Goal: Task Accomplishment & Management: Manage account settings

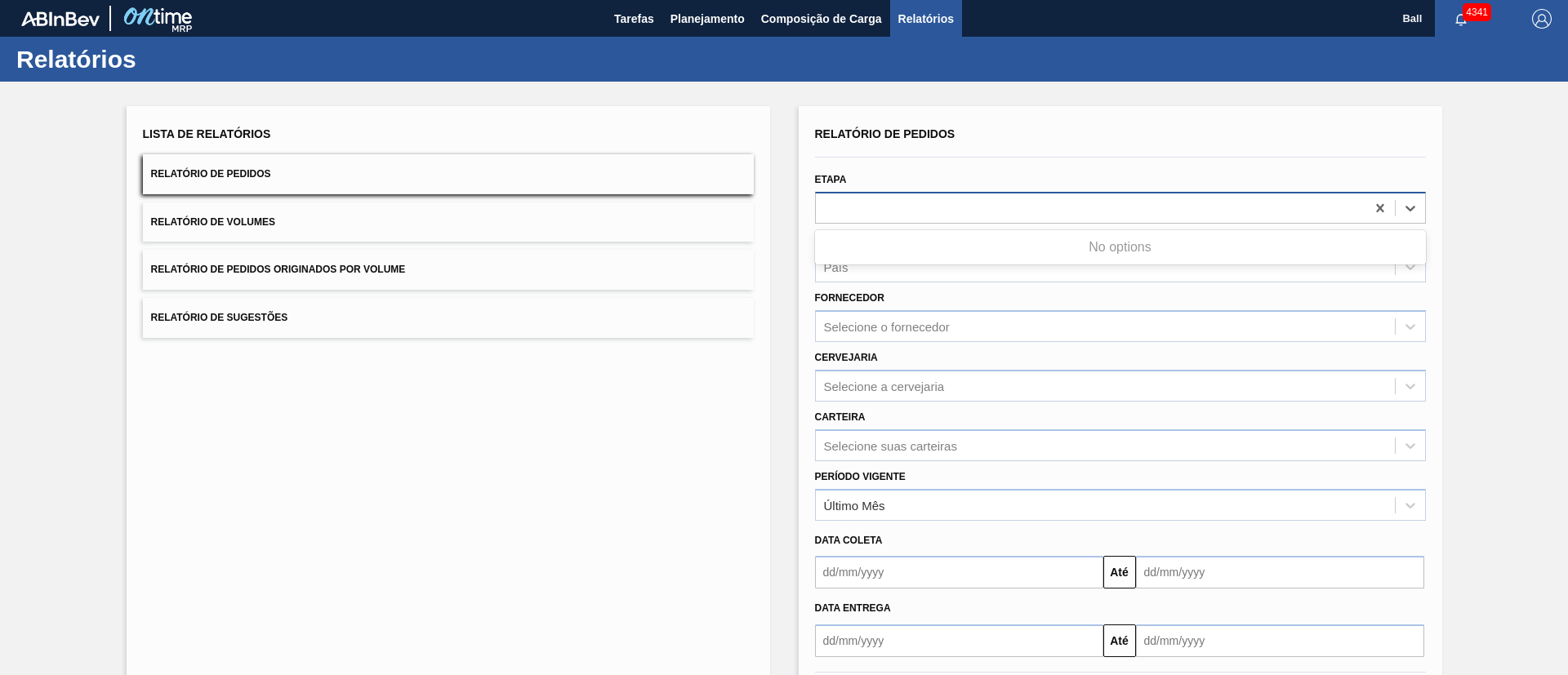
click at [925, 210] on div at bounding box center [1091, 208] width 550 height 24
click at [934, 201] on div at bounding box center [1091, 208] width 550 height 24
click at [940, 201] on div at bounding box center [1091, 208] width 550 height 24
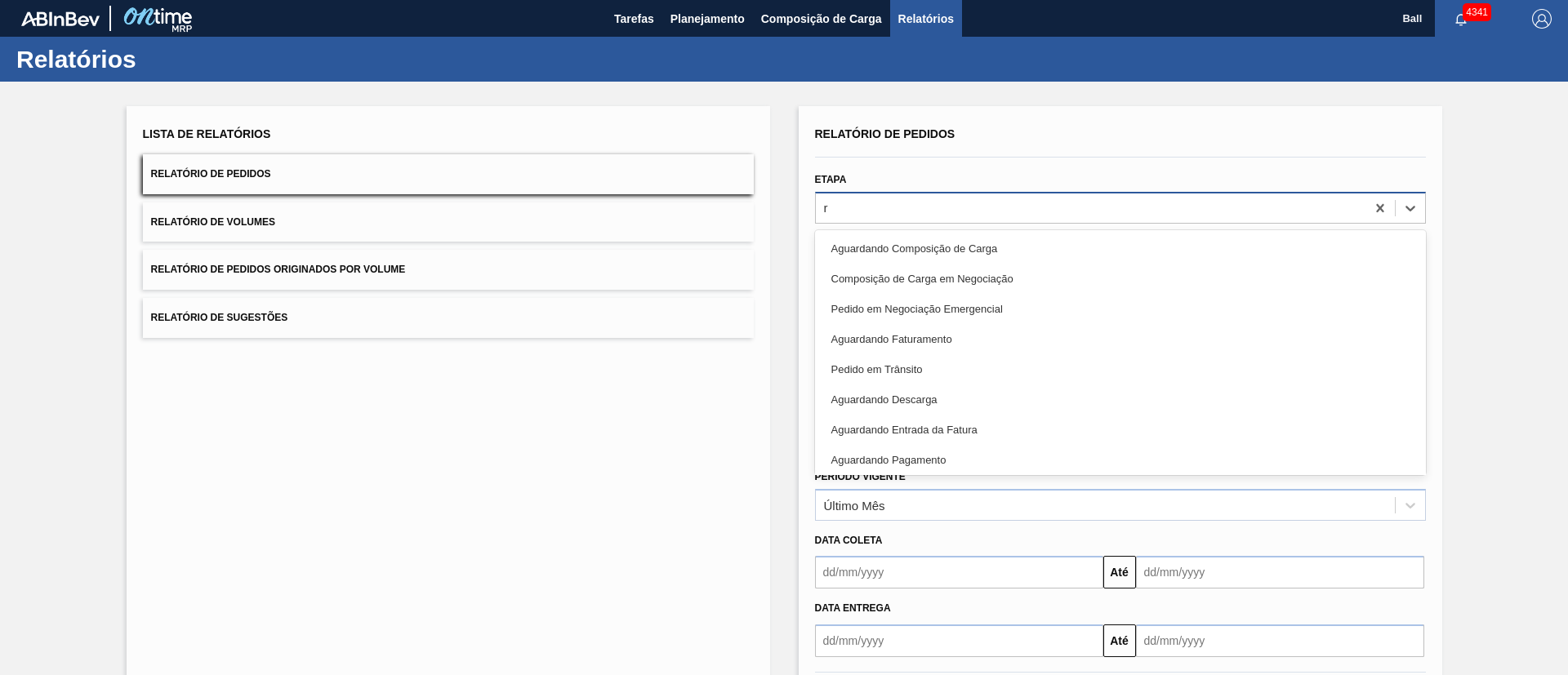
type input "re"
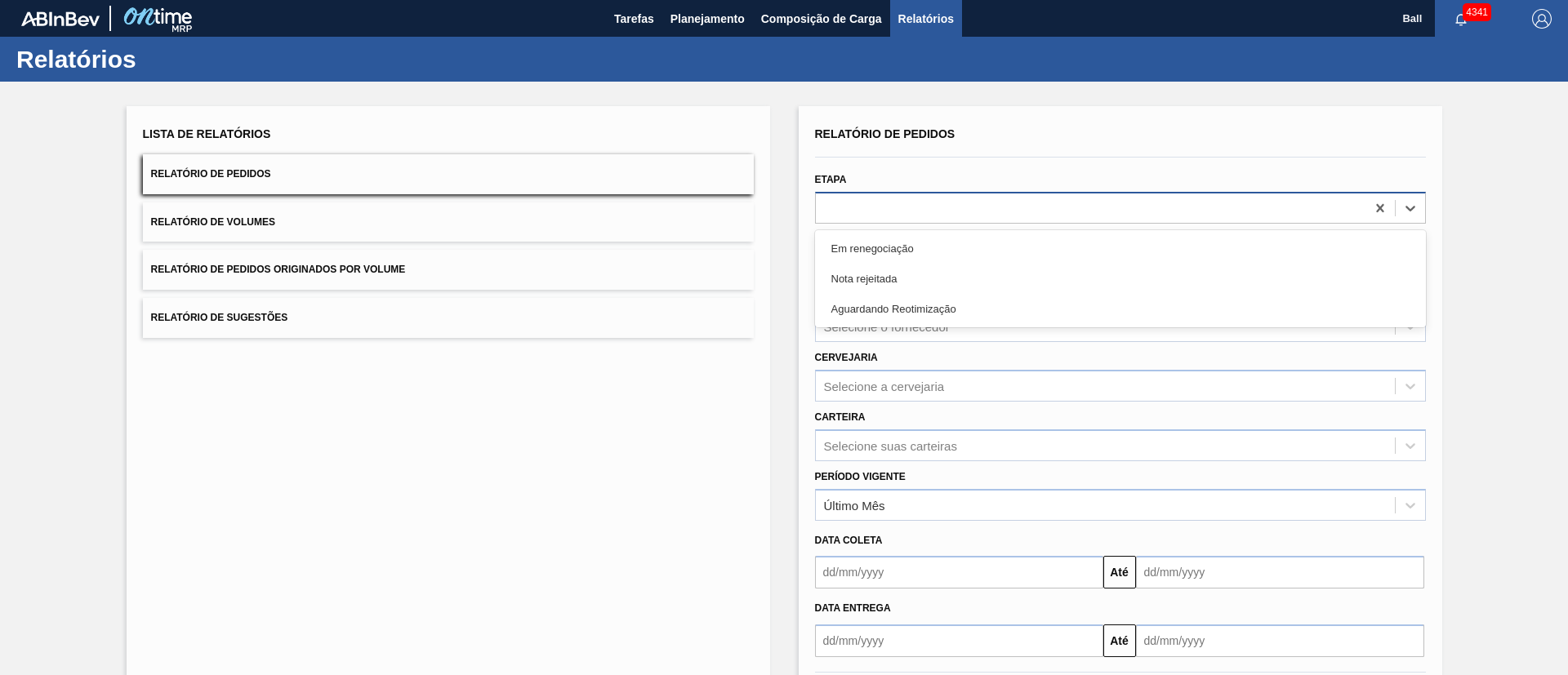
click at [940, 209] on div "re" at bounding box center [1091, 208] width 550 height 24
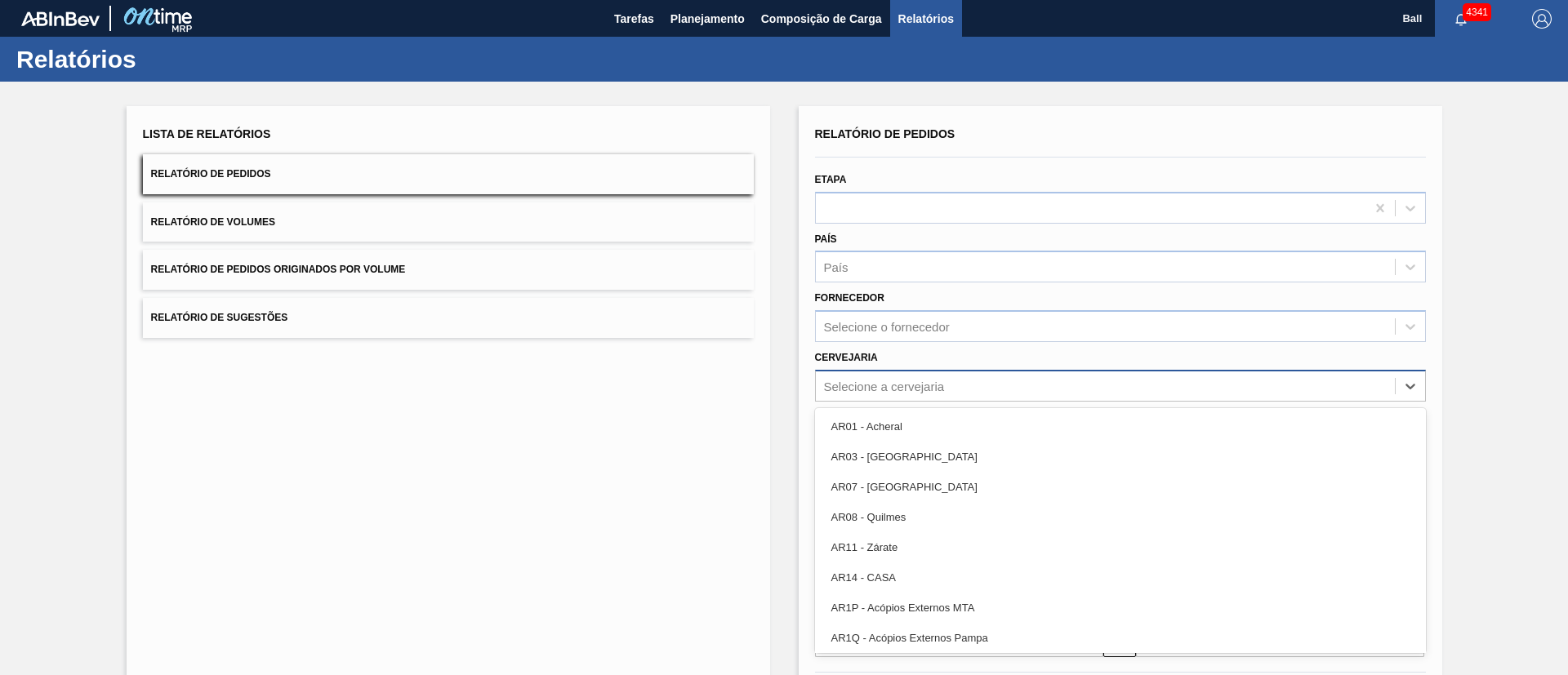
click at [925, 382] on div "Selecione a cervejaria" at bounding box center [884, 386] width 121 height 14
type input "lag"
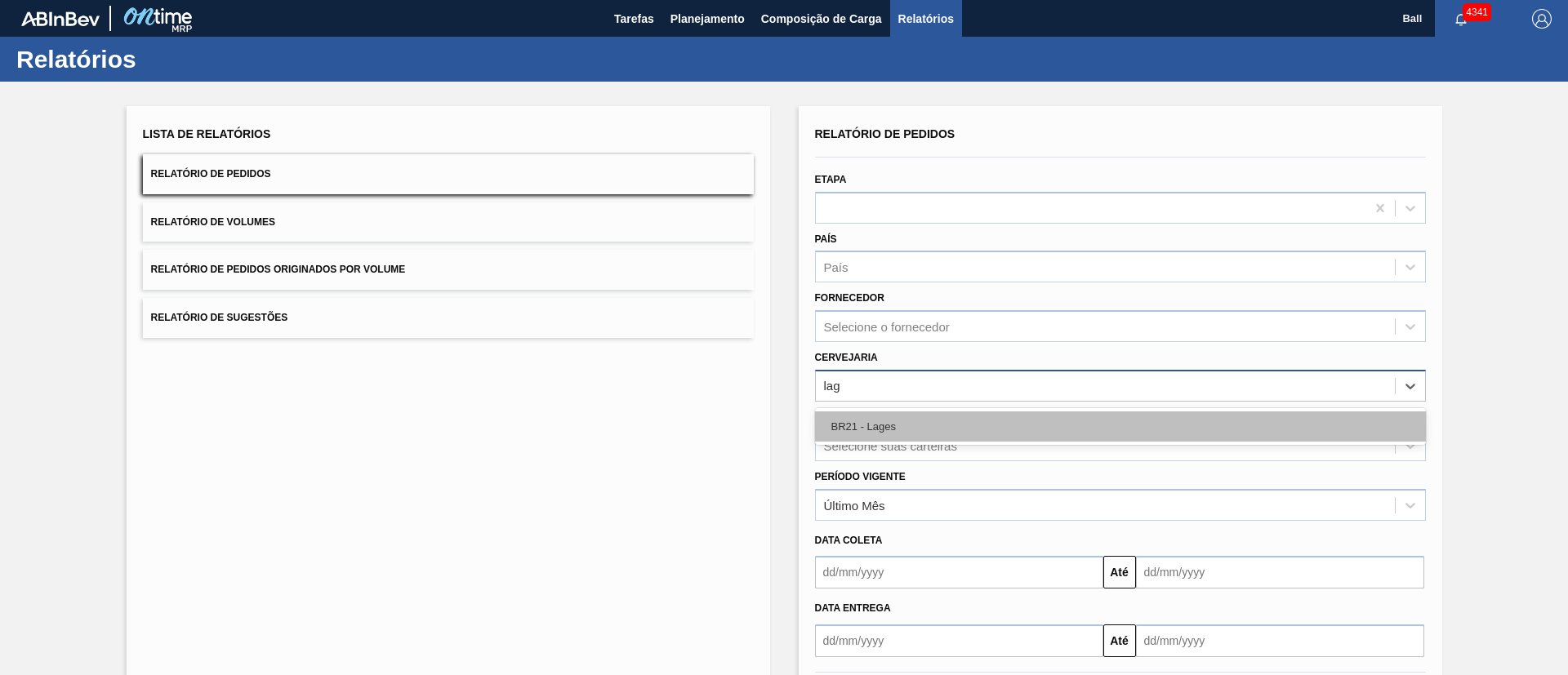
click at [927, 419] on div "BR21 - Lages" at bounding box center [1120, 427] width 611 height 30
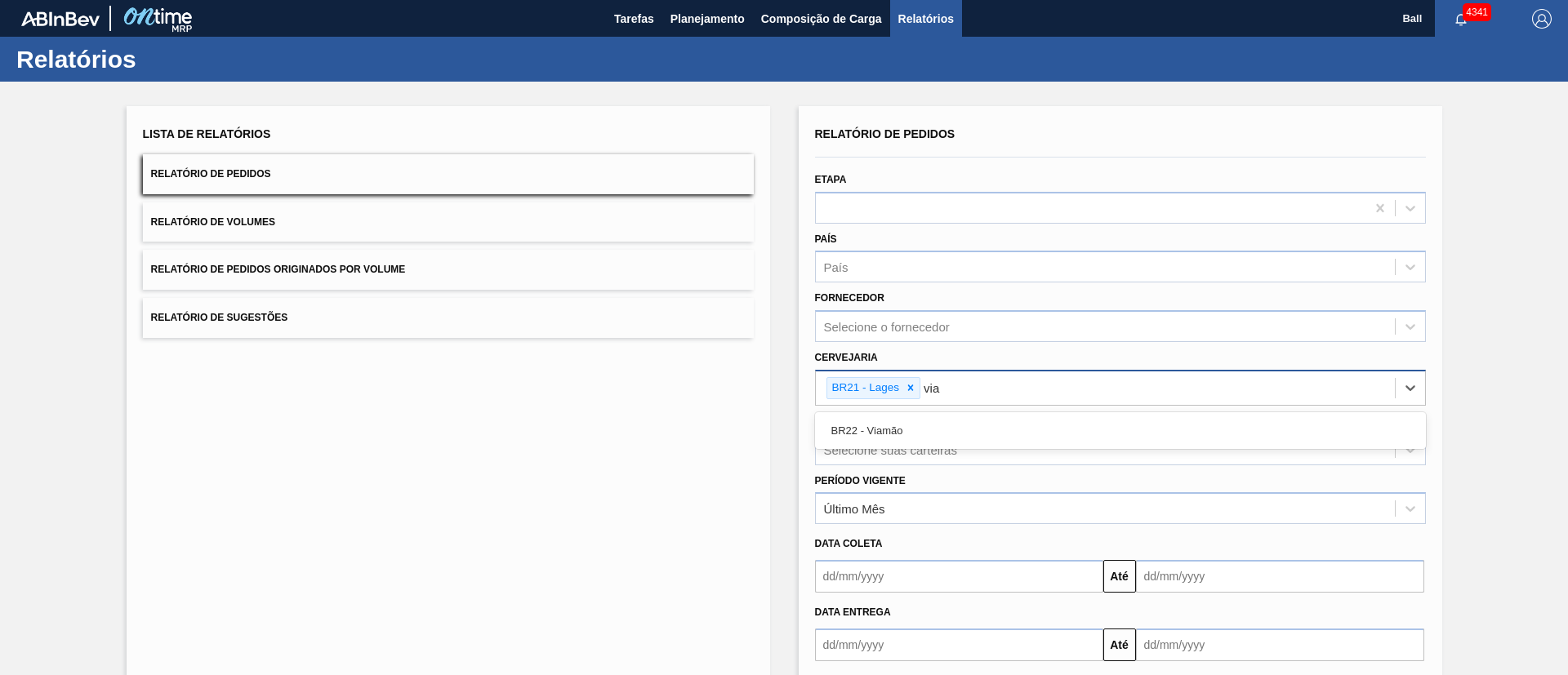
type input "viam"
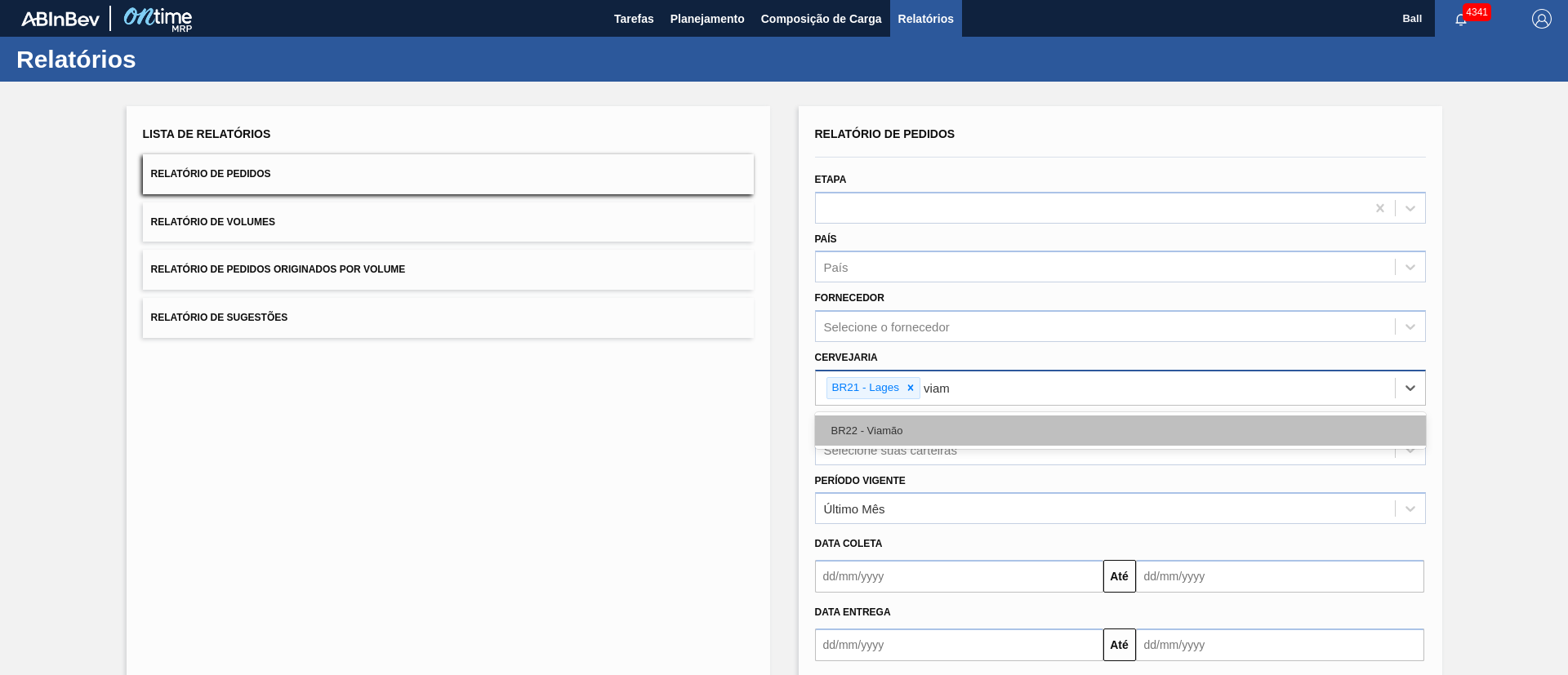
click at [1016, 418] on div "BR22 - Viamão" at bounding box center [1120, 430] width 611 height 30
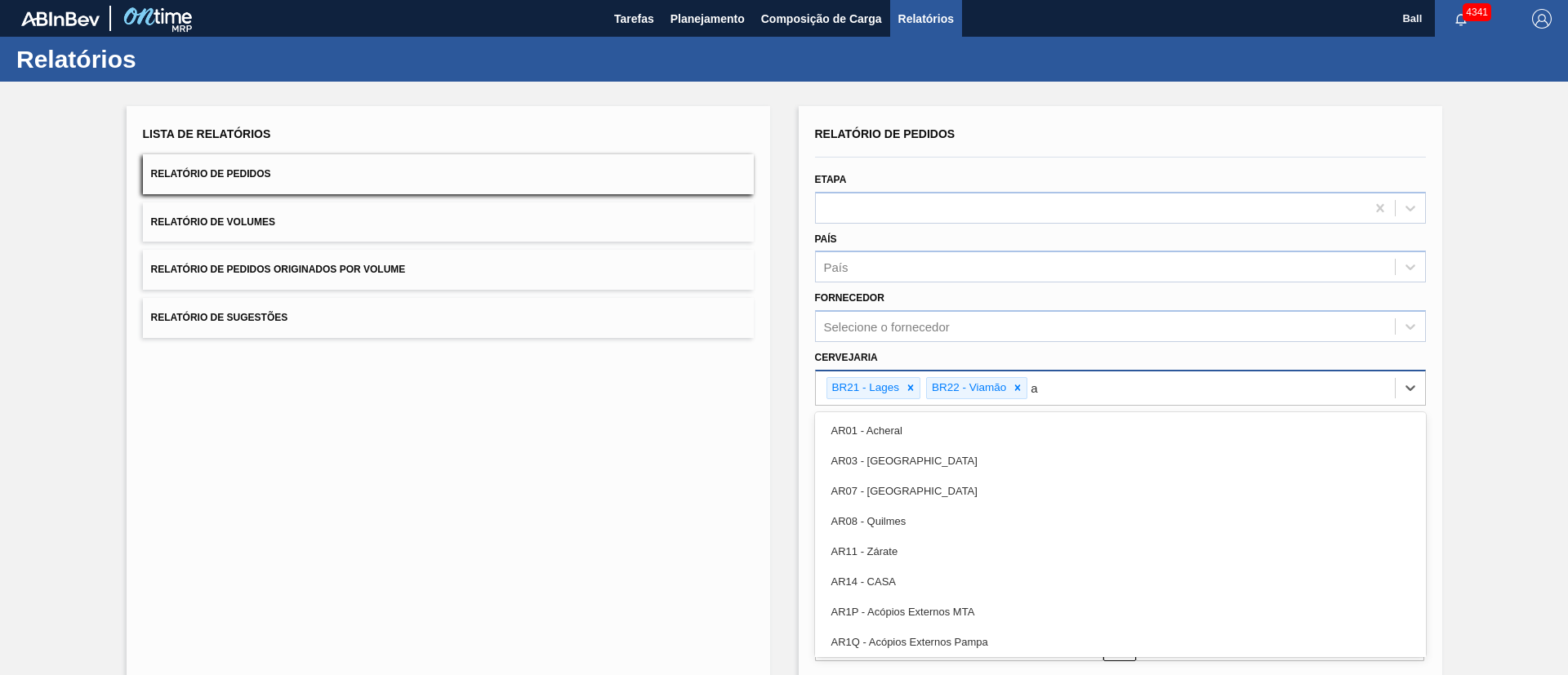
type input "ag"
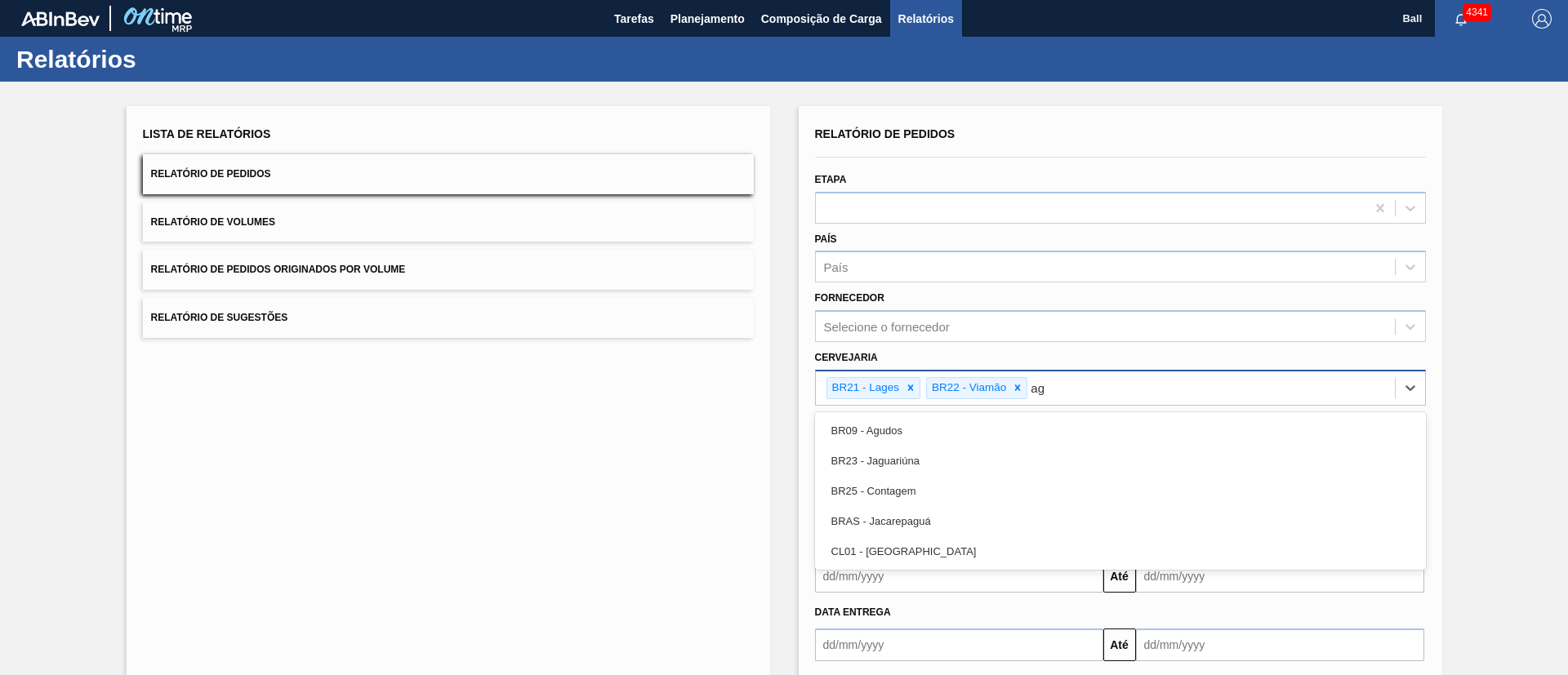
click at [1016, 418] on div "BR09 - Agudos" at bounding box center [1120, 430] width 611 height 30
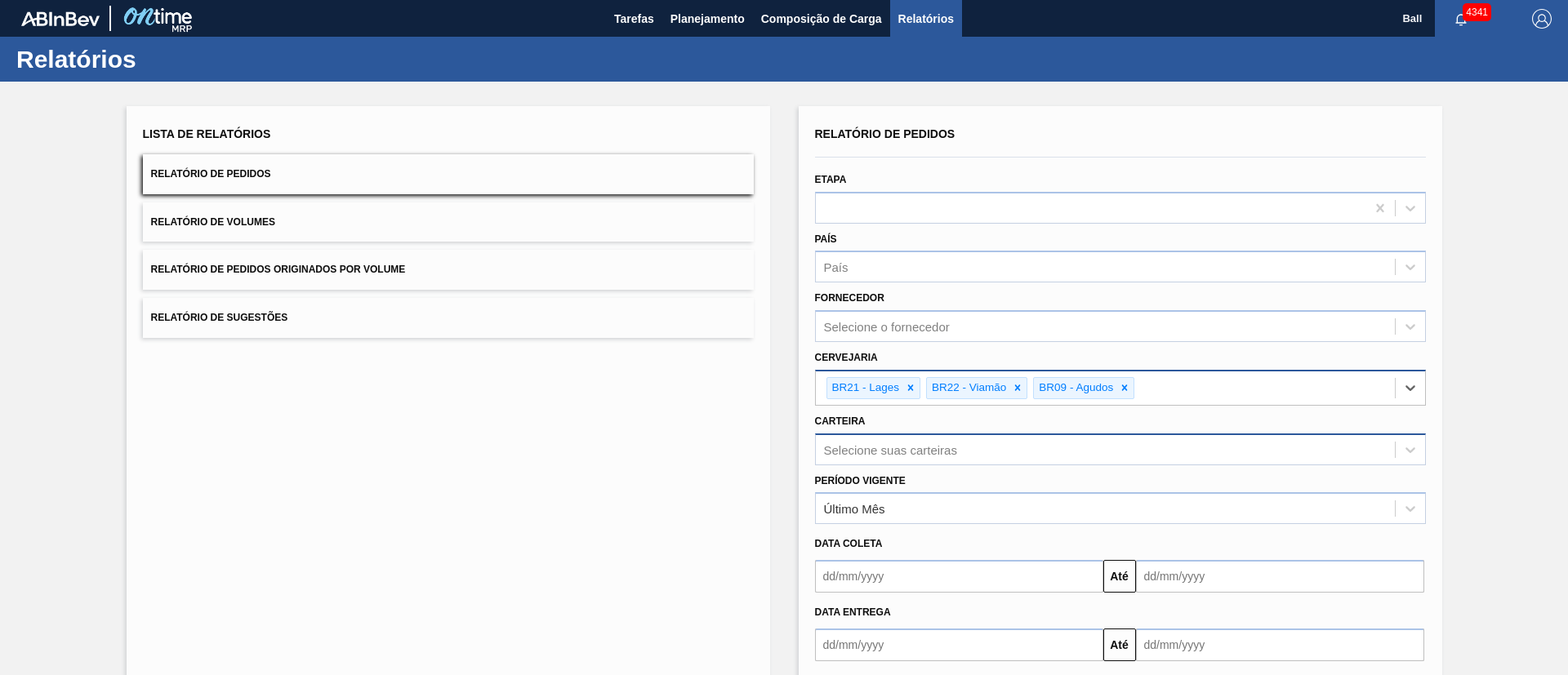
click at [1004, 437] on div "Selecione suas carteiras" at bounding box center [1120, 450] width 611 height 32
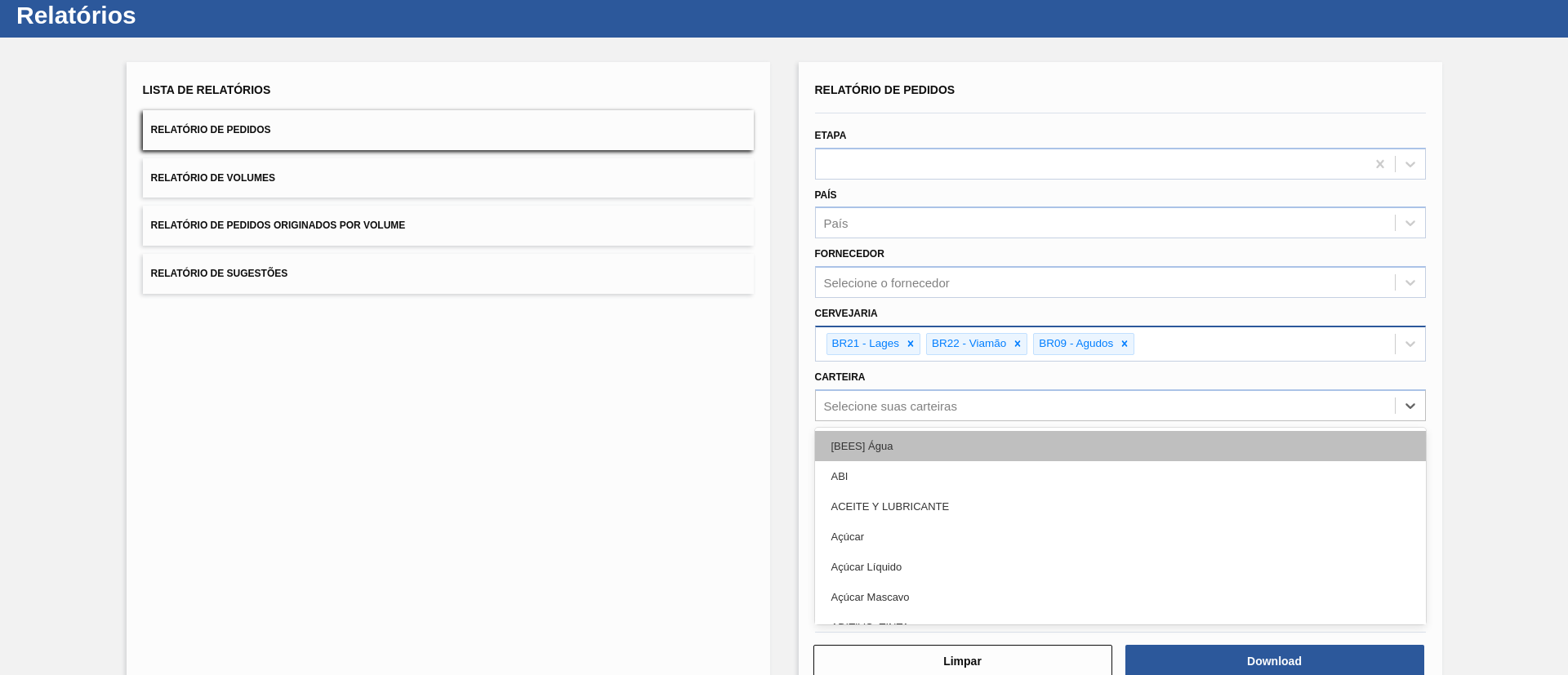
scroll to position [49, 0]
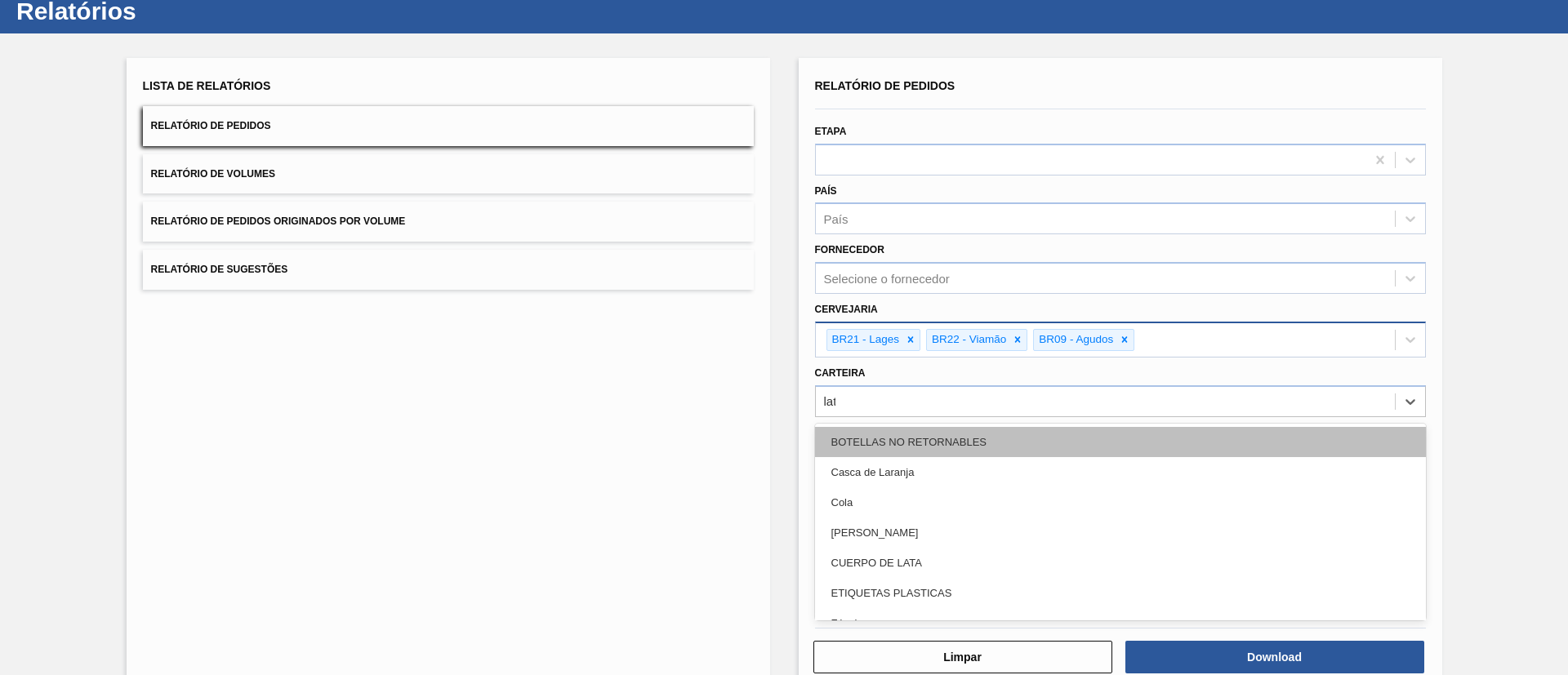
type input "lata"
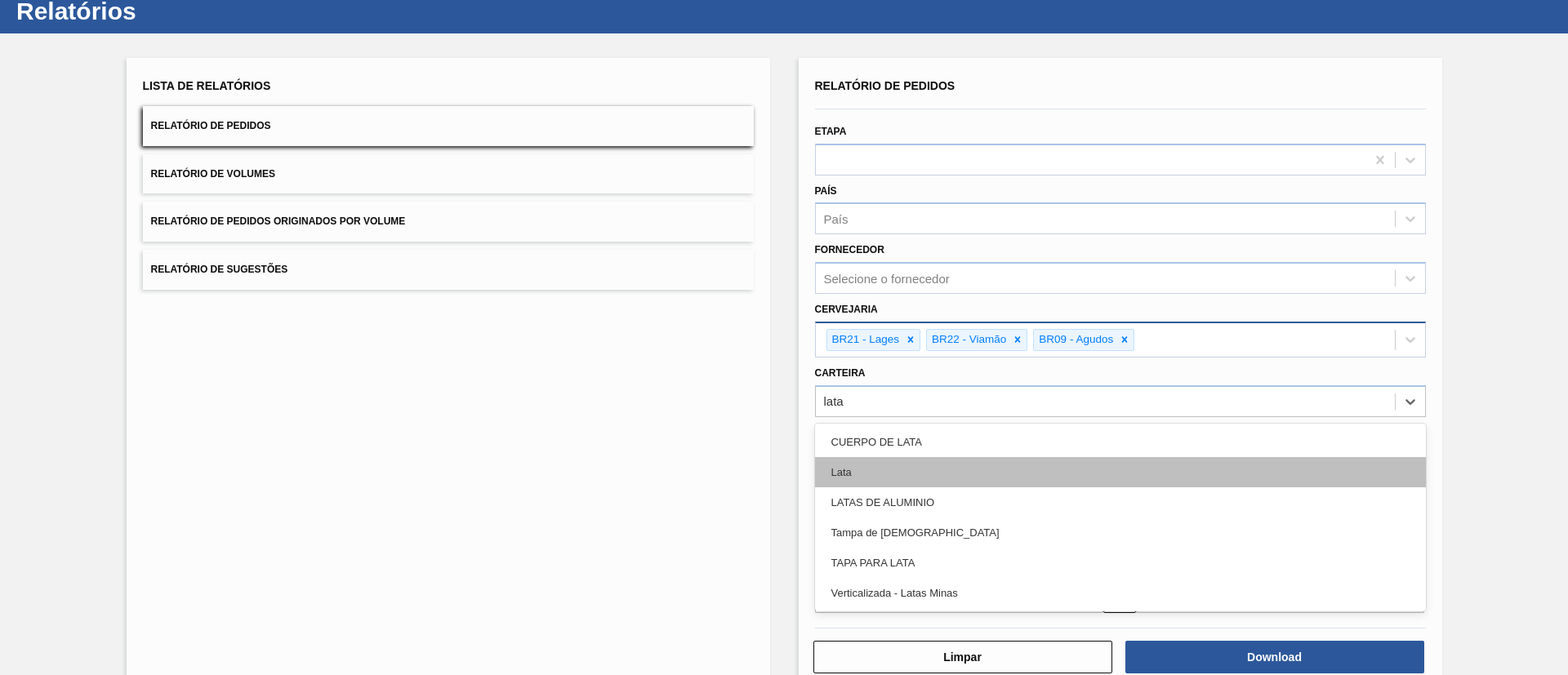
click at [989, 481] on div "Lata" at bounding box center [1120, 472] width 611 height 30
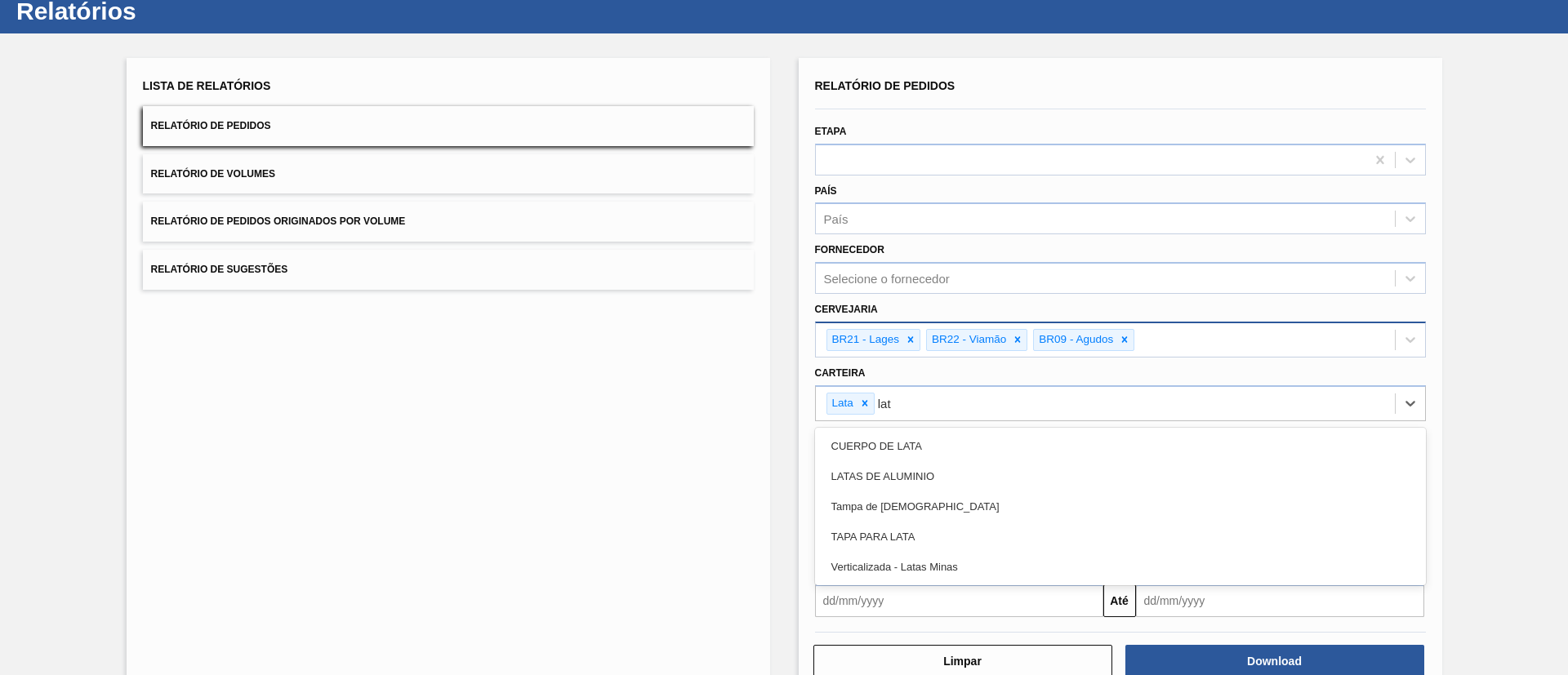
type input "lata"
click at [989, 481] on div "LATAS DE ALUMINIO" at bounding box center [1120, 476] width 611 height 30
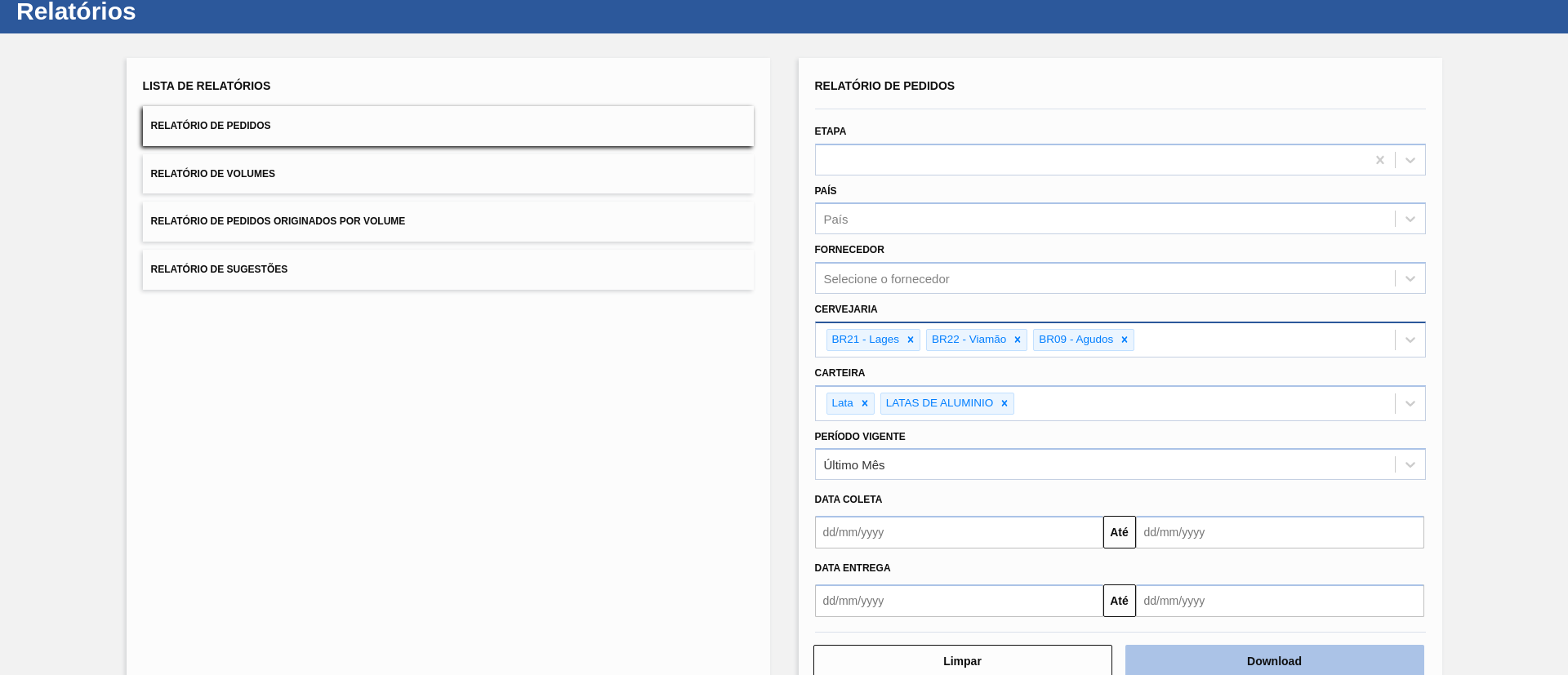
click at [1233, 652] on button "Download" at bounding box center [1275, 661] width 299 height 33
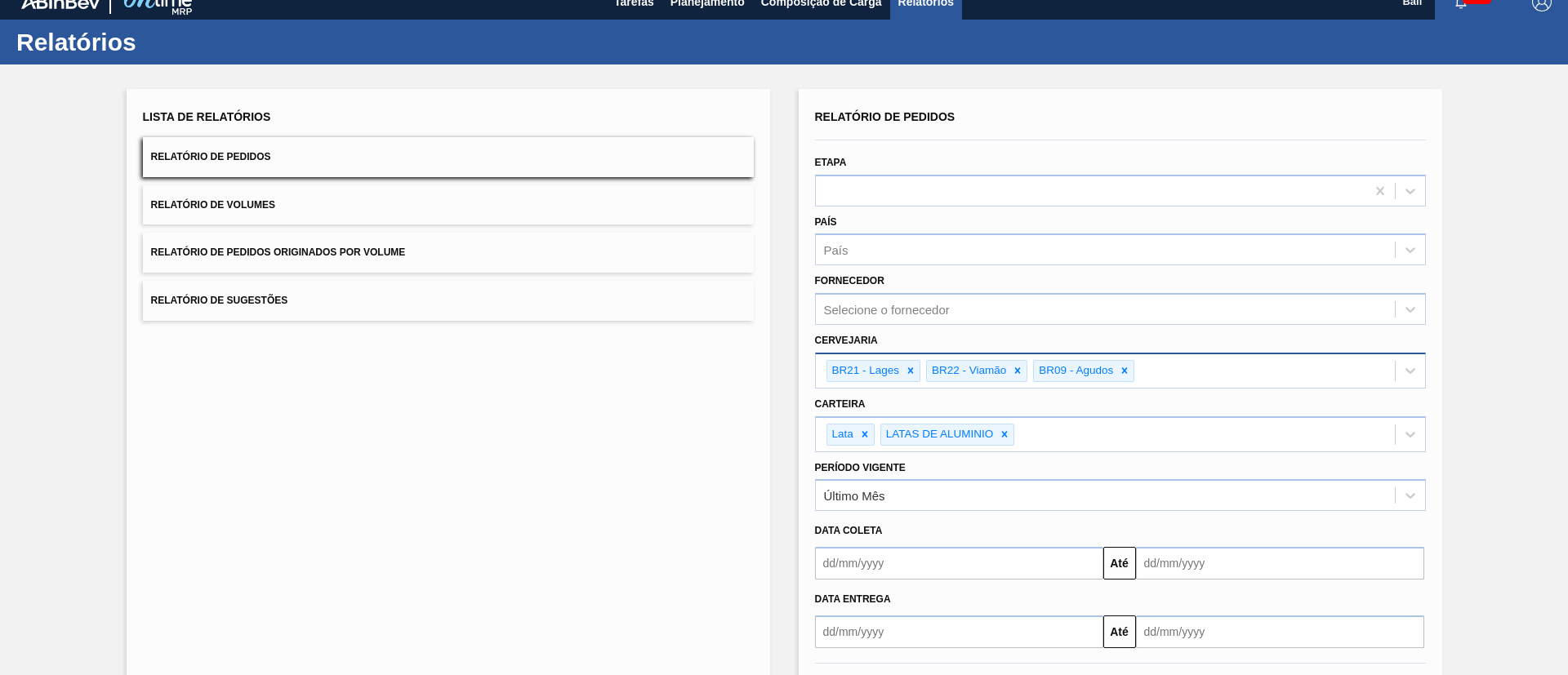
scroll to position [0, 0]
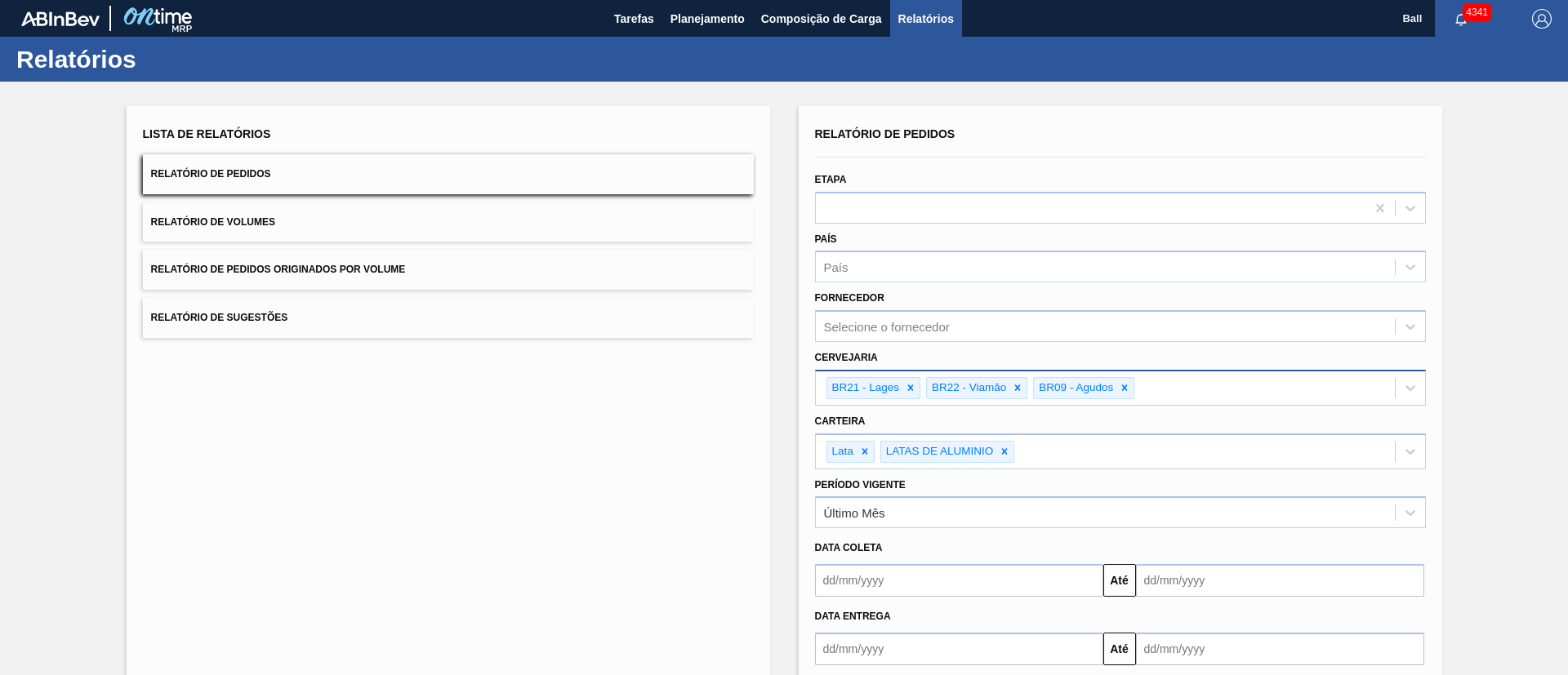
click at [538, 394] on div "Lista de Relatórios Relatório de Pedidos Relatório de Volumes Relatório de Pedi…" at bounding box center [448, 425] width 643 height 638
click at [521, 230] on button "Relatório de Volumes" at bounding box center [448, 222] width 611 height 40
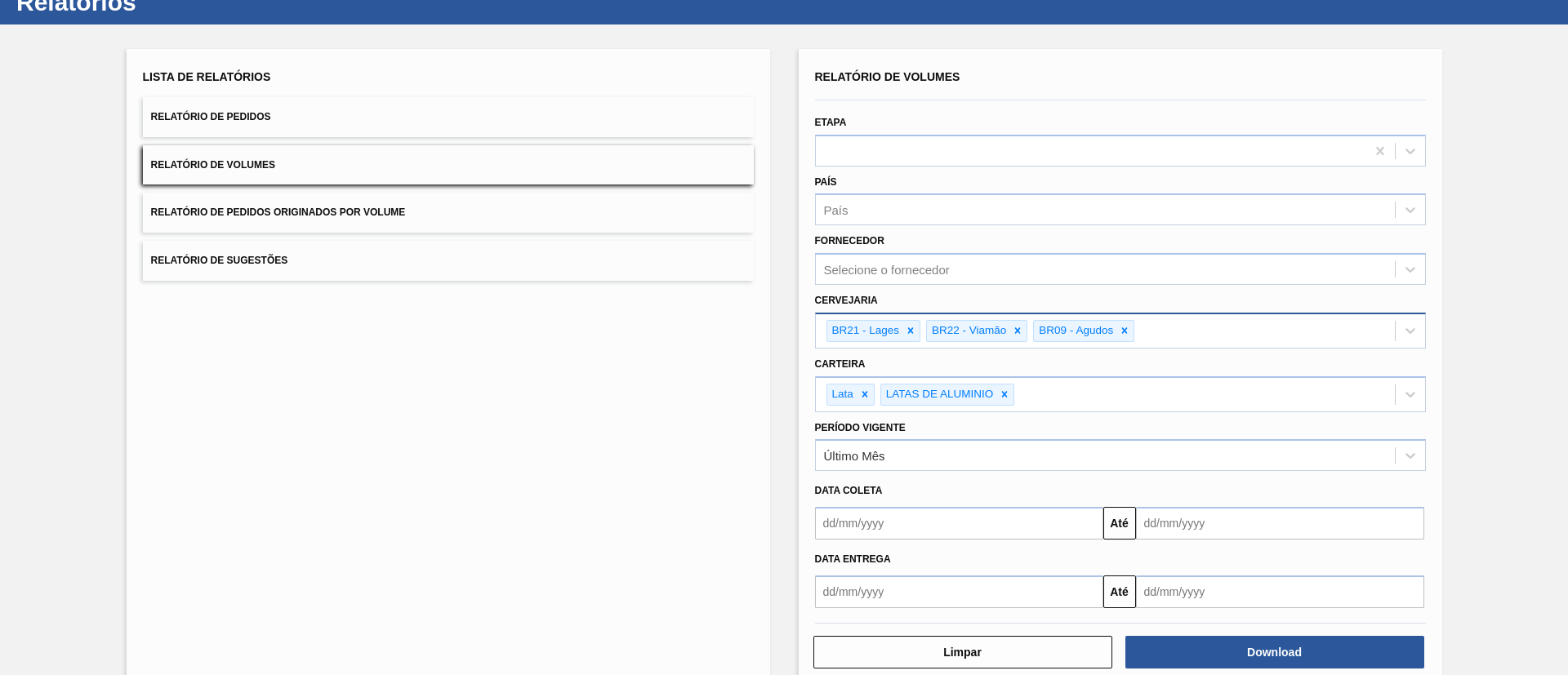
scroll to position [89, 0]
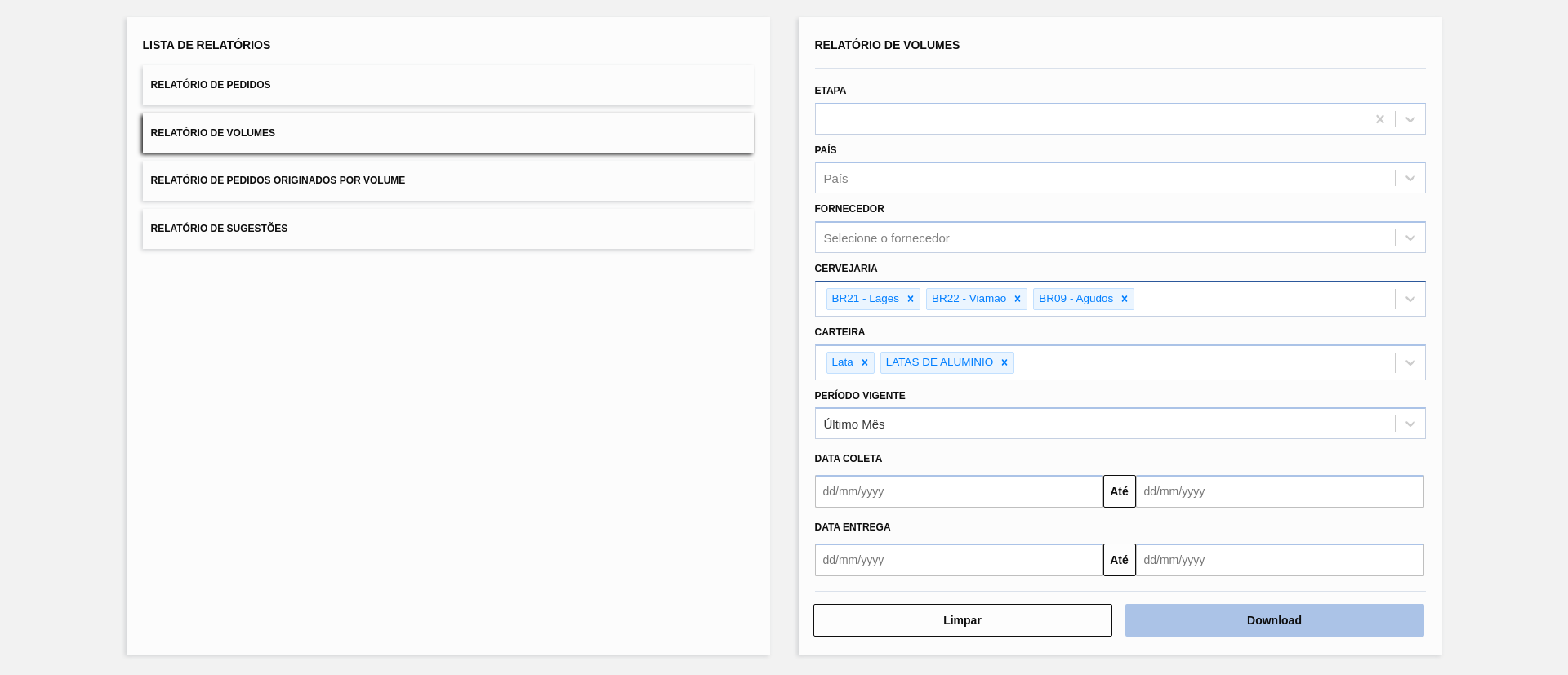
click at [1235, 618] on button "Download" at bounding box center [1275, 620] width 299 height 33
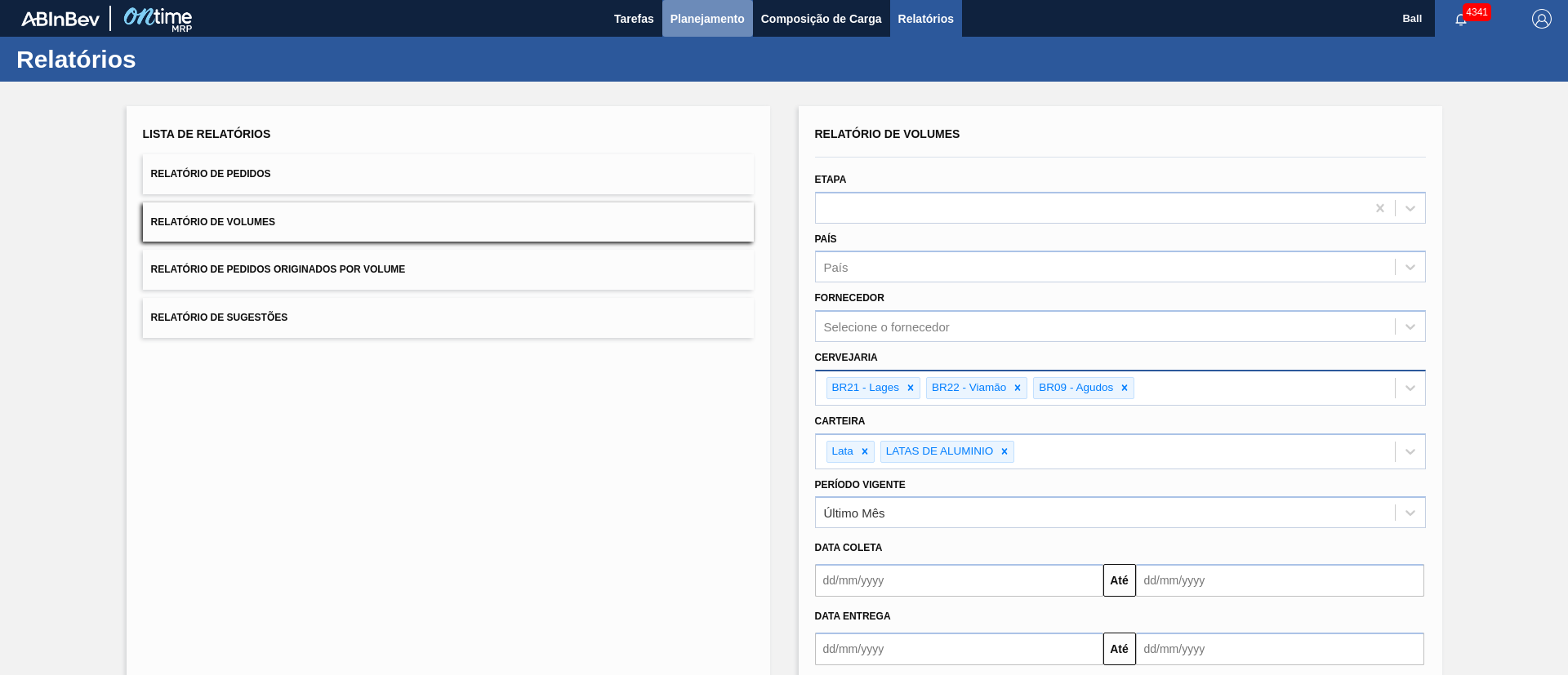
click at [738, 26] on span "Planejamento" at bounding box center [708, 19] width 74 height 19
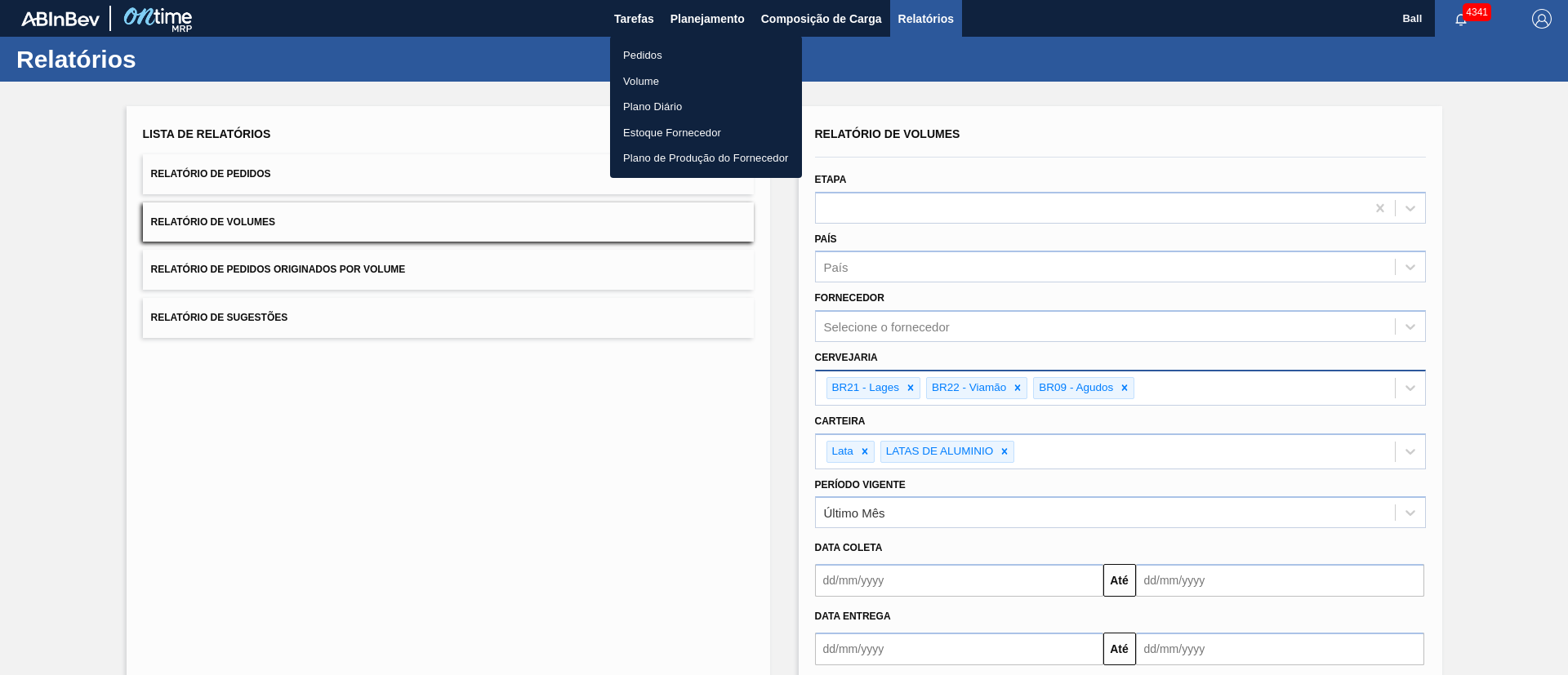
drag, startPoint x: 661, startPoint y: 58, endPoint x: 652, endPoint y: 49, distance: 12.7
click at [661, 57] on li "Pedidos" at bounding box center [705, 56] width 192 height 27
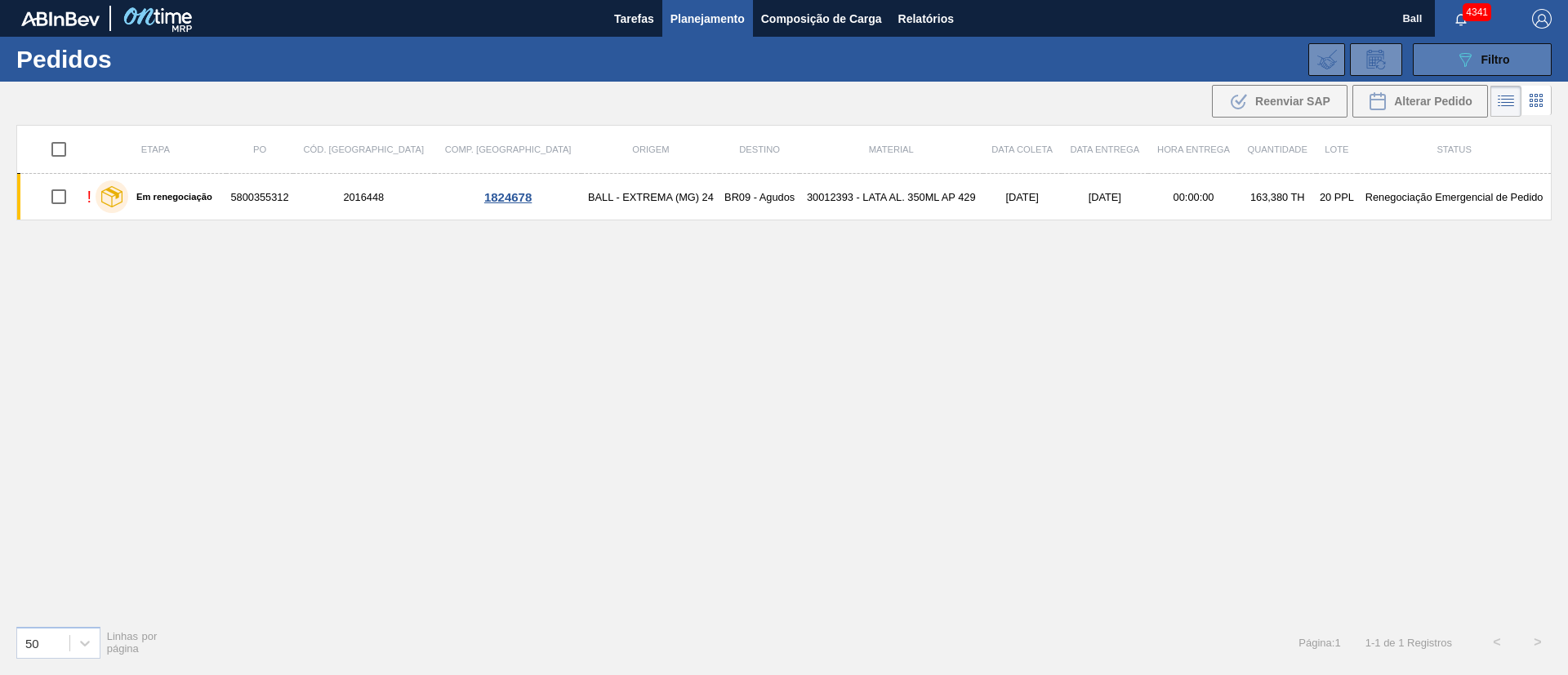
click at [1448, 57] on button "089F7B8B-B2A5-4AFE-B5C0-19BA573D28AC Filtro" at bounding box center [1482, 59] width 139 height 33
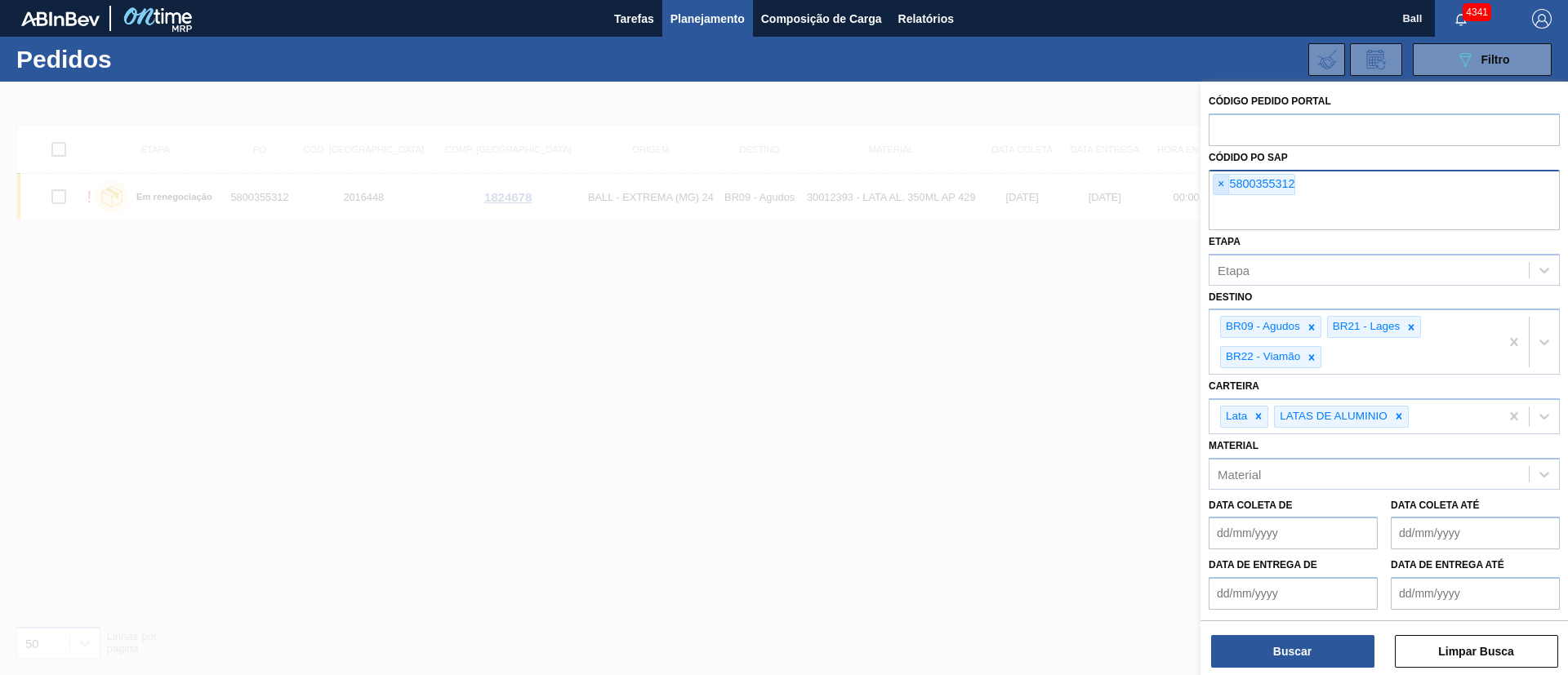
click at [1216, 179] on span "×" at bounding box center [1222, 185] width 16 height 19
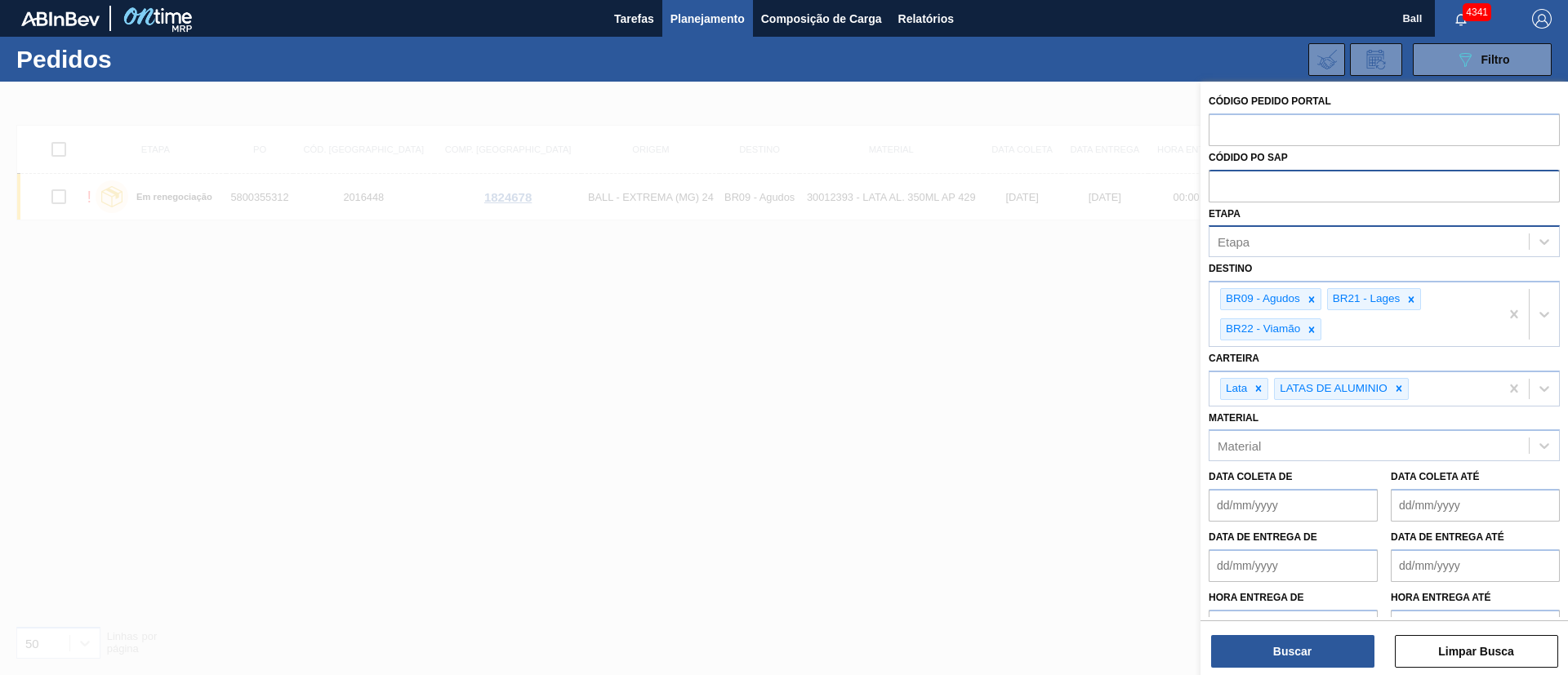
paste input "text"
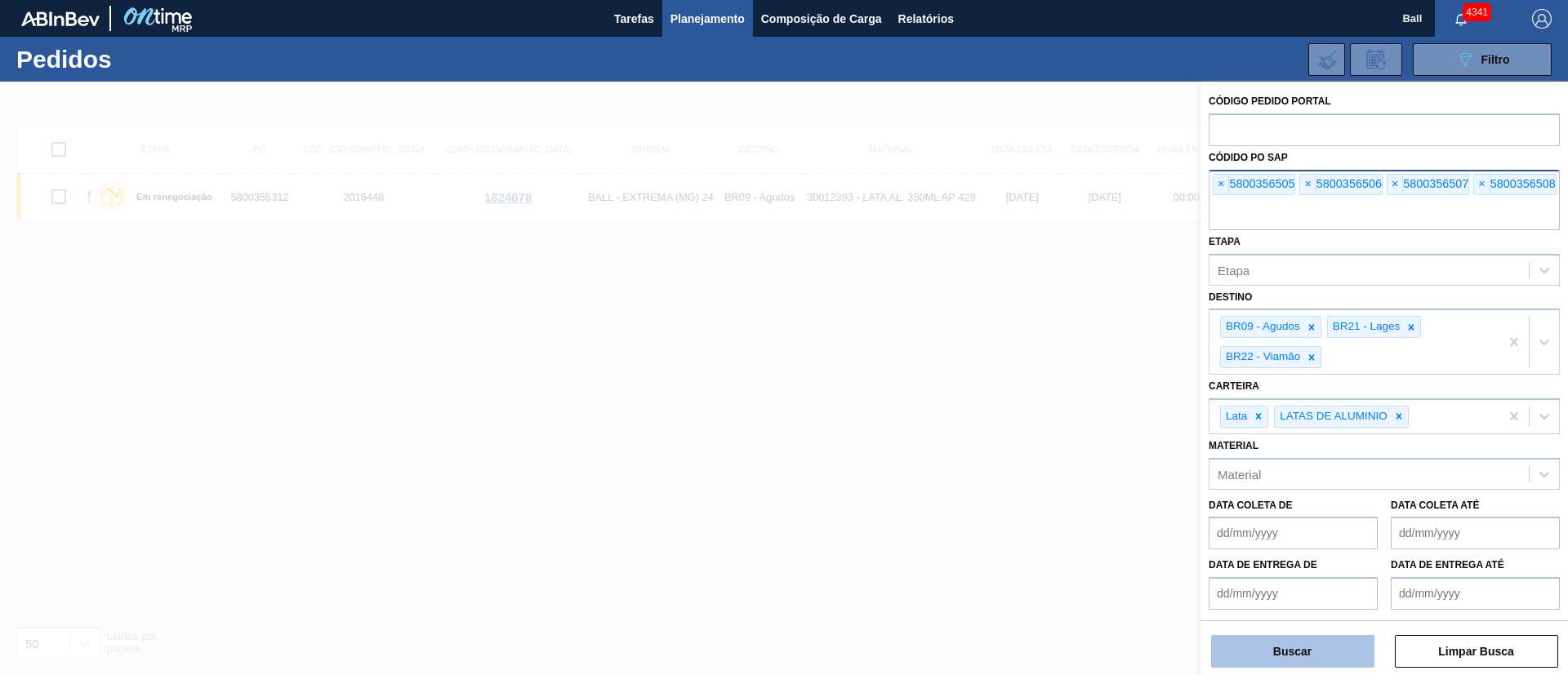
click at [1317, 648] on button "Buscar" at bounding box center [1292, 651] width 164 height 33
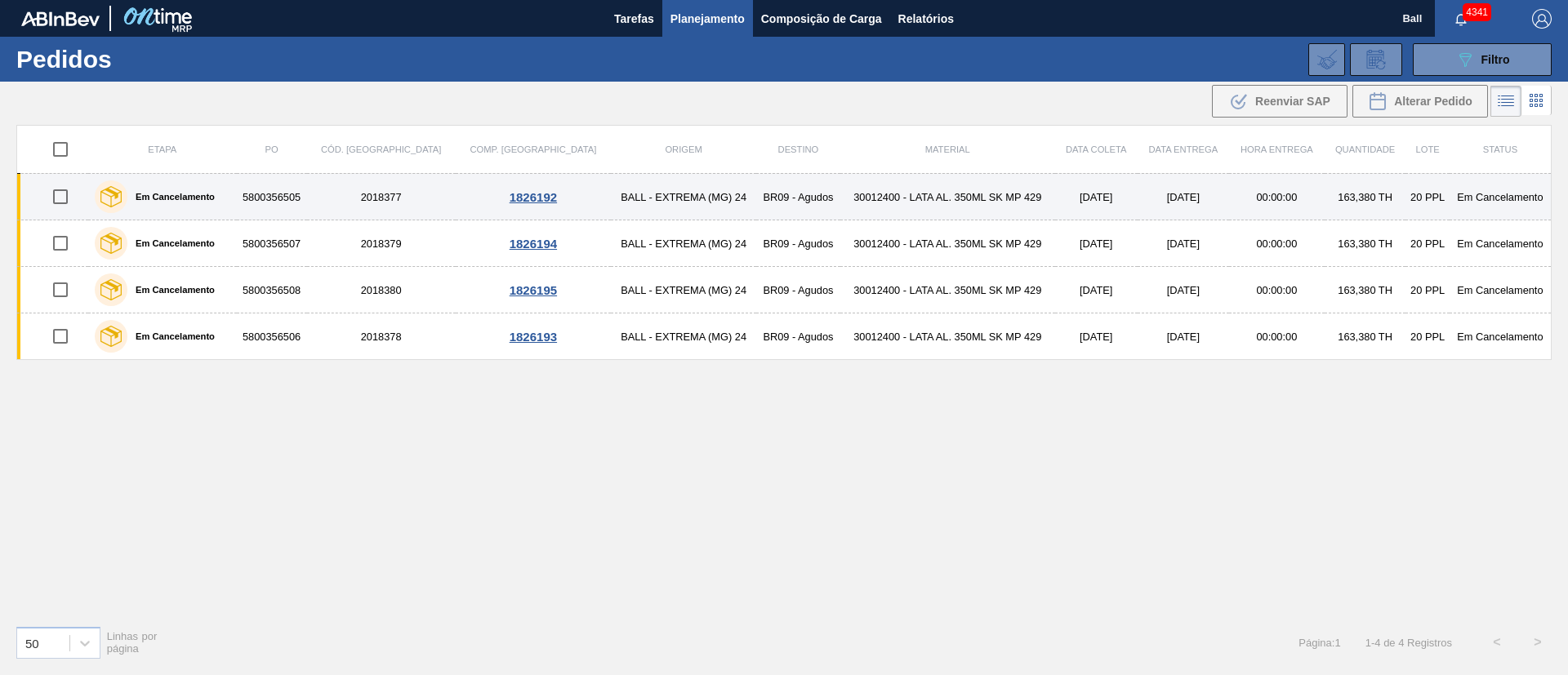
click at [651, 193] on td "BALL - EXTREMA (MG) 24" at bounding box center [683, 197] width 145 height 47
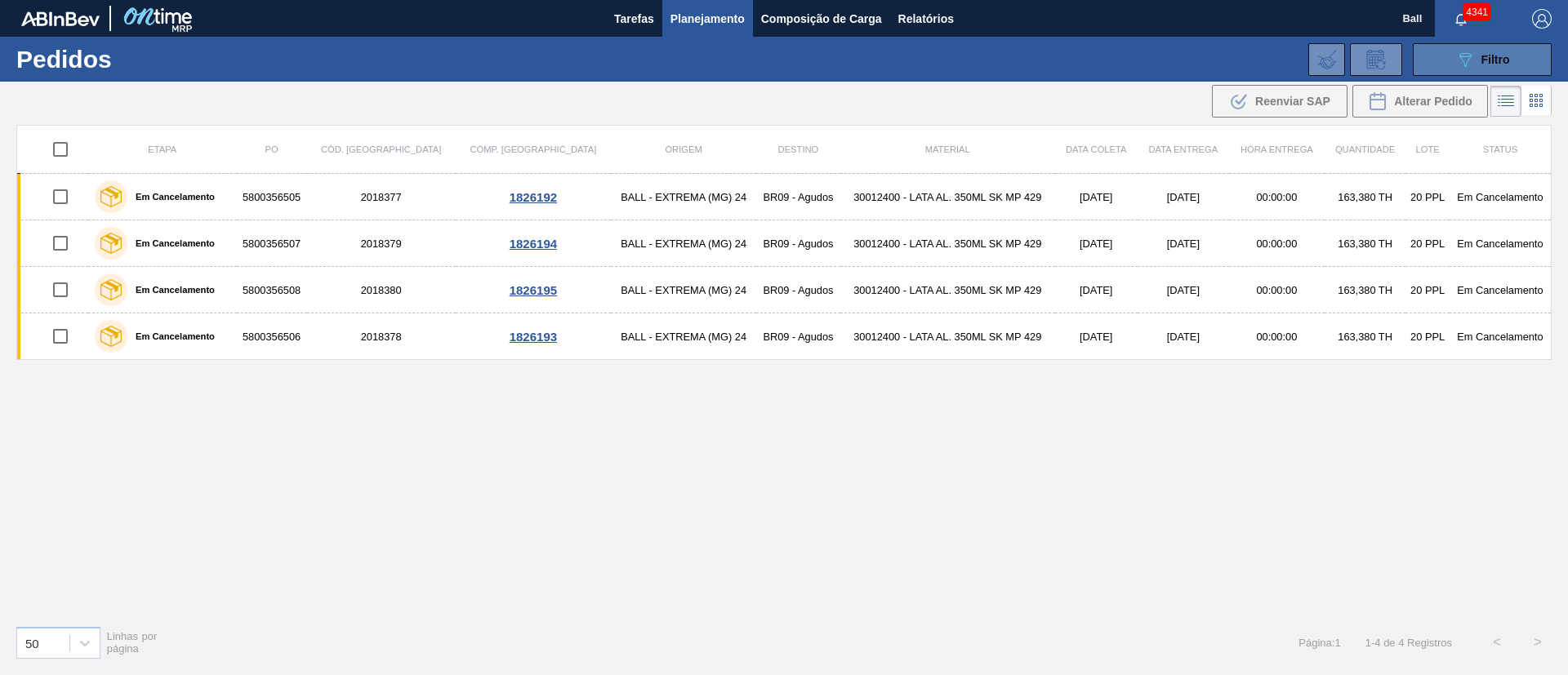
click at [1460, 64] on icon "089F7B8B-B2A5-4AFE-B5C0-19BA573D28AC" at bounding box center [1465, 59] width 19 height 19
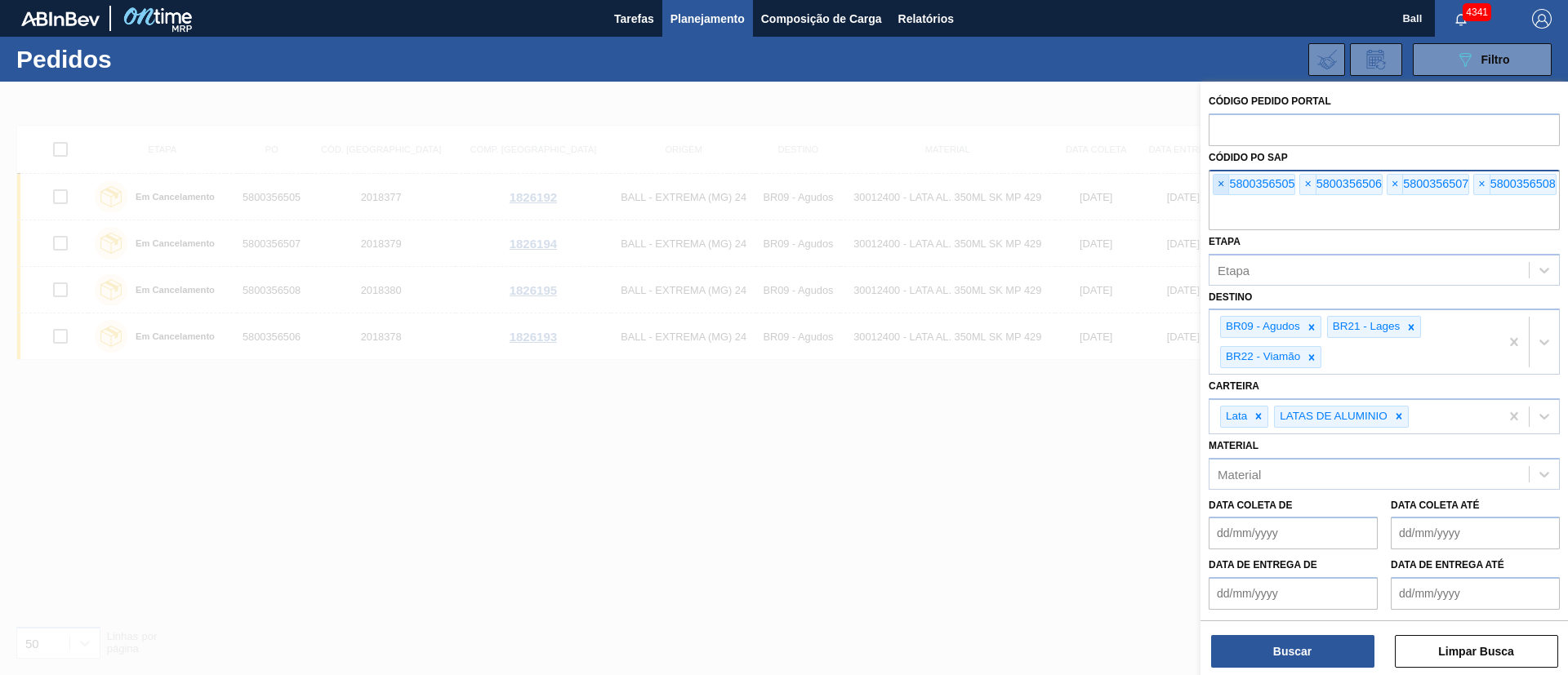
click at [1222, 179] on span "×" at bounding box center [1222, 185] width 16 height 19
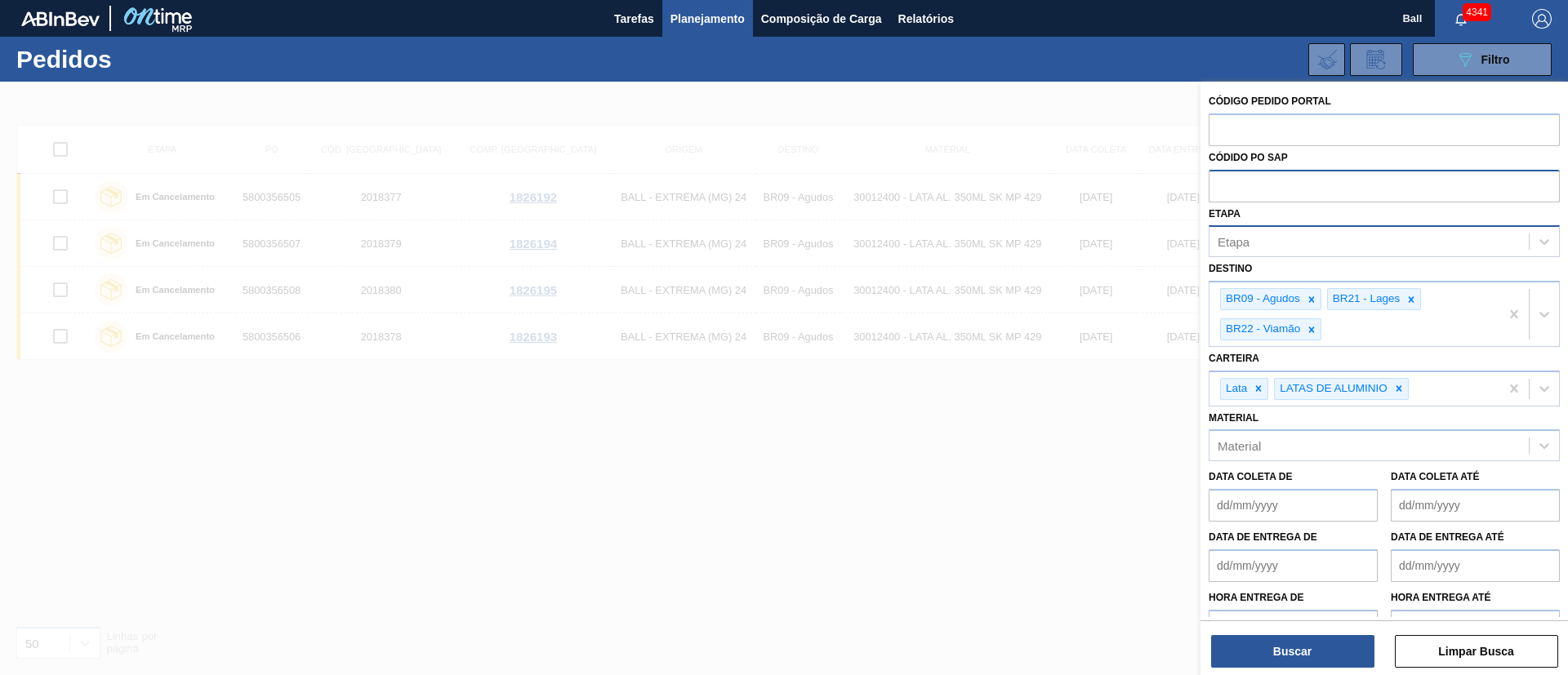
paste input "5800357204"
type input "5800357204"
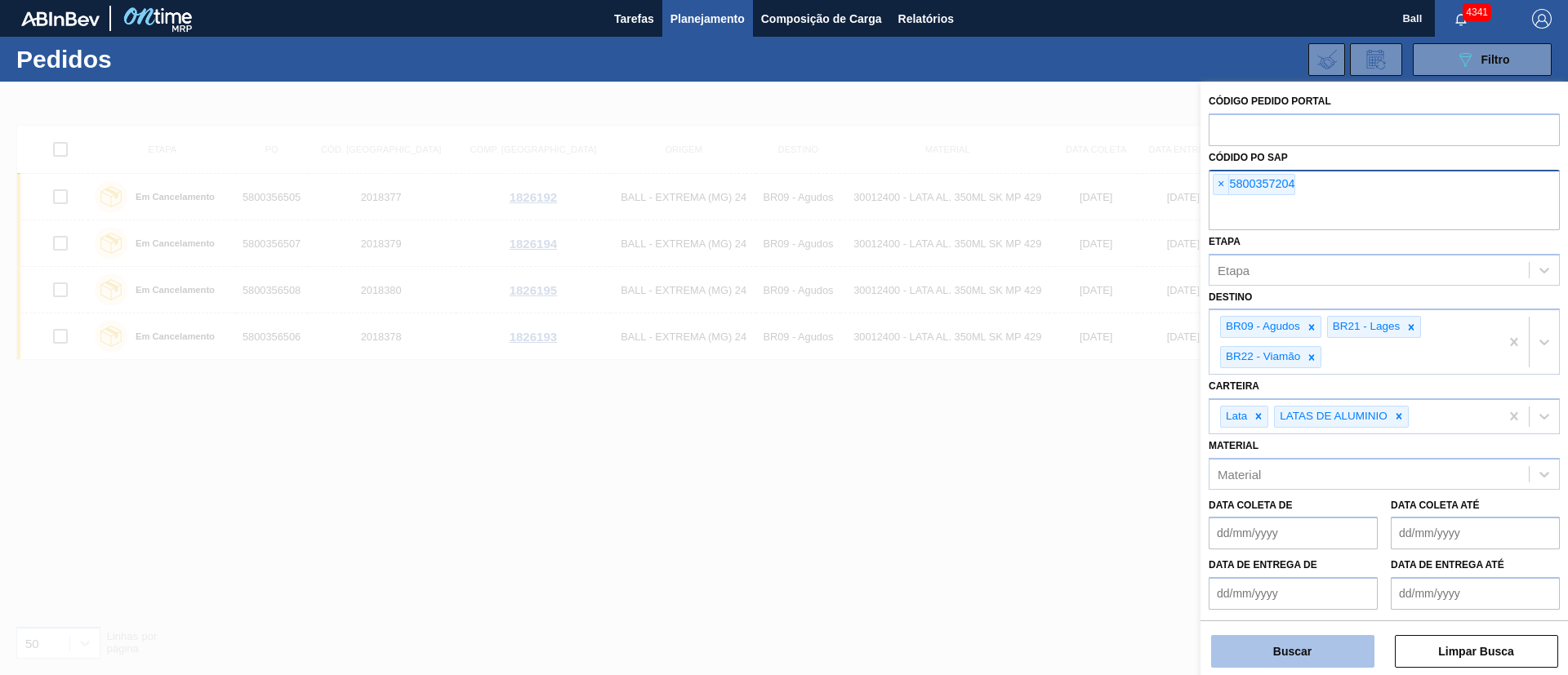
click at [1303, 648] on button "Buscar" at bounding box center [1292, 651] width 164 height 33
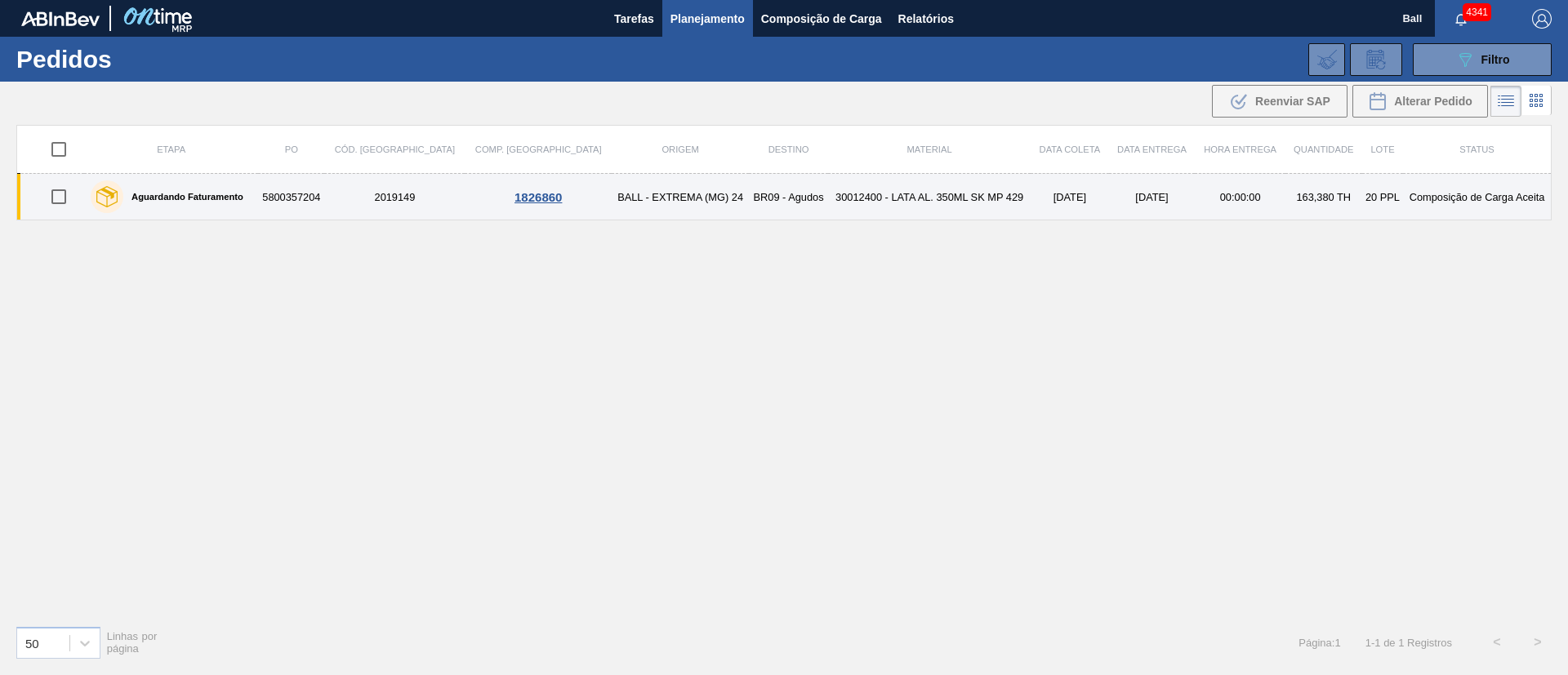
click at [907, 207] on td "30012400 - LATA AL. 350ML SK MP 429" at bounding box center [929, 197] width 202 height 47
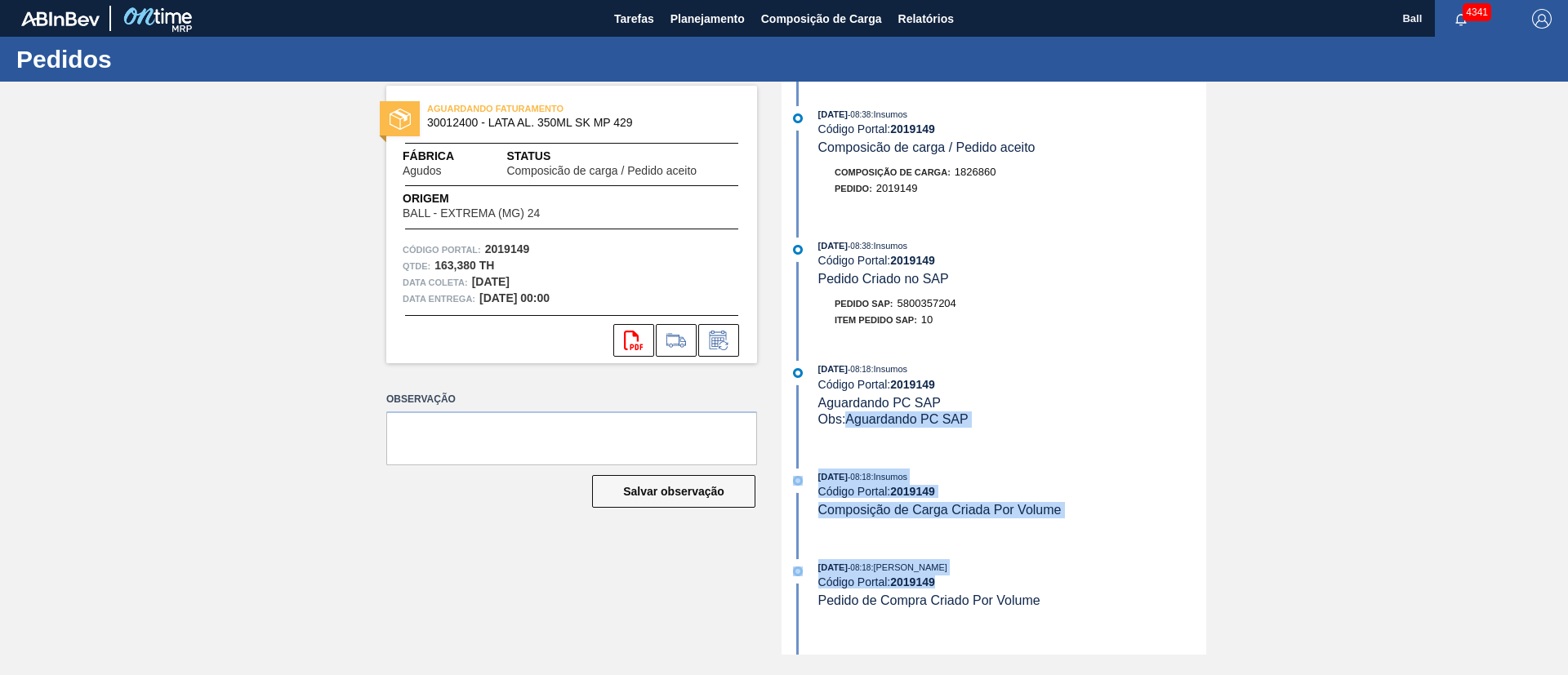
drag, startPoint x: 1078, startPoint y: 599, endPoint x: 864, endPoint y: 419, distance: 279.6
click at [851, 430] on div "28/08/2025 - 08:38 : Insumos Código Portal: 2019149 Composicão de carga / Pedid…" at bounding box center [996, 368] width 421 height 573
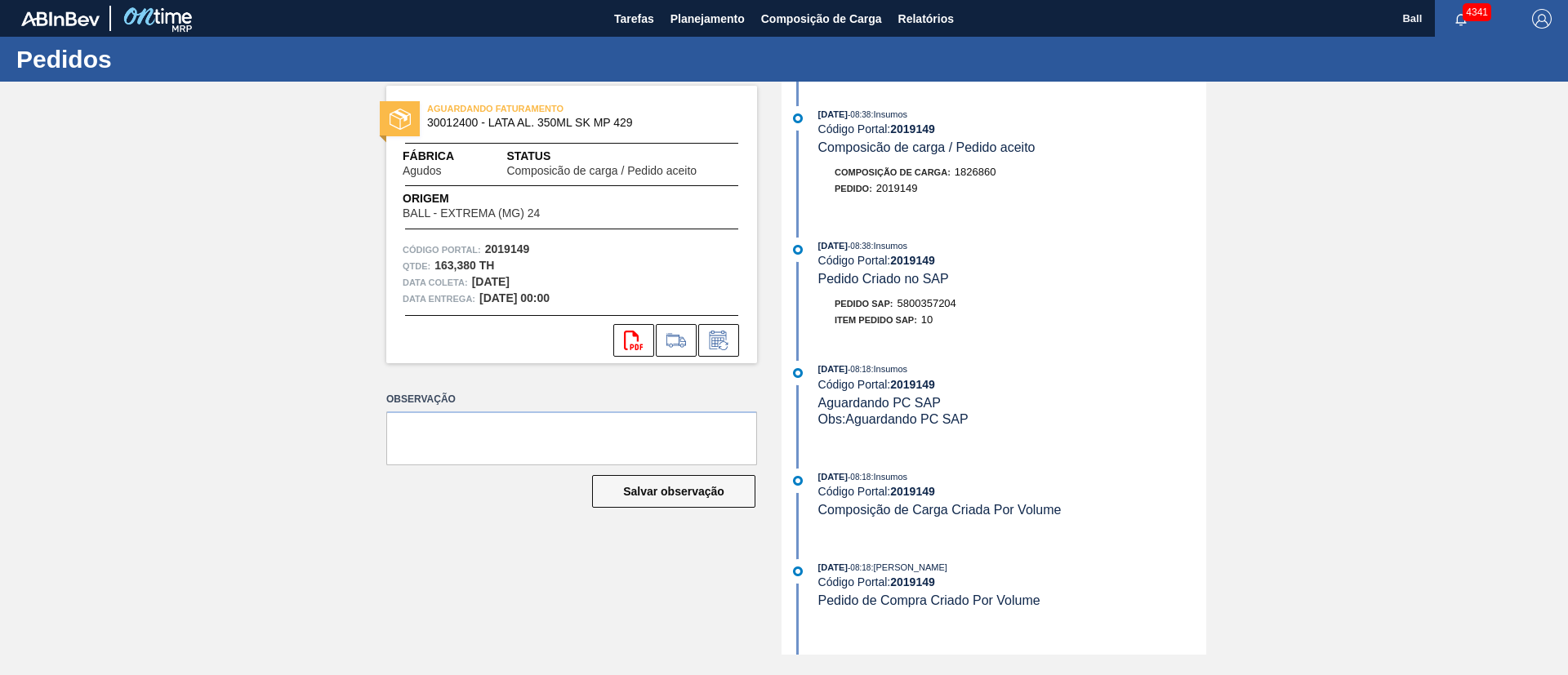
click at [1196, 375] on div "28/08/2025 - 08:18 : Insumos" at bounding box center [1012, 368] width 388 height 16
drag, startPoint x: 945, startPoint y: 580, endPoint x: 893, endPoint y: 584, distance: 52.2
click at [893, 584] on div "Código Portal: 2019149" at bounding box center [1012, 581] width 388 height 13
copy strong "2019149"
click at [715, 11] on span "Planejamento" at bounding box center [708, 19] width 74 height 19
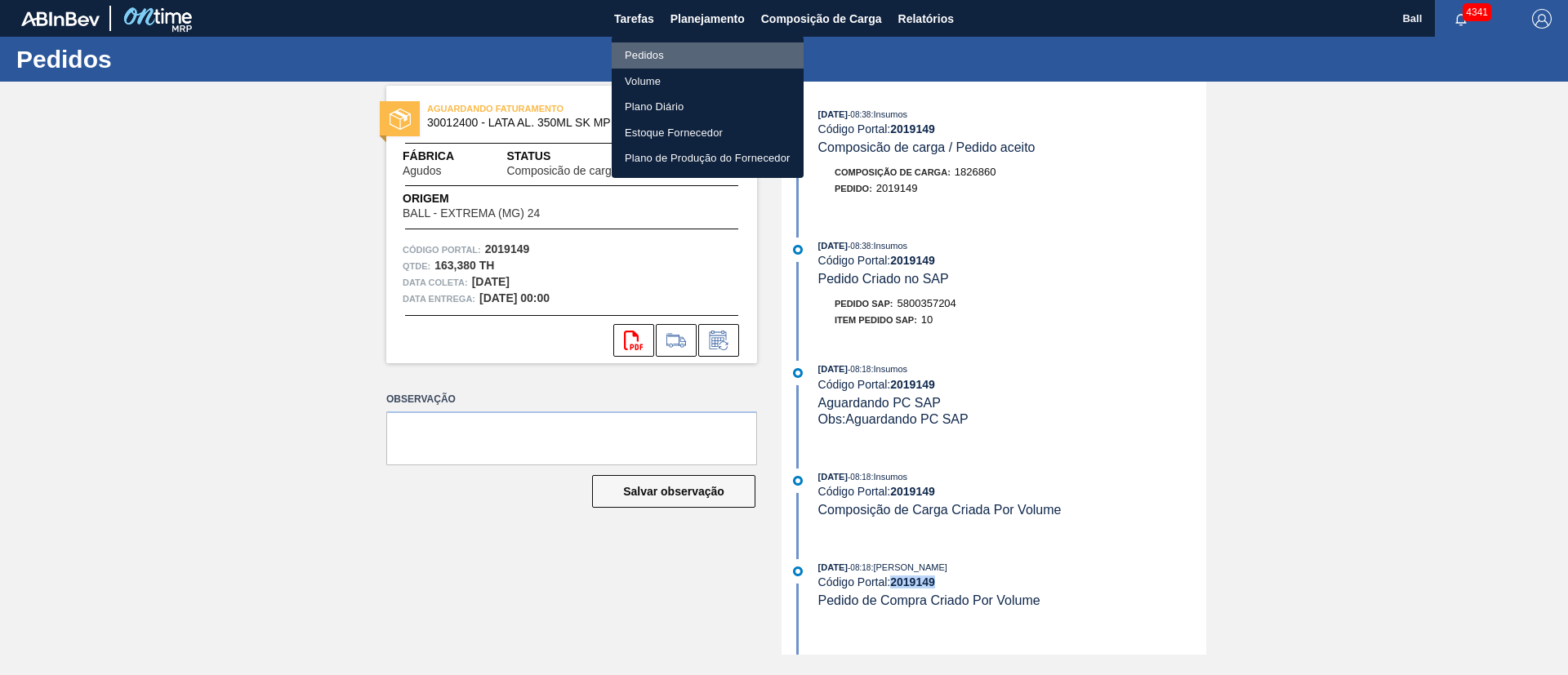
click at [681, 55] on li "Pedidos" at bounding box center [707, 56] width 192 height 27
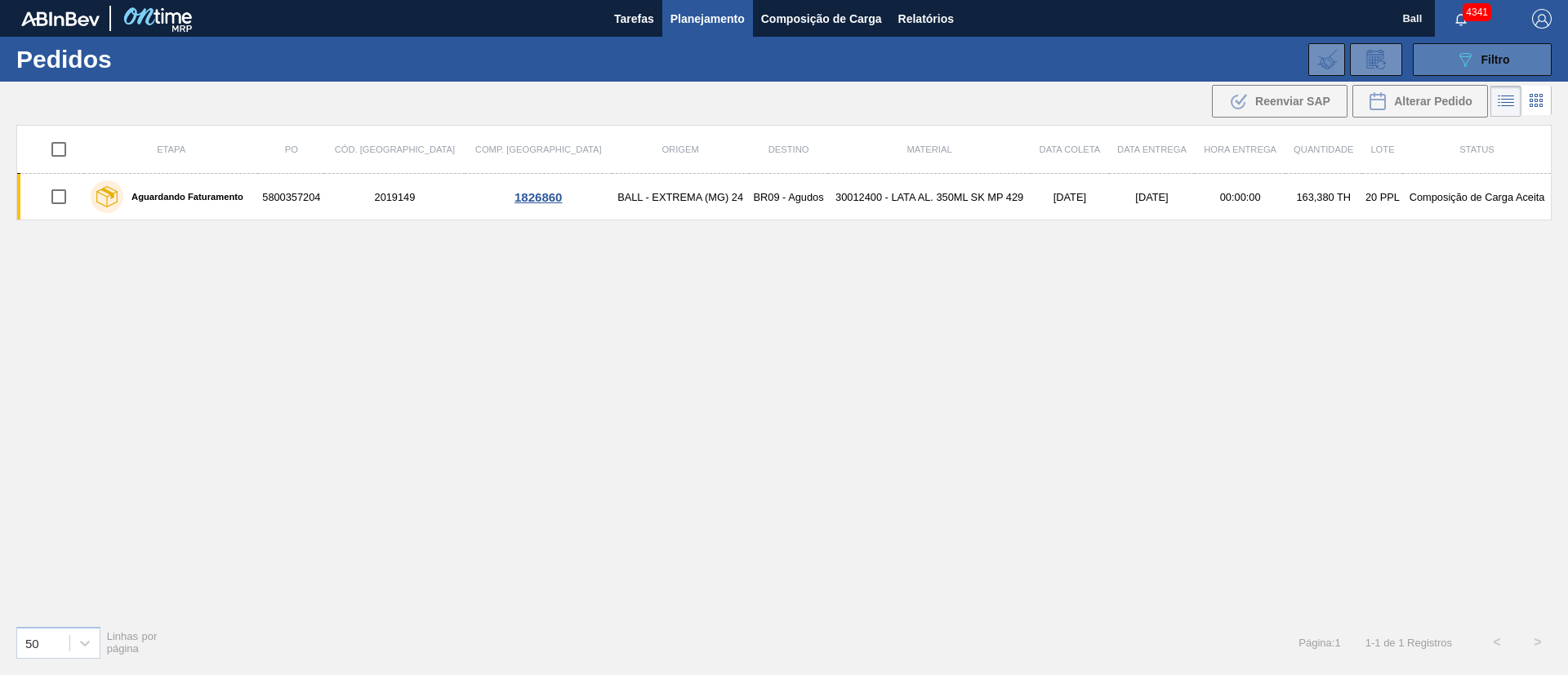
click at [1458, 68] on icon "089F7B8B-B2A5-4AFE-B5C0-19BA573D28AC" at bounding box center [1465, 59] width 19 height 19
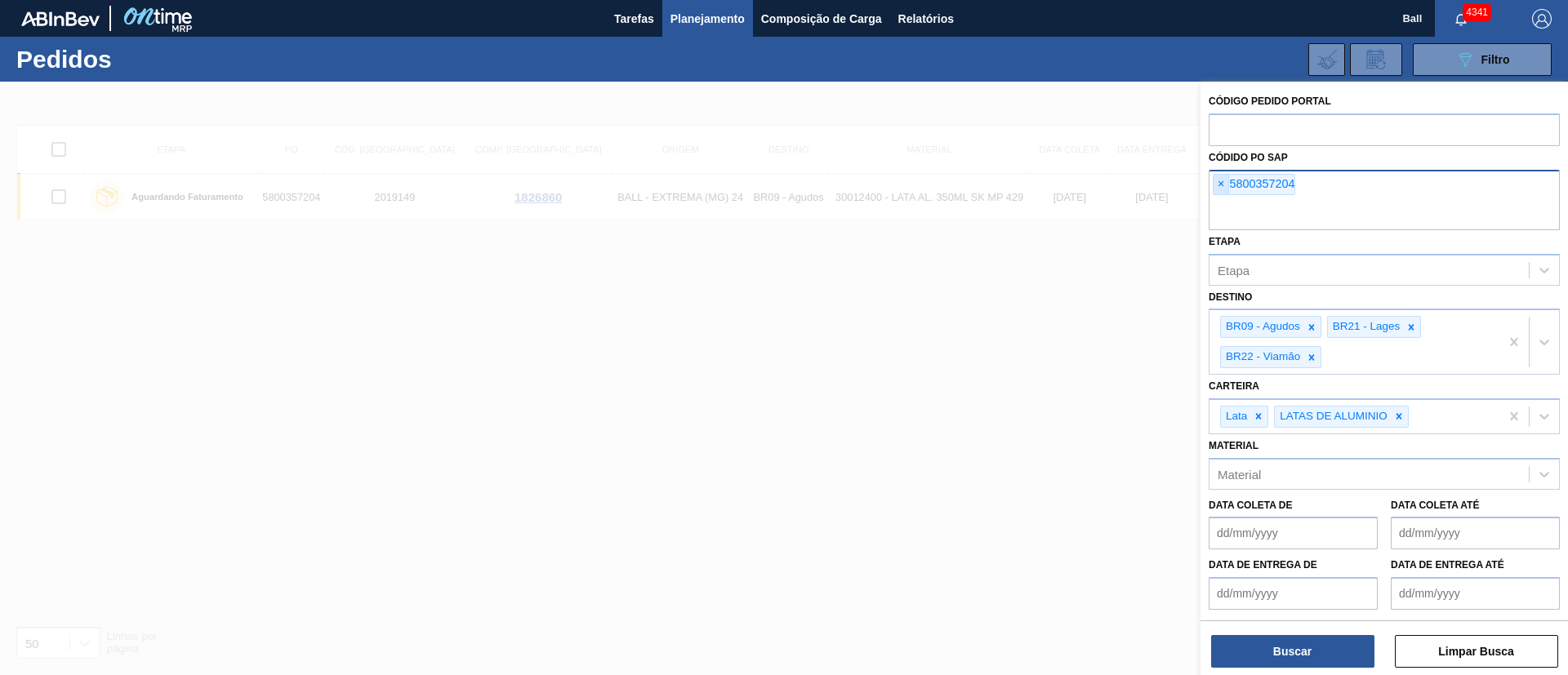
click at [1214, 187] on span "×" at bounding box center [1222, 185] width 16 height 19
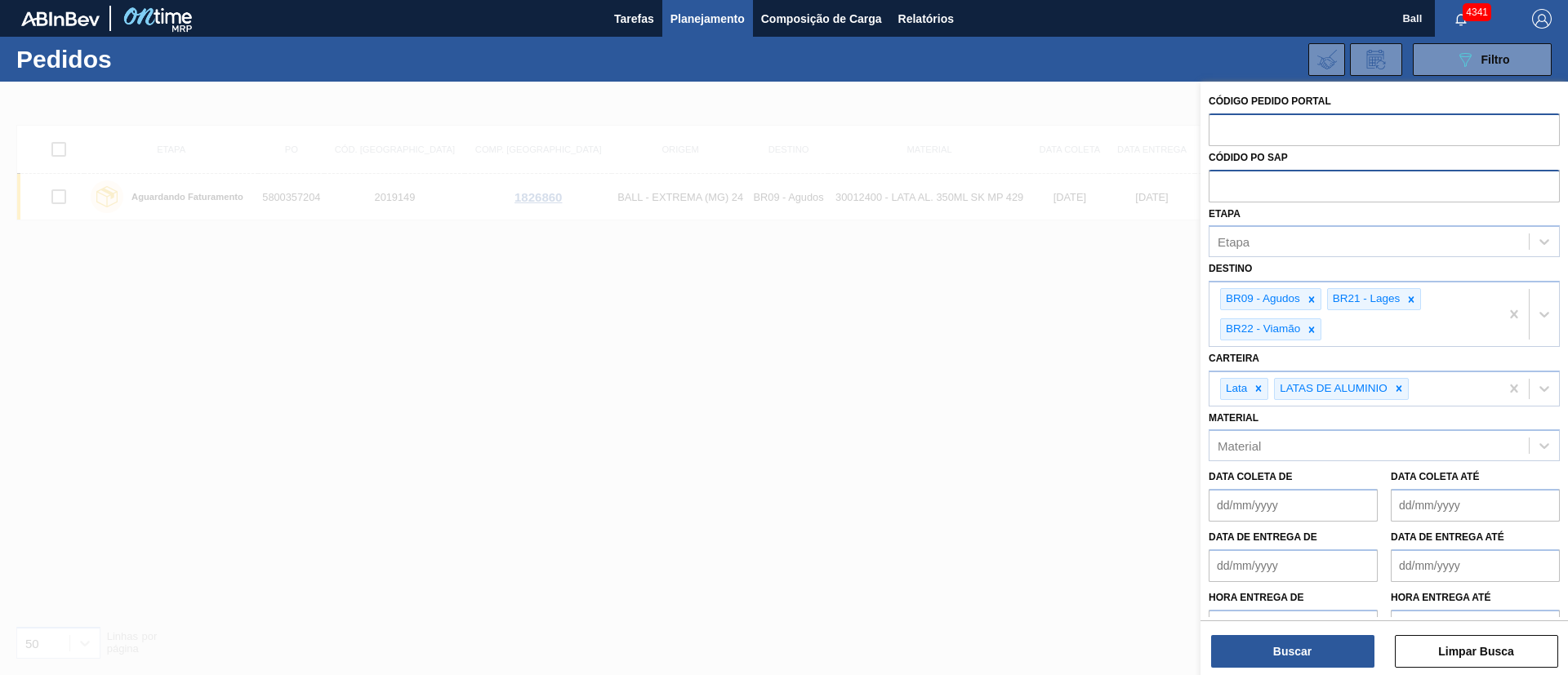
click at [1250, 117] on input "text" at bounding box center [1384, 128] width 351 height 31
paste input "V618797"
type input "V618797"
click at [1301, 647] on button "Buscar" at bounding box center [1292, 651] width 164 height 33
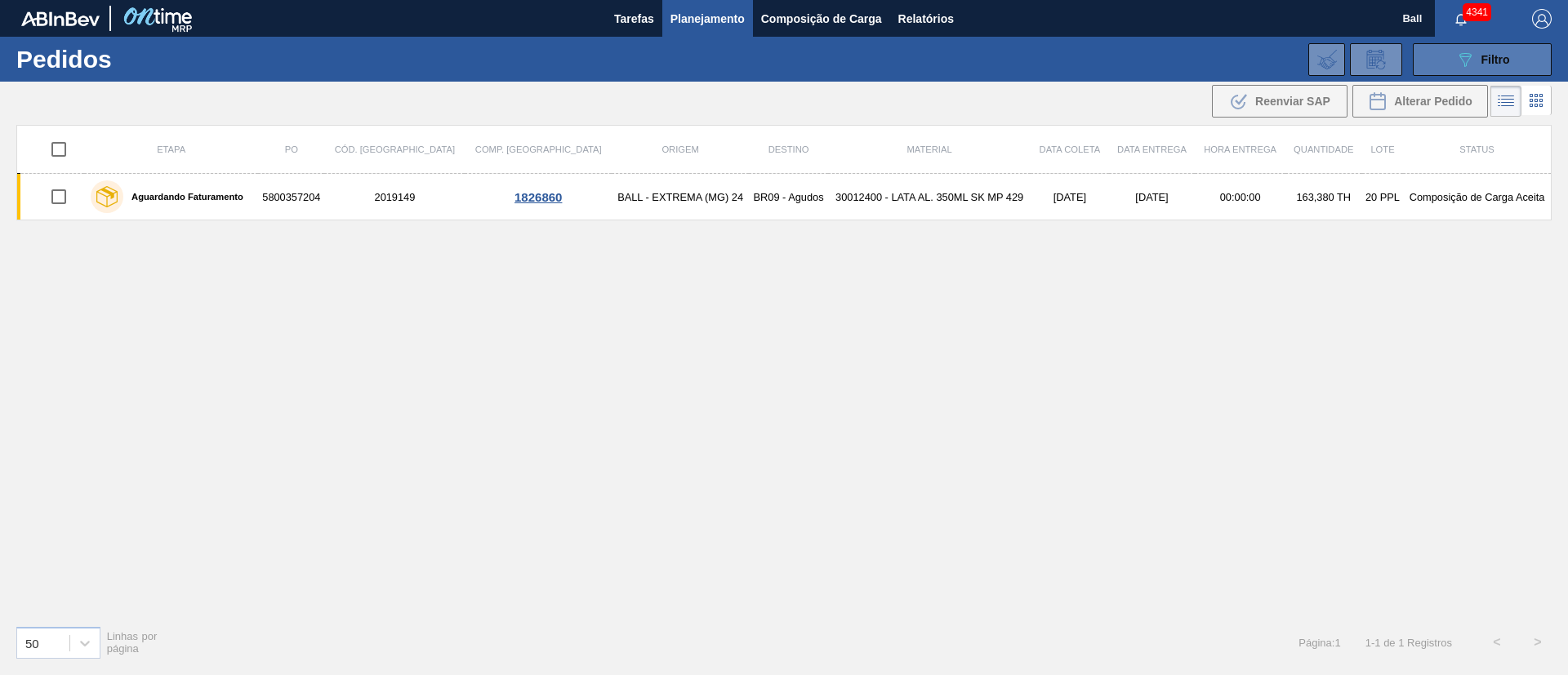
click at [1463, 65] on icon "089F7B8B-B2A5-4AFE-B5C0-19BA573D28AC" at bounding box center [1465, 59] width 19 height 19
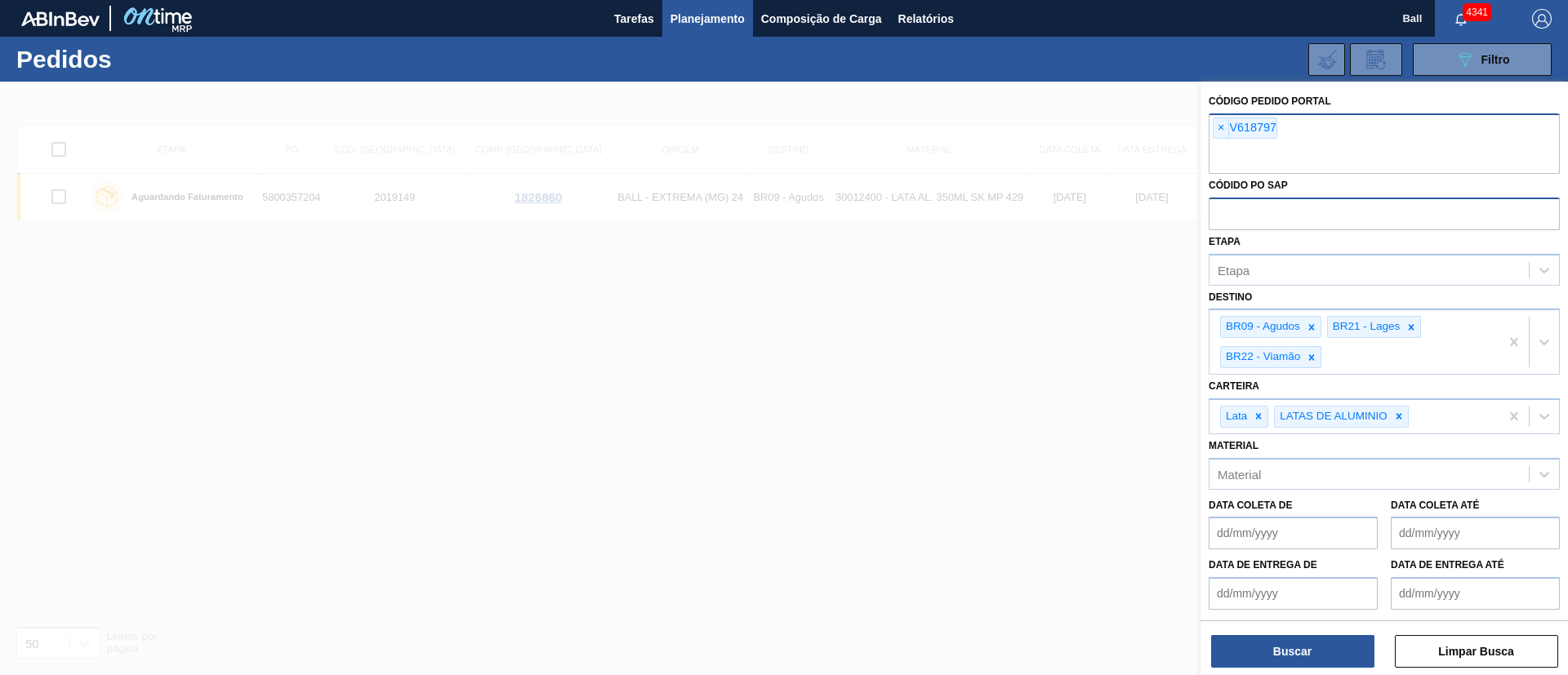
click at [1217, 128] on span "×" at bounding box center [1222, 128] width 16 height 19
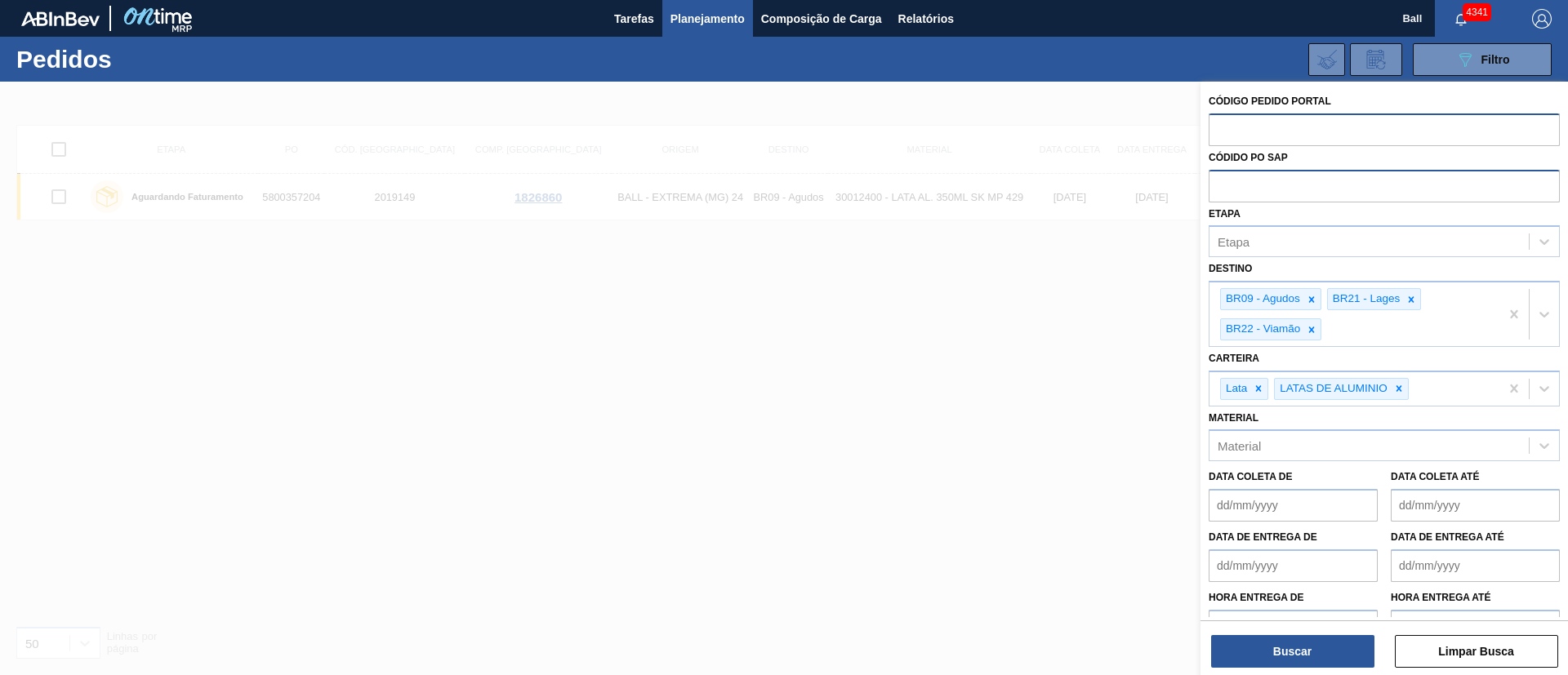
paste input "V618797"
click at [1229, 129] on input "V618797" at bounding box center [1384, 128] width 351 height 31
type input "618797"
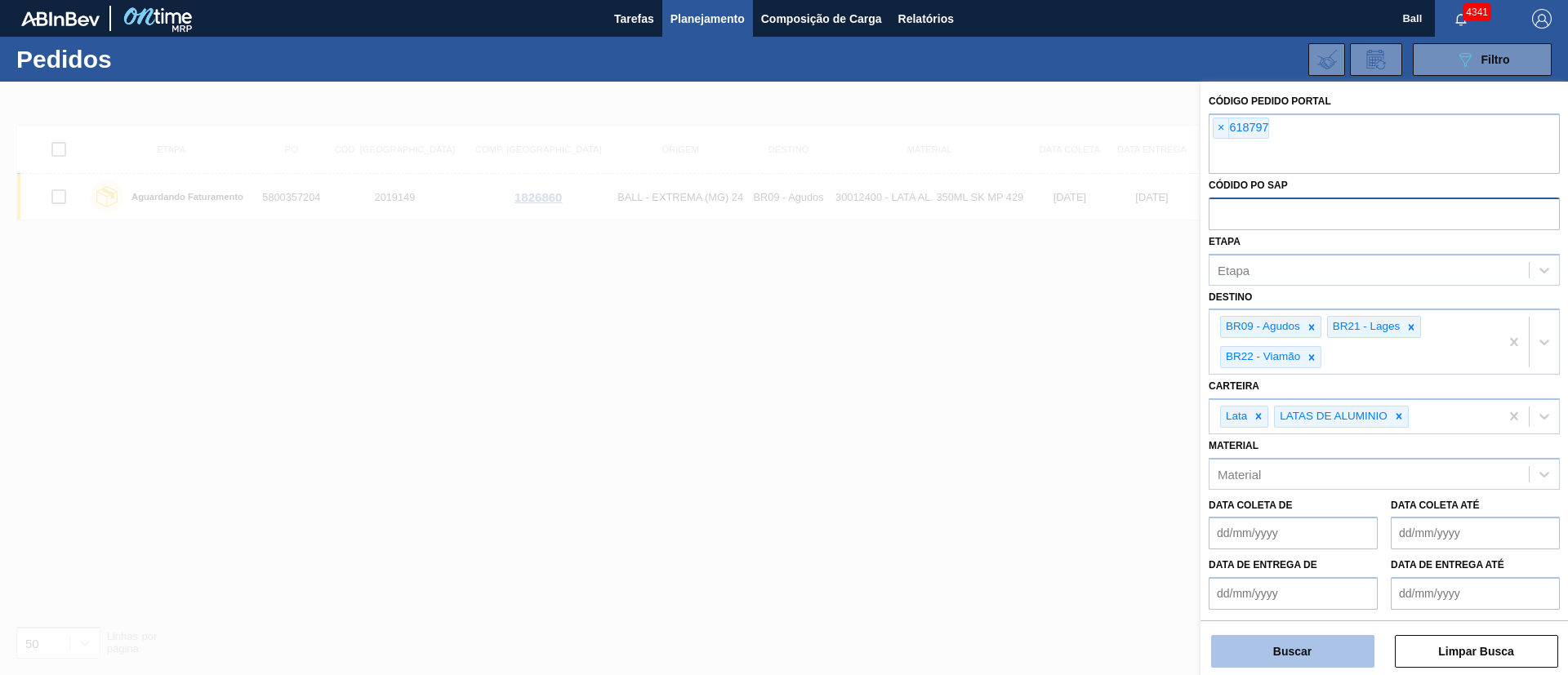
click at [1329, 663] on button "Buscar" at bounding box center [1292, 651] width 164 height 33
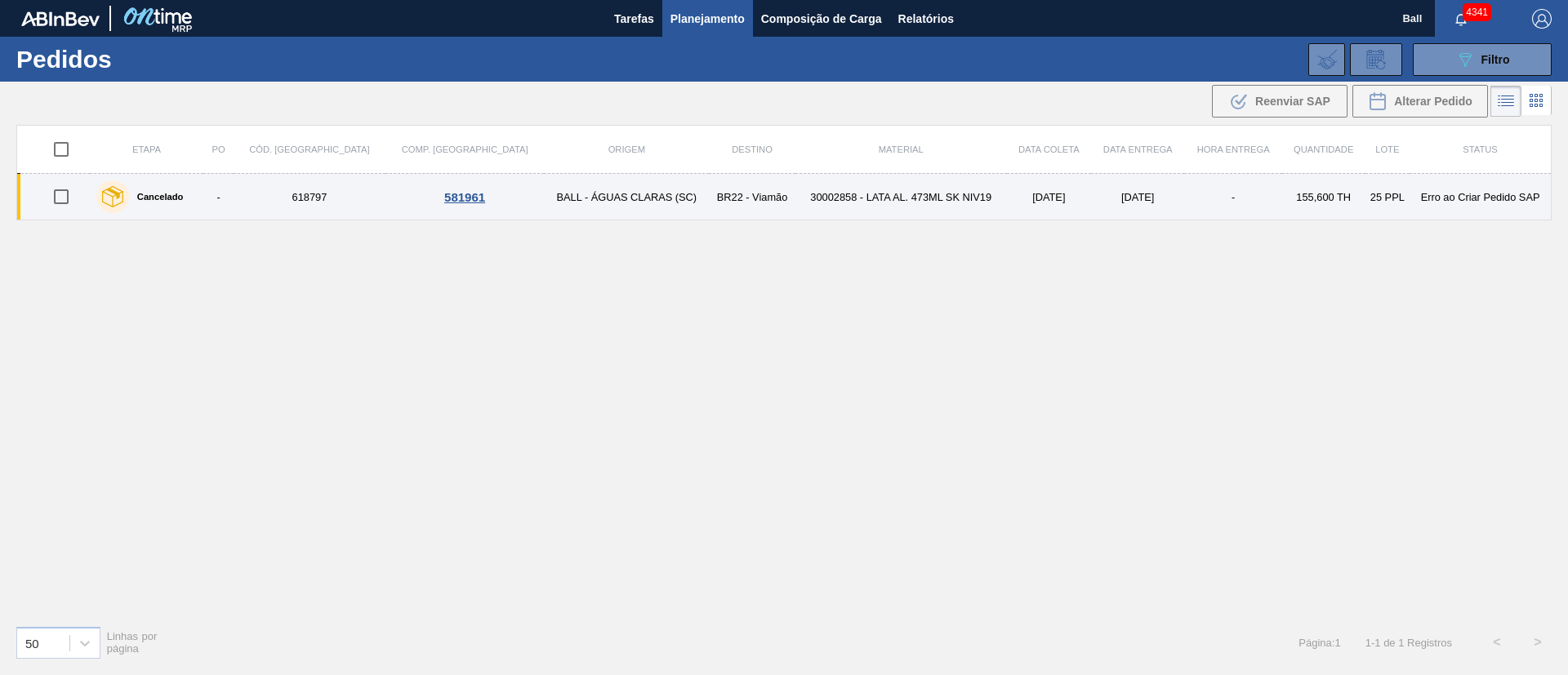
click at [709, 202] on td "BR22 - Viamão" at bounding box center [751, 197] width 86 height 47
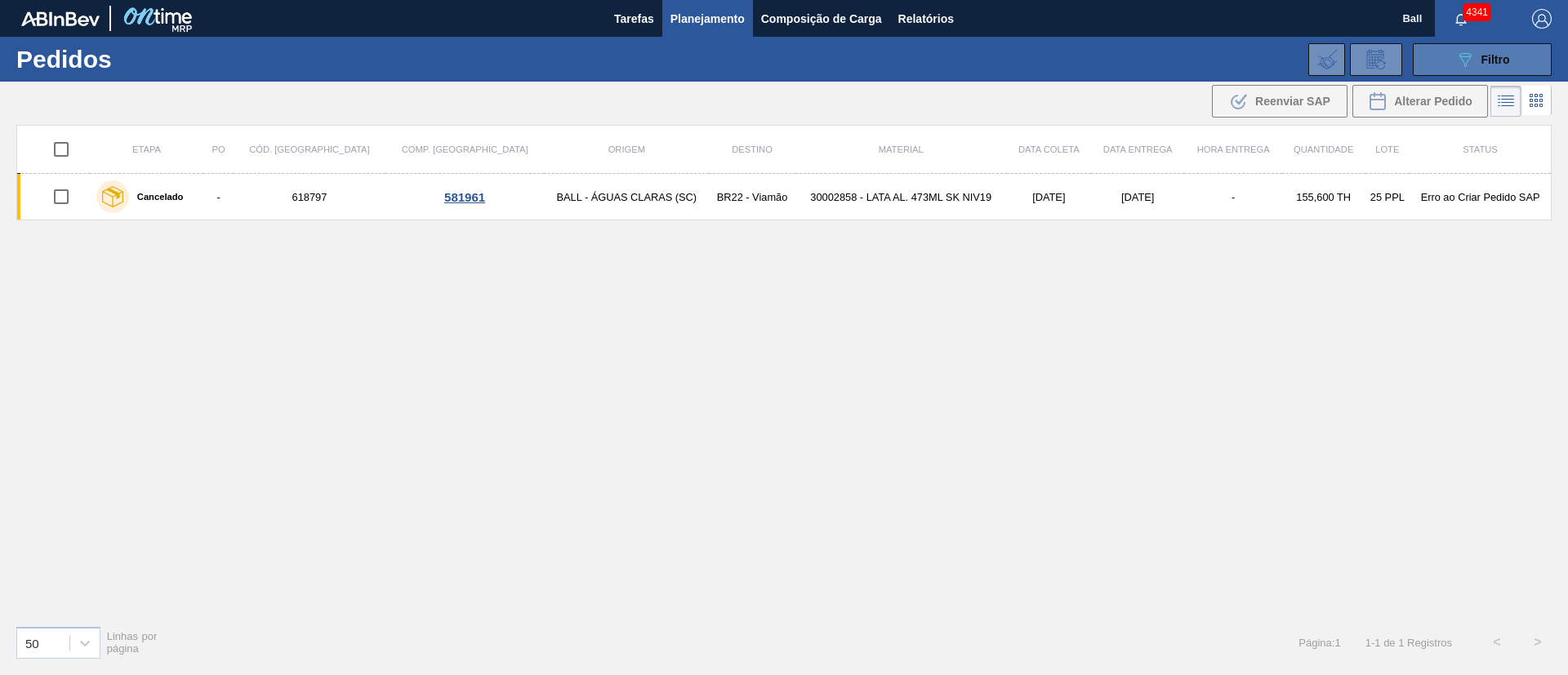
click at [1496, 64] on span "Filtro" at bounding box center [1496, 59] width 28 height 13
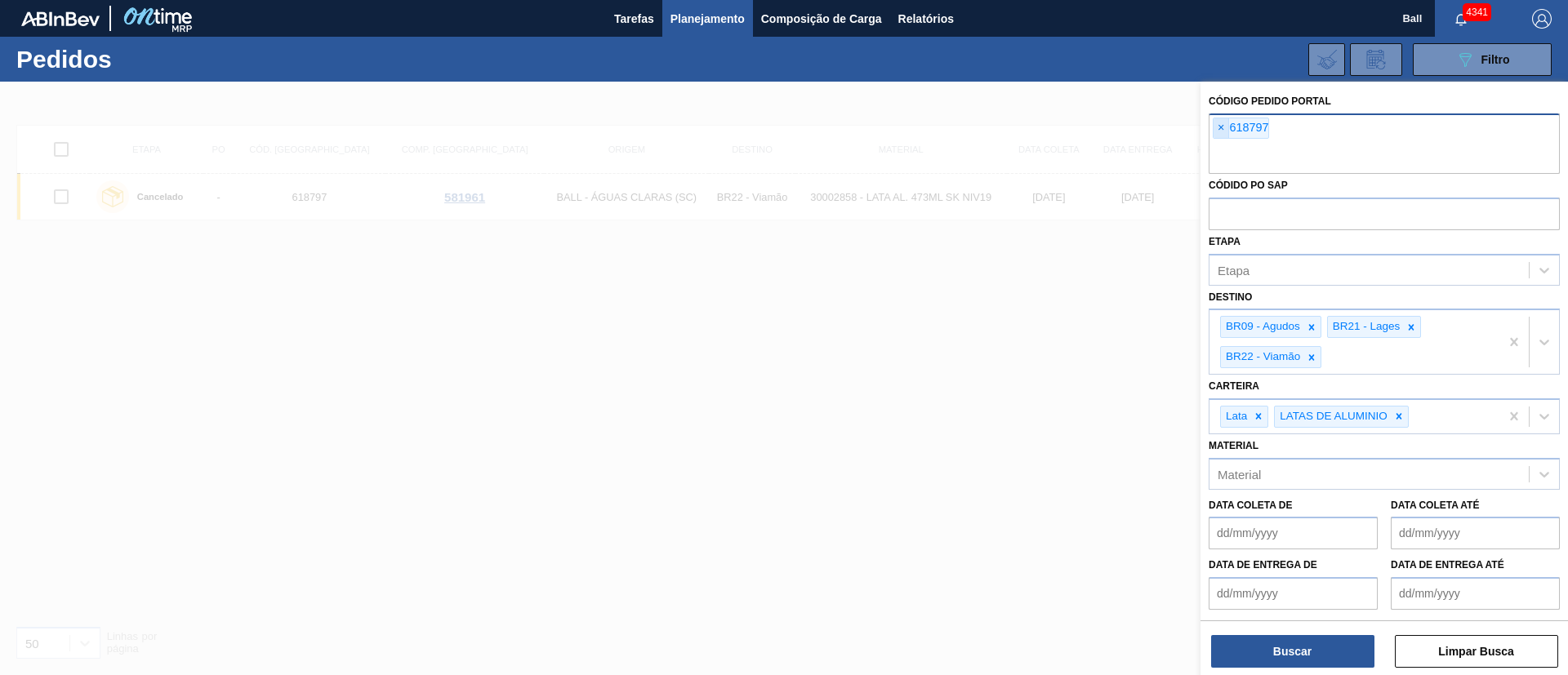
click at [1219, 123] on span "×" at bounding box center [1222, 128] width 16 height 19
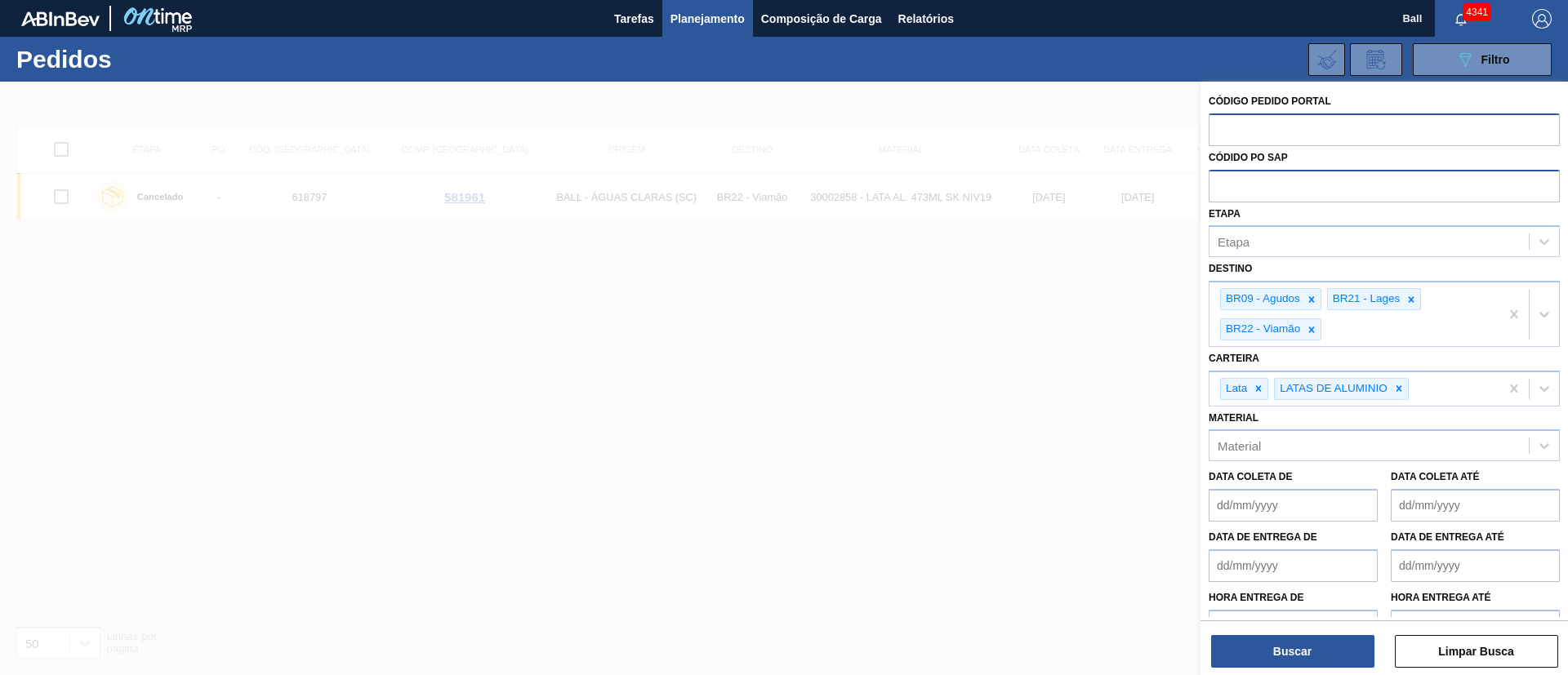
click at [1271, 176] on input "text" at bounding box center [1384, 185] width 351 height 31
paste input "text"
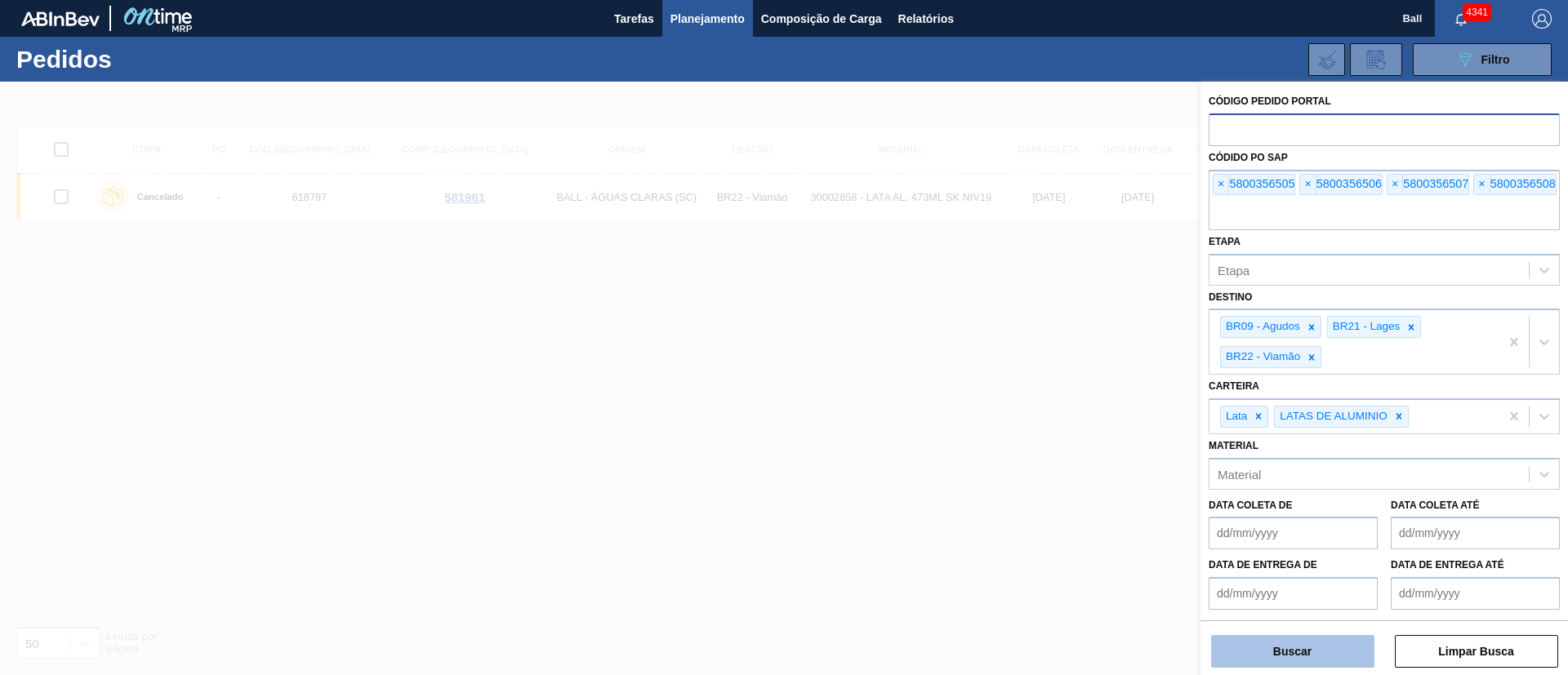
click at [1296, 650] on button "Buscar" at bounding box center [1292, 651] width 164 height 33
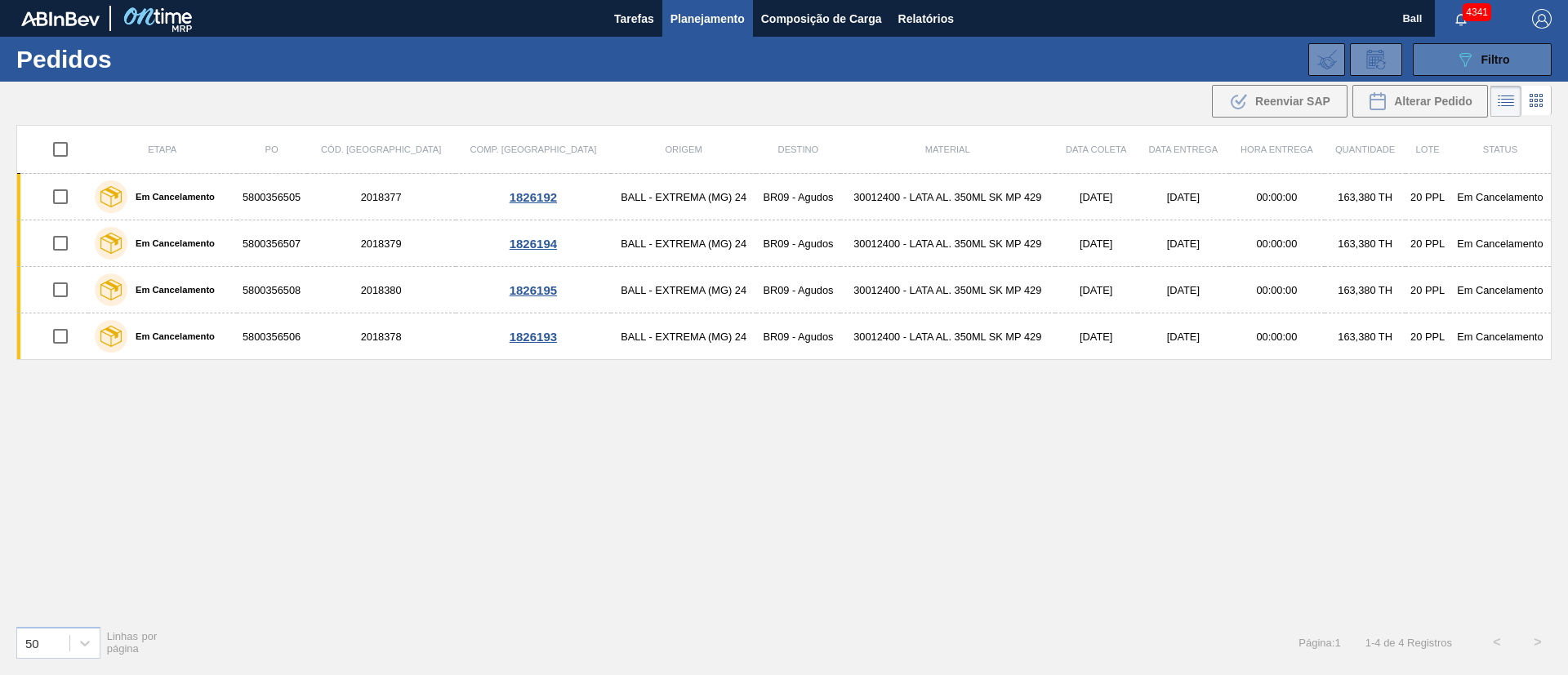
click at [1522, 53] on button "089F7B8B-B2A5-4AFE-B5C0-19BA573D28AC Filtro" at bounding box center [1482, 59] width 139 height 33
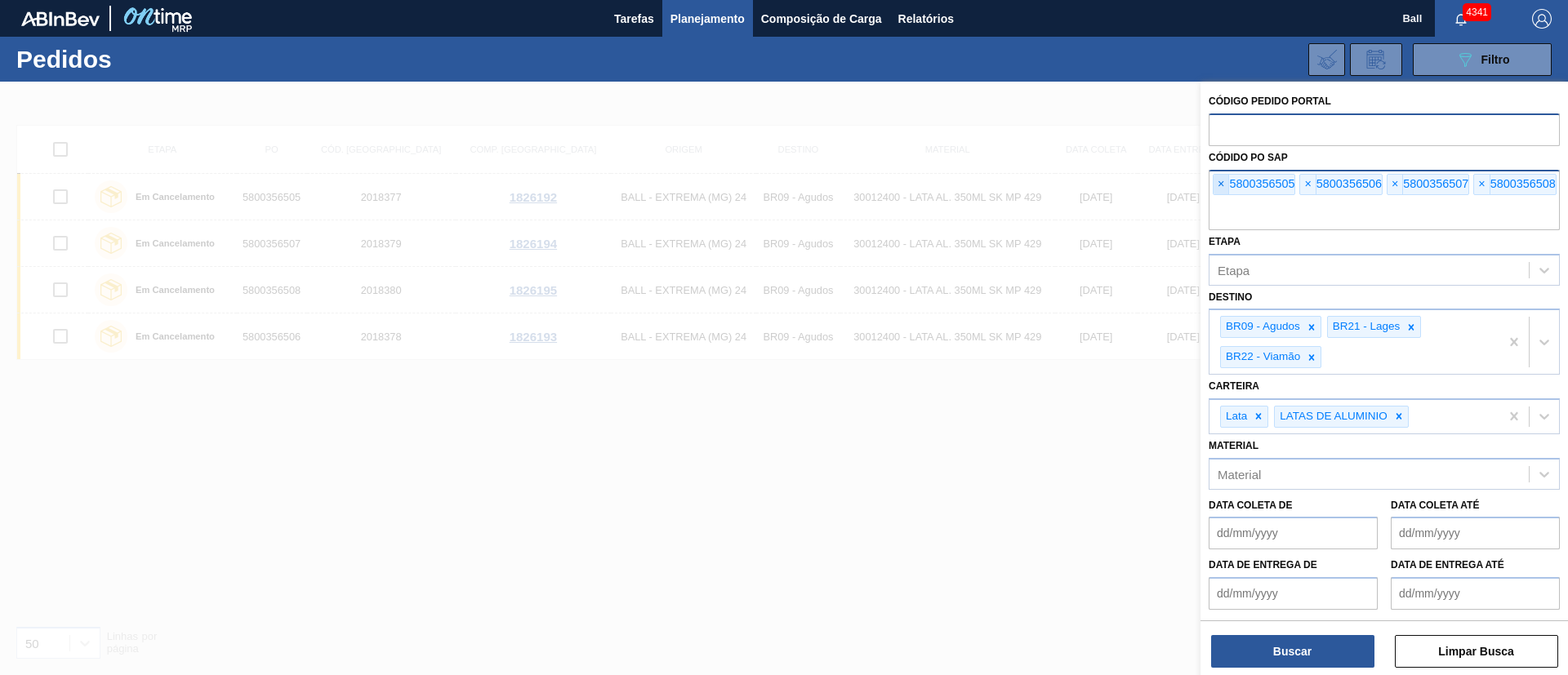
click at [1219, 186] on span "×" at bounding box center [1222, 185] width 16 height 19
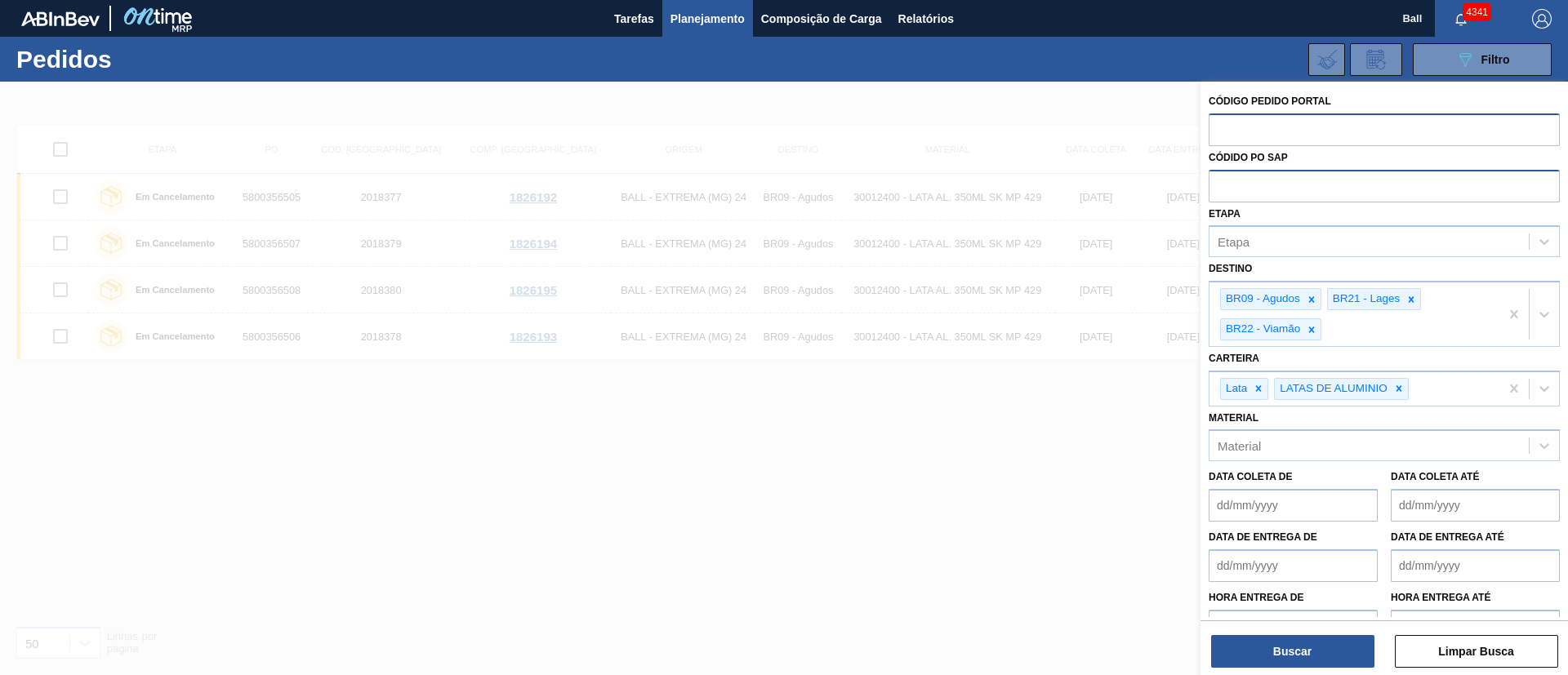
click at [1219, 186] on input "text" at bounding box center [1384, 185] width 351 height 31
paste input "text"
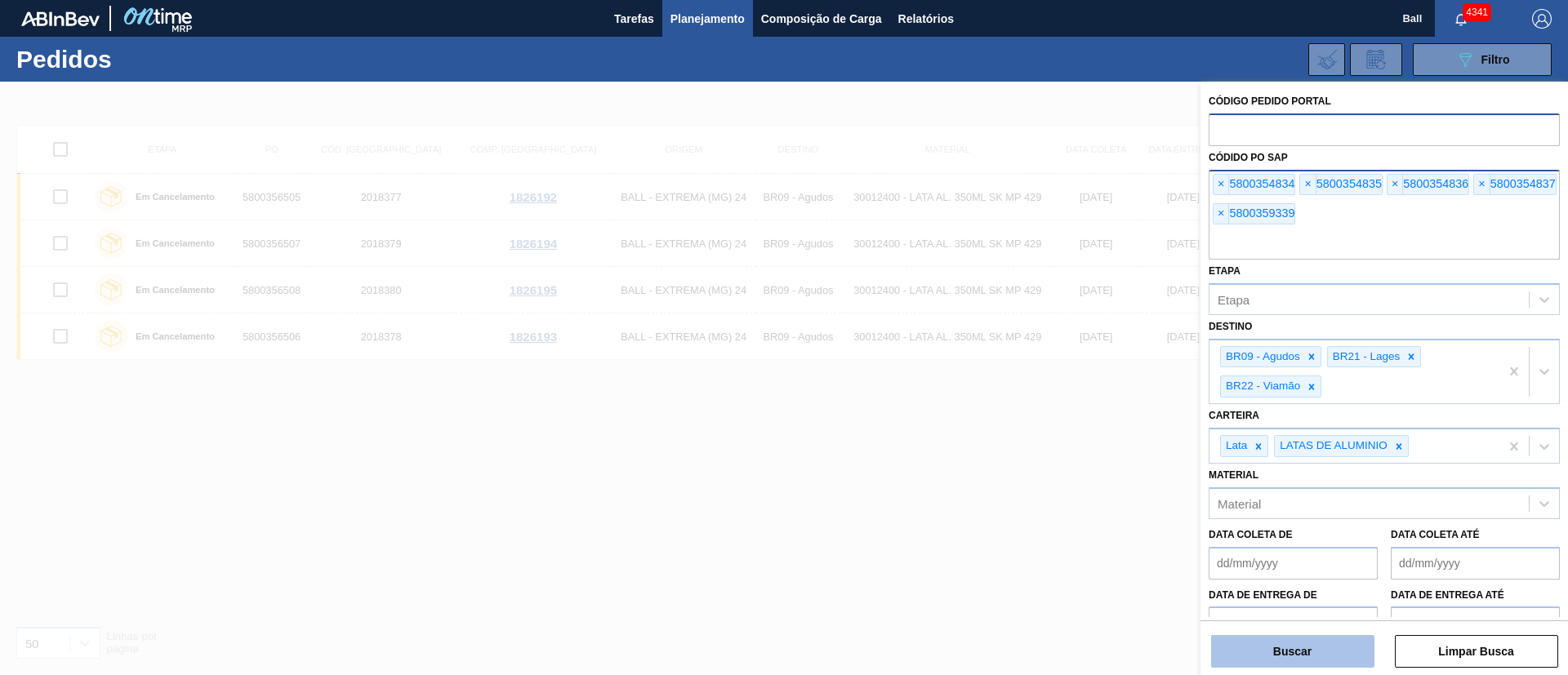
click at [1340, 656] on button "Buscar" at bounding box center [1292, 651] width 164 height 33
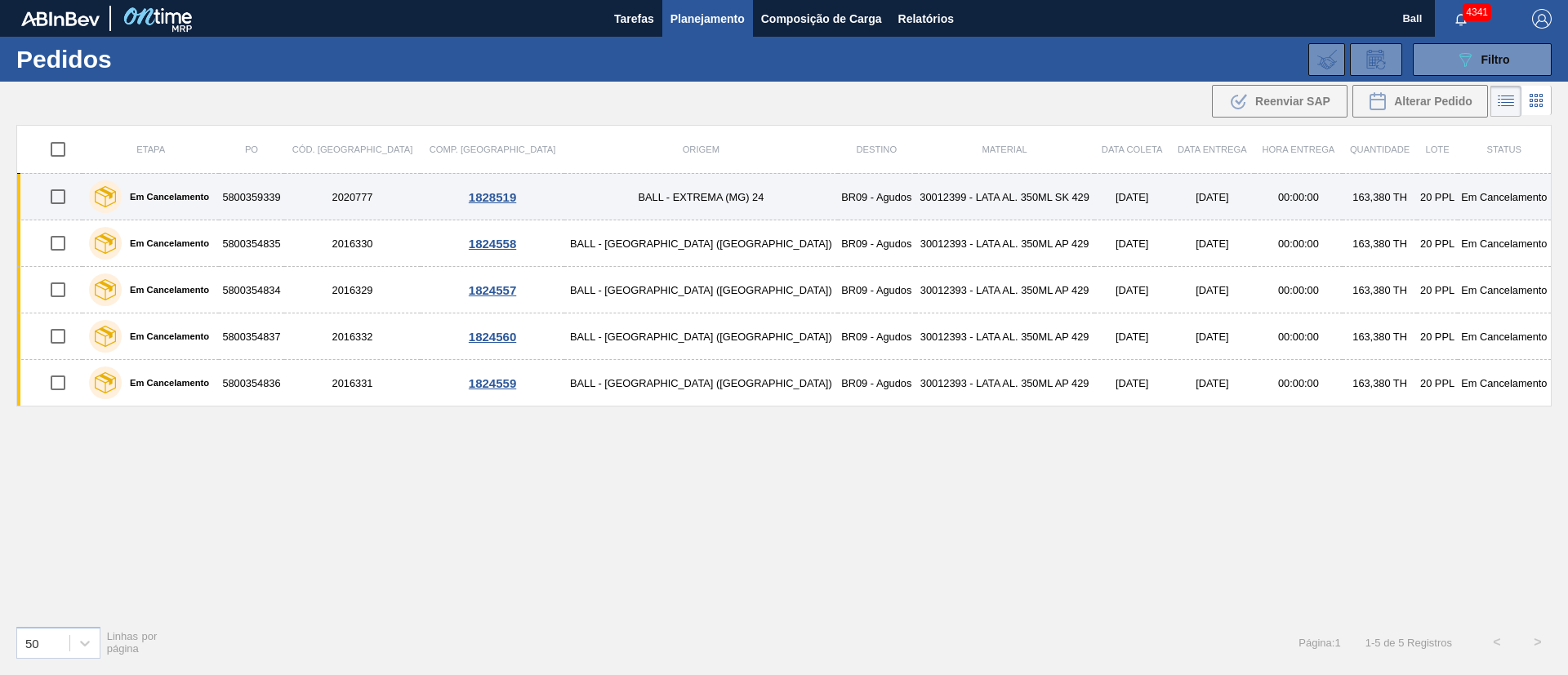
click at [676, 205] on td "BALL - EXTREMA (MG) 24" at bounding box center [702, 197] width 274 height 47
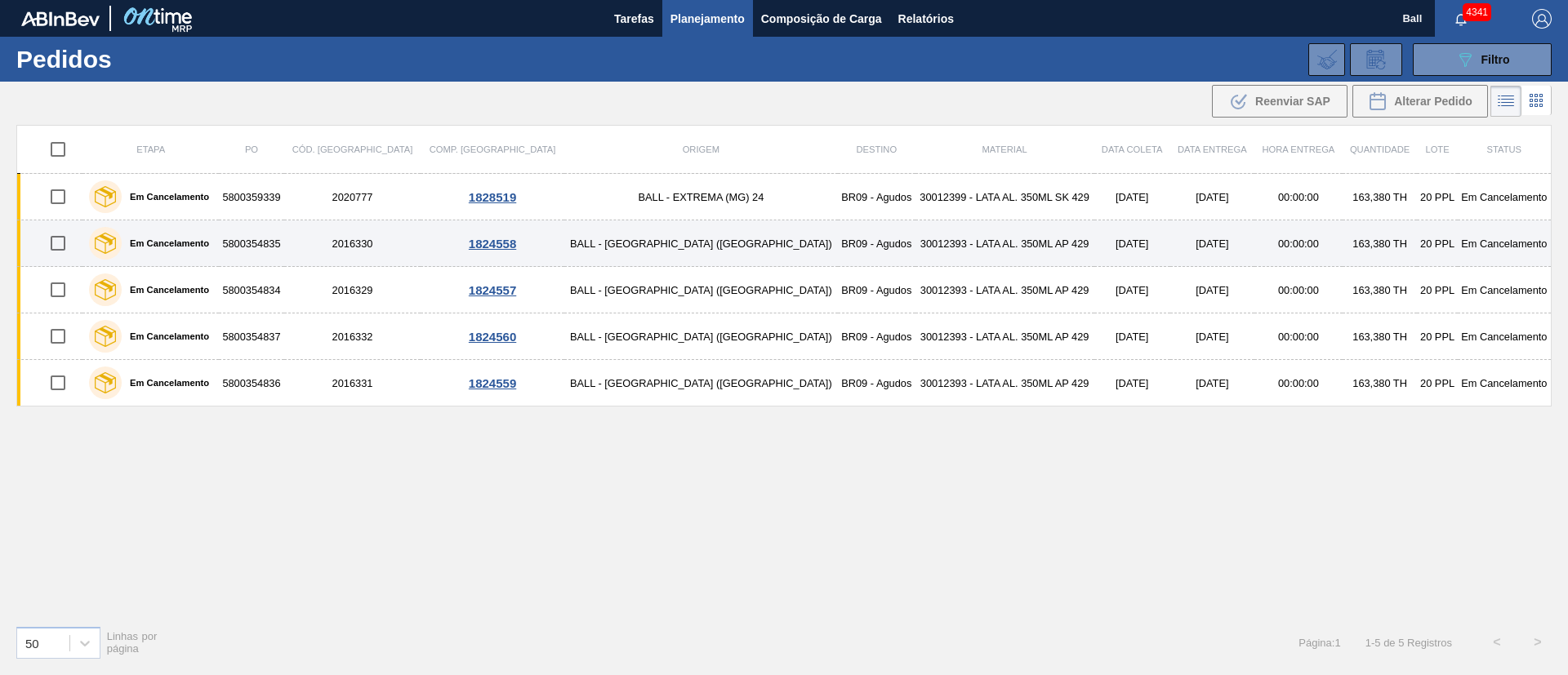
click at [565, 248] on td "BALL - TRÊS RIOS (RJ)" at bounding box center [702, 243] width 274 height 47
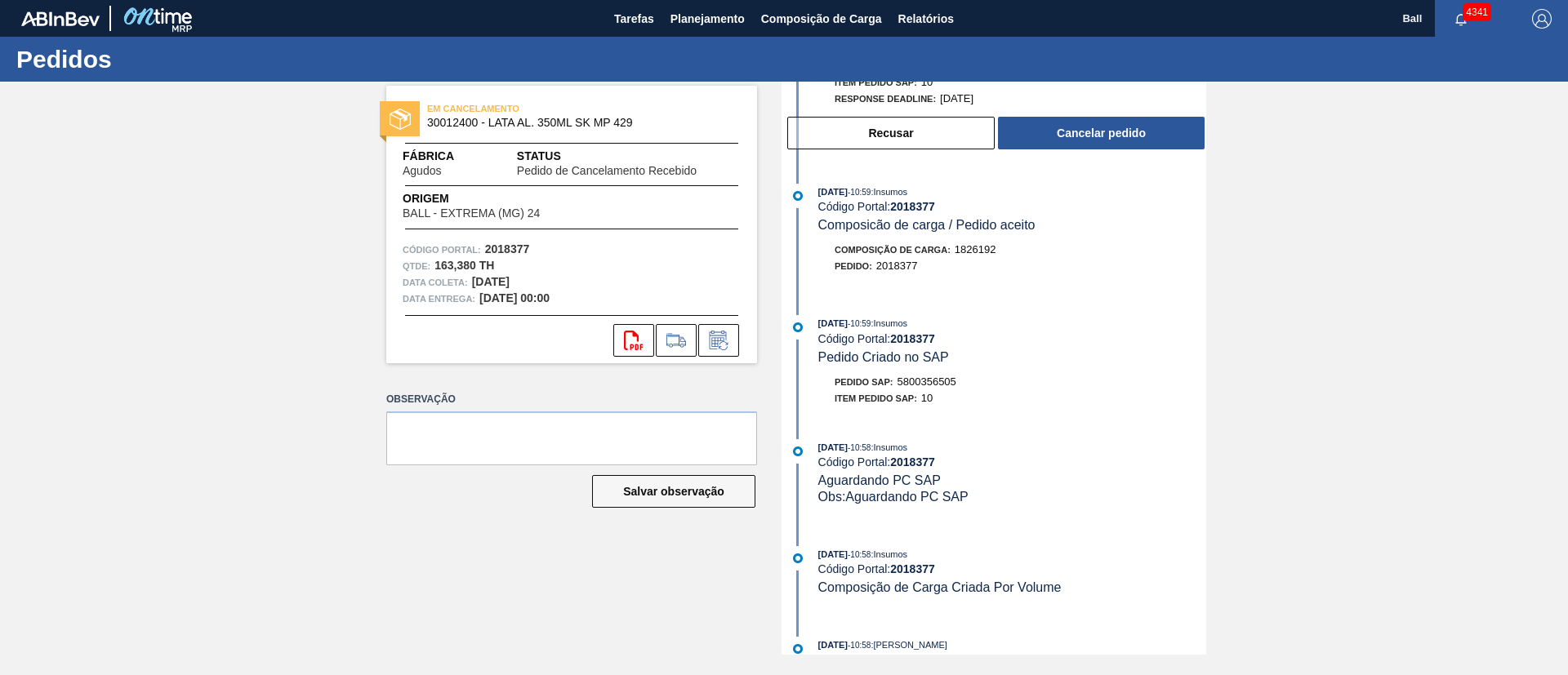
scroll to position [171, 0]
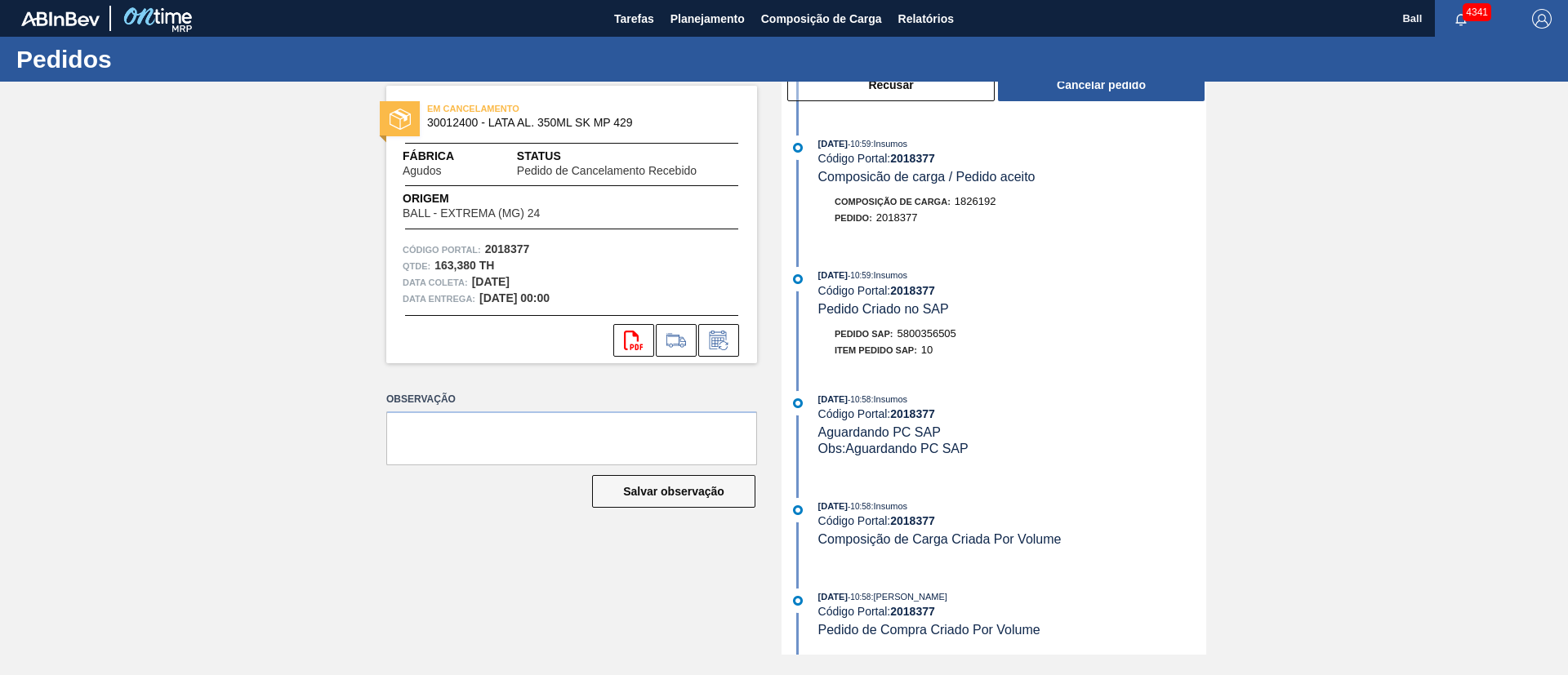
click at [725, 581] on div "EM CANCELAMENTO 30012400 - LATA AL. 350ML SK MP 429 Fábrica Agudos Status Pedid…" at bounding box center [559, 368] width 395 height 573
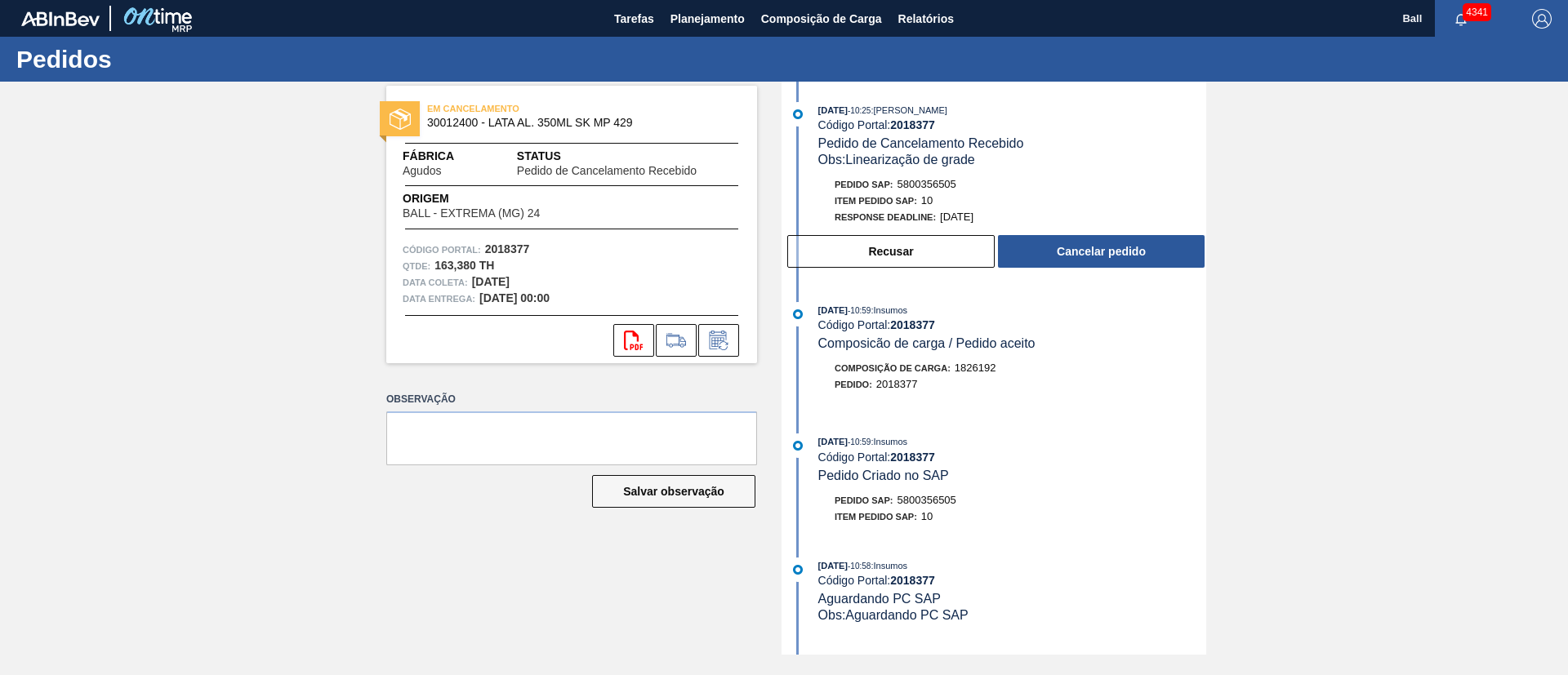
scroll to position [0, 0]
click at [1142, 483] on div "27/08/2025 - 10:59 : Insumos Código Portal: 2018377 Pedido Criado no SAP" at bounding box center [1012, 462] width 388 height 49
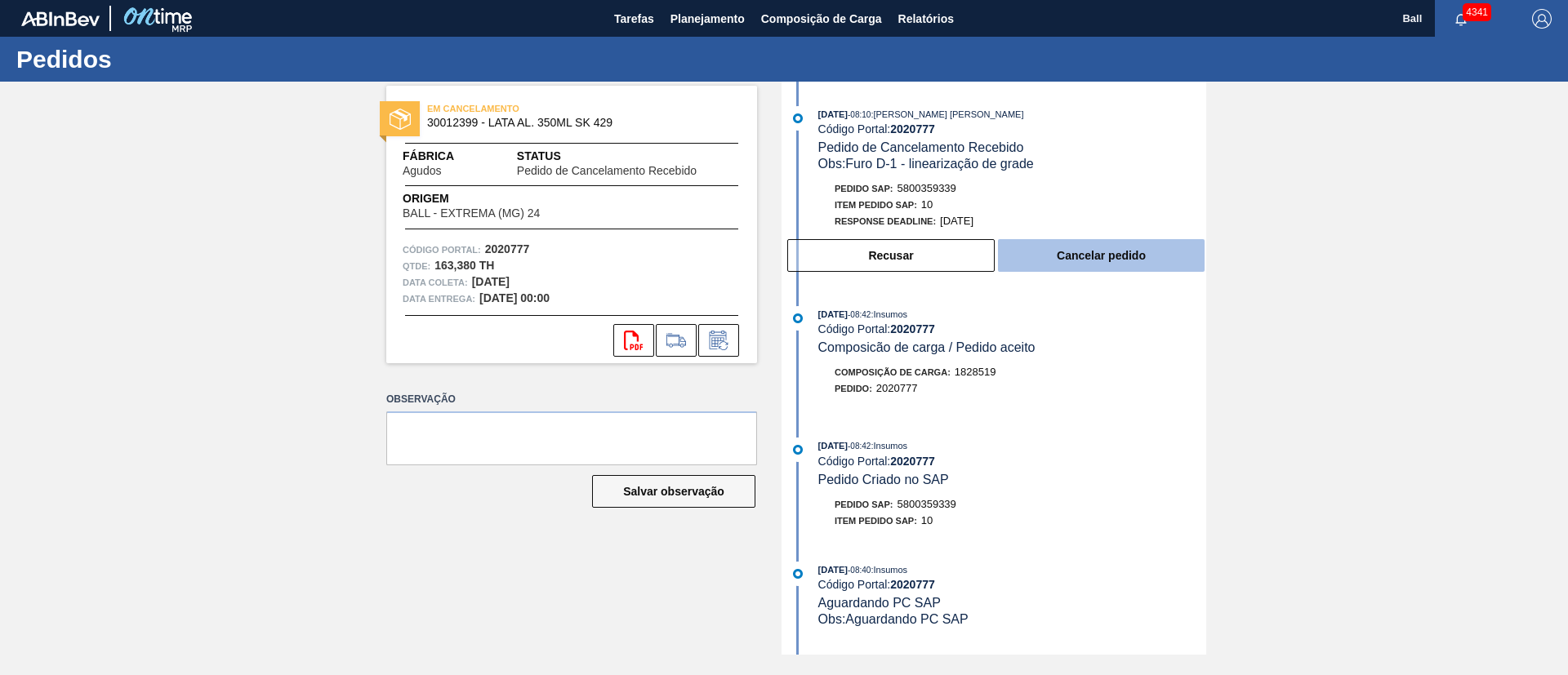
click at [1089, 265] on button "Cancelar pedido" at bounding box center [1101, 255] width 207 height 33
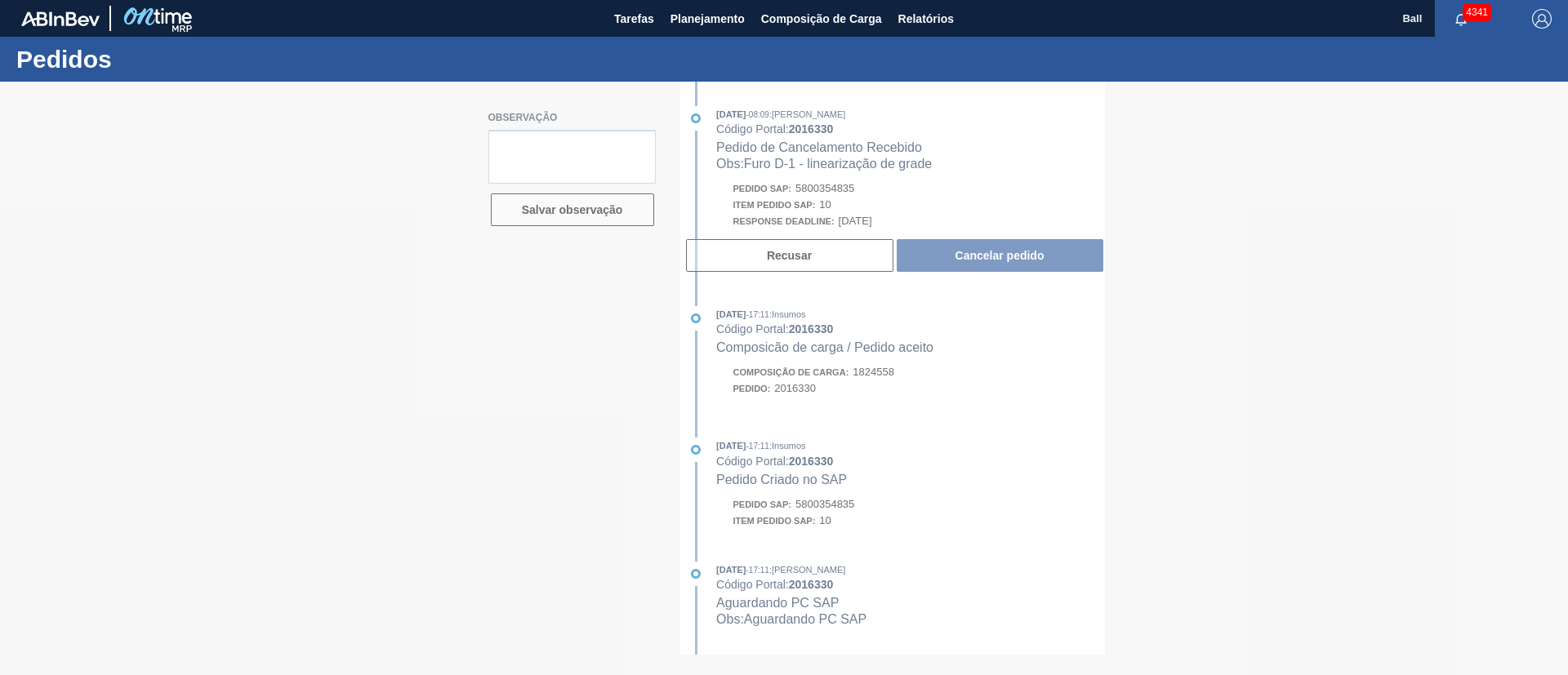
click at [1123, 340] on div at bounding box center [784, 378] width 1568 height 594
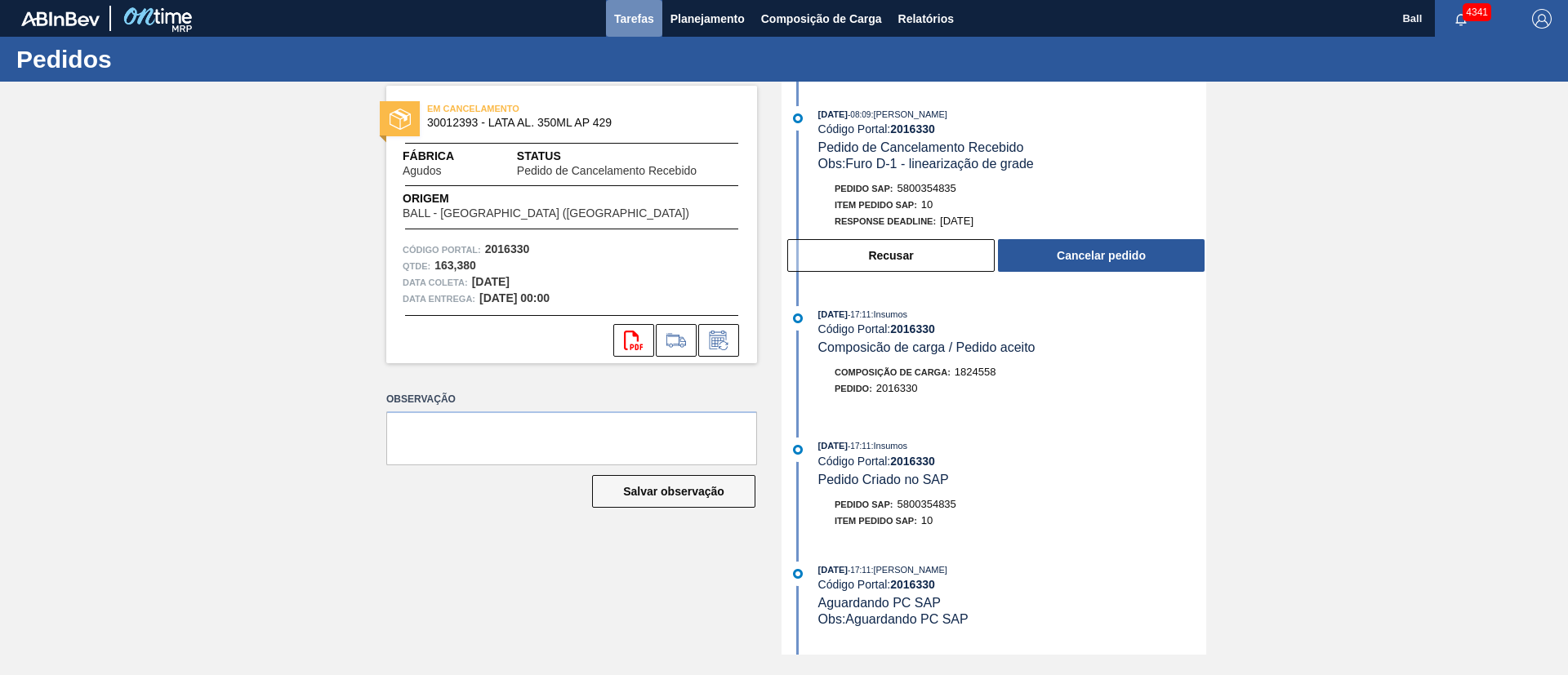
click at [641, 26] on span "Tarefas" at bounding box center [634, 19] width 40 height 19
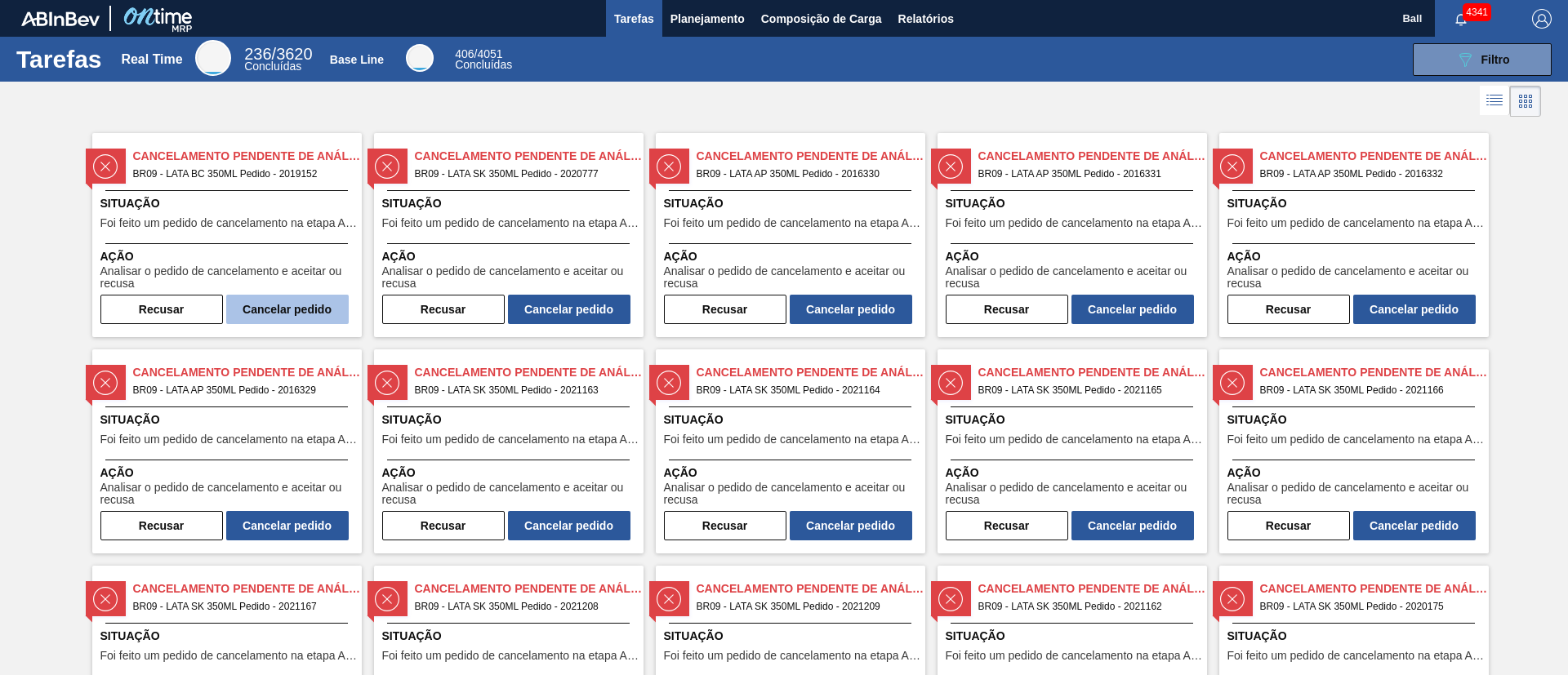
click at [304, 308] on button "Cancelar pedido" at bounding box center [287, 309] width 123 height 29
click at [287, 300] on button "Cancelar pedido" at bounding box center [287, 309] width 123 height 29
click at [300, 305] on button "Cancelar pedido" at bounding box center [287, 309] width 123 height 29
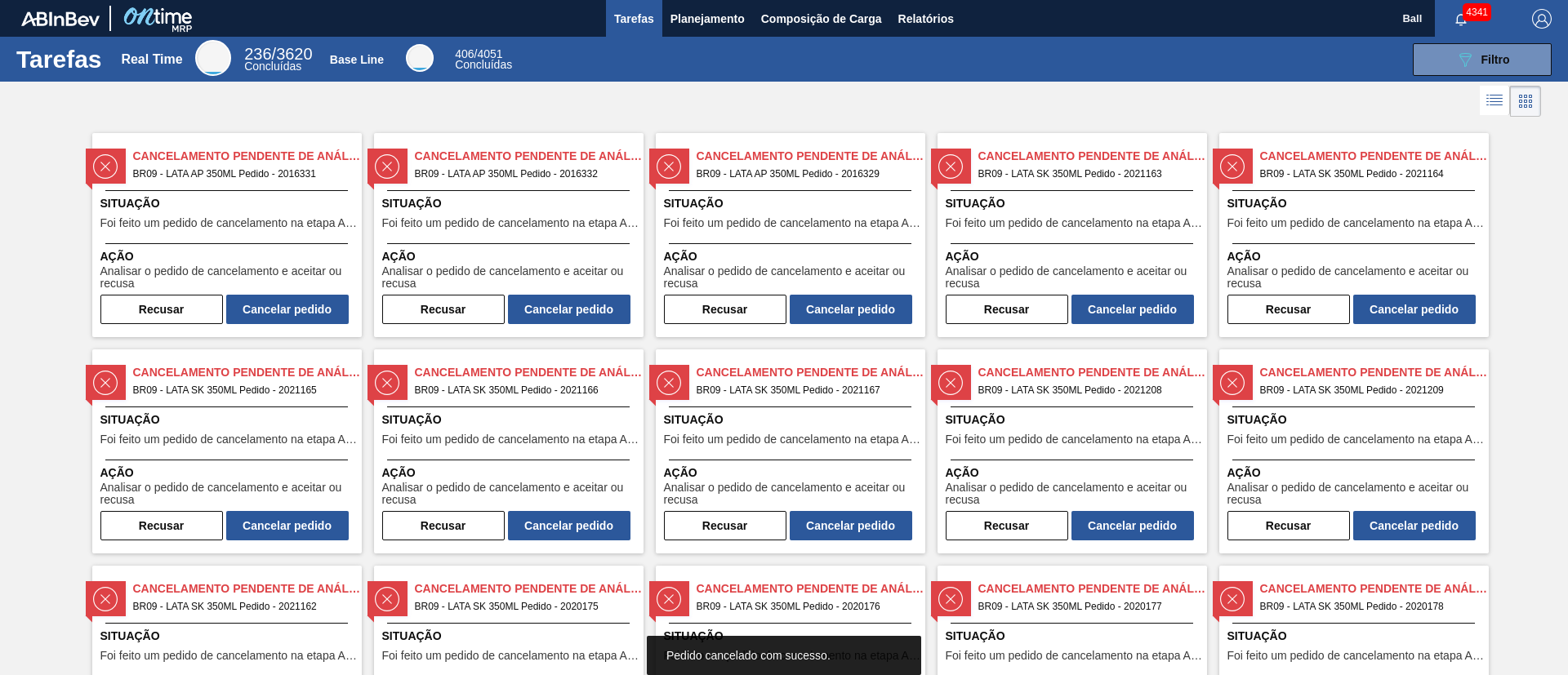
click at [300, 305] on button "Cancelar pedido" at bounding box center [287, 309] width 123 height 29
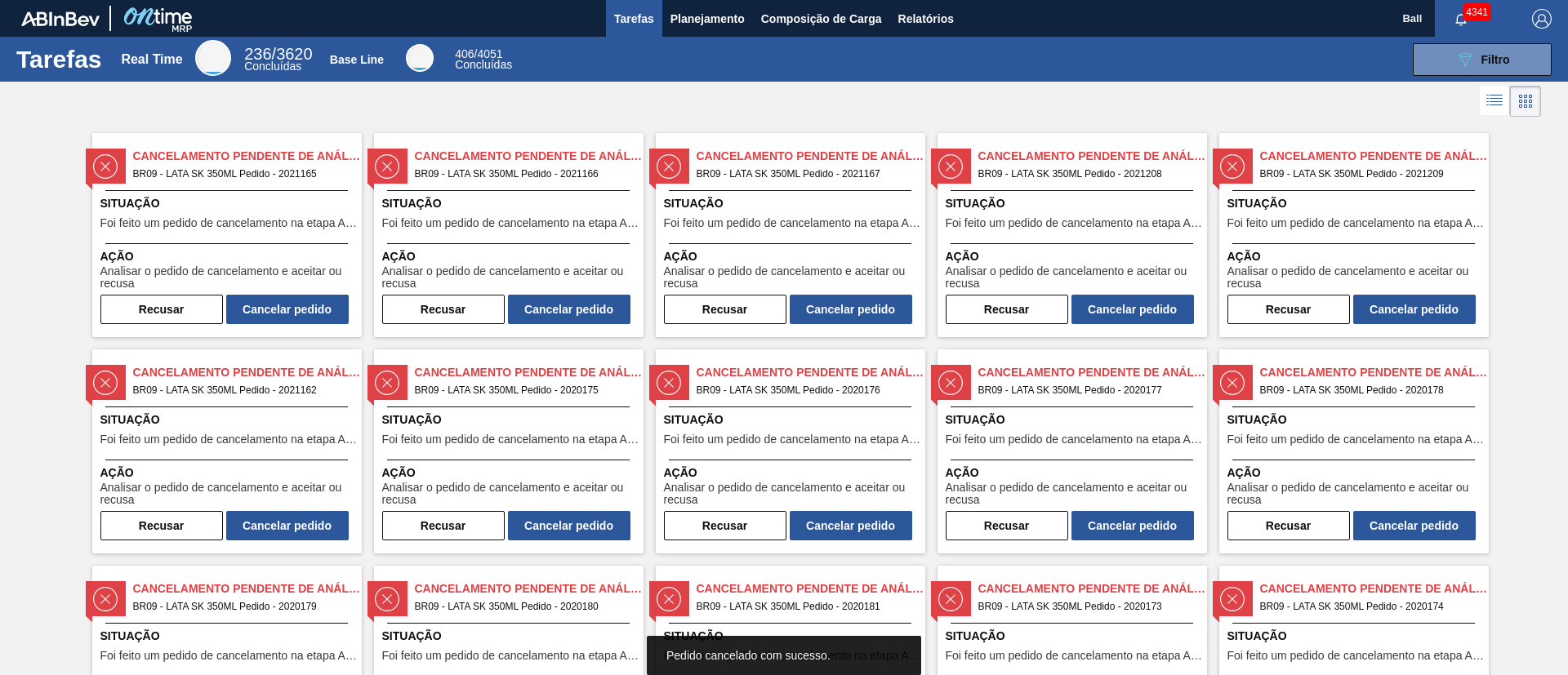
click at [300, 305] on button "Cancelar pedido" at bounding box center [287, 309] width 123 height 29
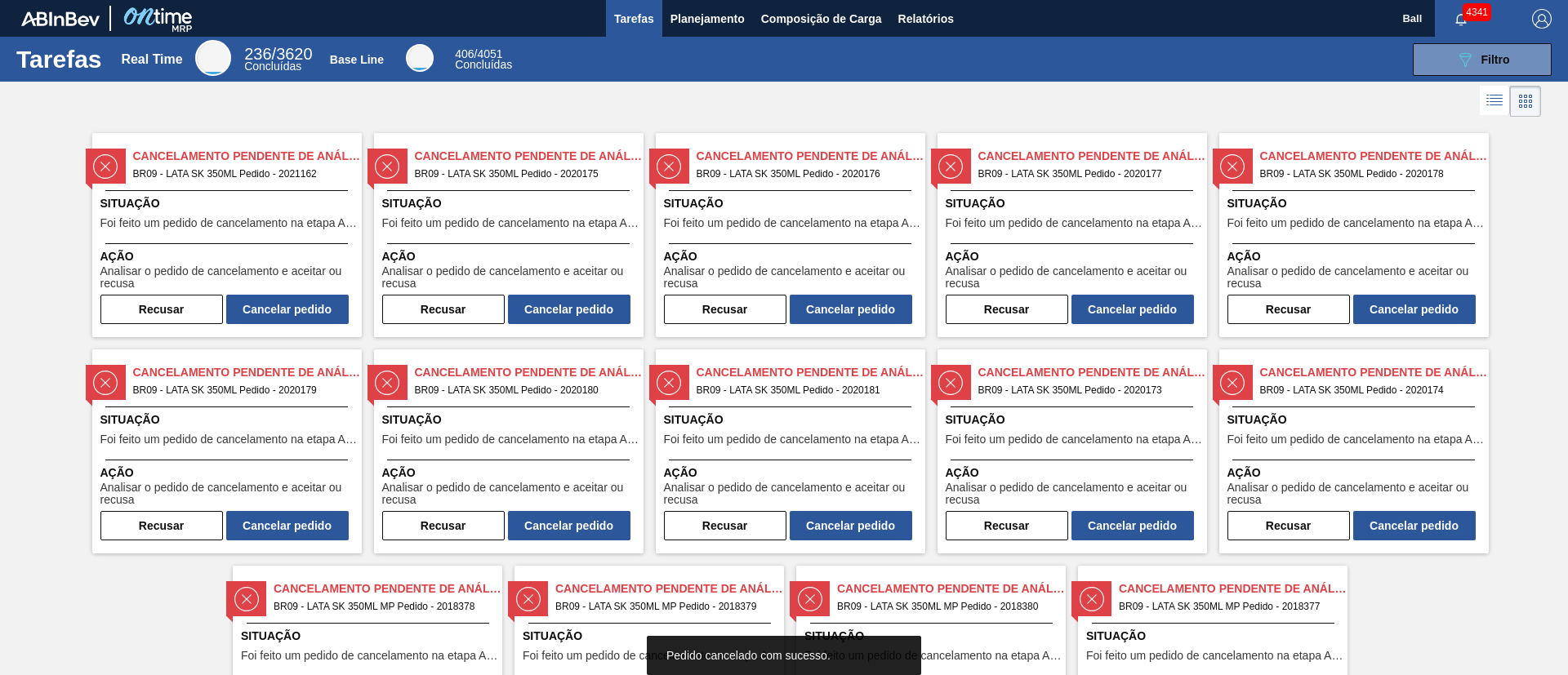
click at [300, 305] on button "Cancelar pedido" at bounding box center [287, 309] width 123 height 29
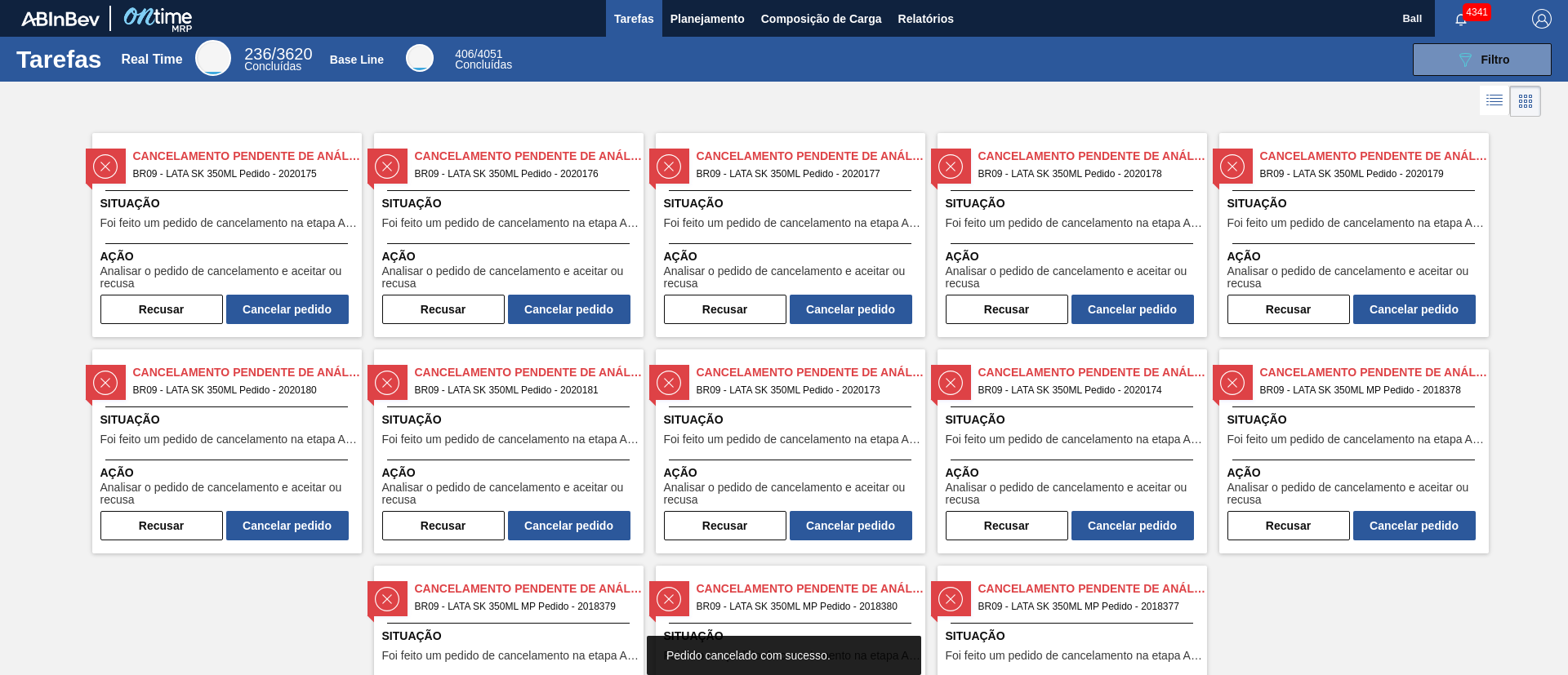
click at [300, 305] on button "Cancelar pedido" at bounding box center [287, 309] width 123 height 29
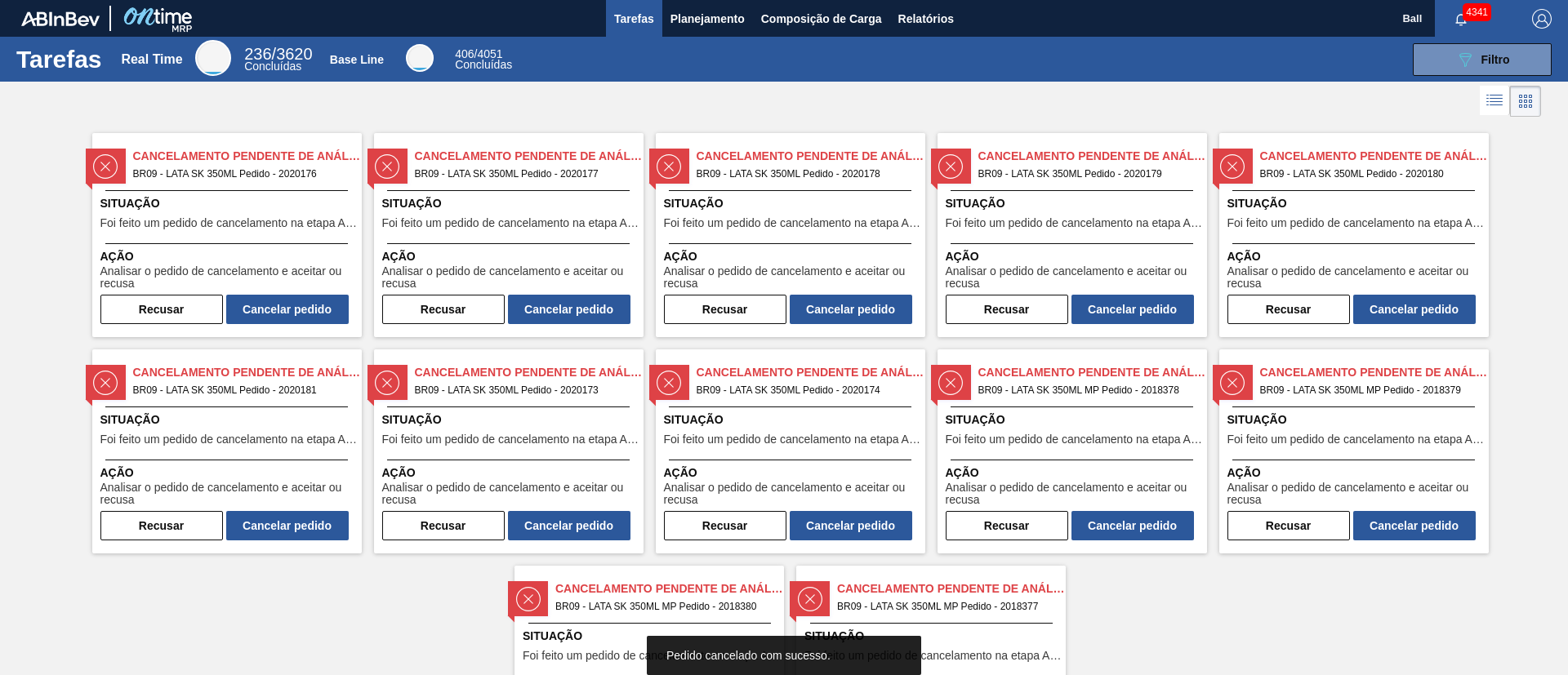
click at [300, 305] on button "Cancelar pedido" at bounding box center [287, 309] width 123 height 29
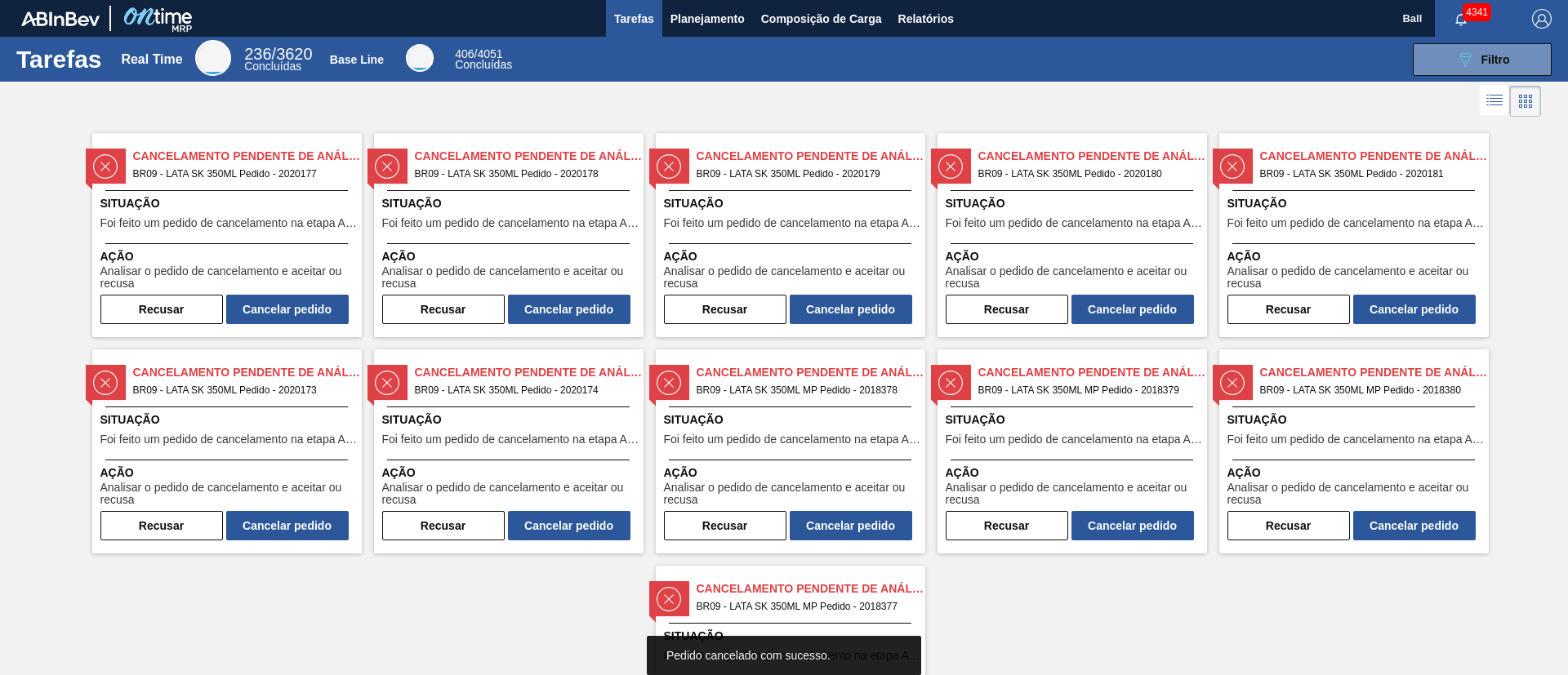
click at [300, 305] on button "Cancelar pedido" at bounding box center [287, 309] width 123 height 29
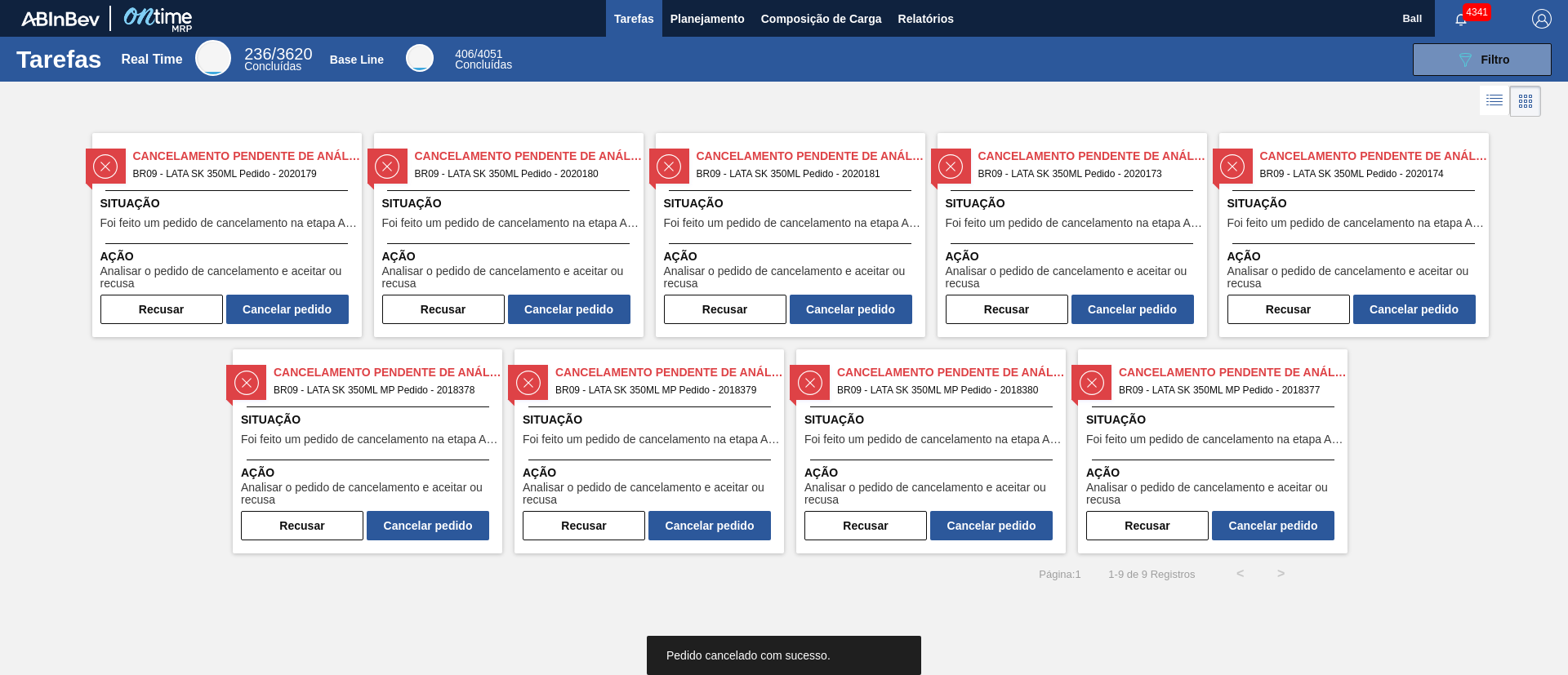
click at [300, 305] on button "Cancelar pedido" at bounding box center [287, 309] width 123 height 29
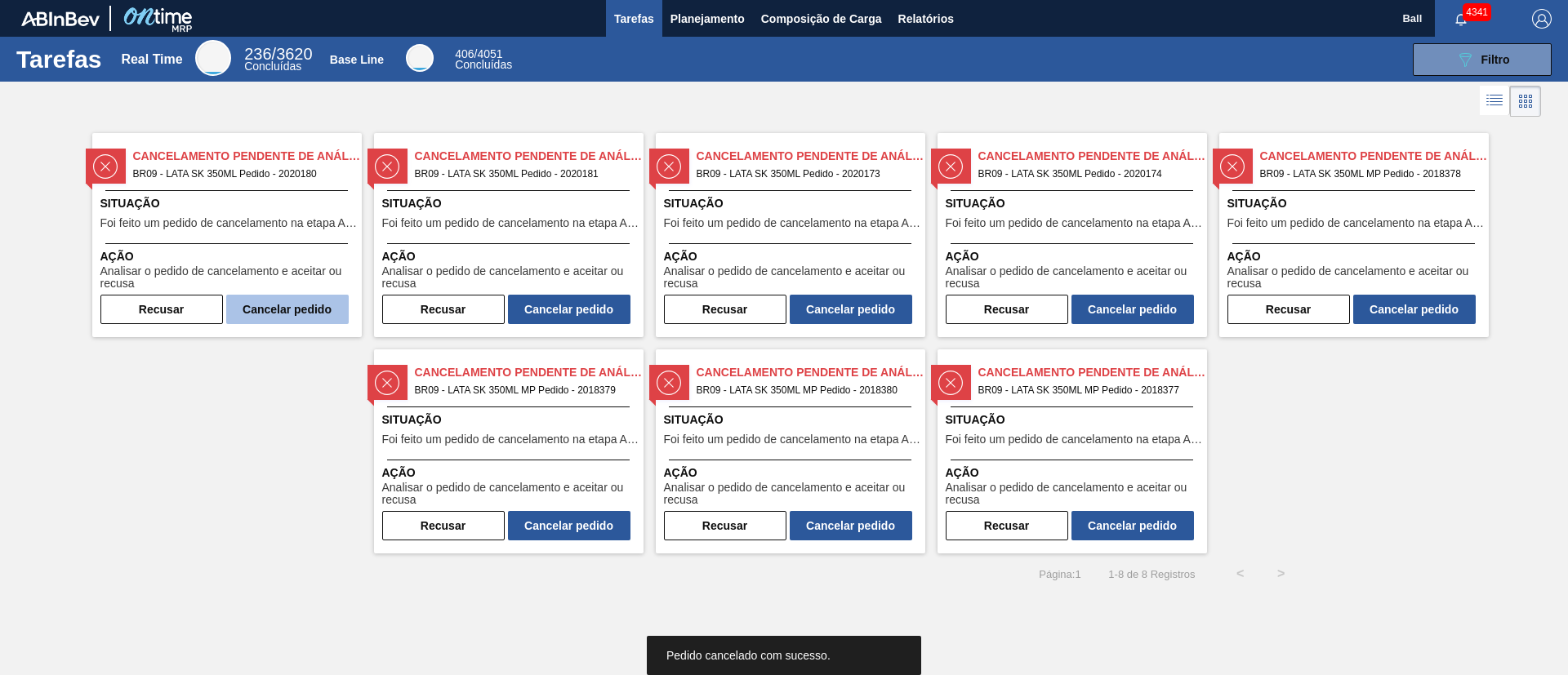
click at [300, 305] on button "Cancelar pedido" at bounding box center [287, 309] width 123 height 29
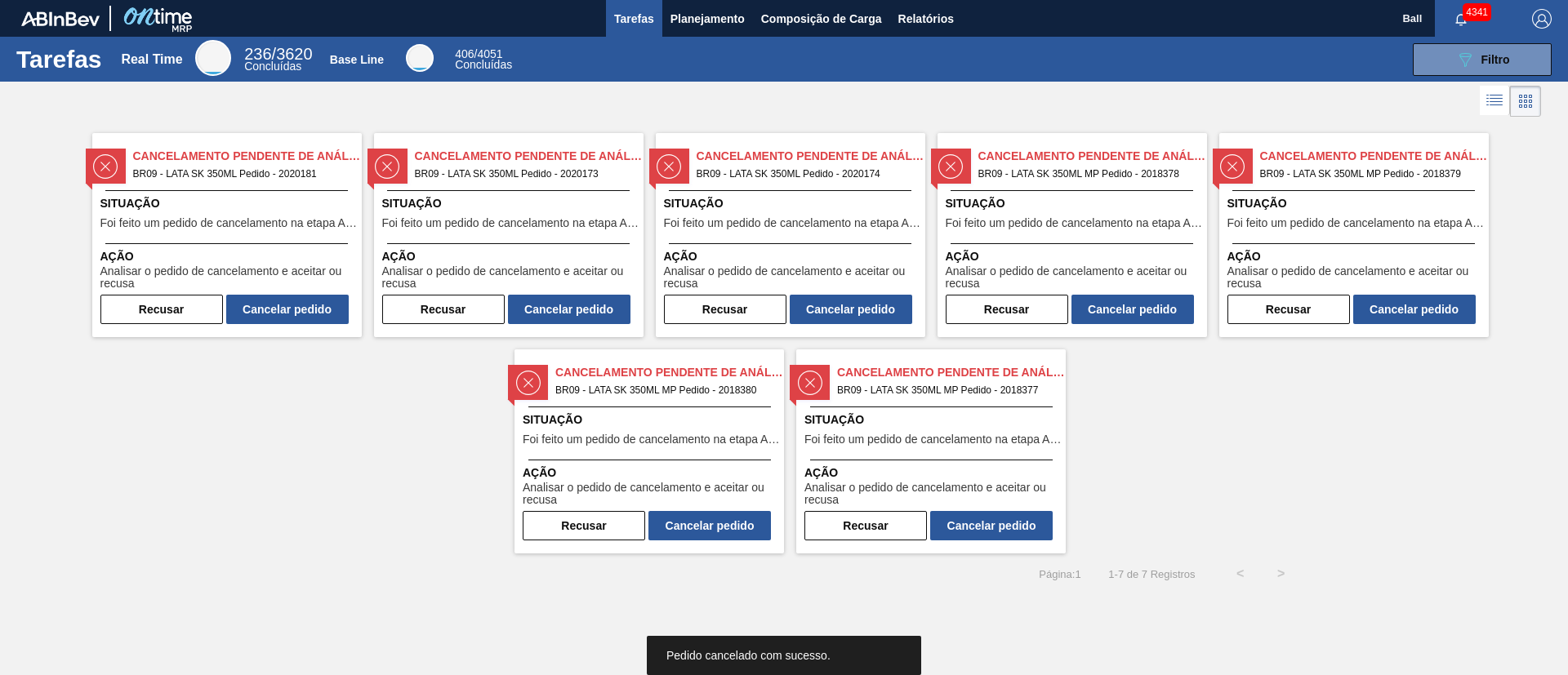
click at [300, 305] on button "Cancelar pedido" at bounding box center [287, 309] width 123 height 29
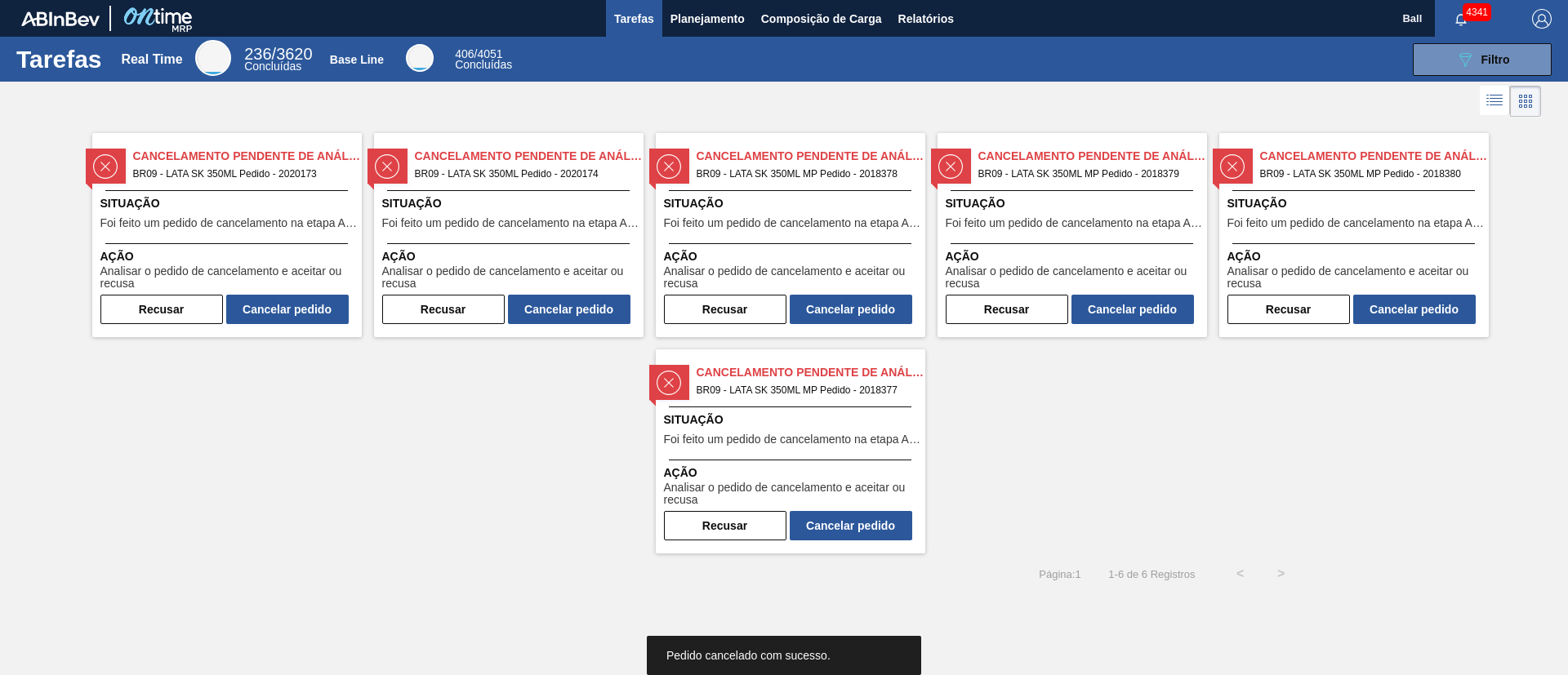
click at [300, 305] on button "Cancelar pedido" at bounding box center [287, 309] width 123 height 29
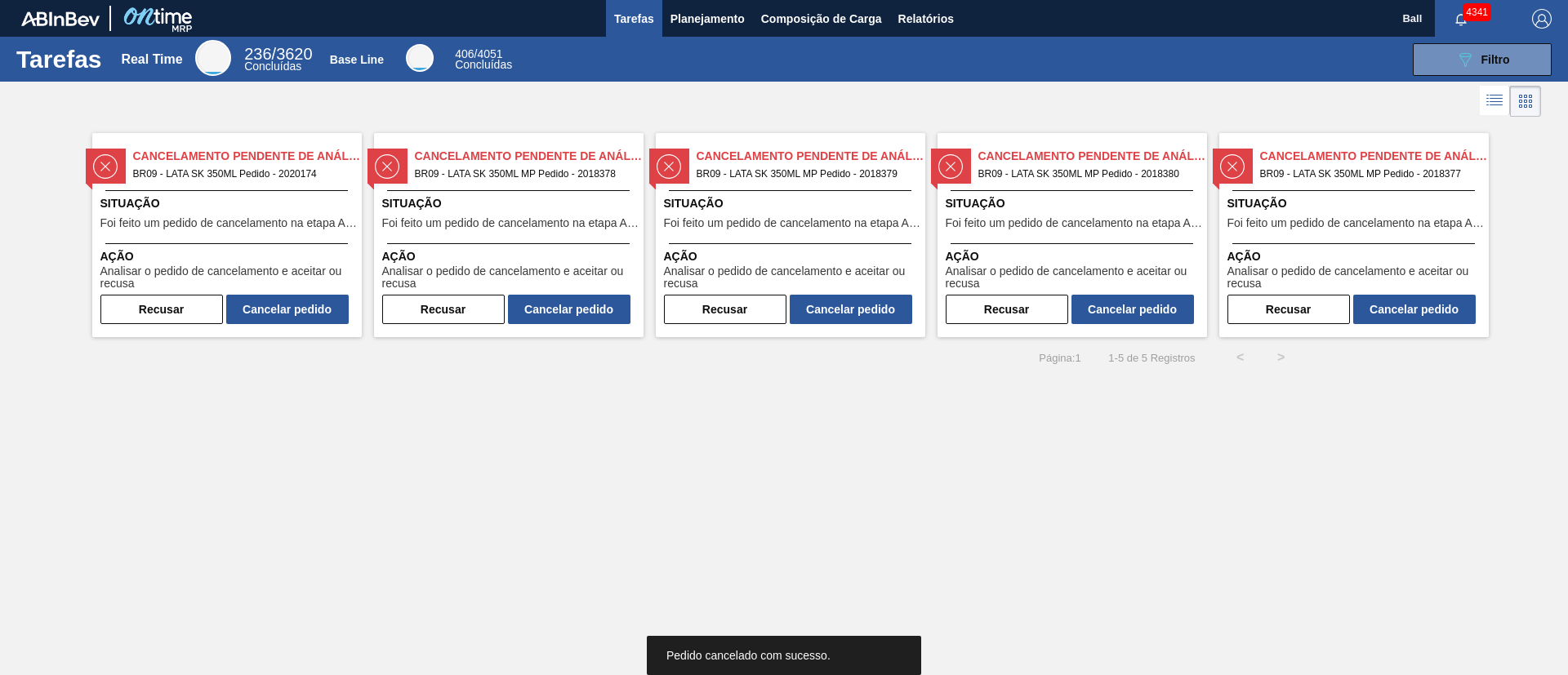
click at [300, 305] on button "Cancelar pedido" at bounding box center [287, 309] width 123 height 29
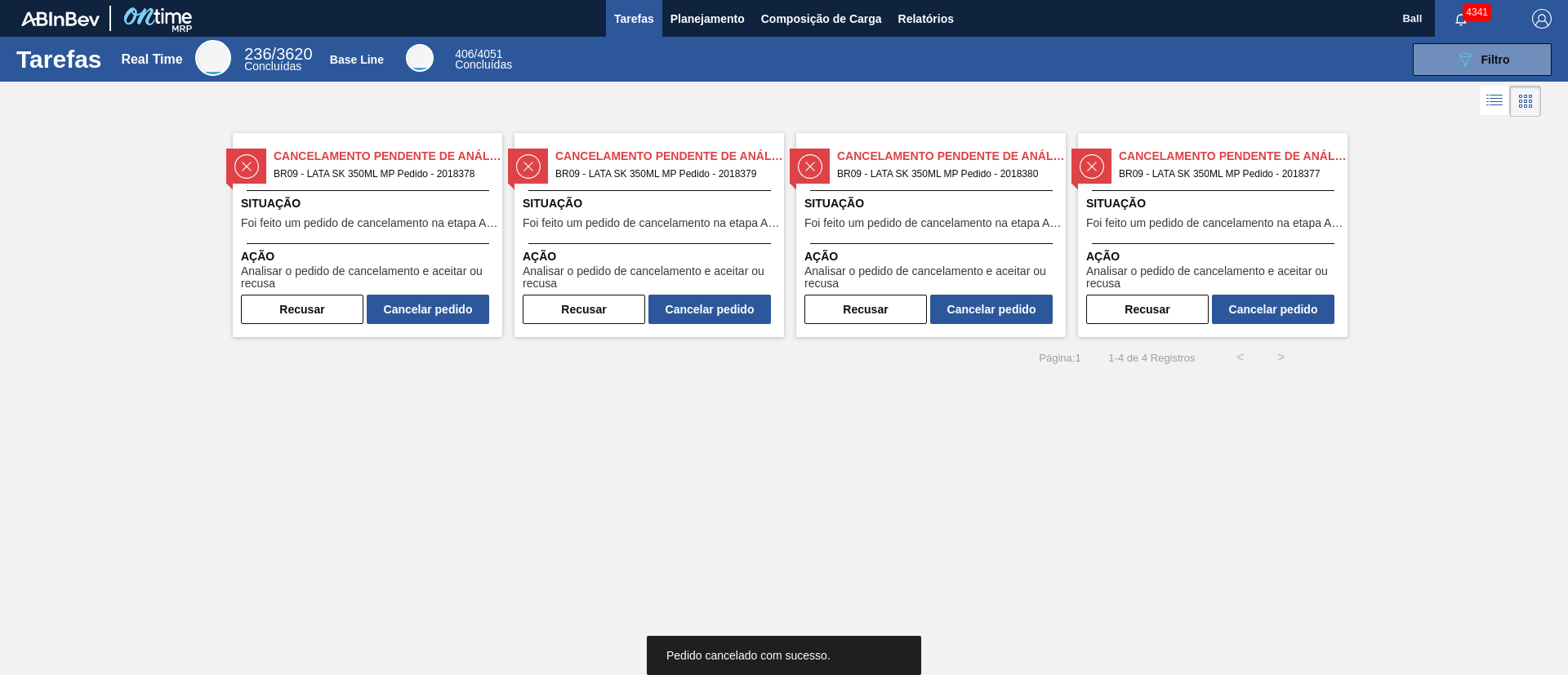
click at [300, 305] on button "Recusar" at bounding box center [302, 309] width 123 height 29
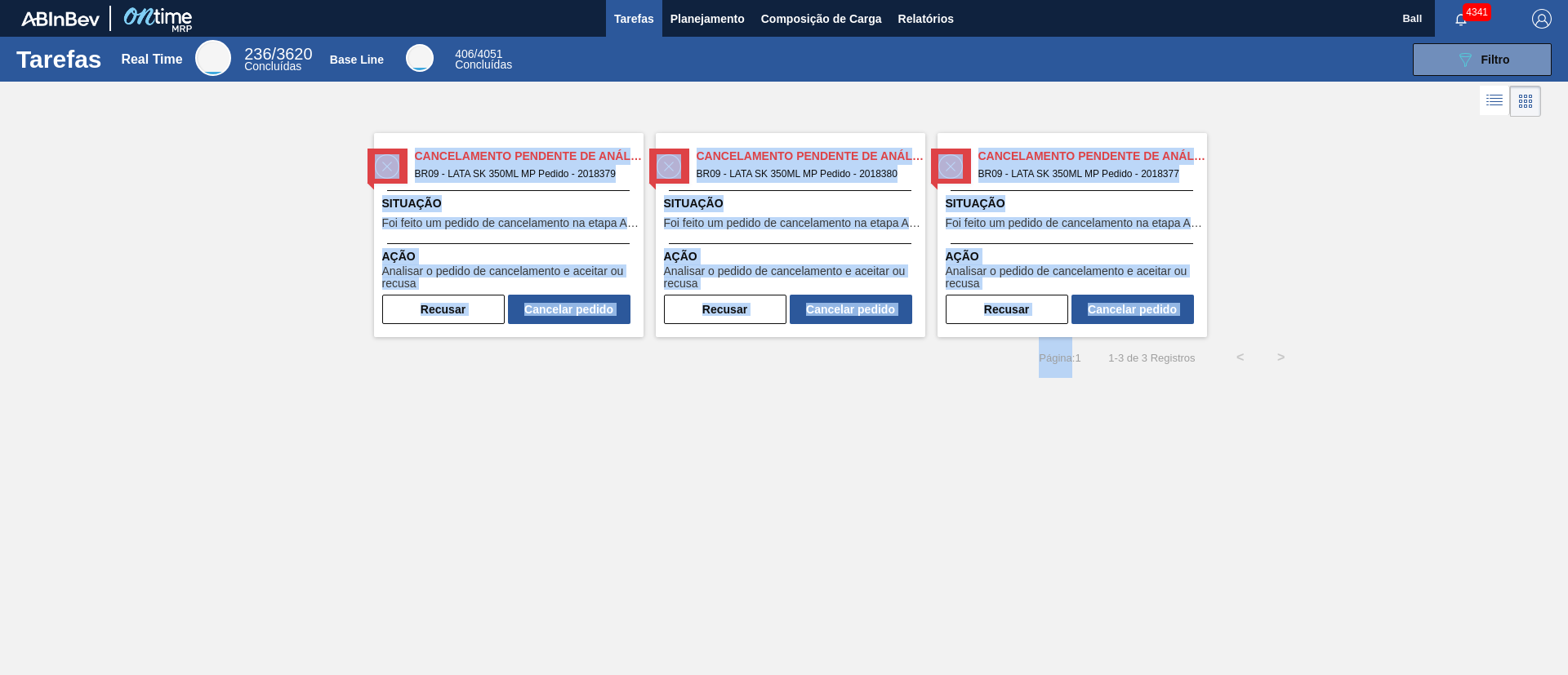
click at [237, 389] on div "Tarefas Real Time 236 / 3620 Concluídas Base Line 406 / 4051 Concluídas 089F7B8…" at bounding box center [784, 320] width 1568 height 565
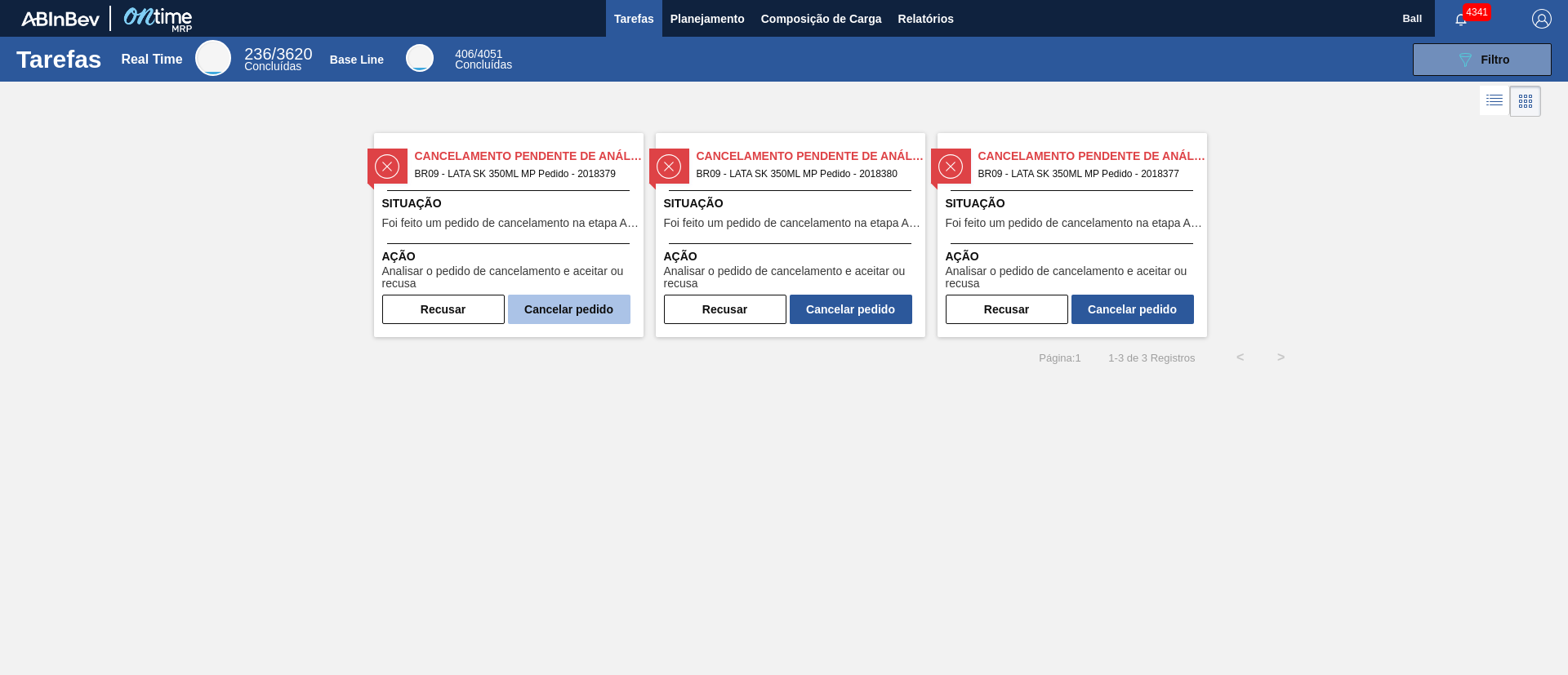
click at [567, 307] on button "Cancelar pedido" at bounding box center [569, 309] width 123 height 29
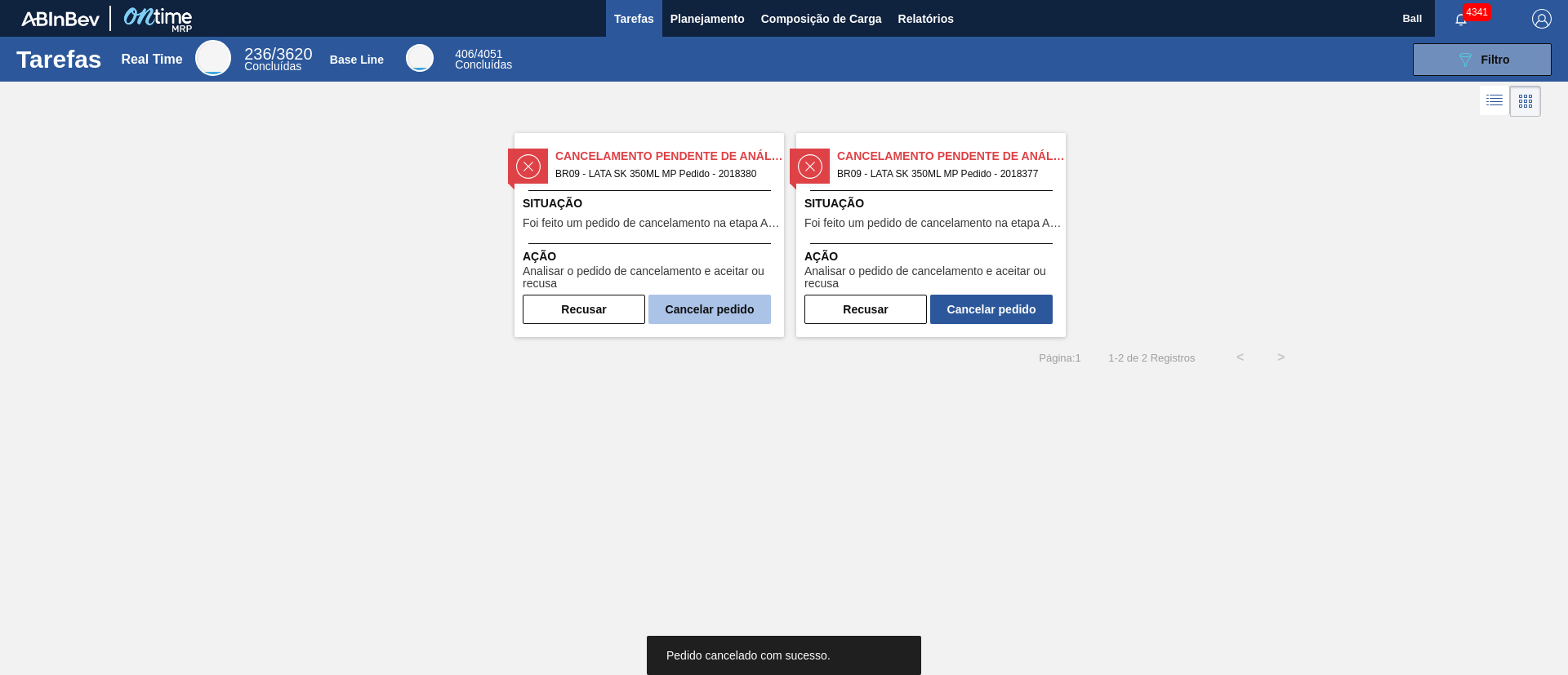
click at [739, 310] on button "Cancelar pedido" at bounding box center [710, 309] width 123 height 29
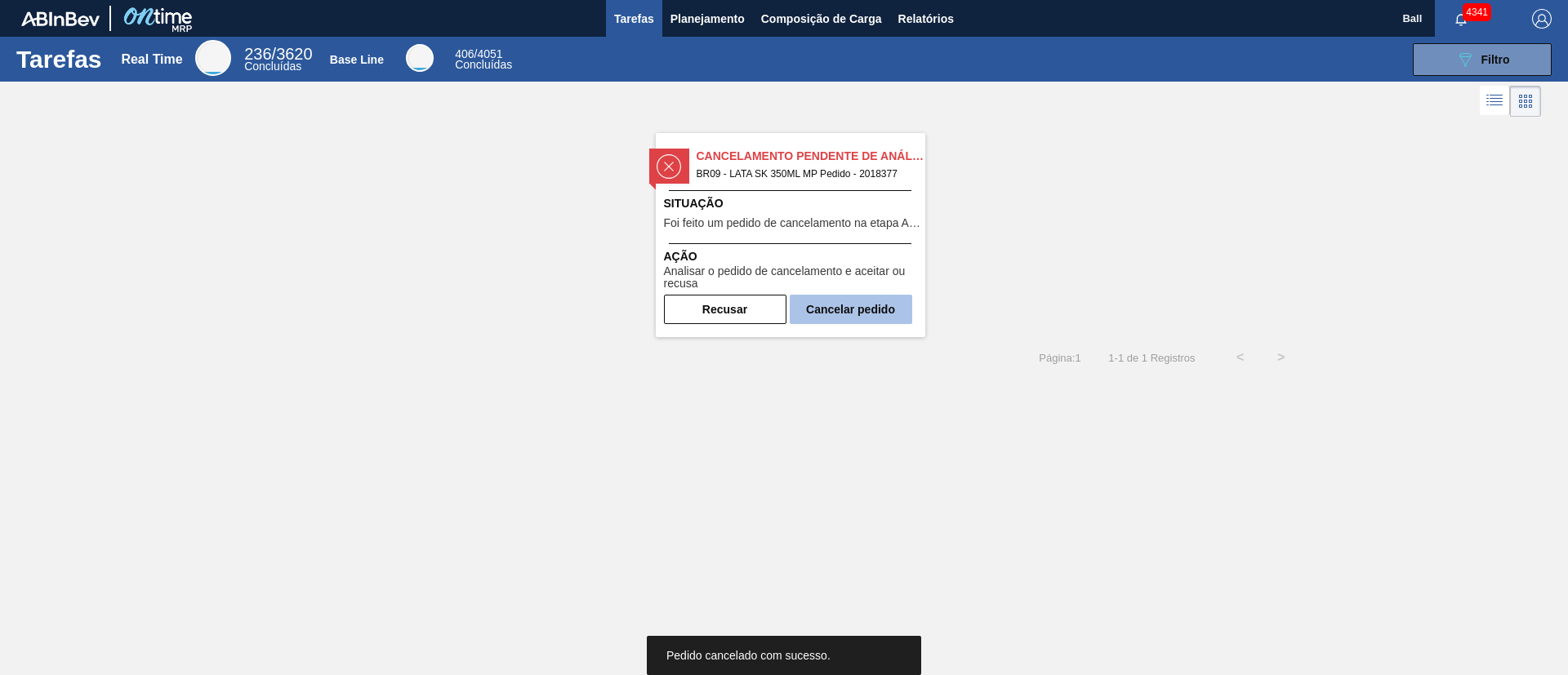
click at [875, 315] on button "Cancelar pedido" at bounding box center [851, 309] width 123 height 29
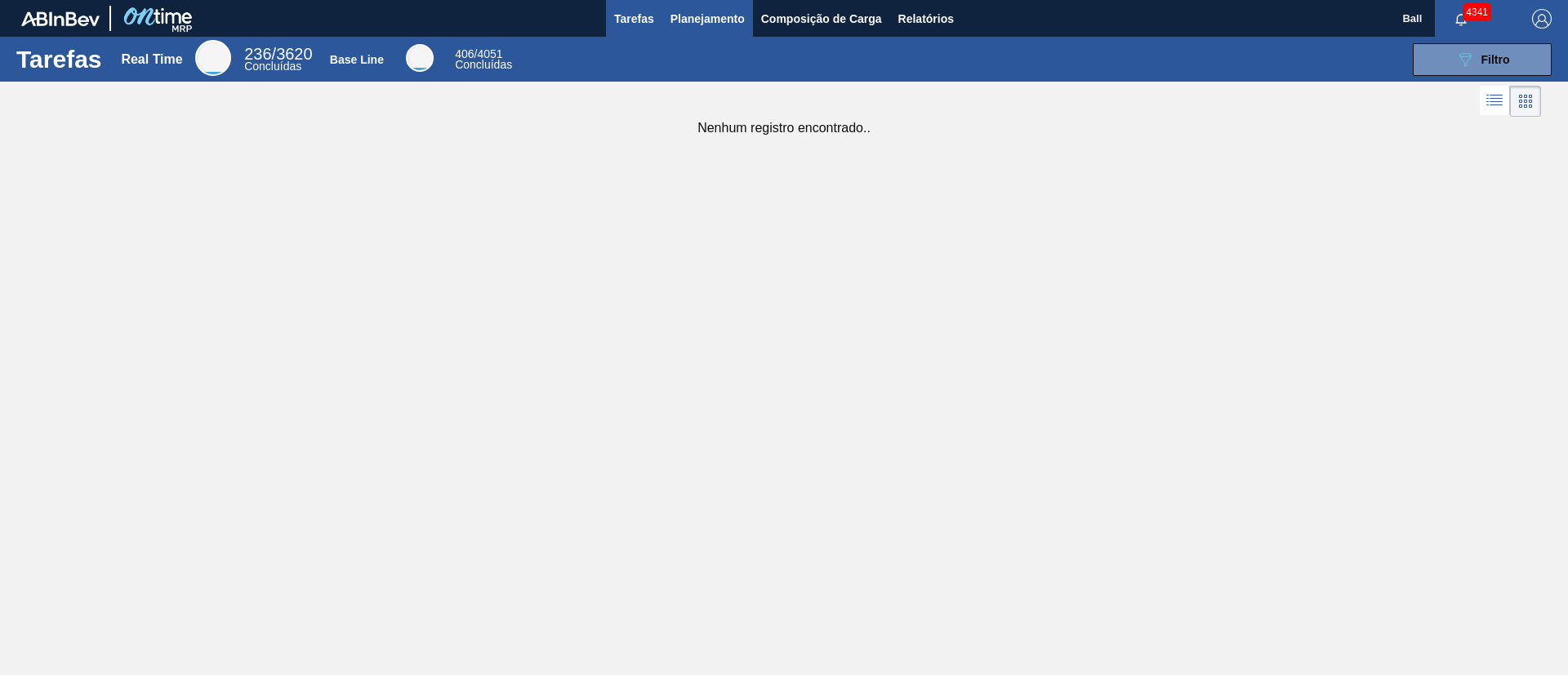
click at [712, 18] on span "Planejamento" at bounding box center [708, 19] width 74 height 19
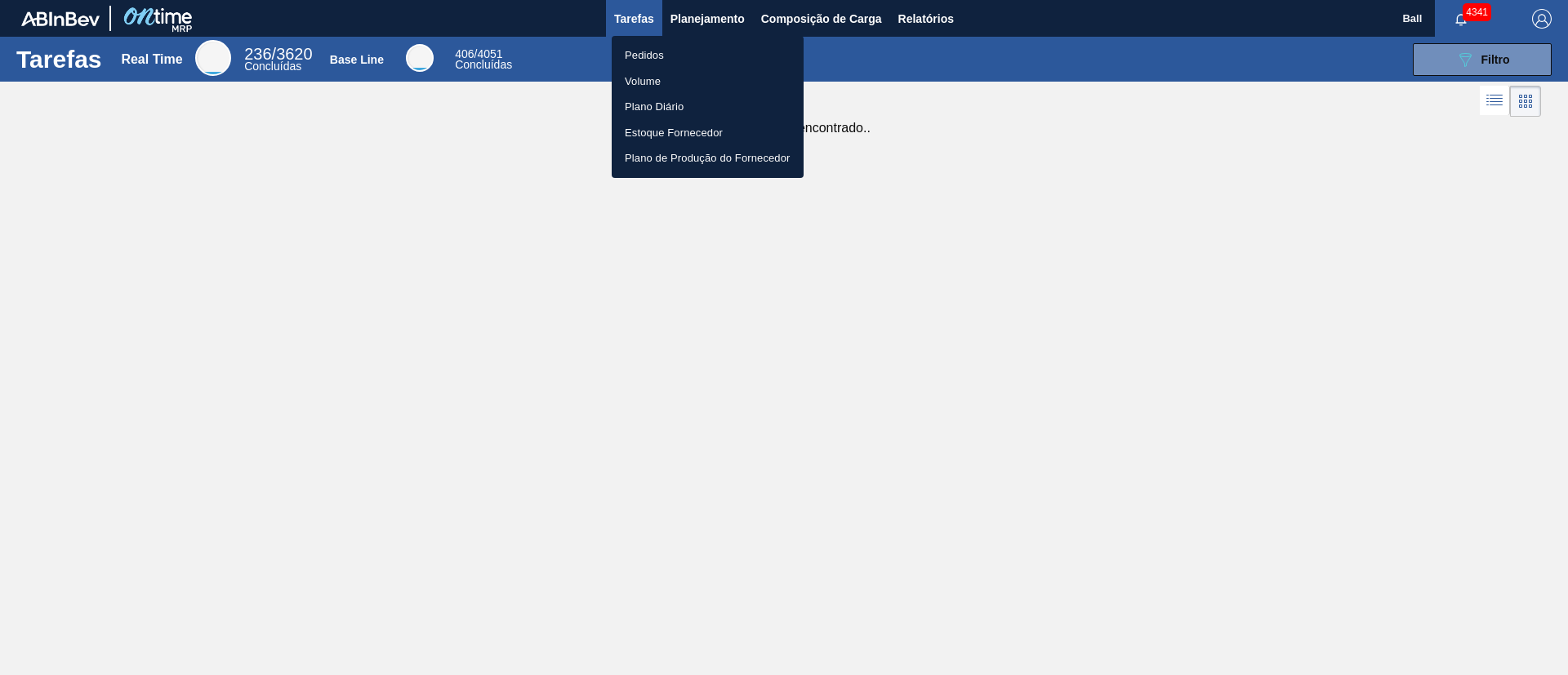
click at [655, 54] on li "Pedidos" at bounding box center [707, 56] width 192 height 27
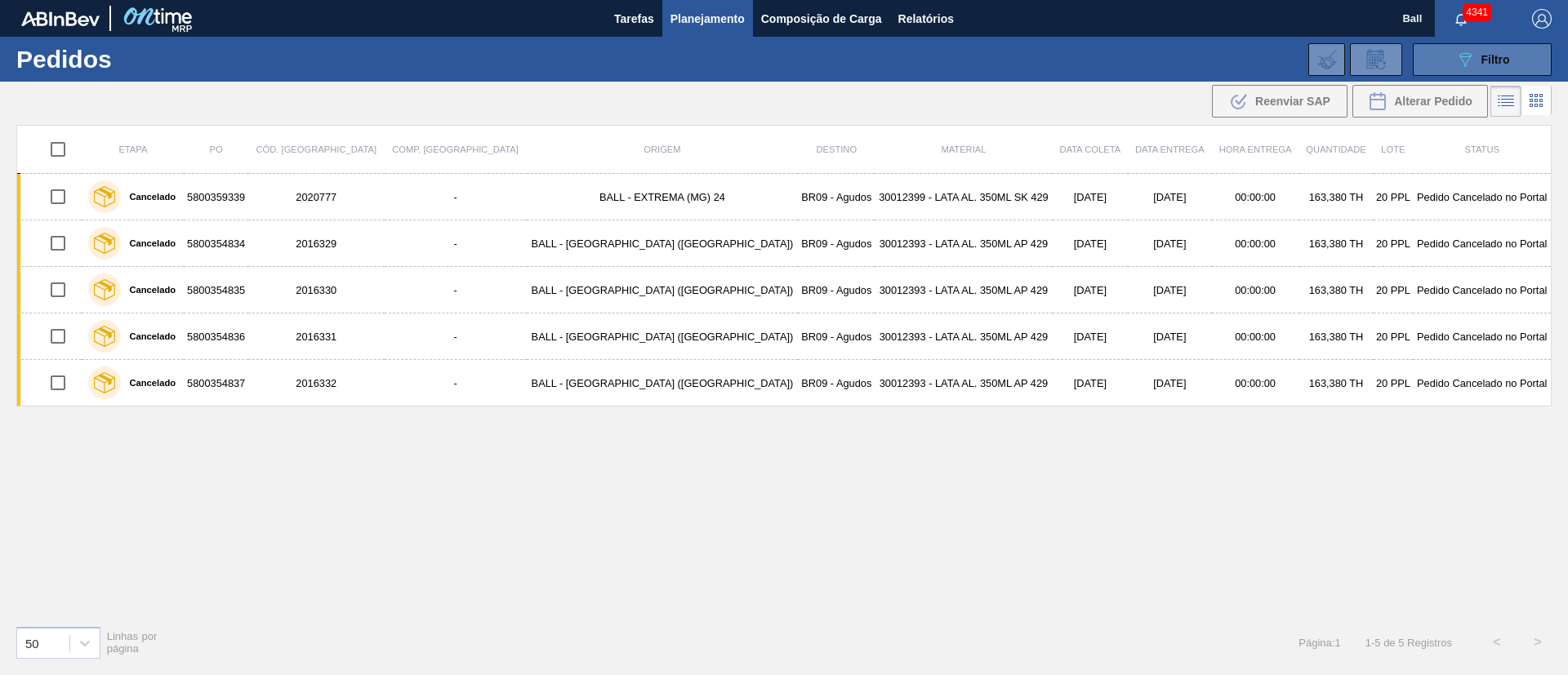
click at [1480, 72] on button "089F7B8B-B2A5-4AFE-B5C0-19BA573D28AC Filtro" at bounding box center [1482, 59] width 139 height 33
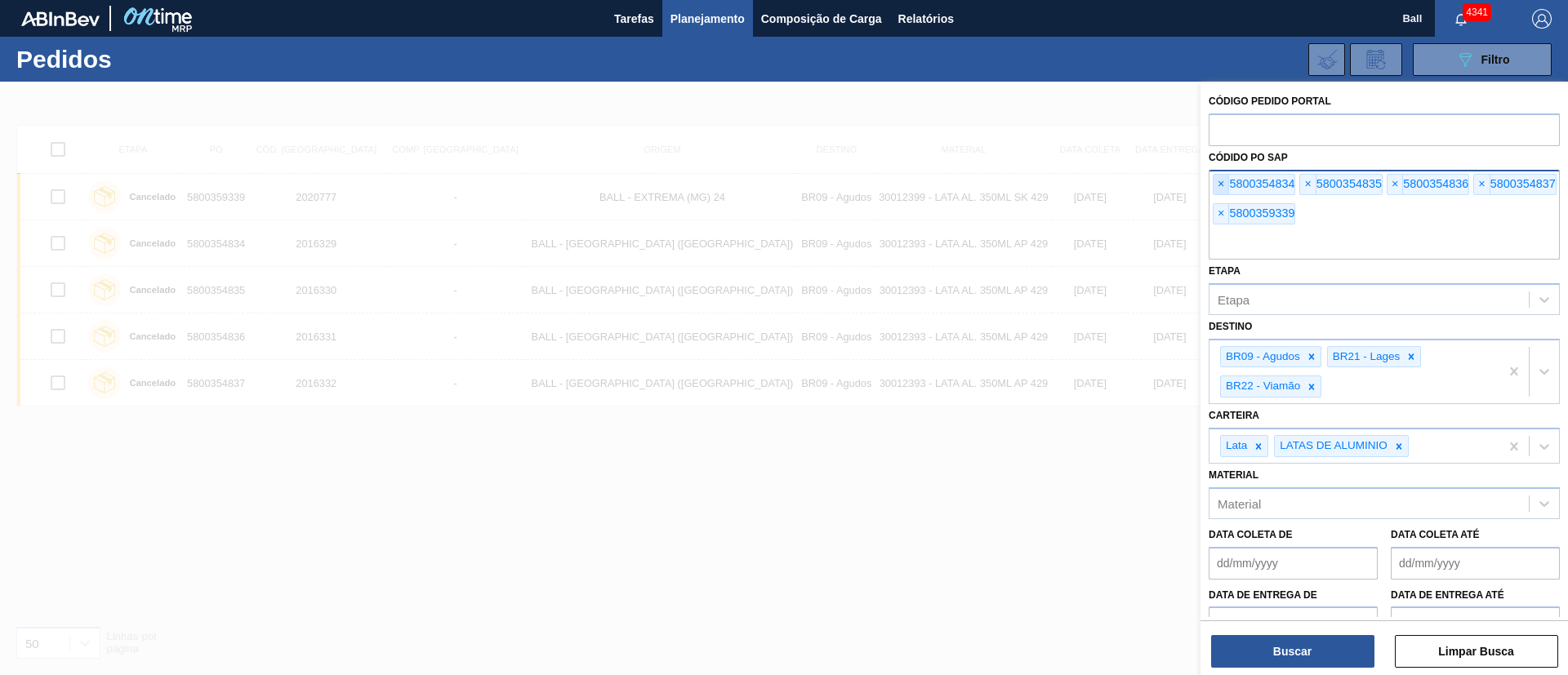
click at [1221, 183] on span "×" at bounding box center [1222, 185] width 16 height 19
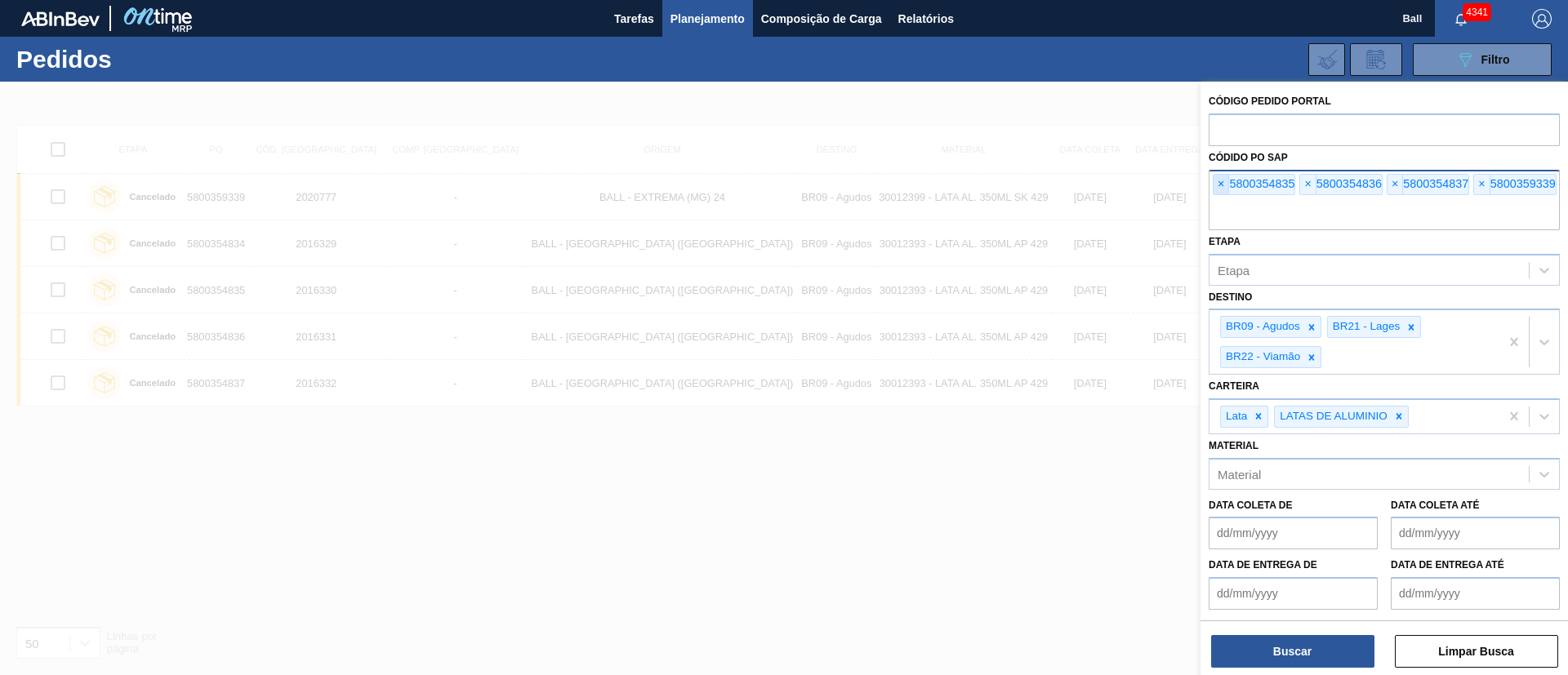
click at [1221, 183] on span "×" at bounding box center [1222, 185] width 16 height 19
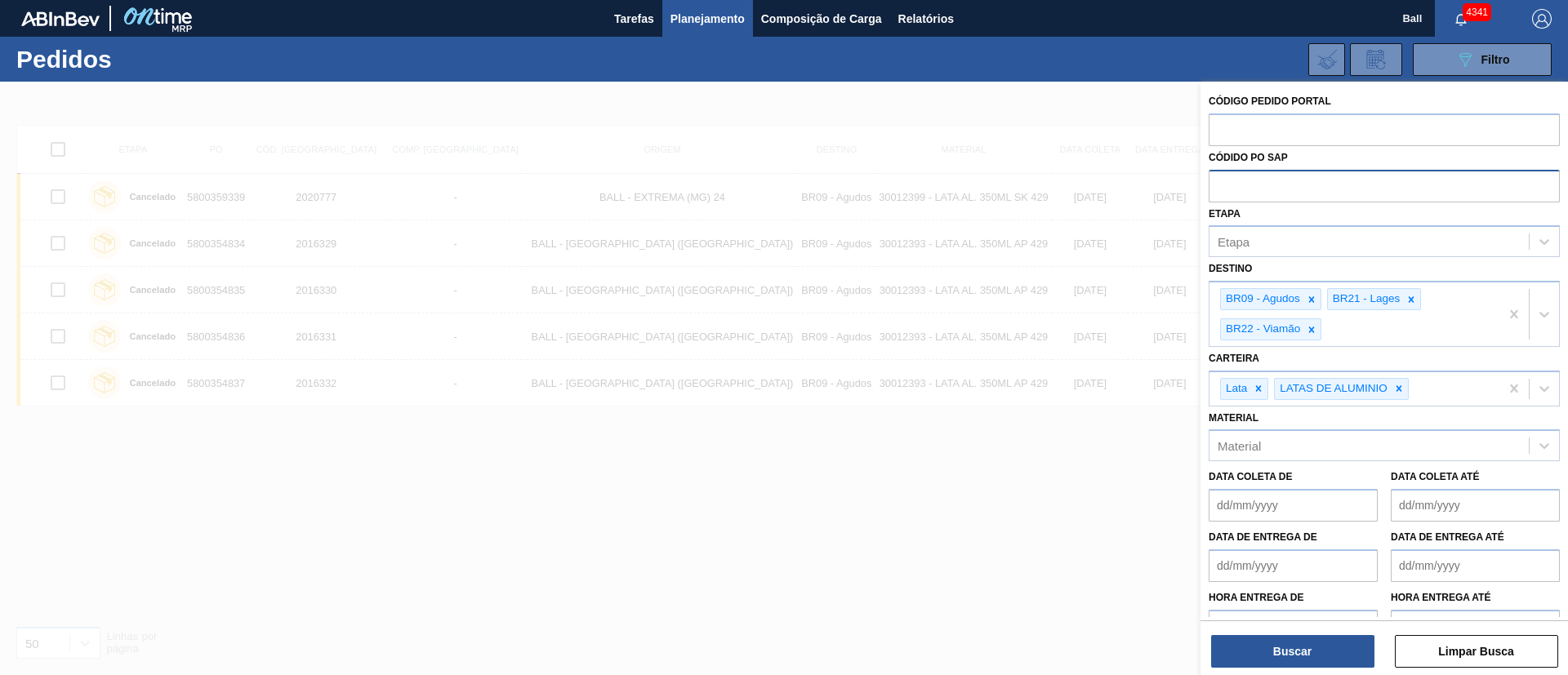
paste input "text"
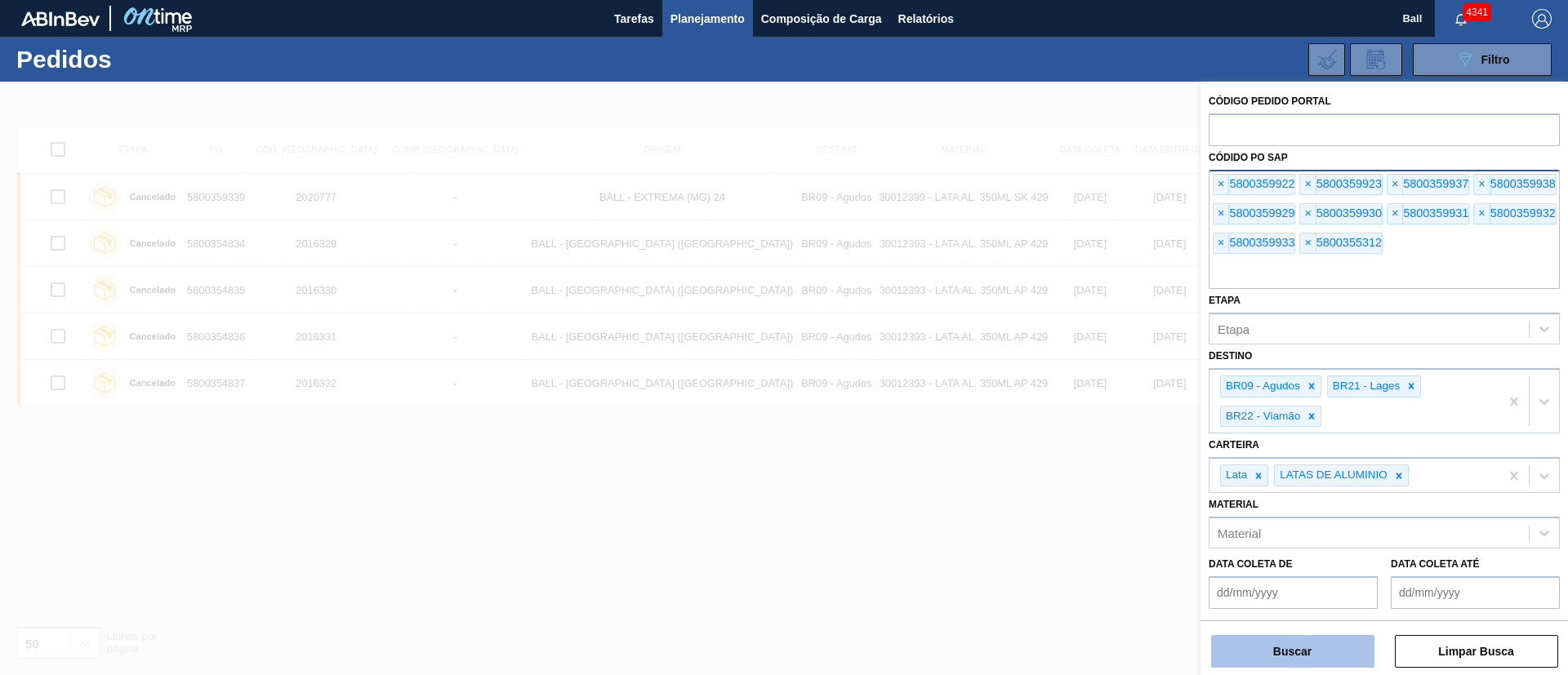
click at [1314, 655] on button "Buscar" at bounding box center [1292, 651] width 164 height 33
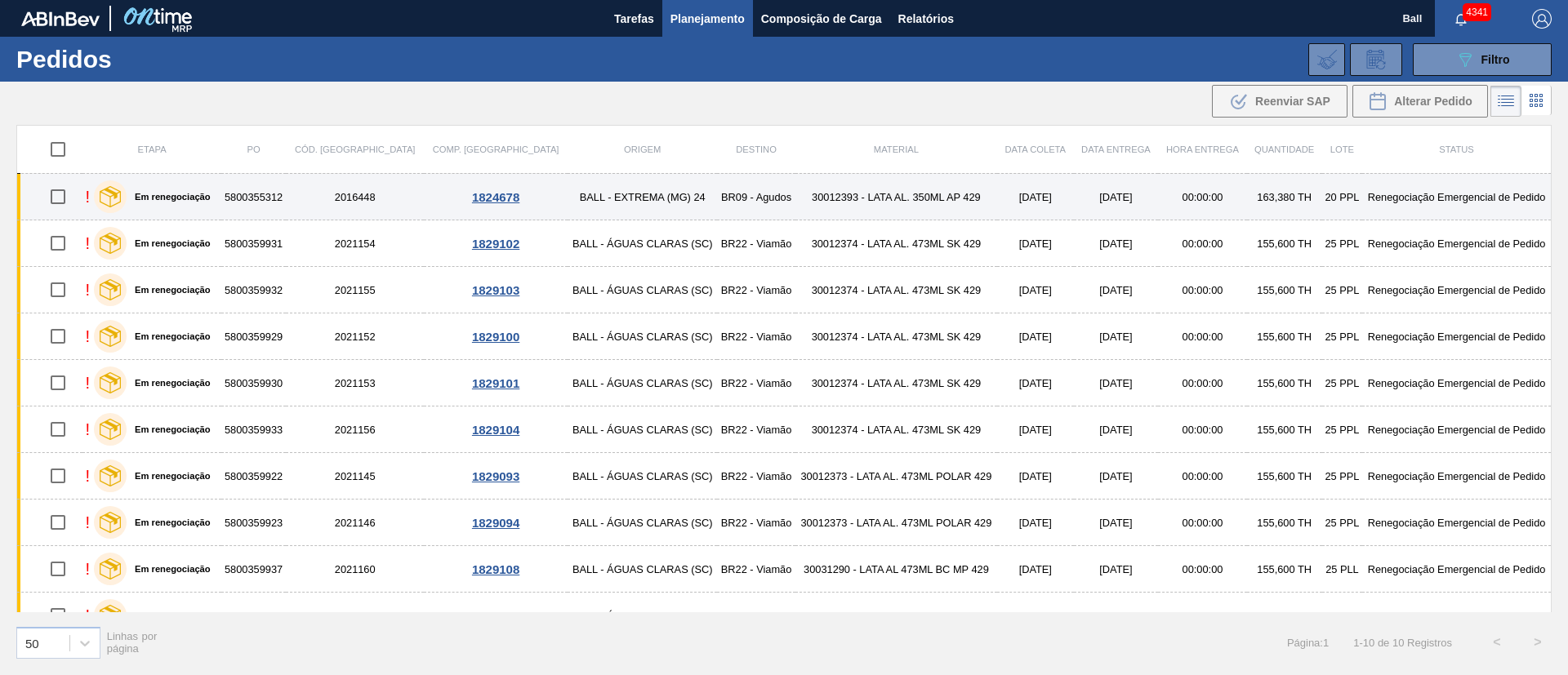
click at [795, 201] on td "30012393 - LATA AL. 350ML AP 429" at bounding box center [896, 197] width 202 height 47
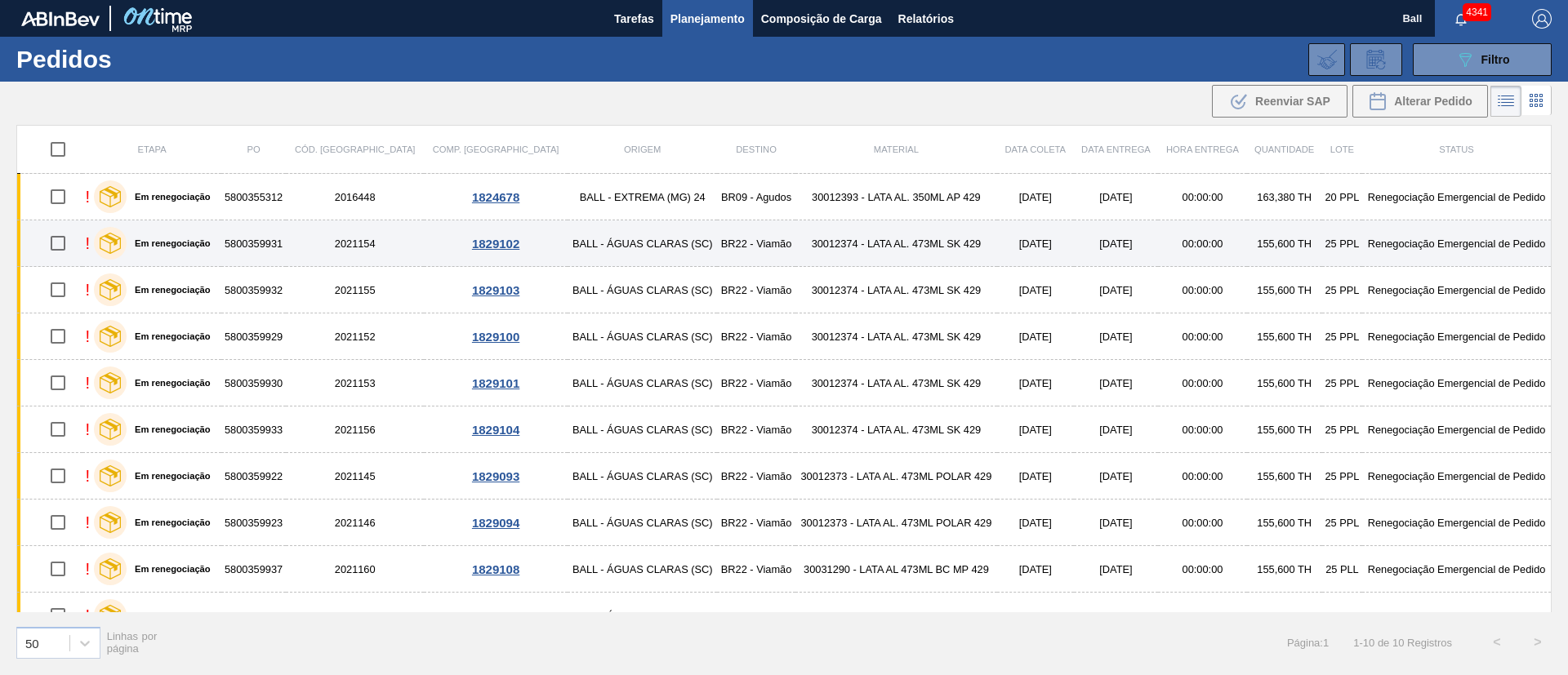
click at [726, 238] on td "BR22 - Viamão" at bounding box center [756, 243] width 78 height 47
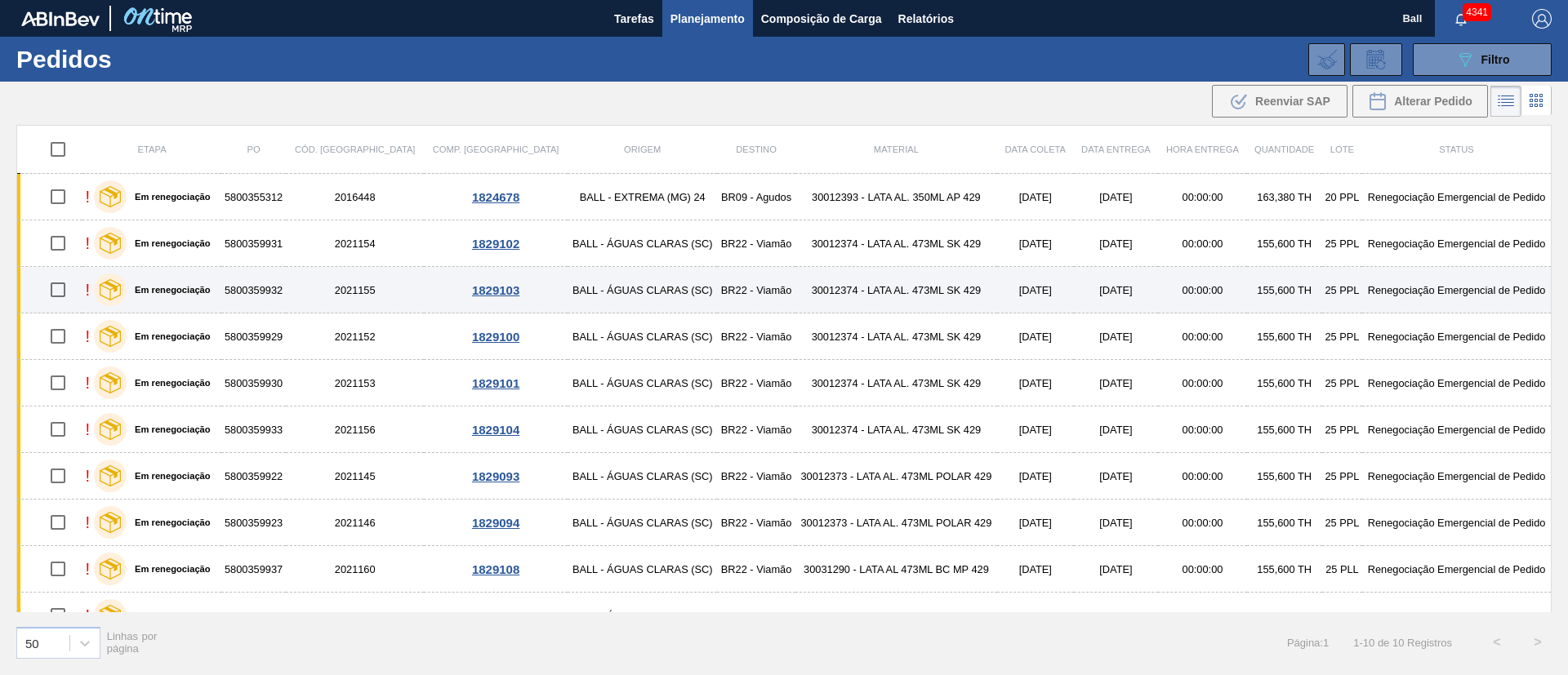
click at [717, 302] on td "BR22 - Viamão" at bounding box center [756, 290] width 78 height 47
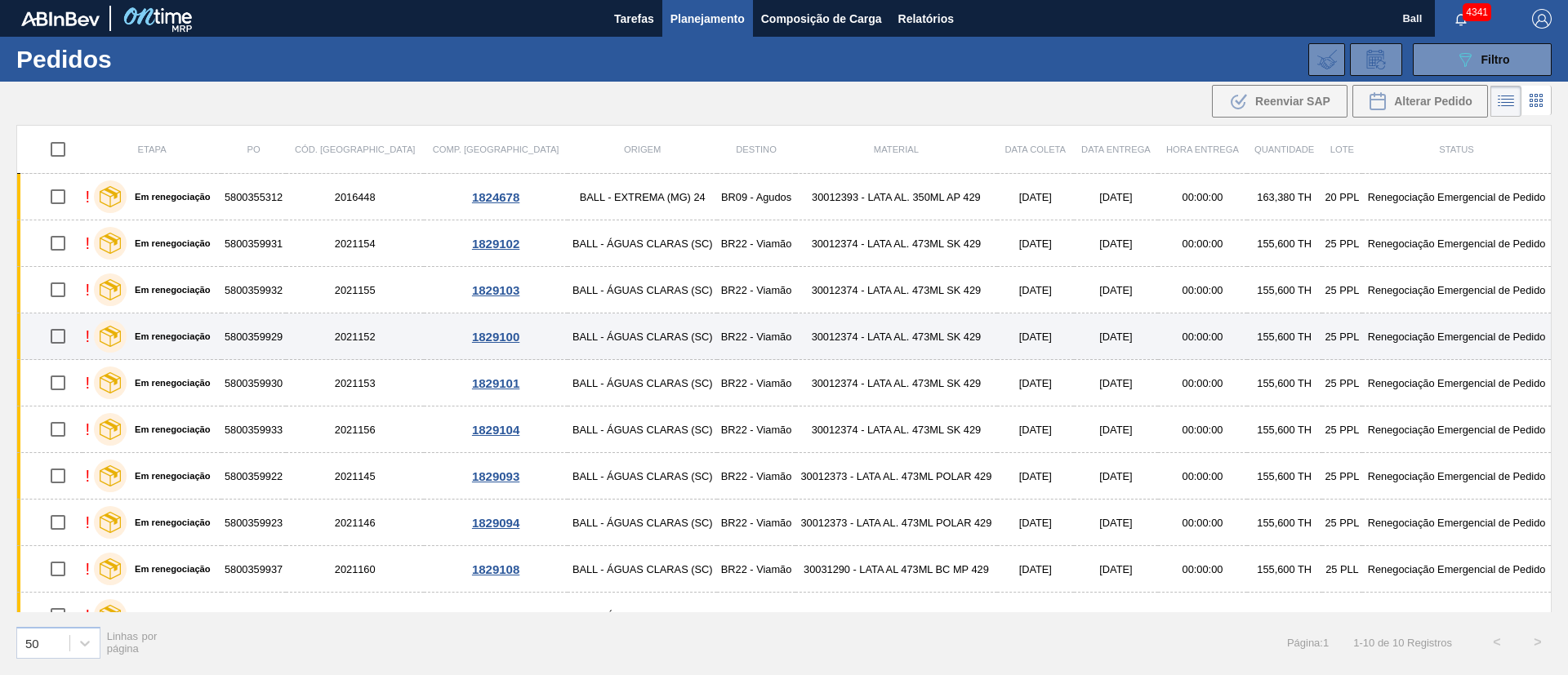
click at [717, 338] on td "BR22 - Viamão" at bounding box center [756, 337] width 78 height 47
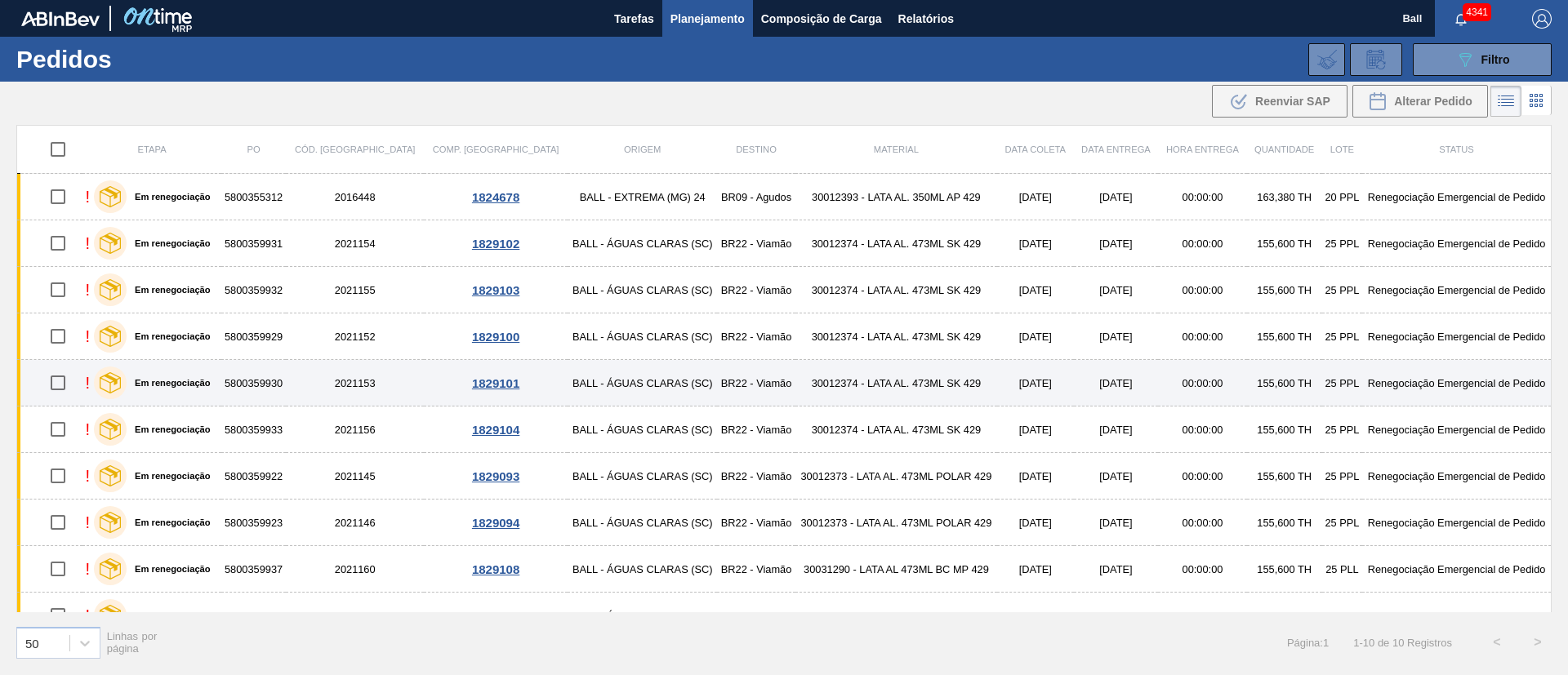
click at [717, 389] on td "BR22 - Viamão" at bounding box center [756, 383] width 78 height 47
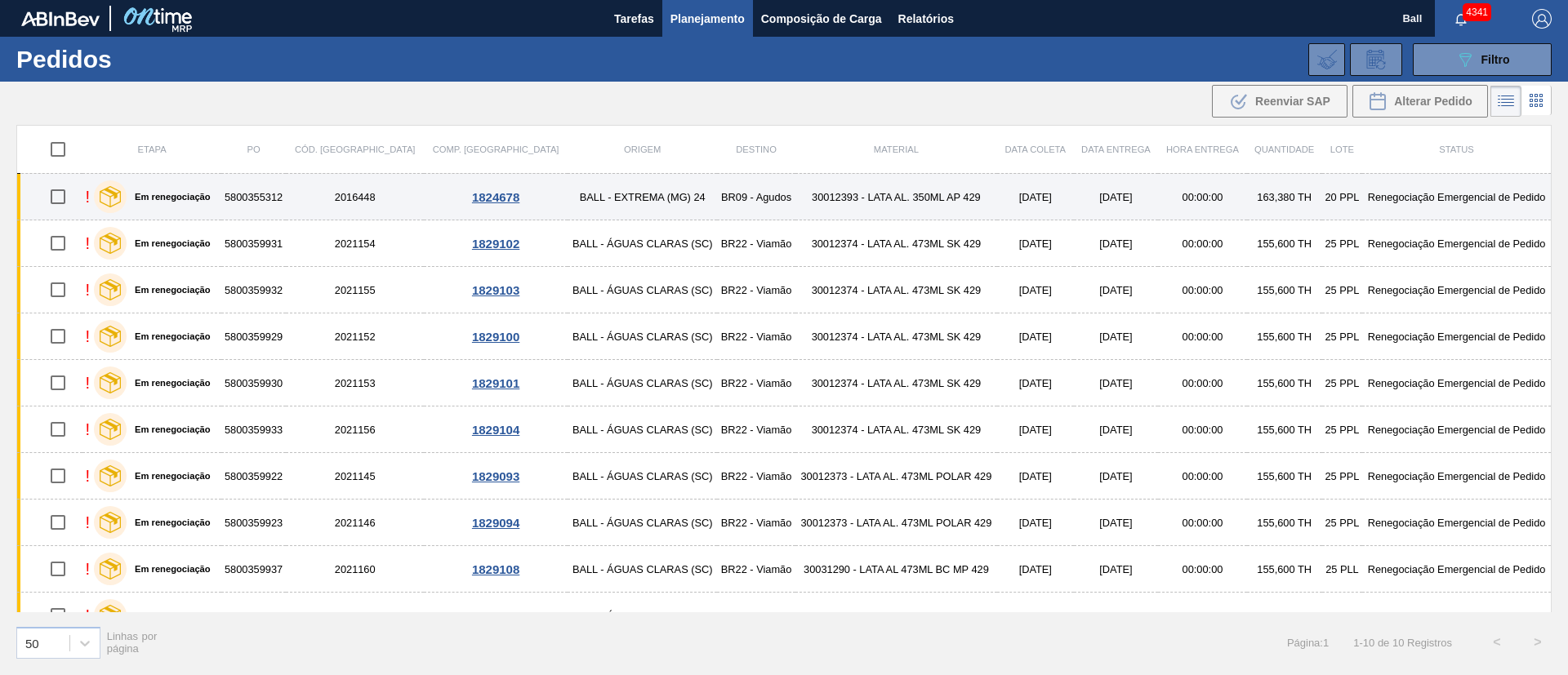
click at [812, 204] on td "30012393 - LATA AL. 350ML AP 429" at bounding box center [896, 197] width 202 height 47
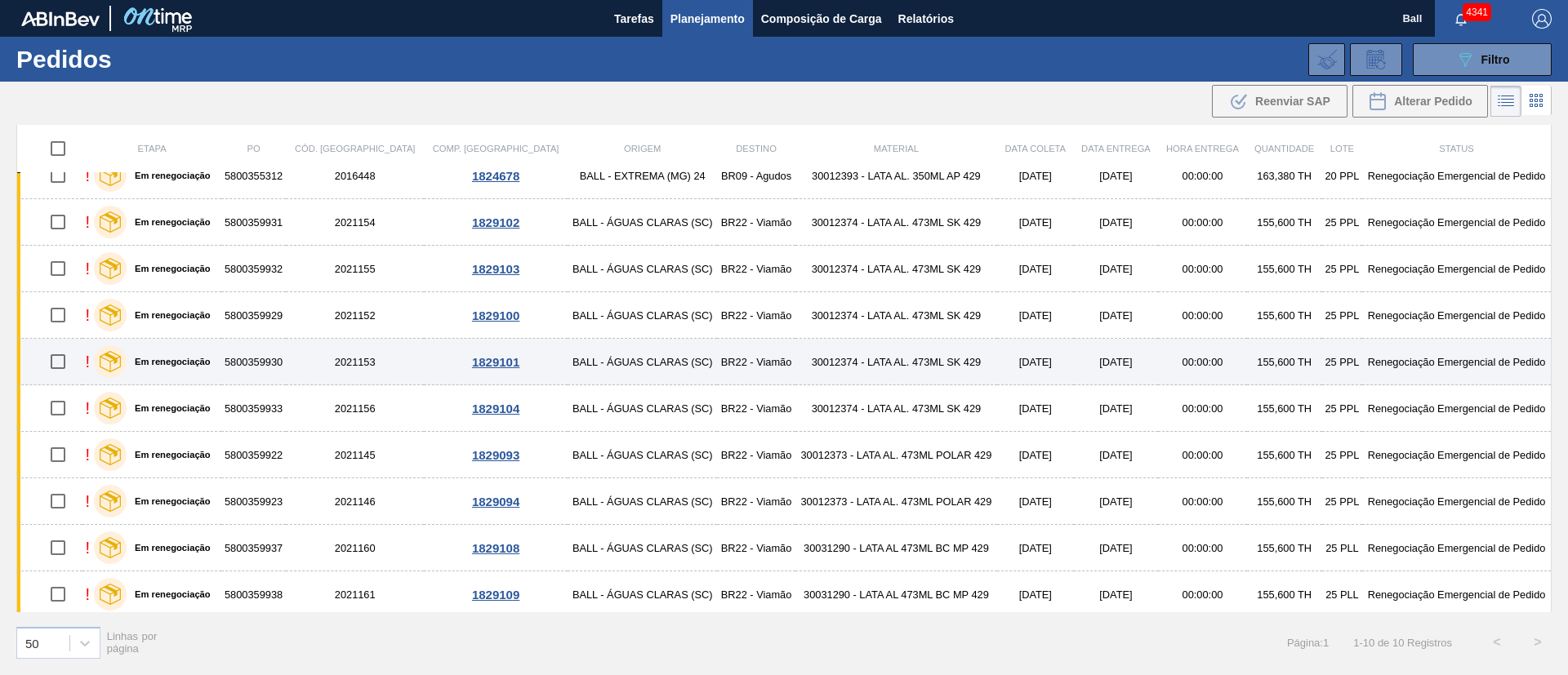
scroll to position [27, 0]
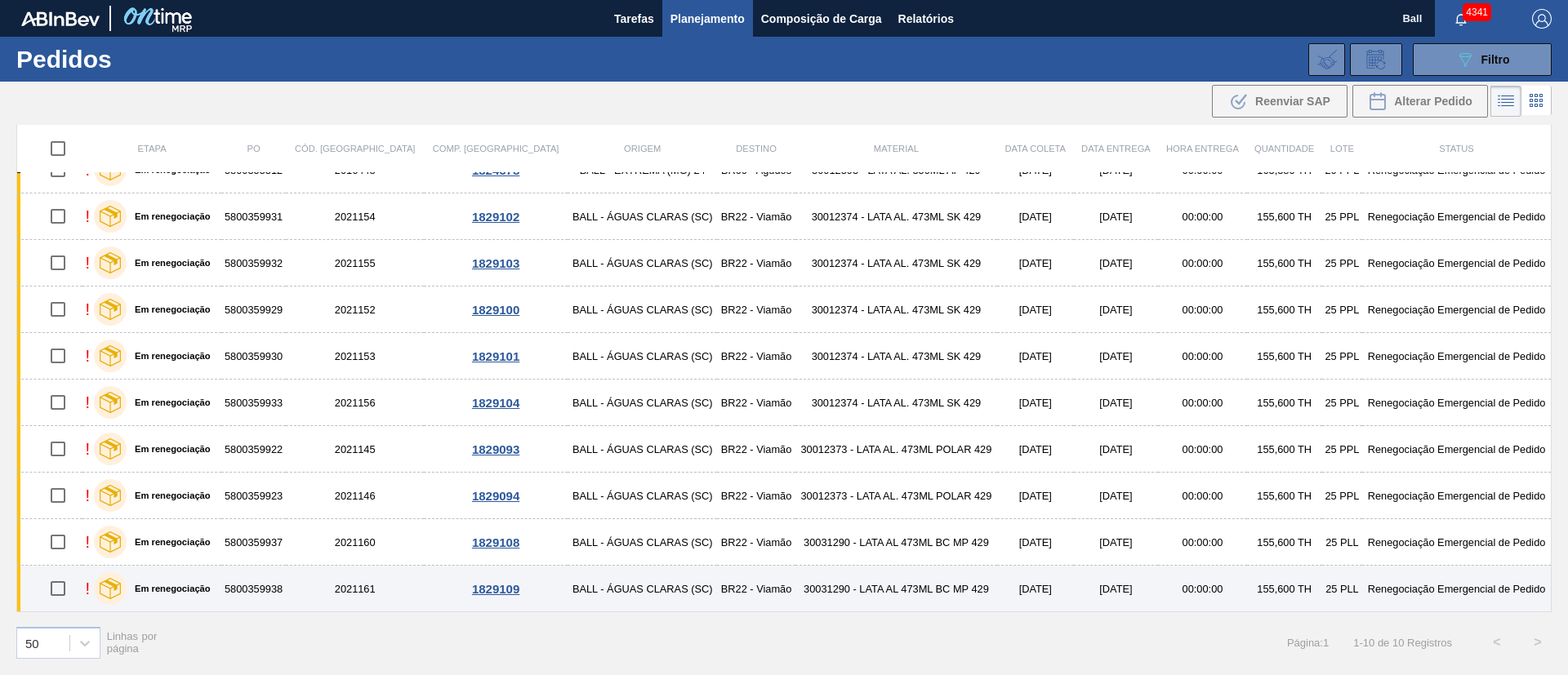
click at [865, 596] on td "30031290 - LATA AL 473ML BC MP 429" at bounding box center [896, 588] width 202 height 47
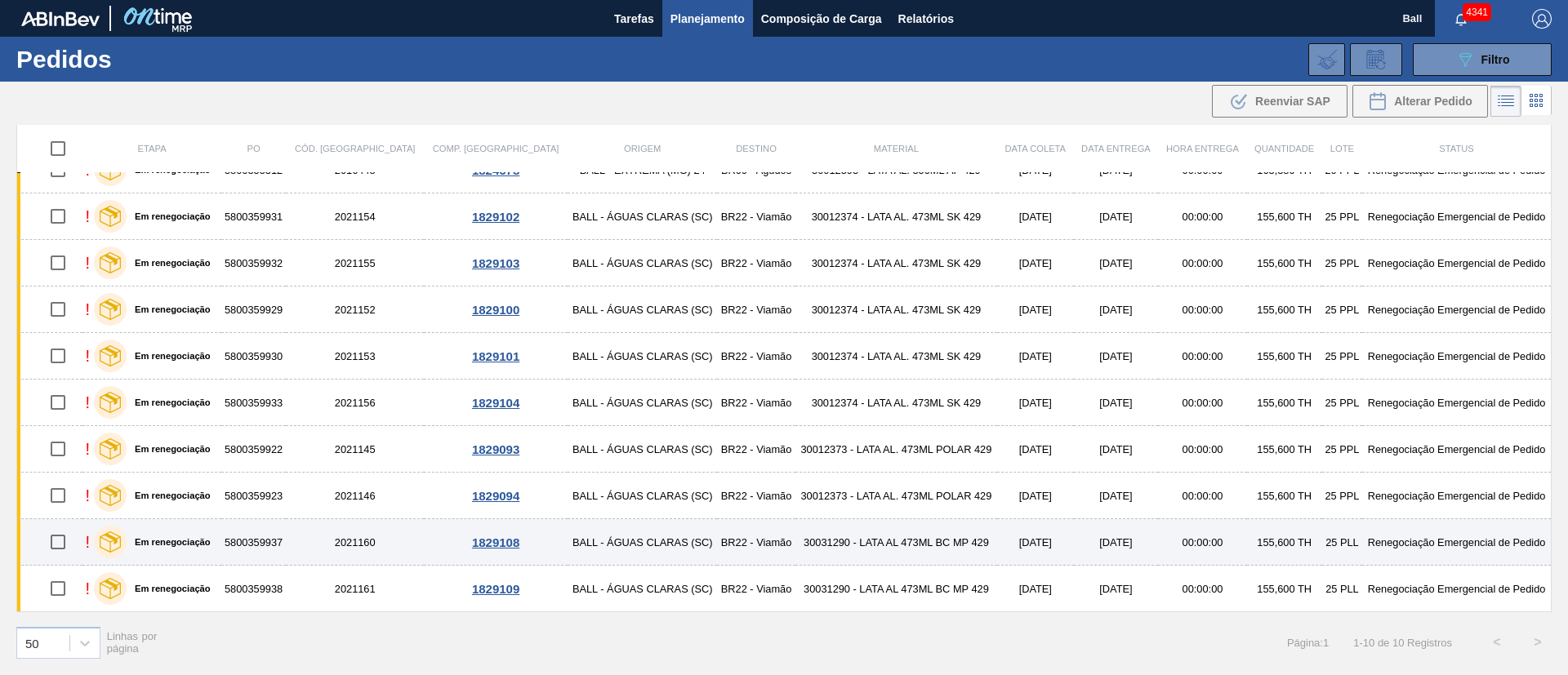
click at [717, 532] on td "BR22 - Viamão" at bounding box center [756, 542] width 78 height 47
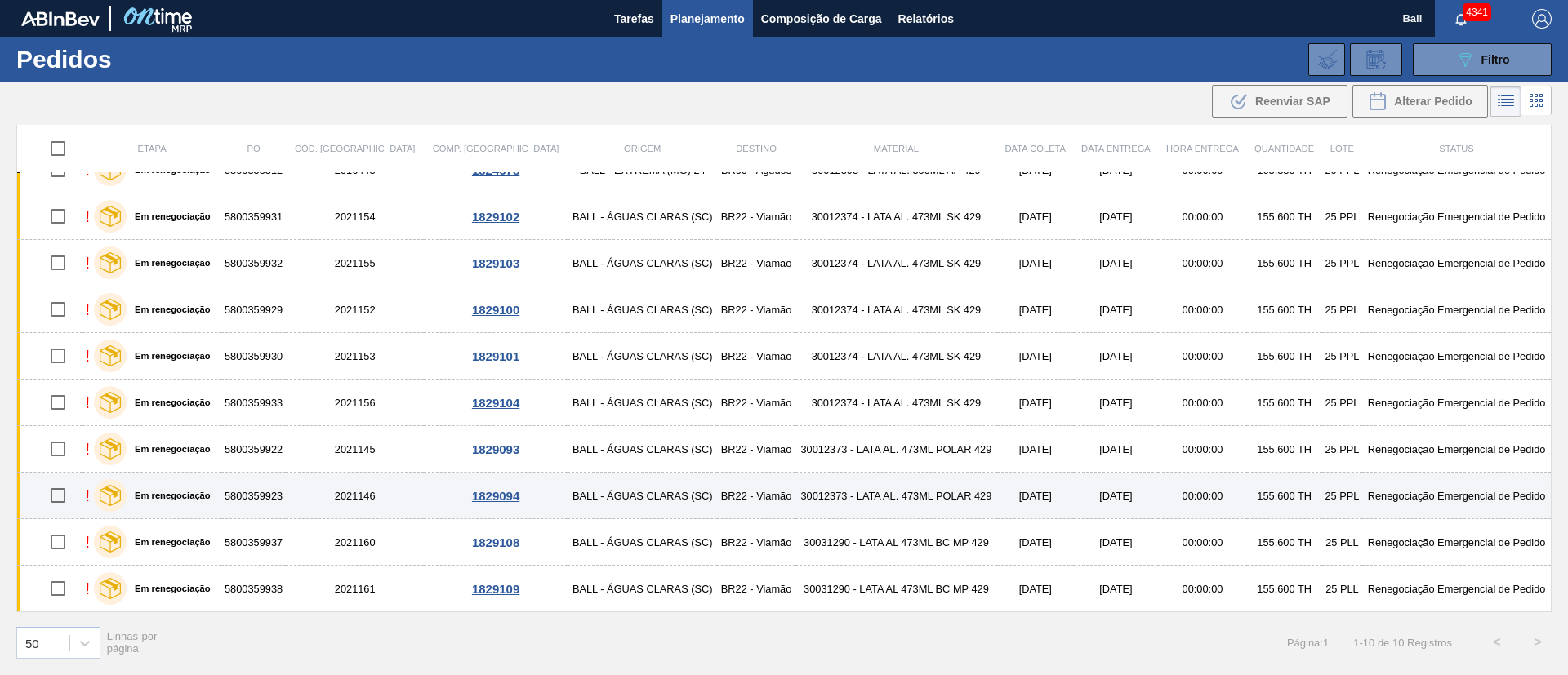
click at [717, 490] on td "BR22 - Viamão" at bounding box center [756, 496] width 78 height 47
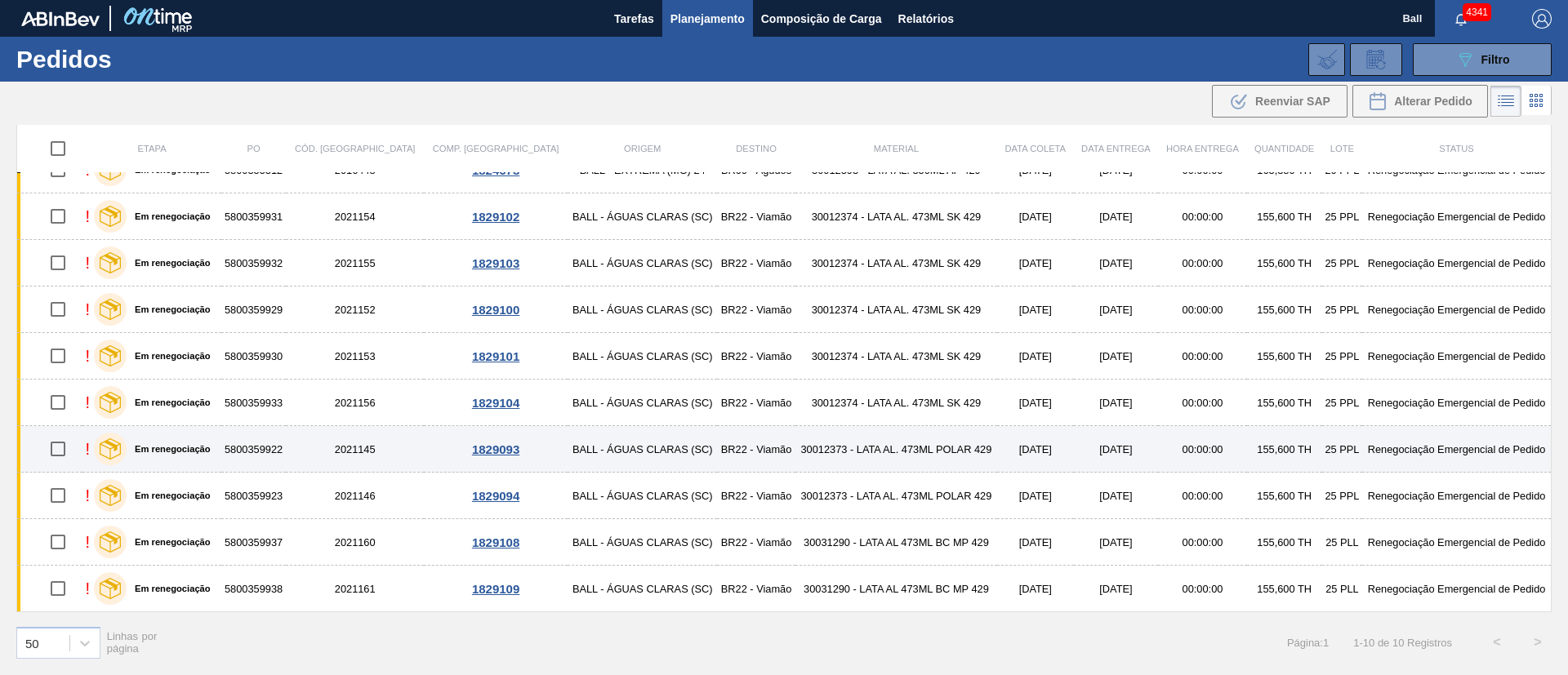
click at [623, 447] on td "BALL - ÁGUAS CLARAS (SC)" at bounding box center [642, 449] width 149 height 47
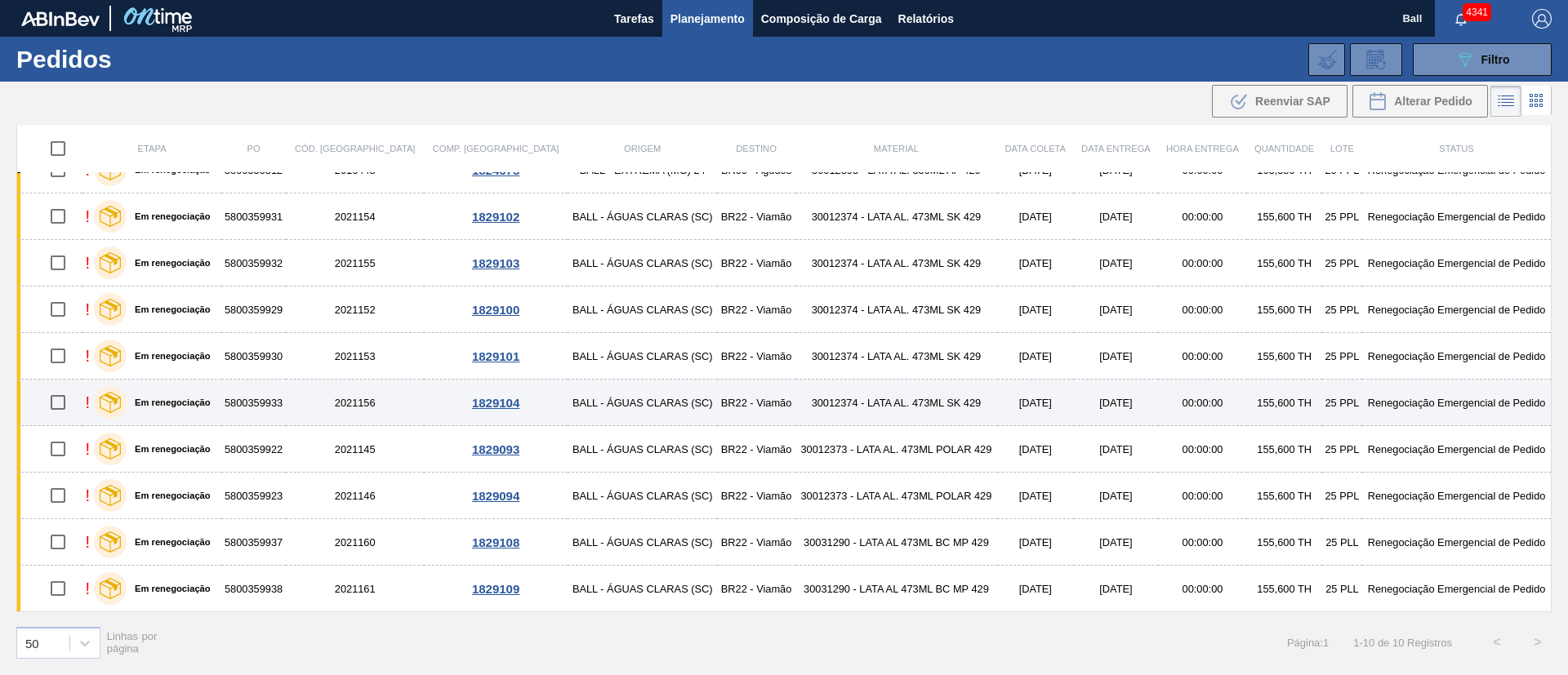
click at [613, 403] on td "BALL - ÁGUAS CLARAS (SC)" at bounding box center [642, 403] width 149 height 47
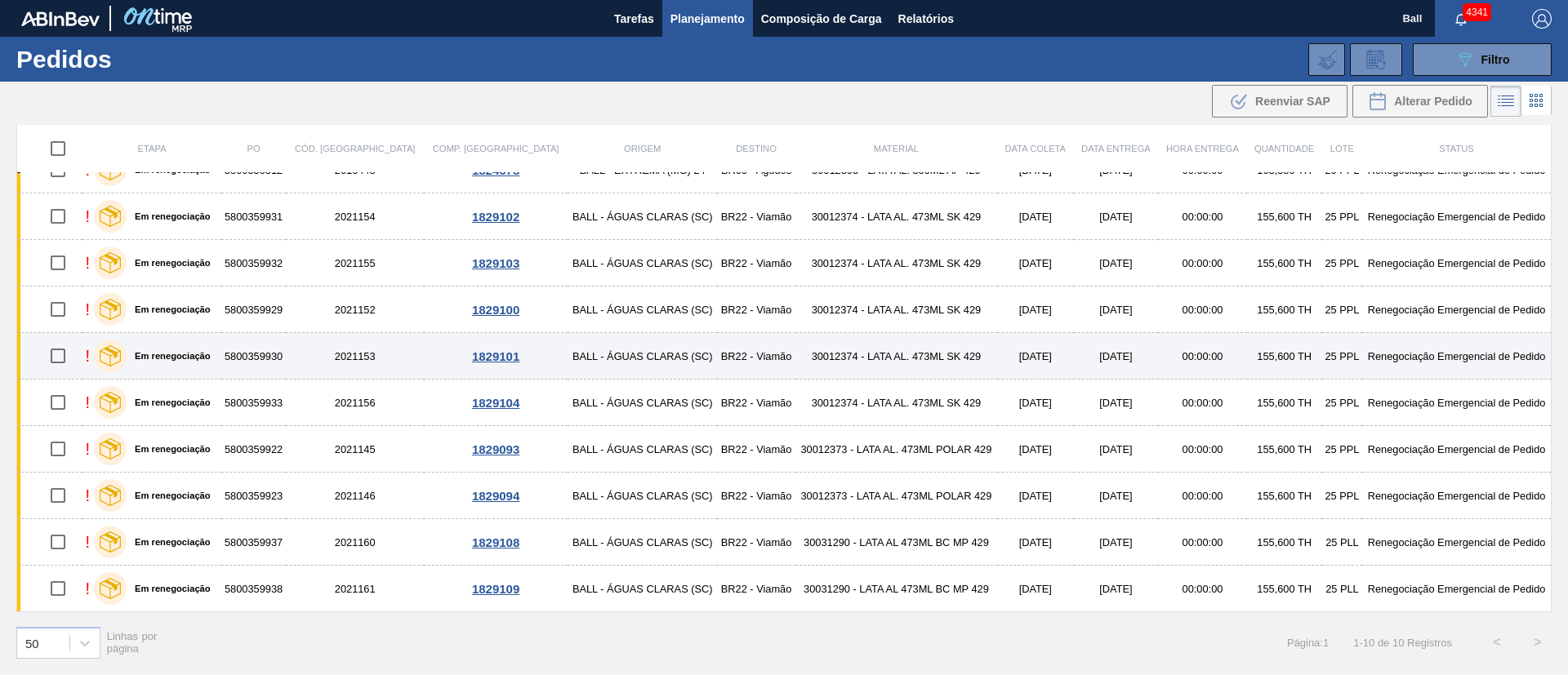
click at [610, 358] on td "BALL - ÁGUAS CLARAS (SC)" at bounding box center [642, 356] width 149 height 47
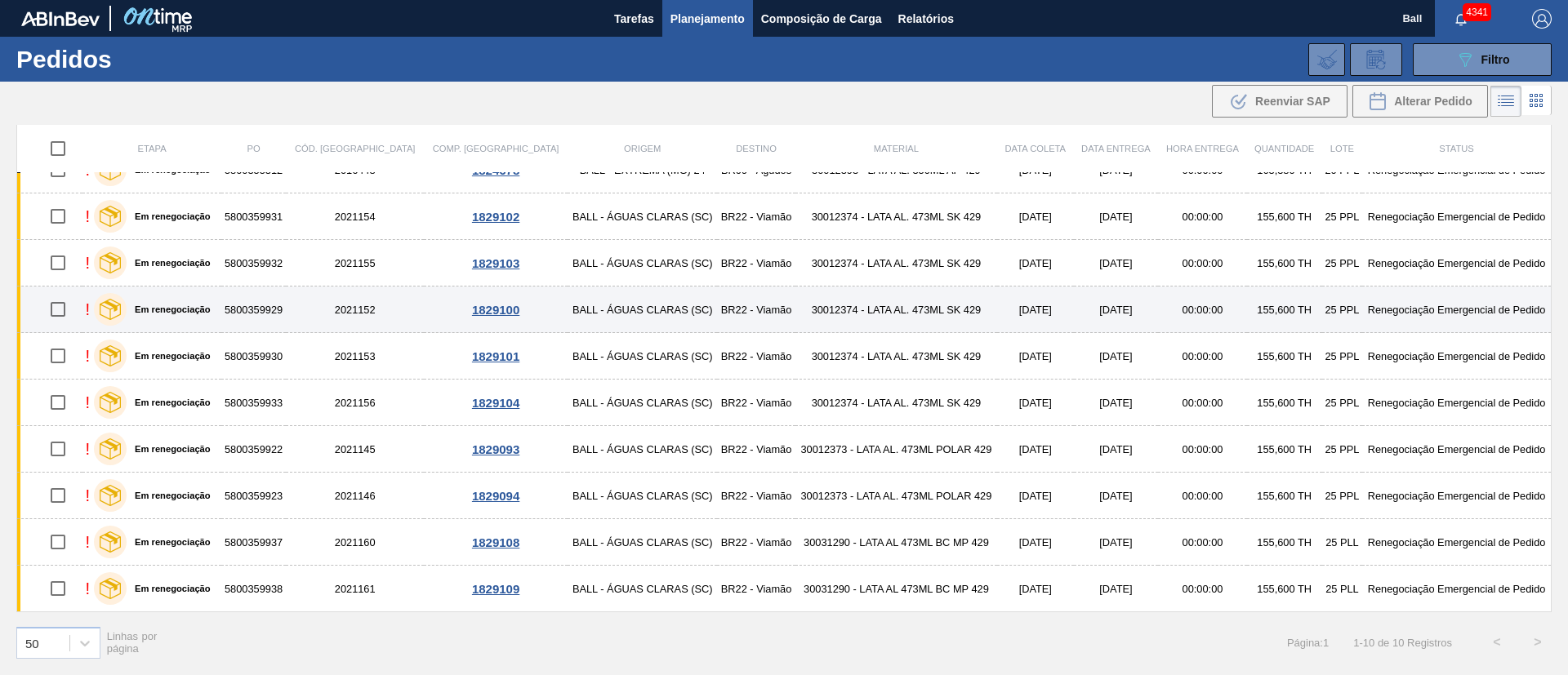
click at [609, 307] on td "BALL - ÁGUAS CLARAS (SC)" at bounding box center [642, 309] width 149 height 47
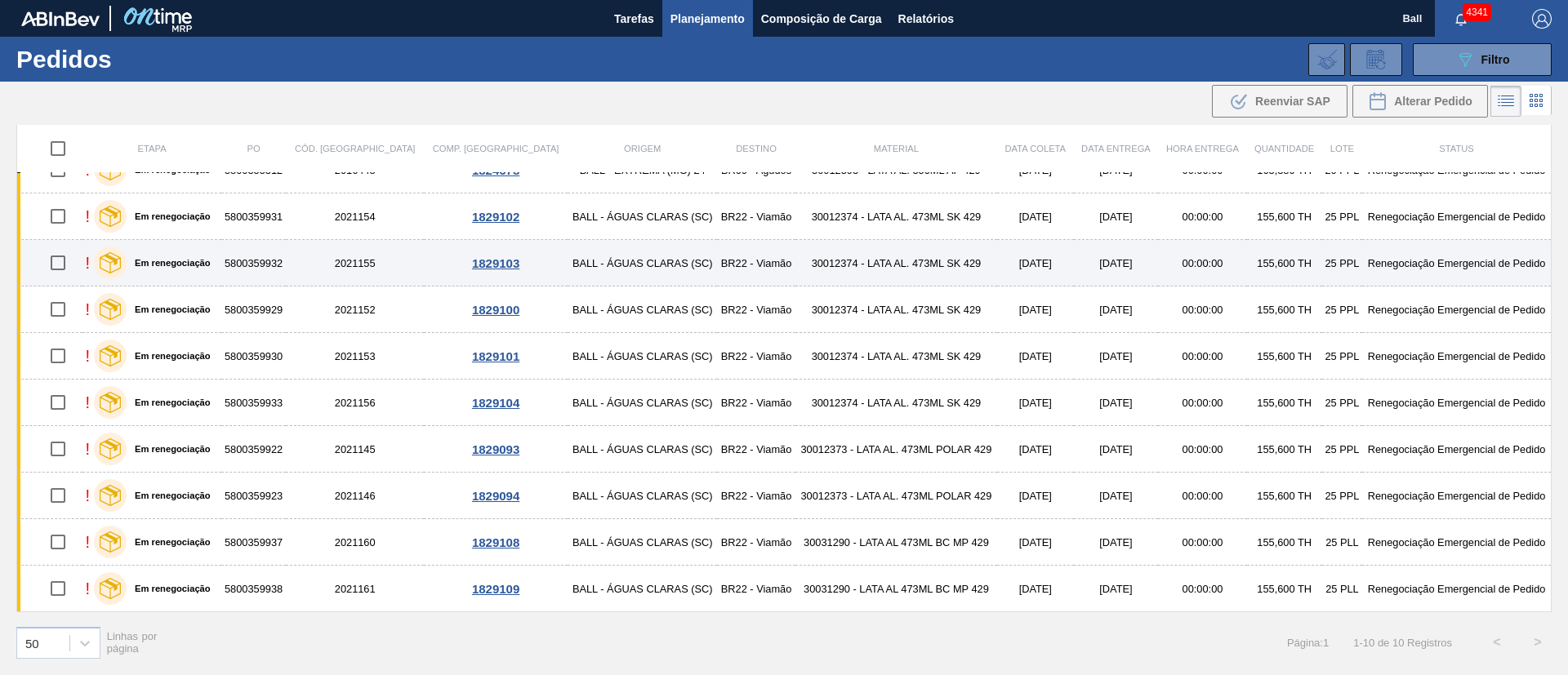
click at [609, 252] on td "BALL - ÁGUAS CLARAS (SC)" at bounding box center [642, 263] width 149 height 47
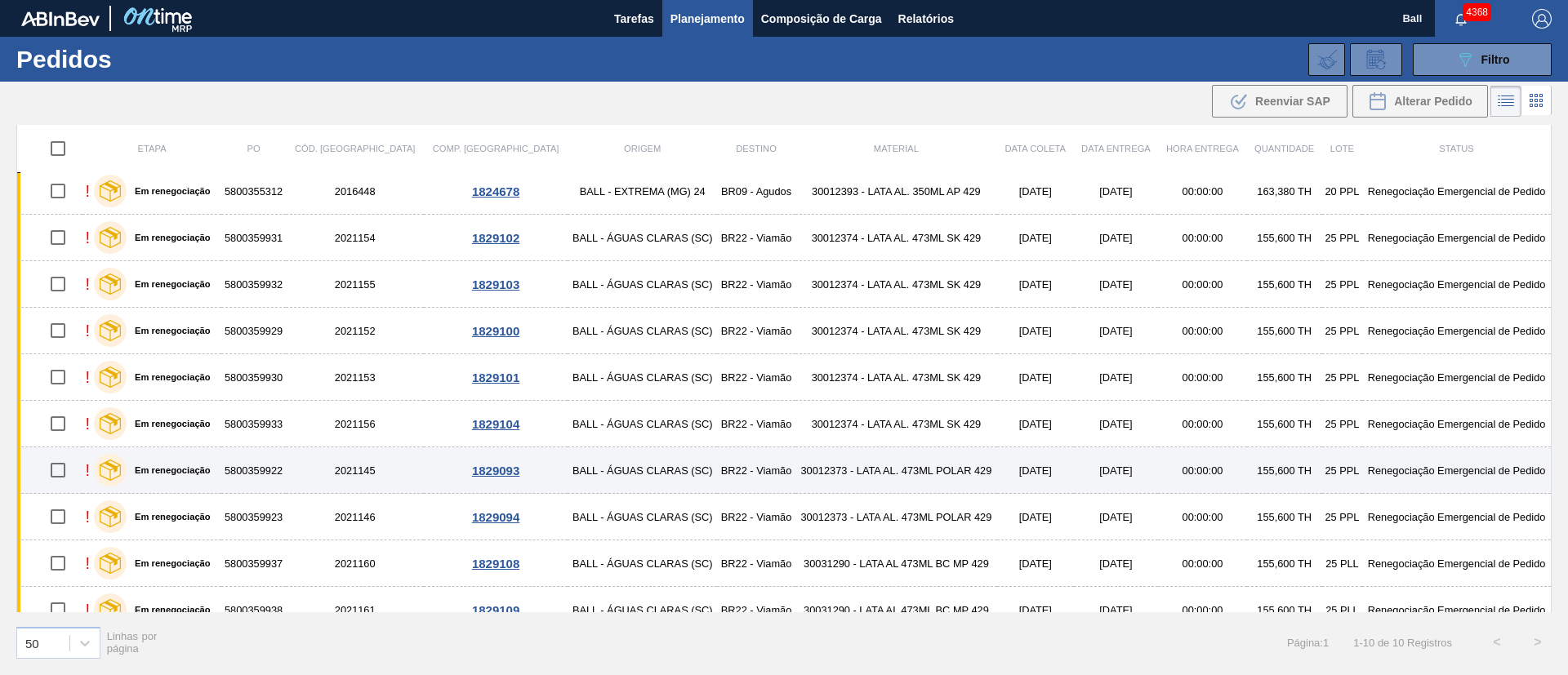
scroll to position [0, 0]
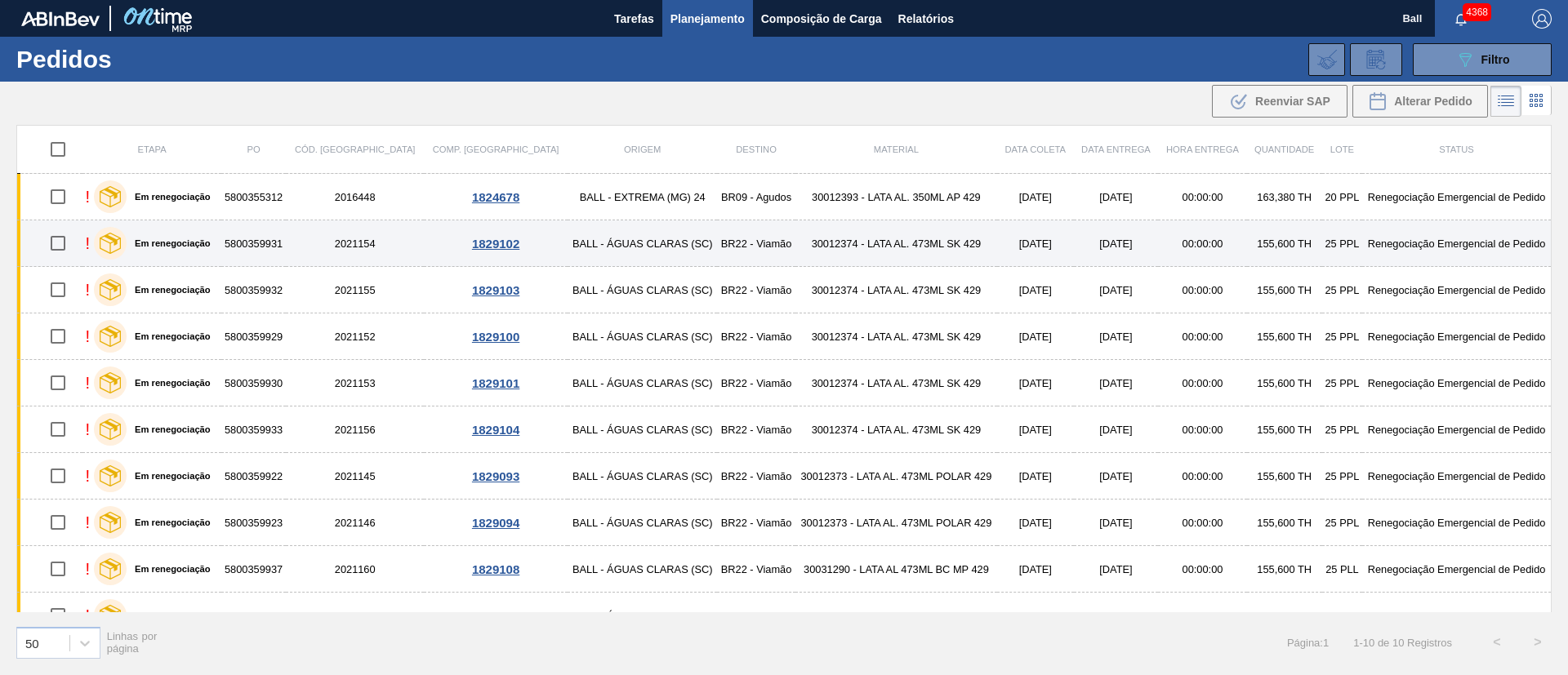
click at [309, 253] on td "2021154" at bounding box center [354, 243] width 138 height 47
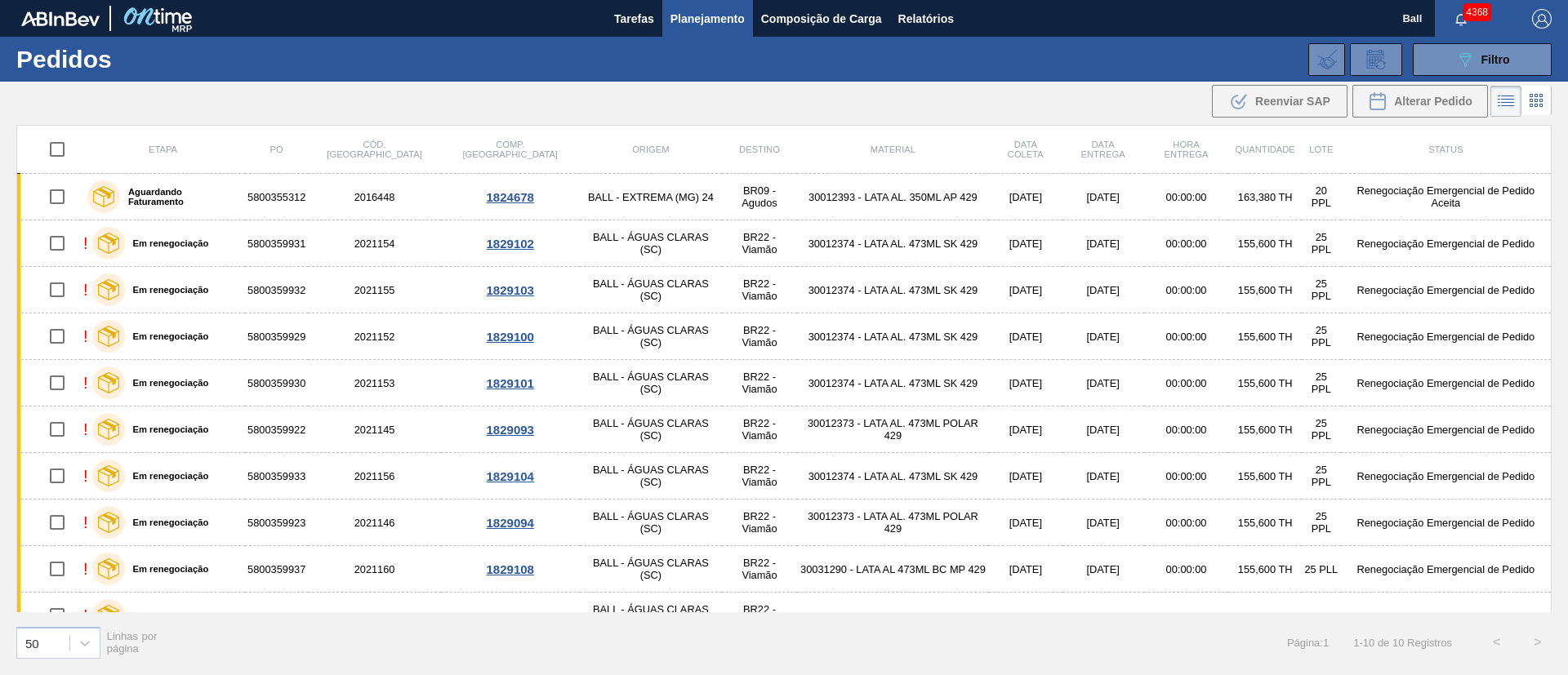
click at [1530, 106] on icon at bounding box center [1532, 105] width 4 height 4
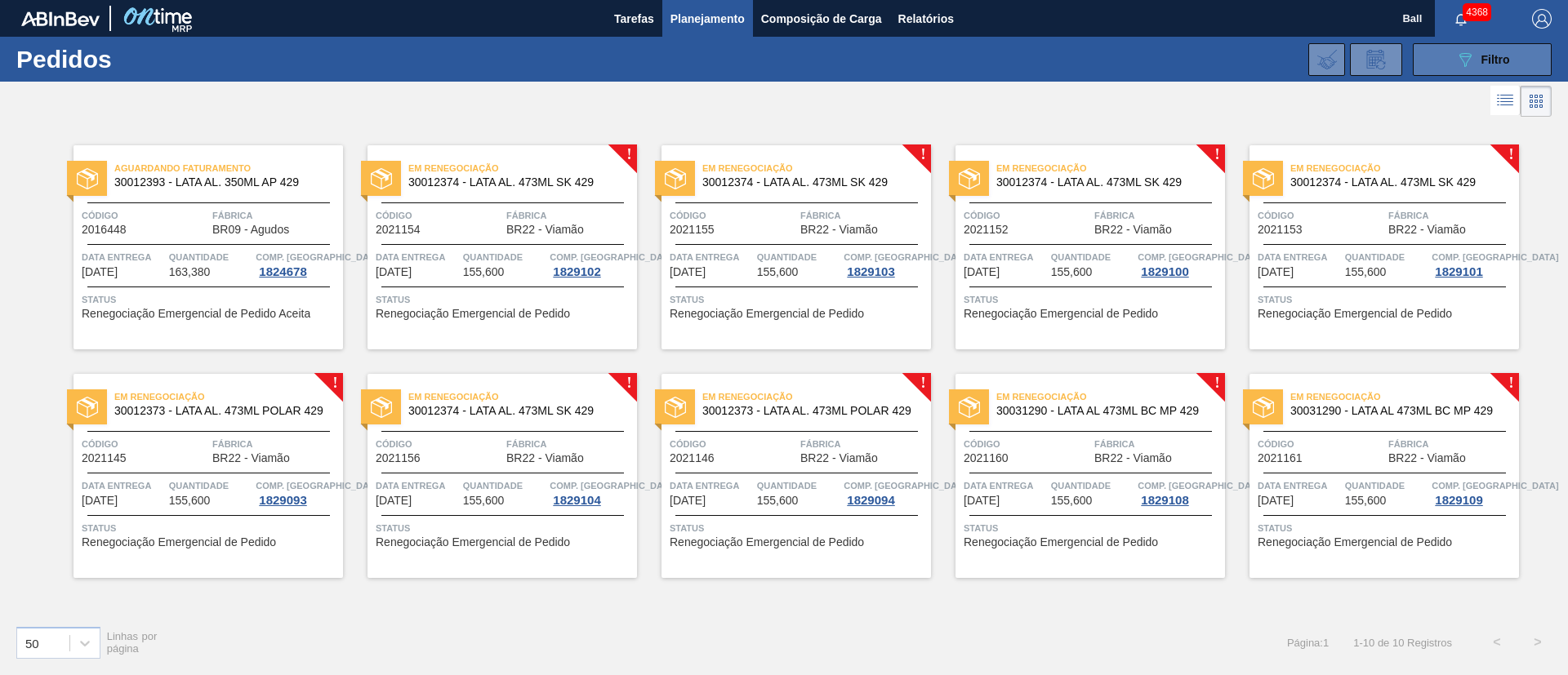
click at [1524, 65] on button "089F7B8B-B2A5-4AFE-B5C0-19BA573D28AC Filtro" at bounding box center [1482, 59] width 139 height 33
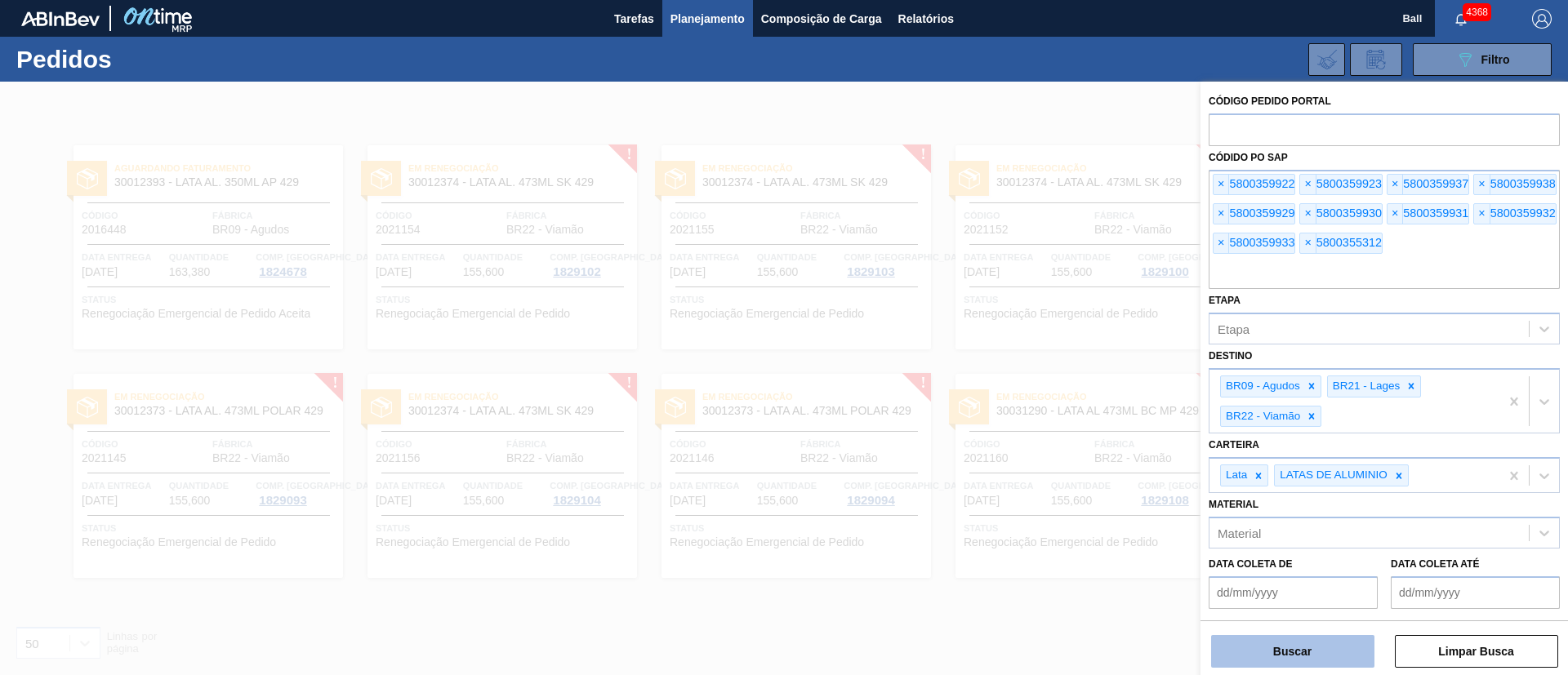
click at [1318, 656] on button "Buscar" at bounding box center [1292, 651] width 164 height 33
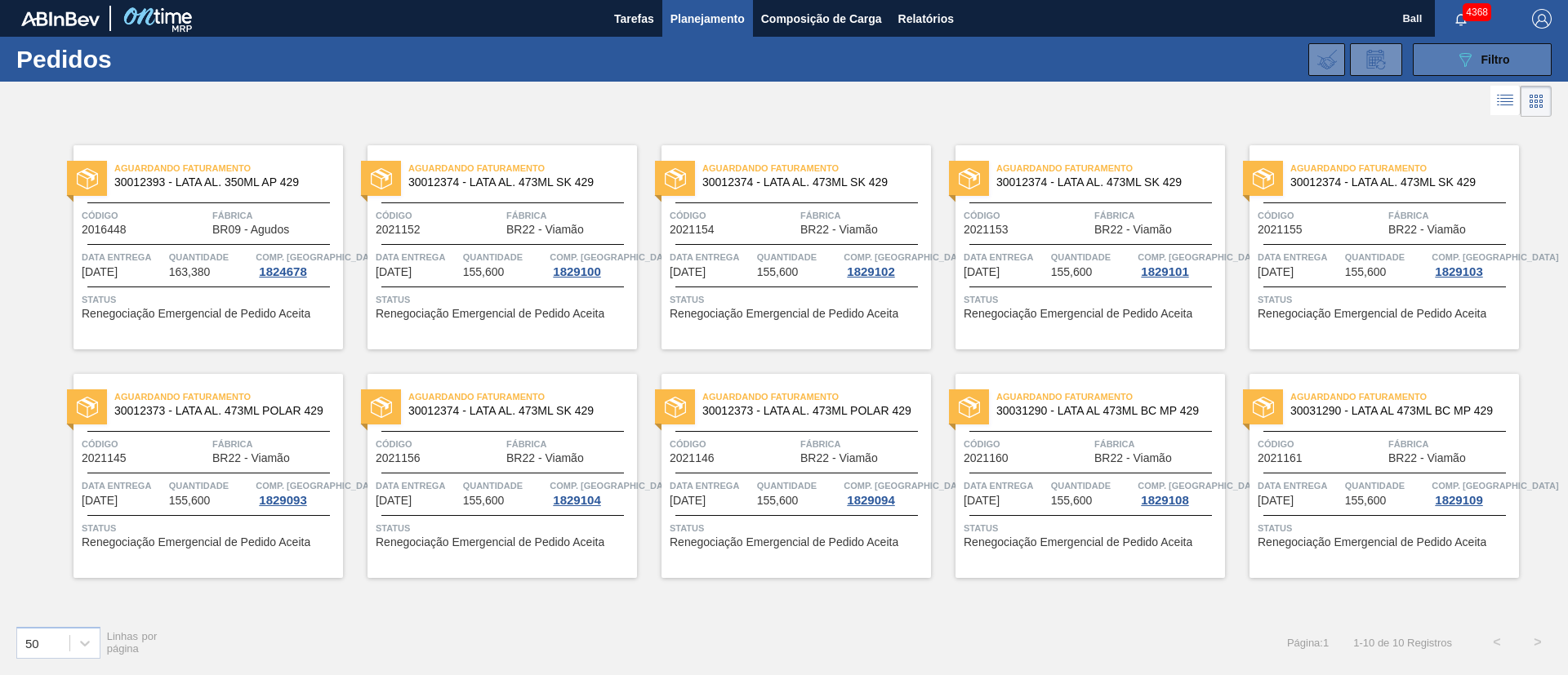
click at [1496, 57] on span "Filtro" at bounding box center [1496, 59] width 28 height 13
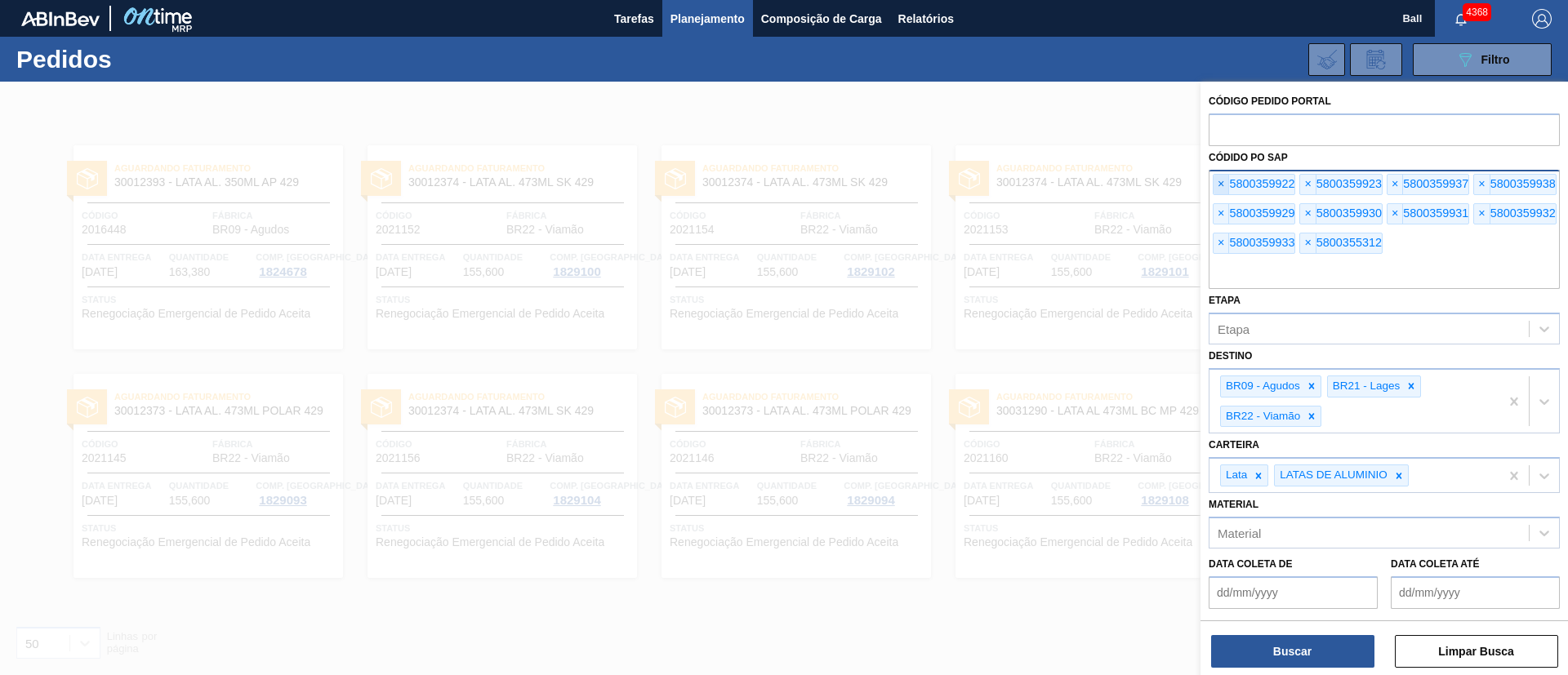
click at [1222, 183] on span "×" at bounding box center [1222, 185] width 16 height 19
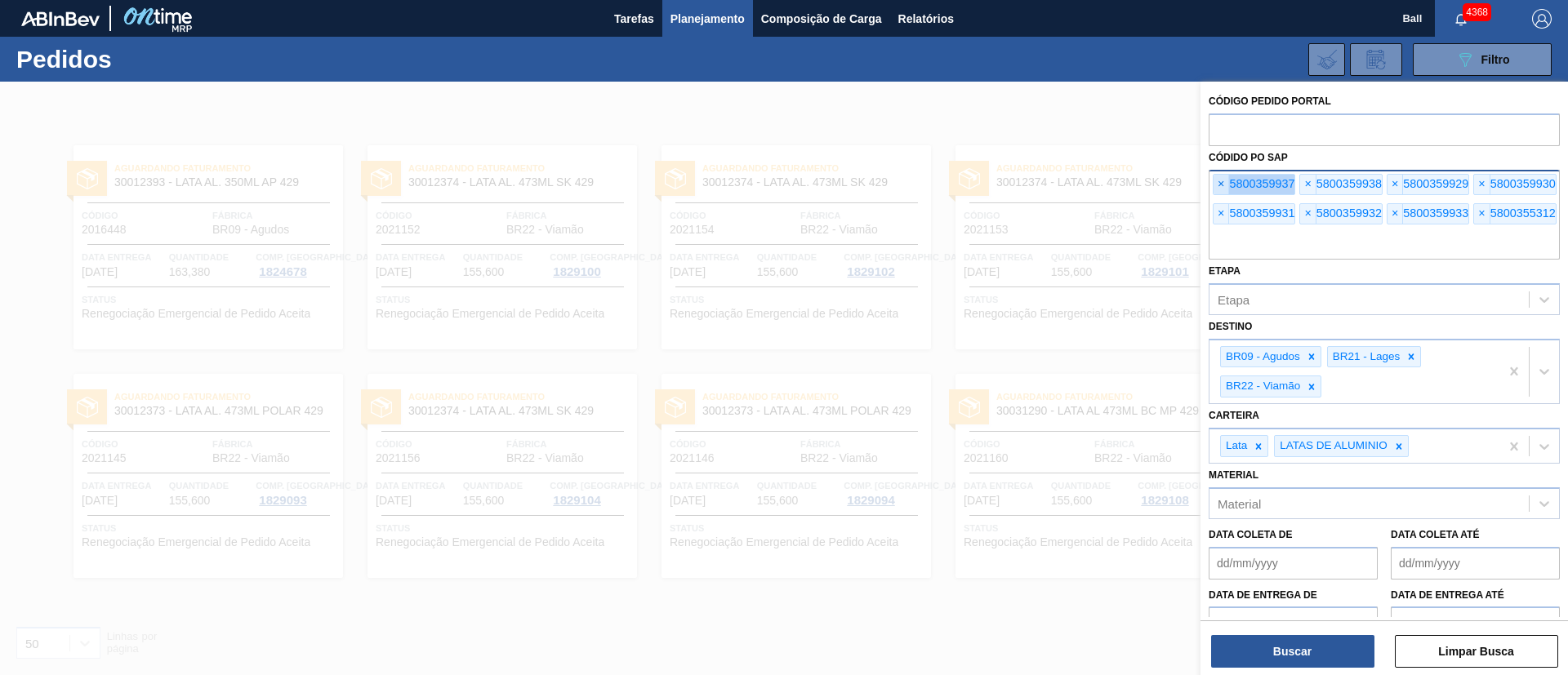
click at [1222, 183] on span "×" at bounding box center [1222, 185] width 16 height 19
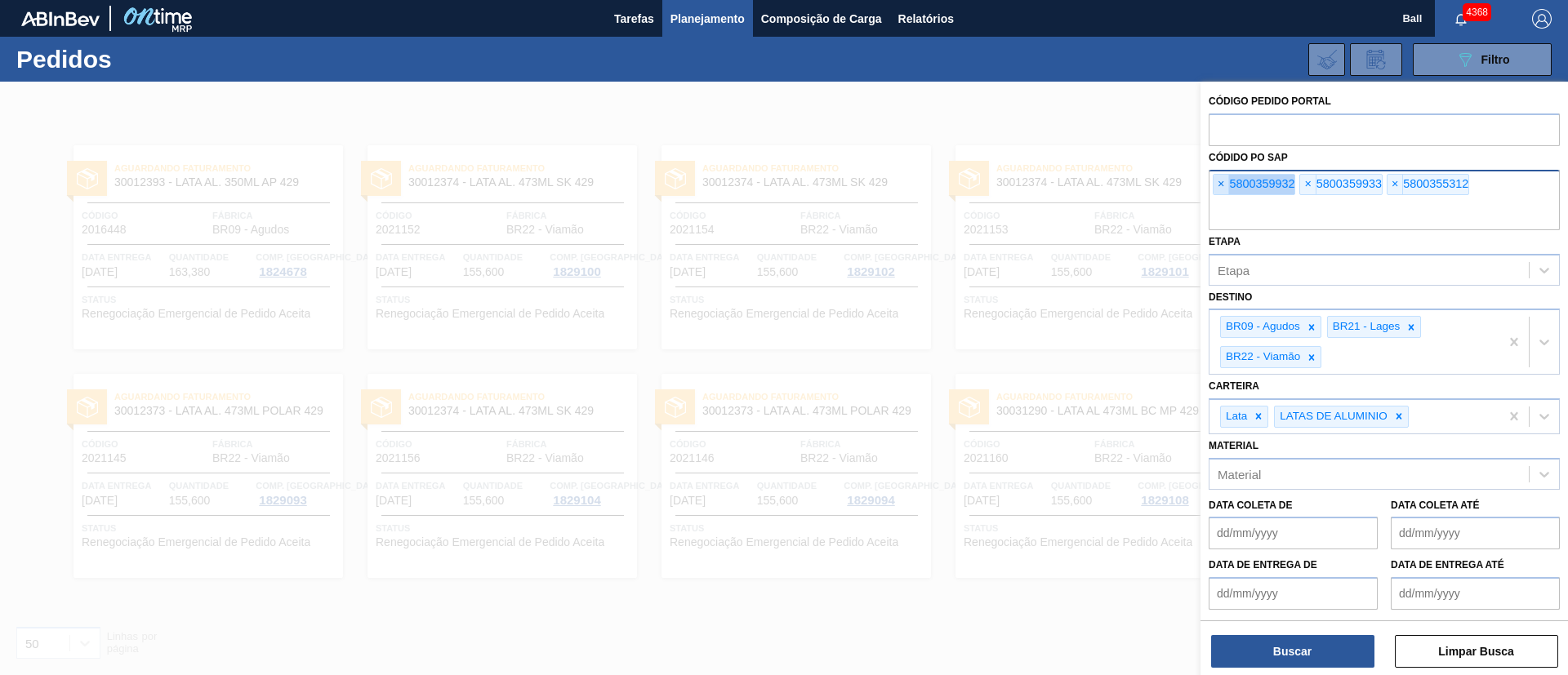
click at [1222, 183] on span "×" at bounding box center [1222, 185] width 16 height 19
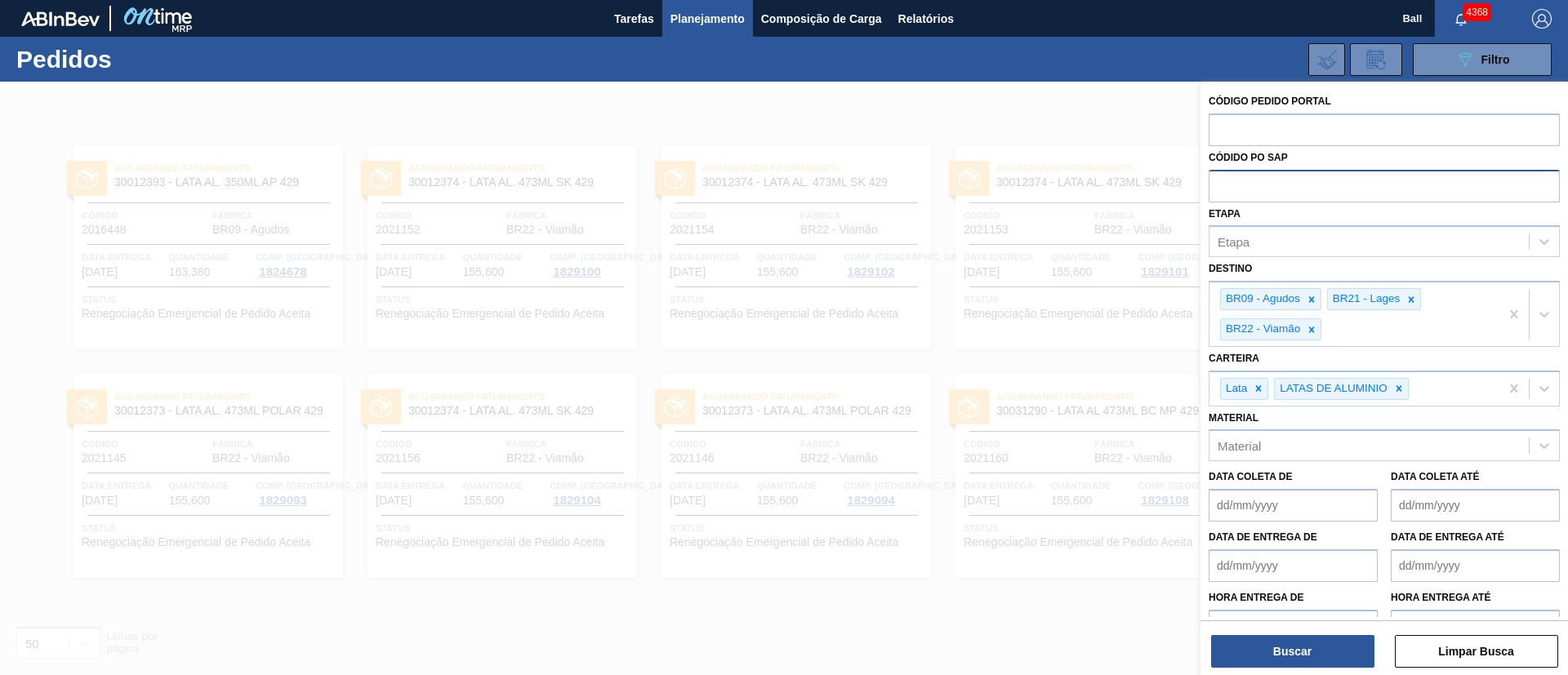
click at [1222, 183] on input "text" at bounding box center [1384, 185] width 351 height 31
click at [1392, 242] on div "Etapa" at bounding box center [1369, 242] width 319 height 24
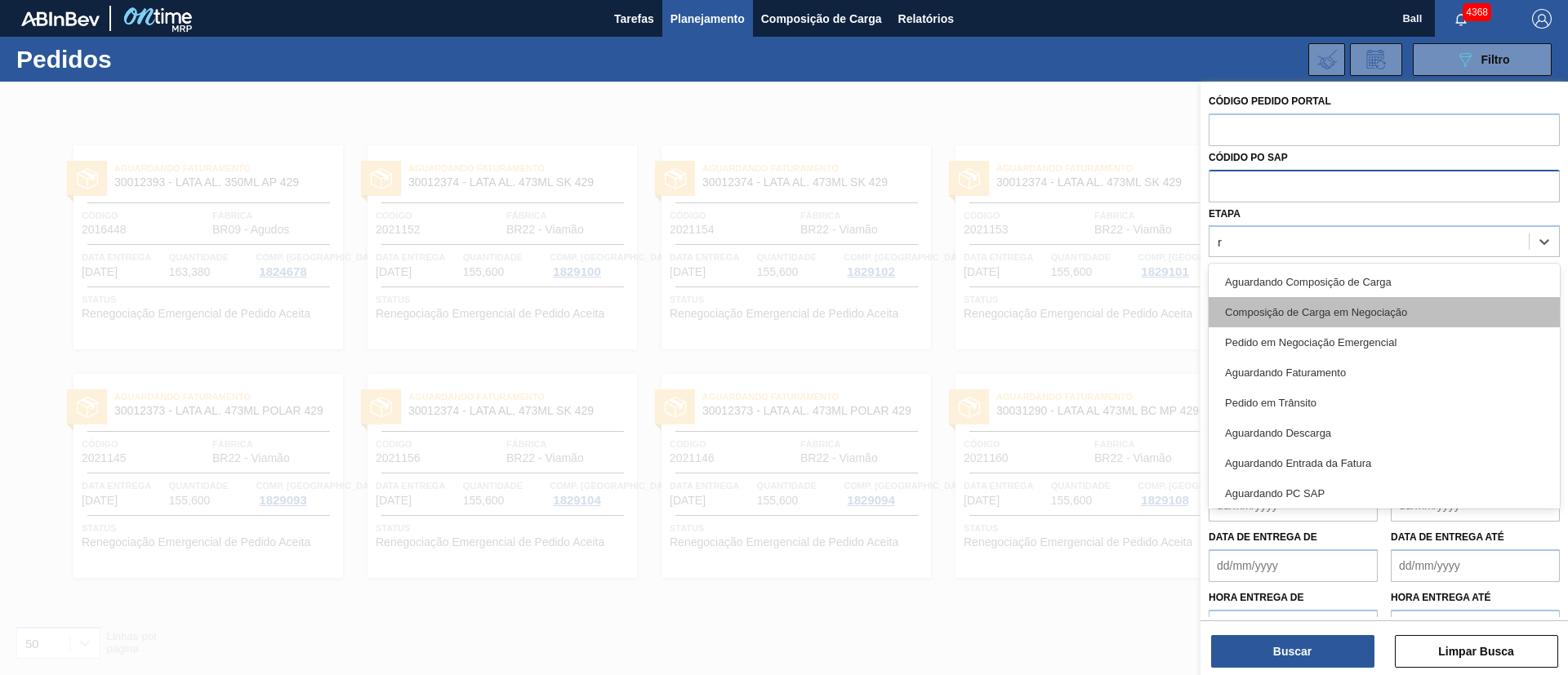
type input "re"
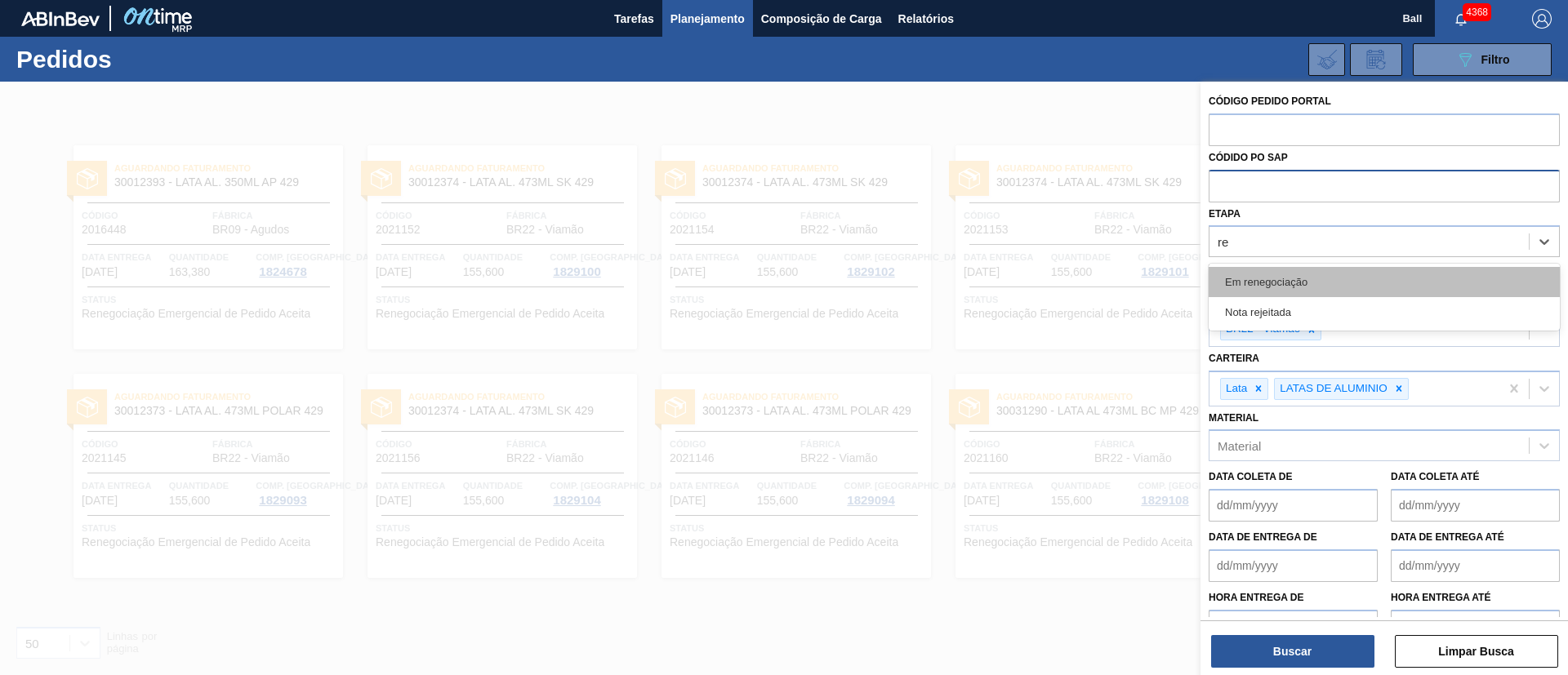
click at [1347, 279] on div "Em renegociação" at bounding box center [1384, 282] width 351 height 30
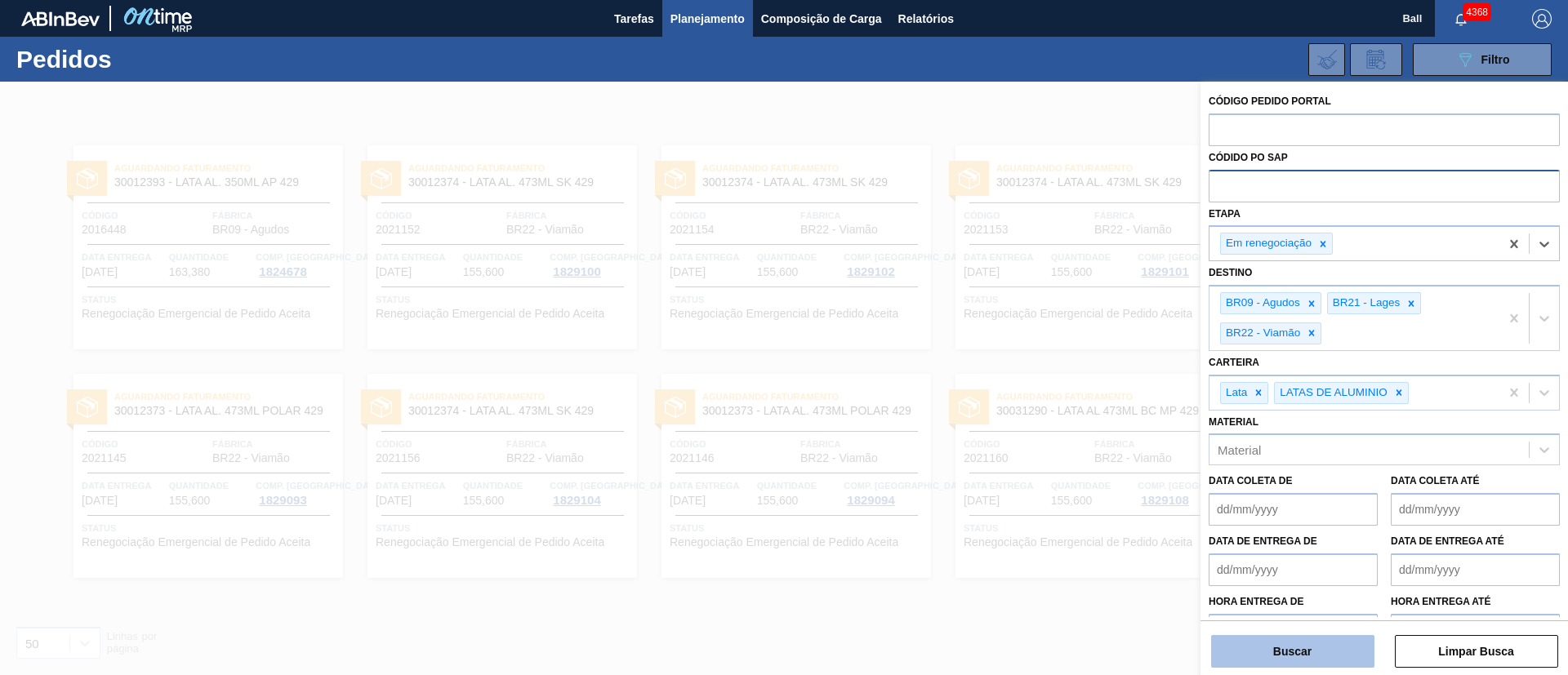
click at [1298, 651] on button "Buscar" at bounding box center [1292, 651] width 164 height 33
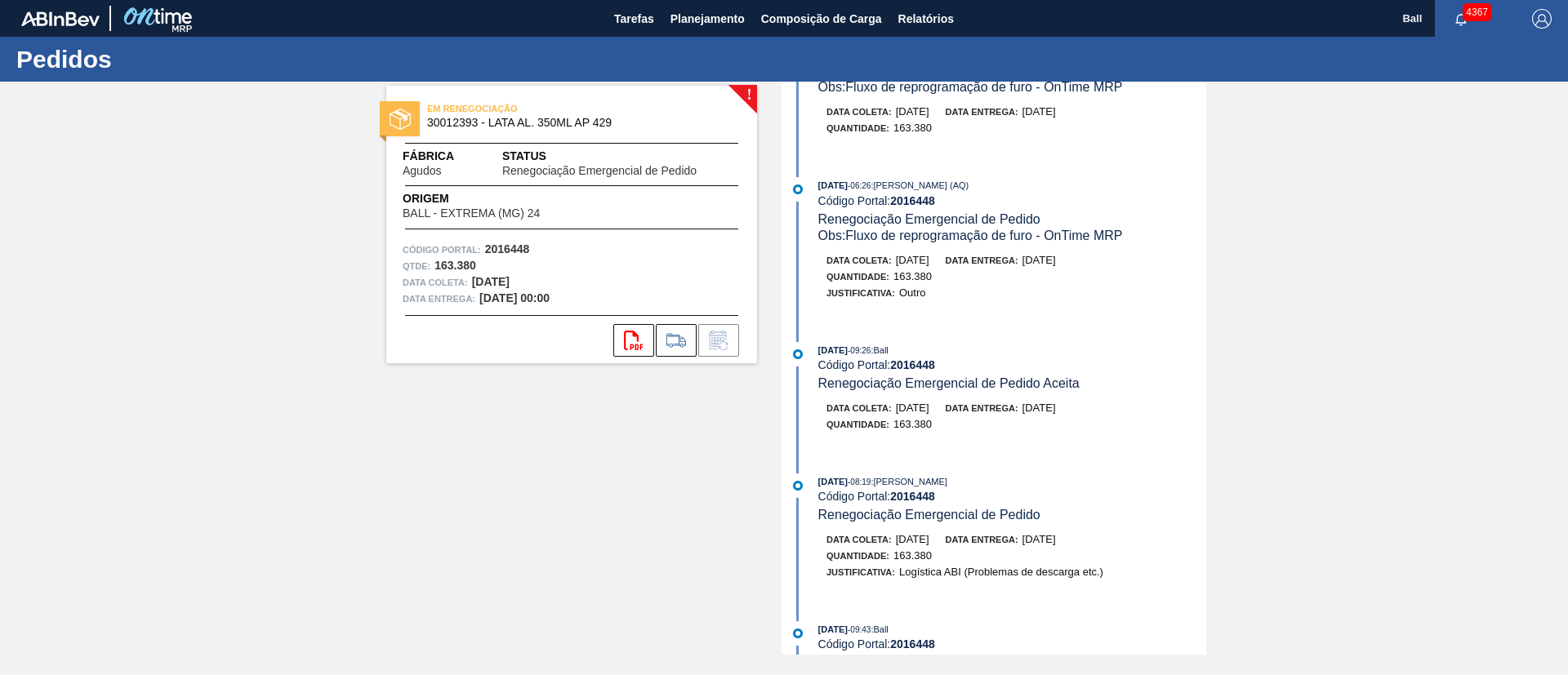
scroll to position [368, 0]
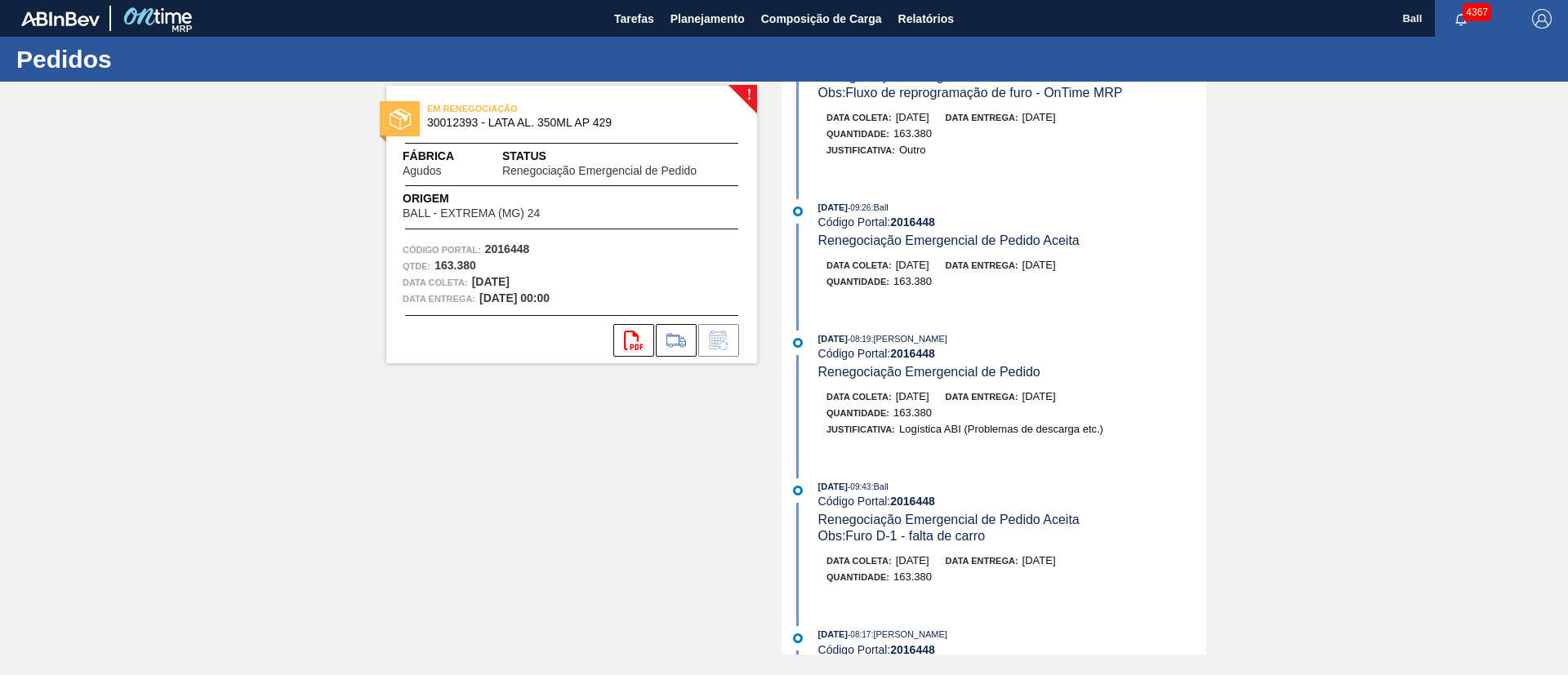
drag, startPoint x: 1562, startPoint y: 233, endPoint x: 1567, endPoint y: 118, distance: 115.1
click at [1567, 118] on div "! EM RENEGOCIAÇÃO 30012393 - LATA AL. 350ML AP 429 Fábrica Agudos Status Renego…" at bounding box center [784, 368] width 1568 height 573
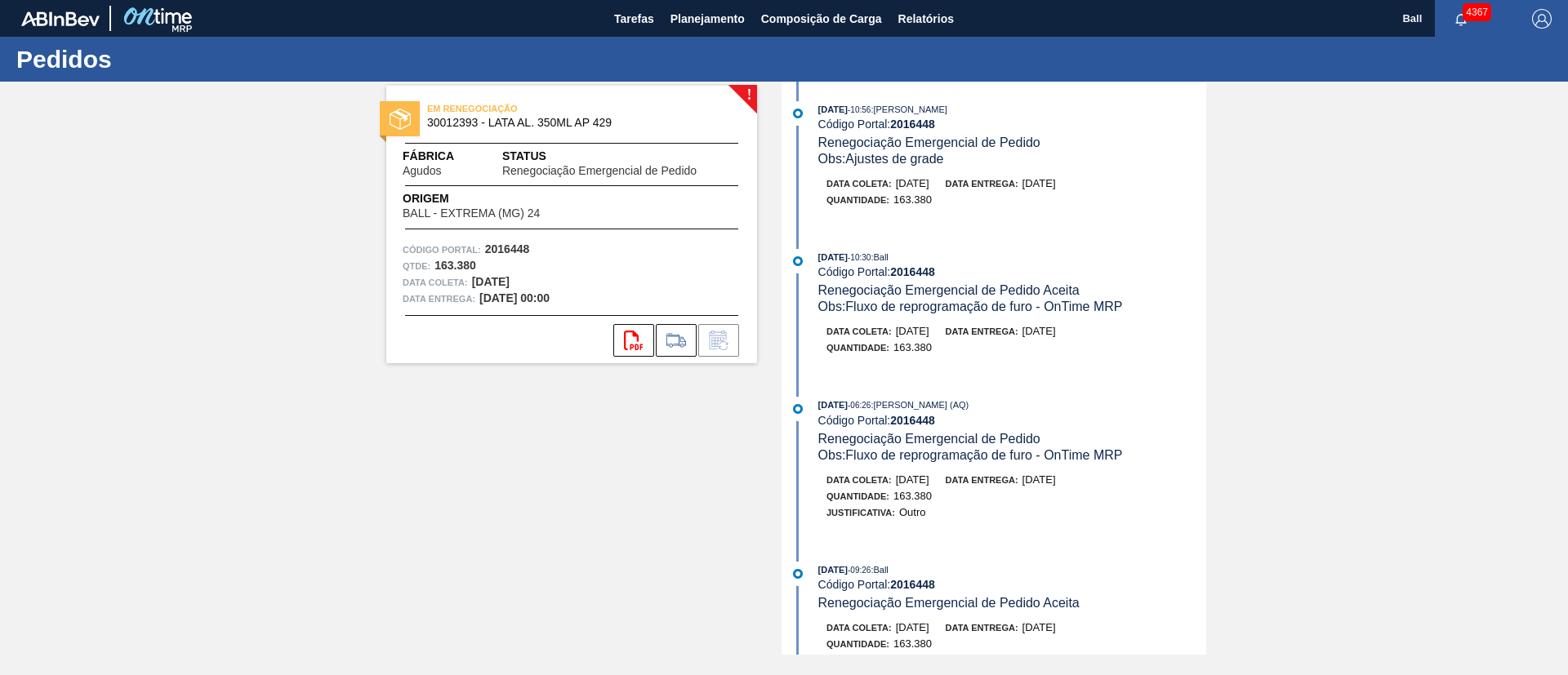
scroll to position [0, 0]
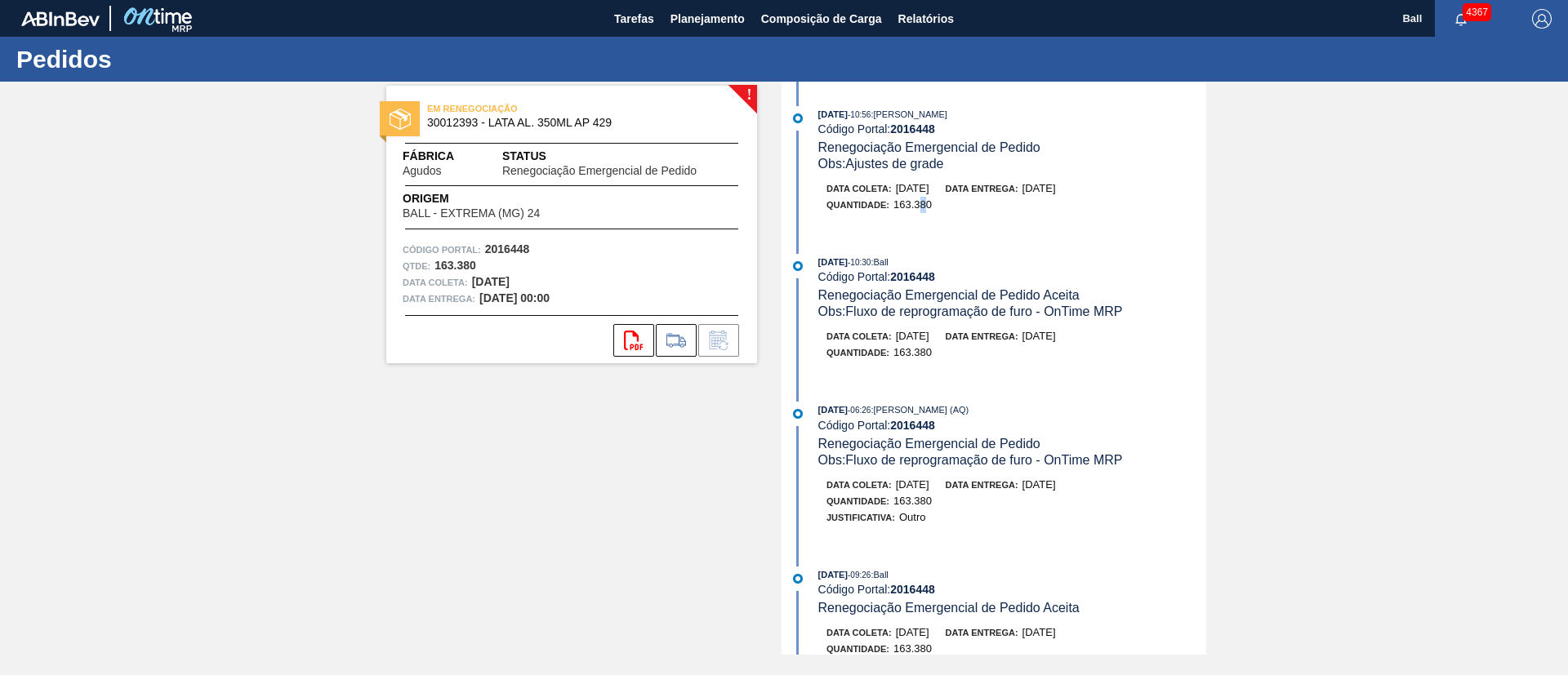
click at [919, 203] on span "163.380" at bounding box center [912, 205] width 38 height 12
click at [864, 251] on div "01/09/2025 - 10:56 : BRUNO DE MELLO DUARTE Código Portal: 2016448 Renegociação …" at bounding box center [996, 368] width 421 height 573
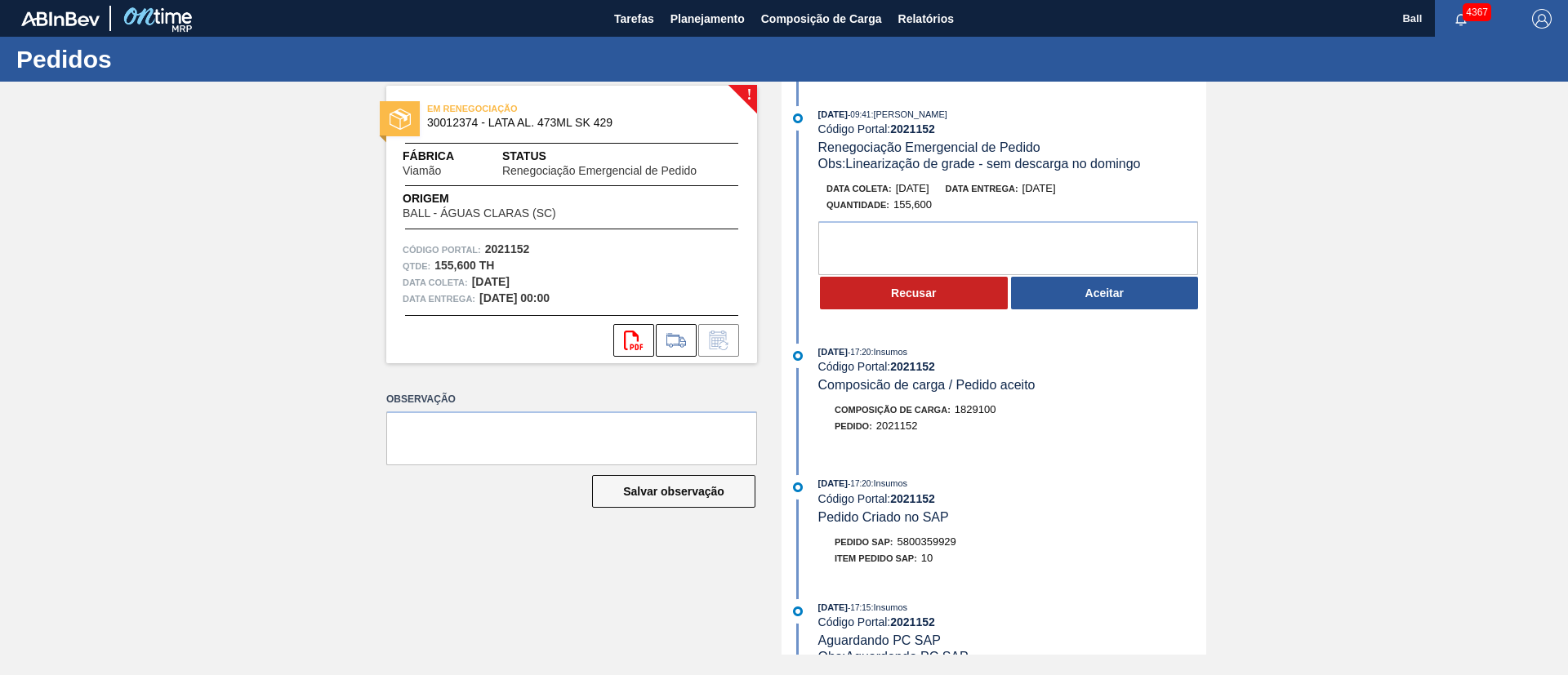
click at [1112, 426] on div "Pedido : 2021152" at bounding box center [1012, 426] width 388 height 16
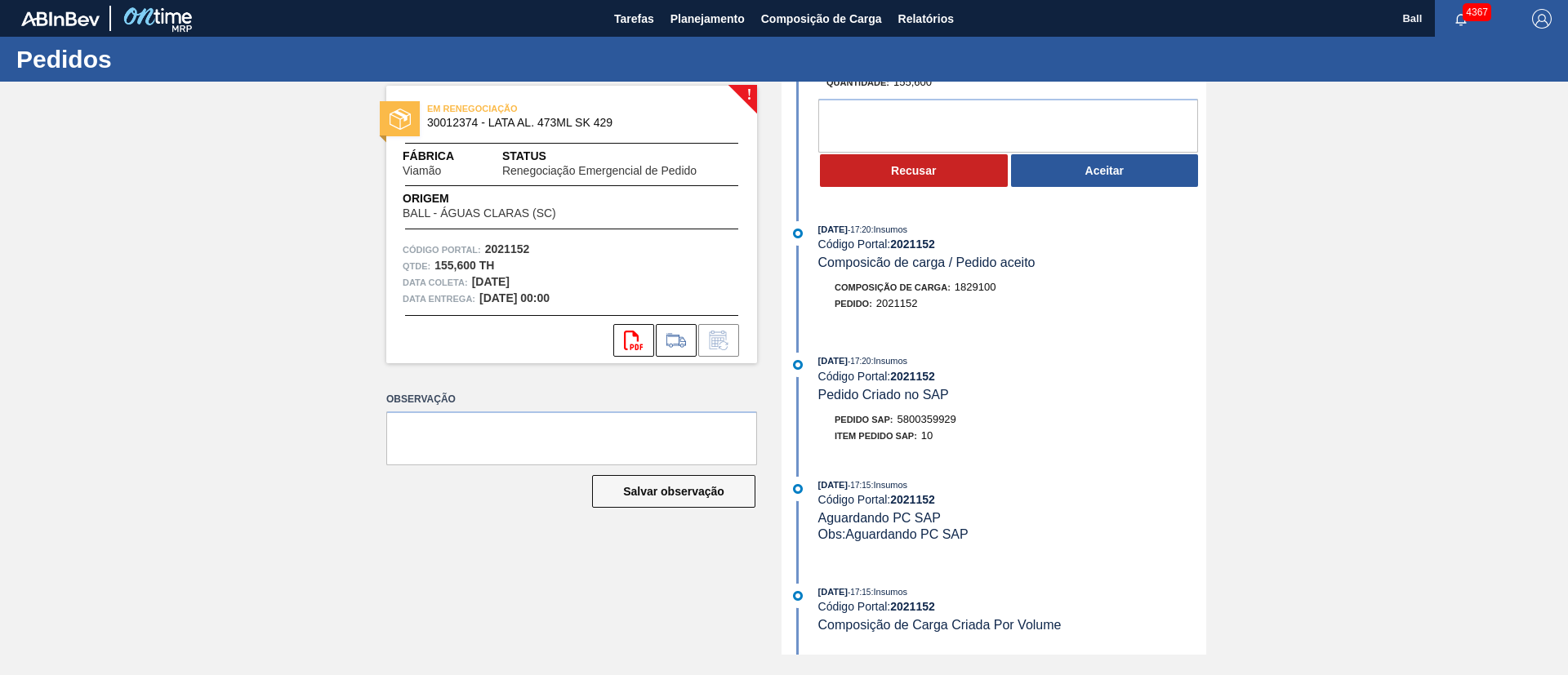
click at [339, 497] on div "! EM RENEGOCIAÇÃO 30012374 - LATA AL. 473ML SK 429 Fábrica Viamão Status Renego…" at bounding box center [784, 368] width 1568 height 573
drag, startPoint x: 968, startPoint y: 423, endPoint x: 899, endPoint y: 420, distance: 69.1
click at [899, 420] on div "Pedido SAP: 5800359929" at bounding box center [1012, 420] width 388 height 16
copy span "5800359929"
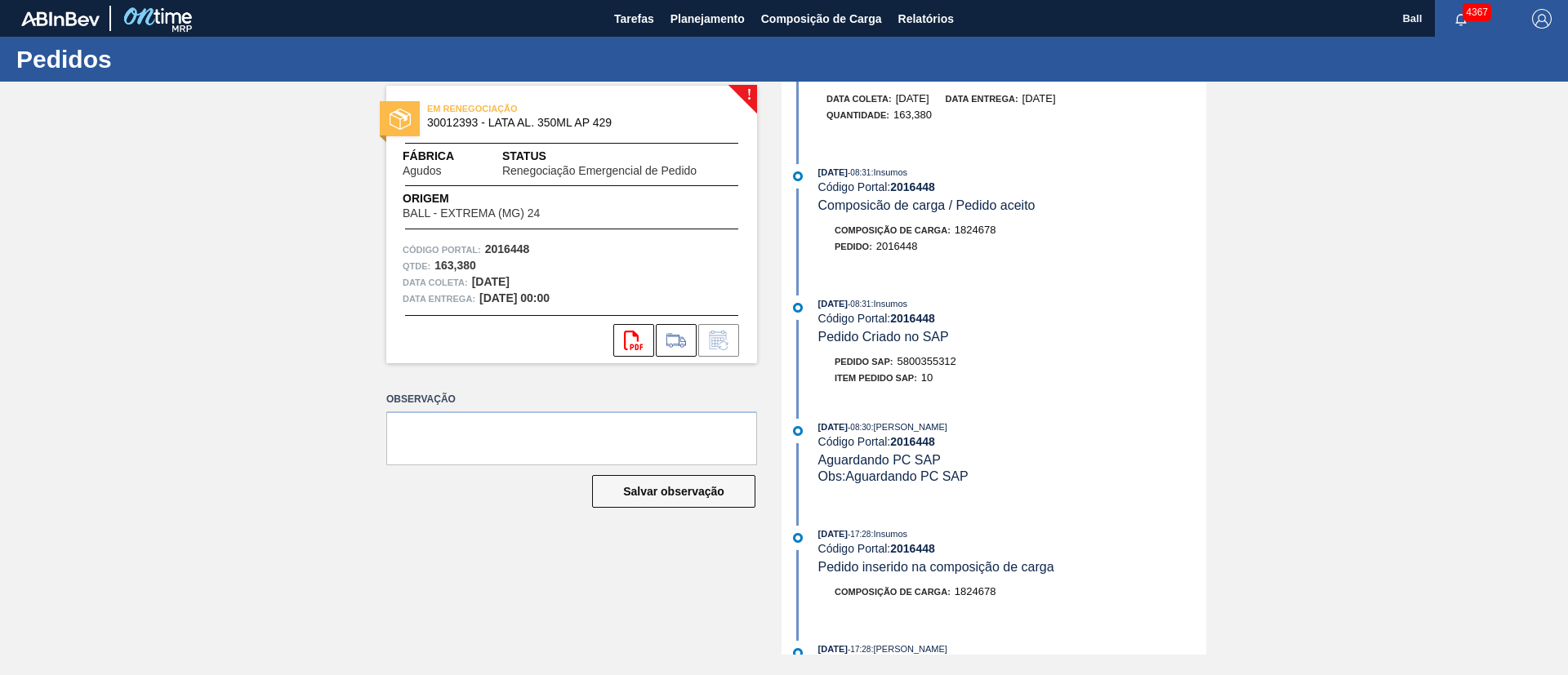
scroll to position [1102, 0]
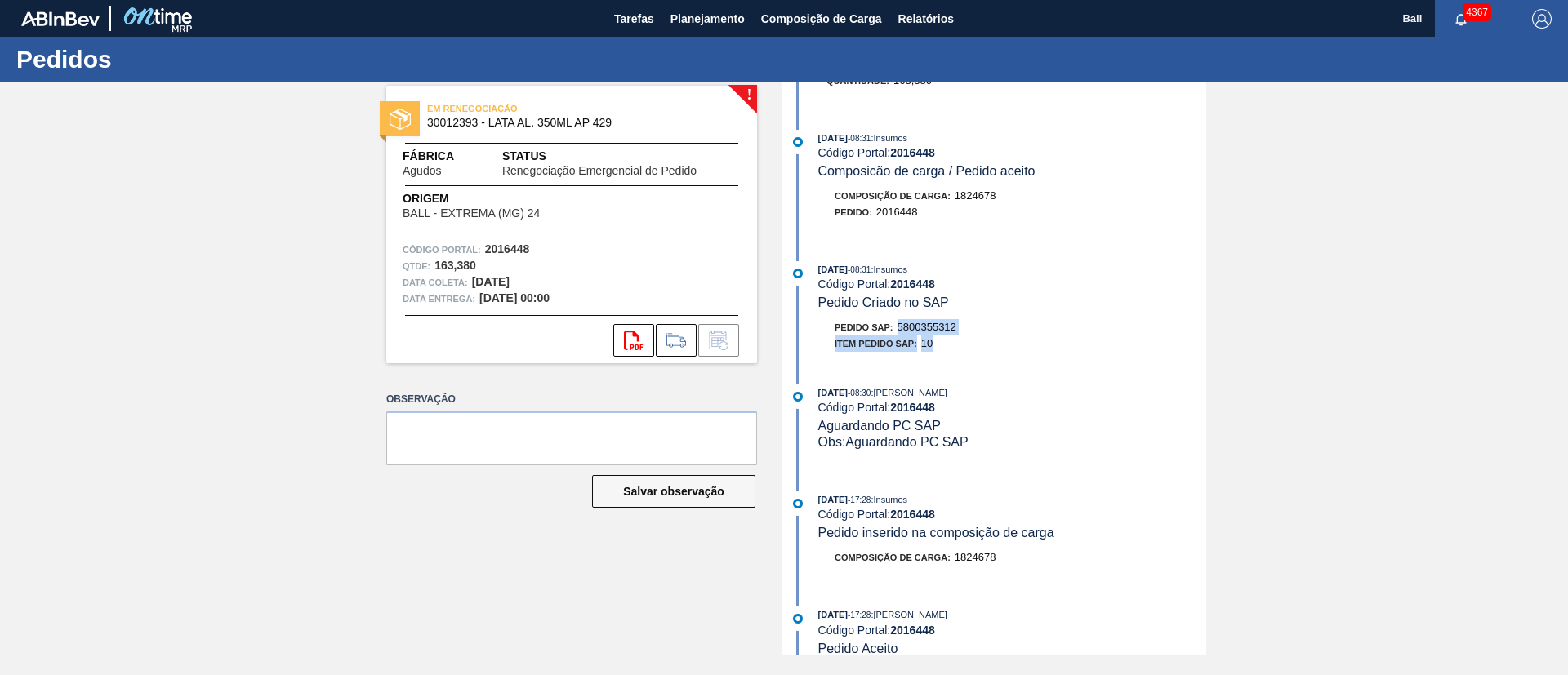
drag, startPoint x: 970, startPoint y: 336, endPoint x: 898, endPoint y: 323, distance: 73.2
click at [898, 324] on div "Pedido SAP: 5800355312 Item pedido SAP: 10" at bounding box center [1012, 335] width 388 height 33
click at [1006, 317] on div "[DATE] 08:31 : Insumos Código Portal: 2016448 Pedido Criado no SAP Pedido SAP: …" at bounding box center [996, 311] width 421 height 99
drag, startPoint x: 969, startPoint y: 328, endPoint x: 902, endPoint y: 325, distance: 67.1
click at [902, 325] on div "Pedido SAP: 5800355312" at bounding box center [1012, 327] width 388 height 16
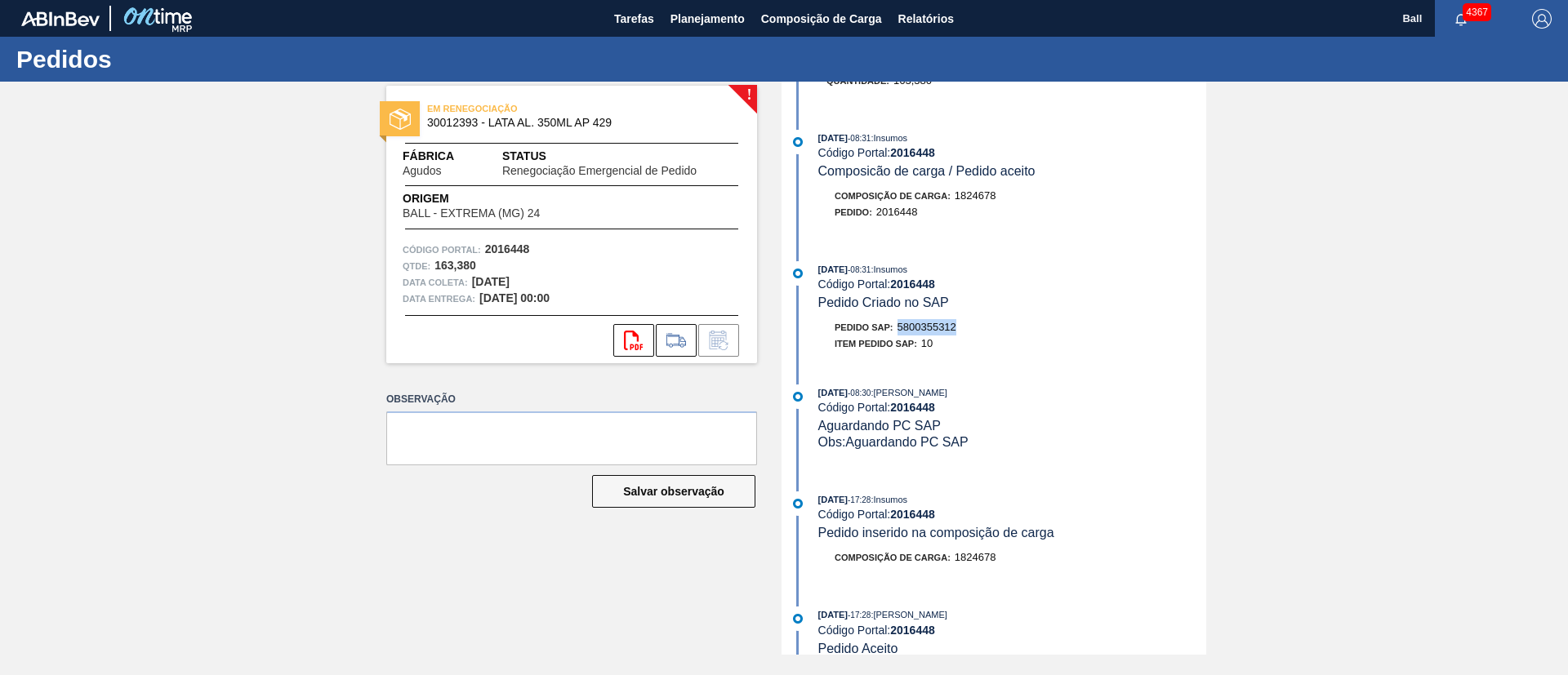
copy span "5800355312"
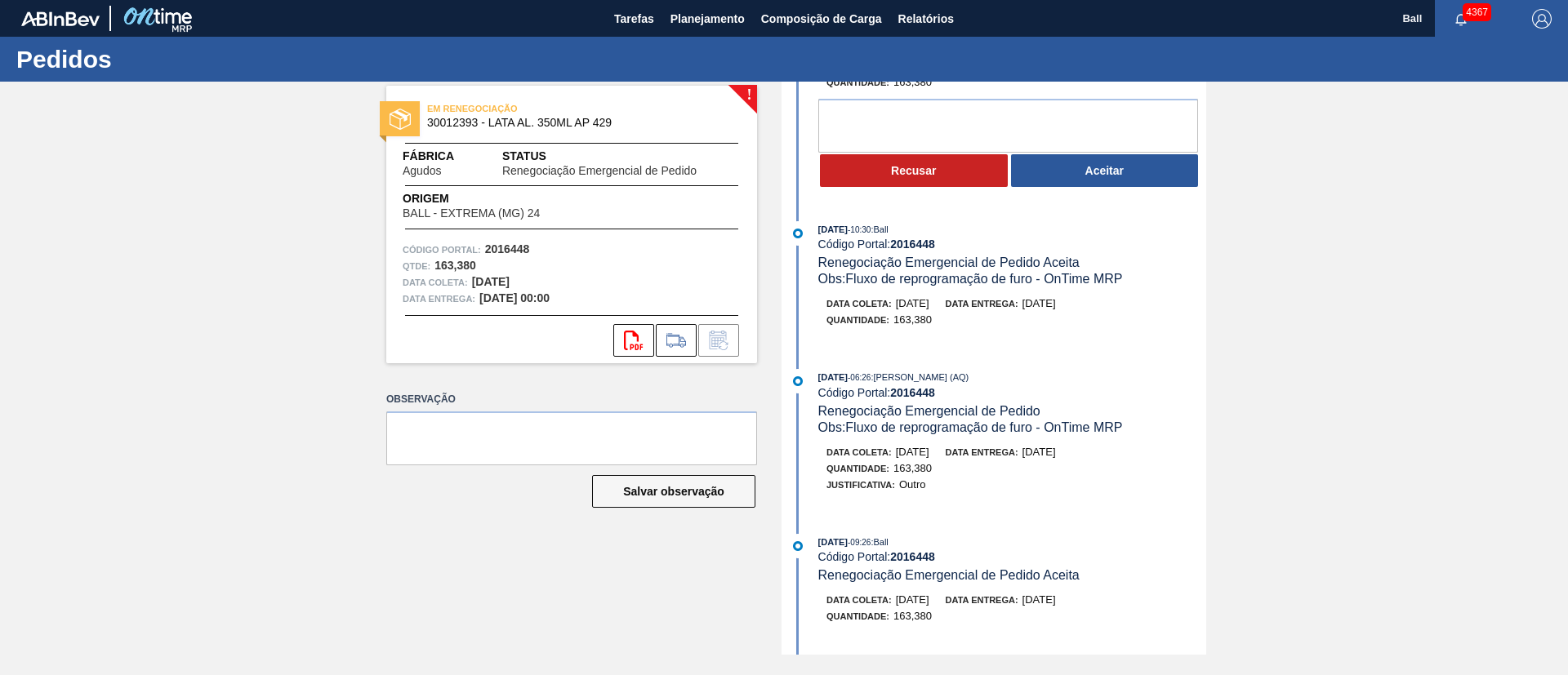
scroll to position [0, 0]
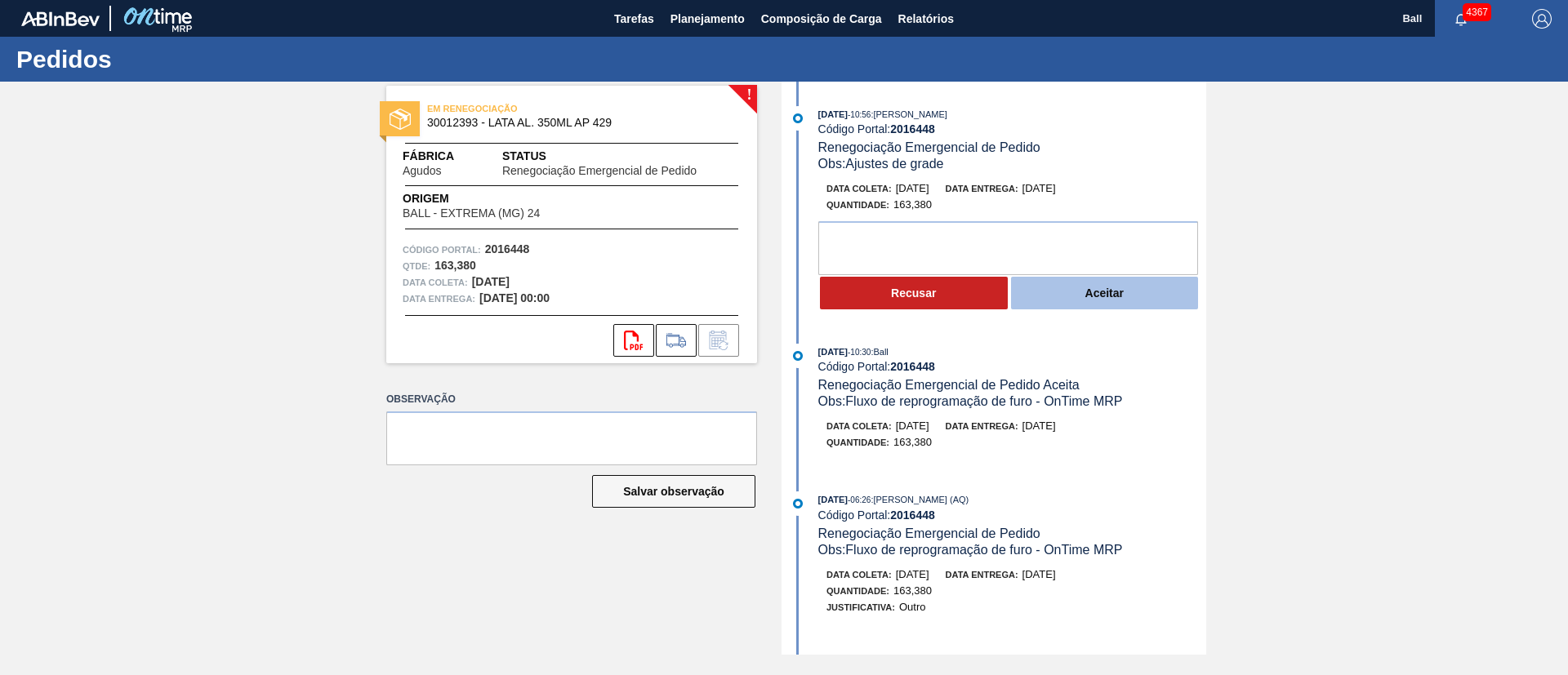
click at [1141, 299] on button "Aceitar" at bounding box center [1105, 292] width 188 height 33
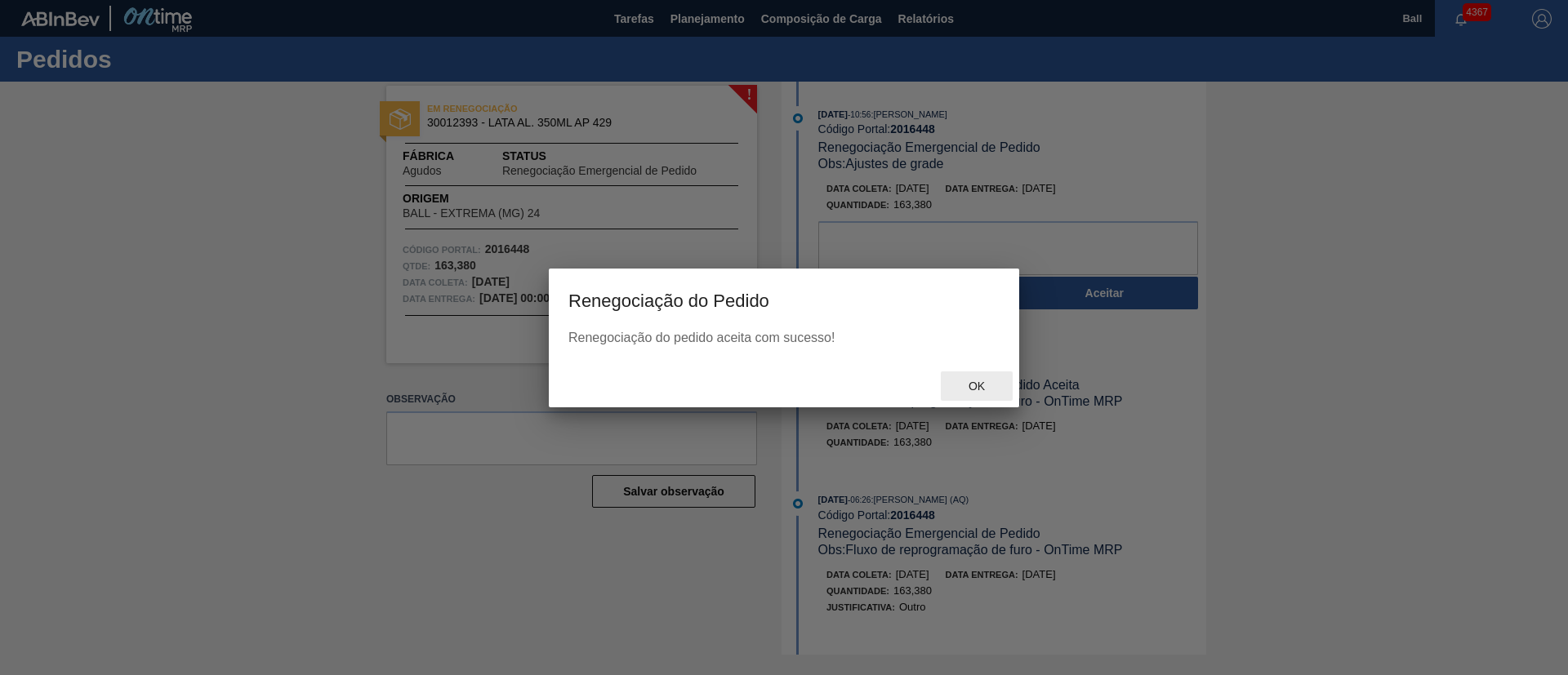
click at [992, 375] on div "Ok" at bounding box center [977, 386] width 72 height 30
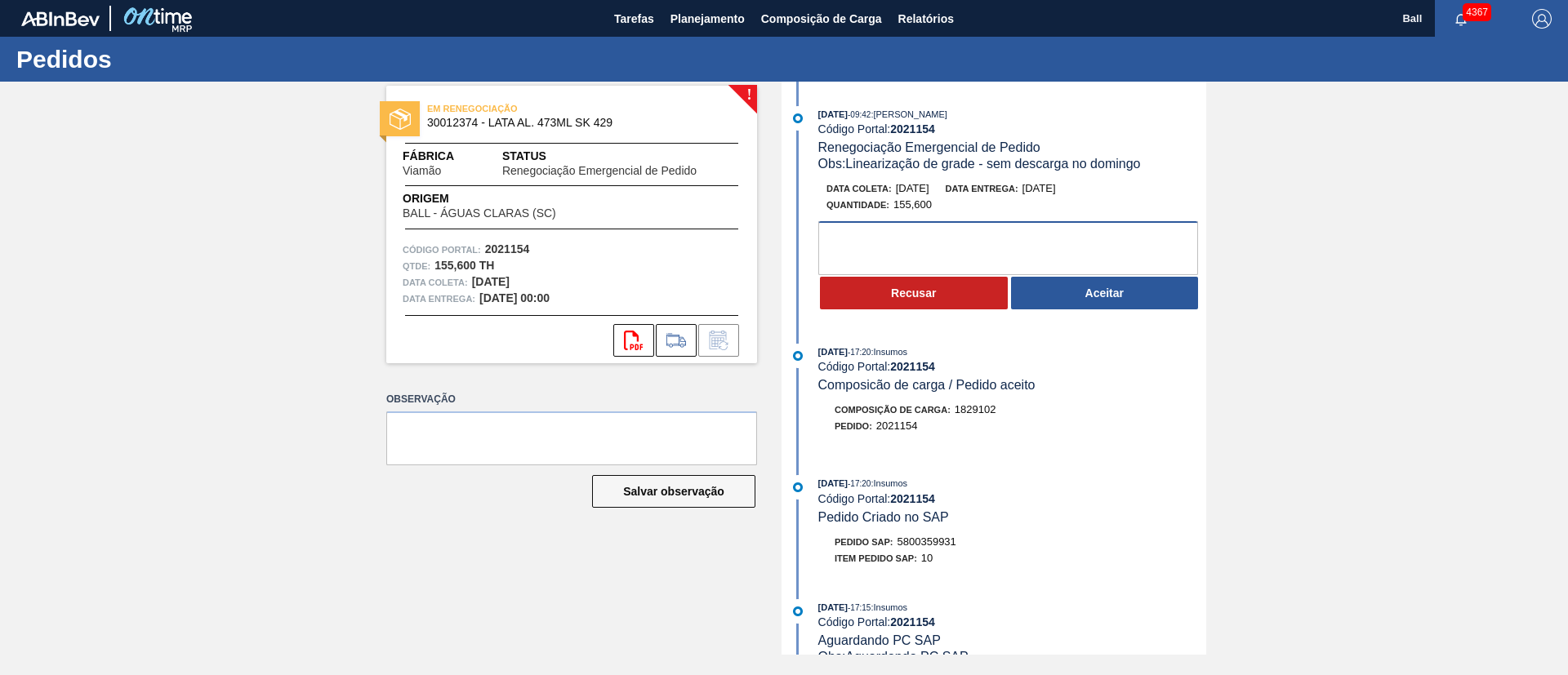
click at [962, 246] on textarea at bounding box center [1009, 247] width 380 height 54
type textarea "Ok para antecipação"
drag, startPoint x: 973, startPoint y: 246, endPoint x: 784, endPoint y: 231, distance: 189.6
click at [784, 231] on div "[DATE] 09:42 : [PERSON_NAME] Código Portal: 2021154 Renegociação Emergencial de…" at bounding box center [993, 368] width 425 height 573
drag, startPoint x: 1128, startPoint y: 298, endPoint x: 1128, endPoint y: 314, distance: 16.0
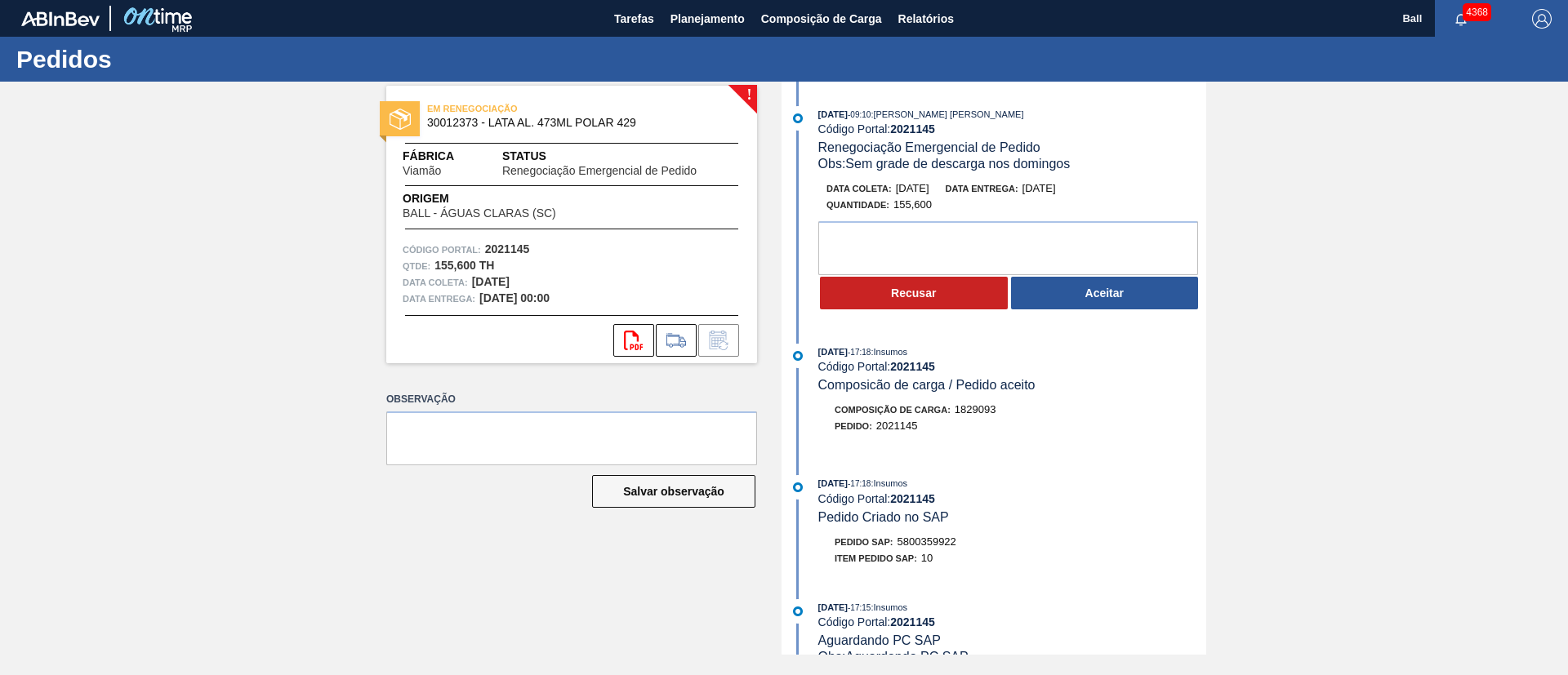
click at [1128, 298] on button "Aceitar" at bounding box center [1105, 292] width 188 height 33
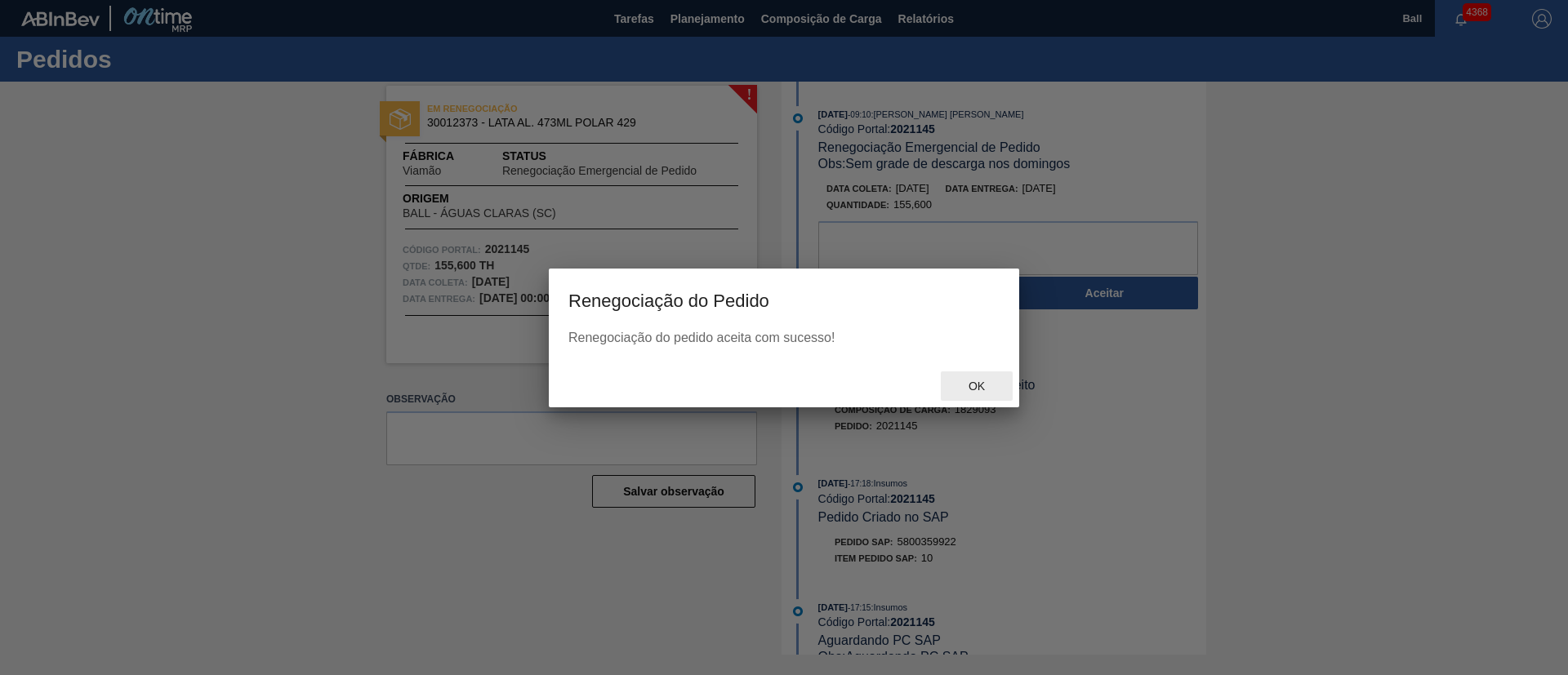
click at [971, 379] on div "Ok" at bounding box center [977, 386] width 72 height 30
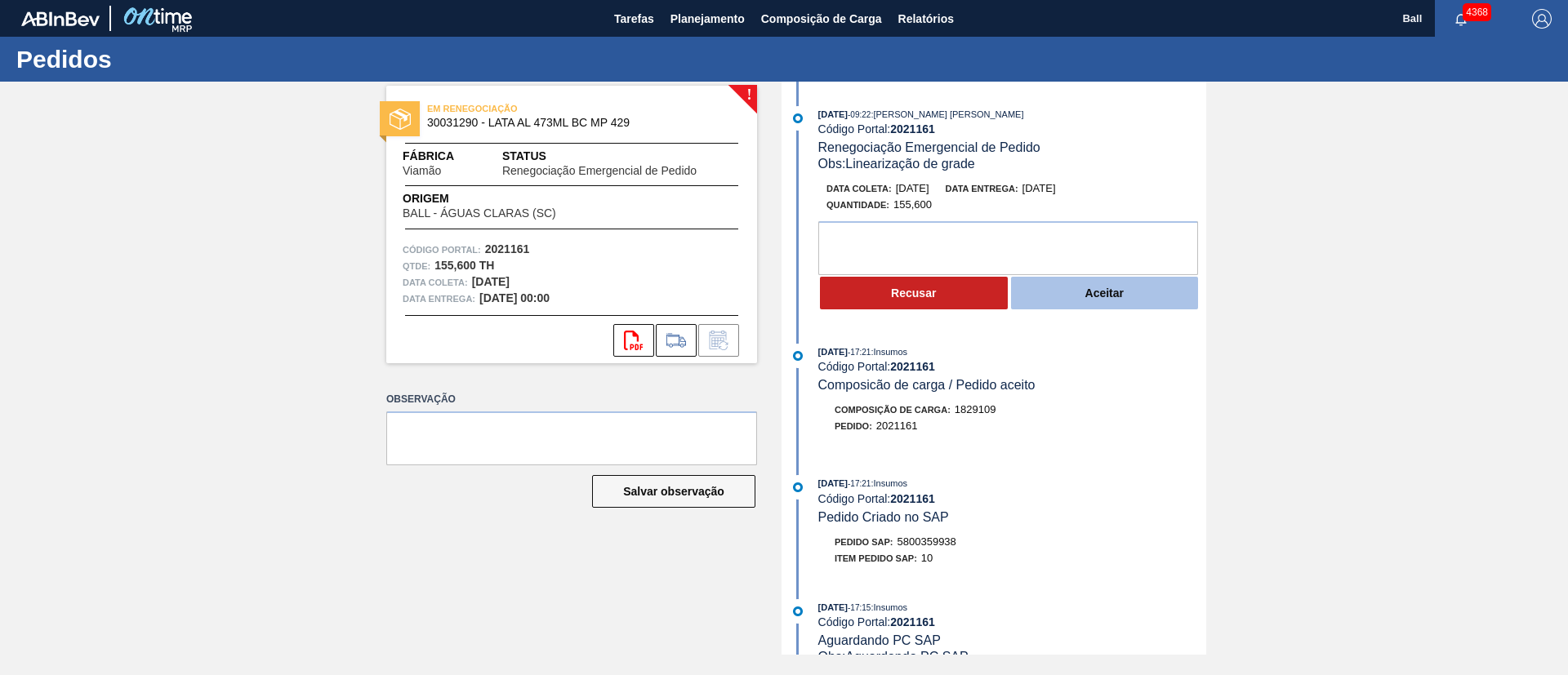
click at [1130, 296] on button "Aceitar" at bounding box center [1105, 292] width 188 height 33
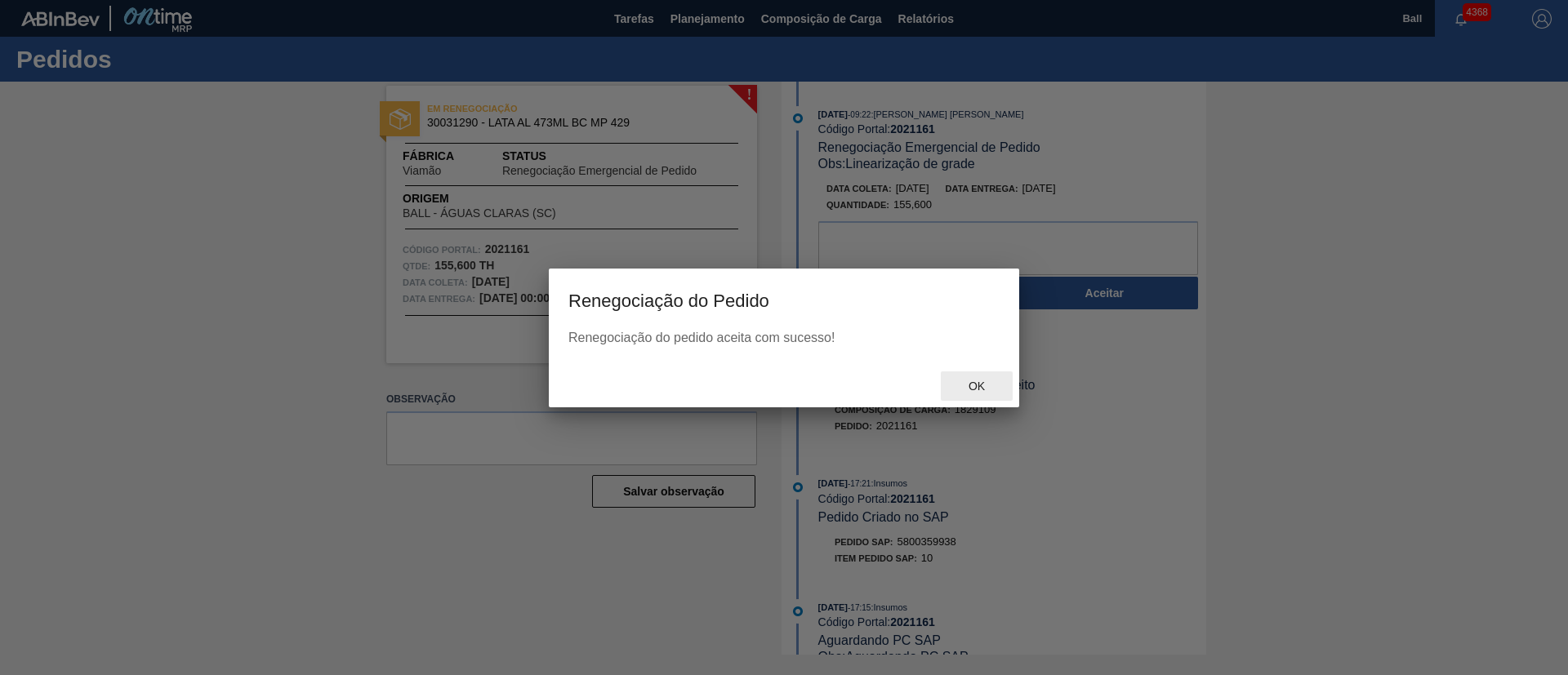
click at [985, 387] on span "Ok" at bounding box center [977, 386] width 42 height 13
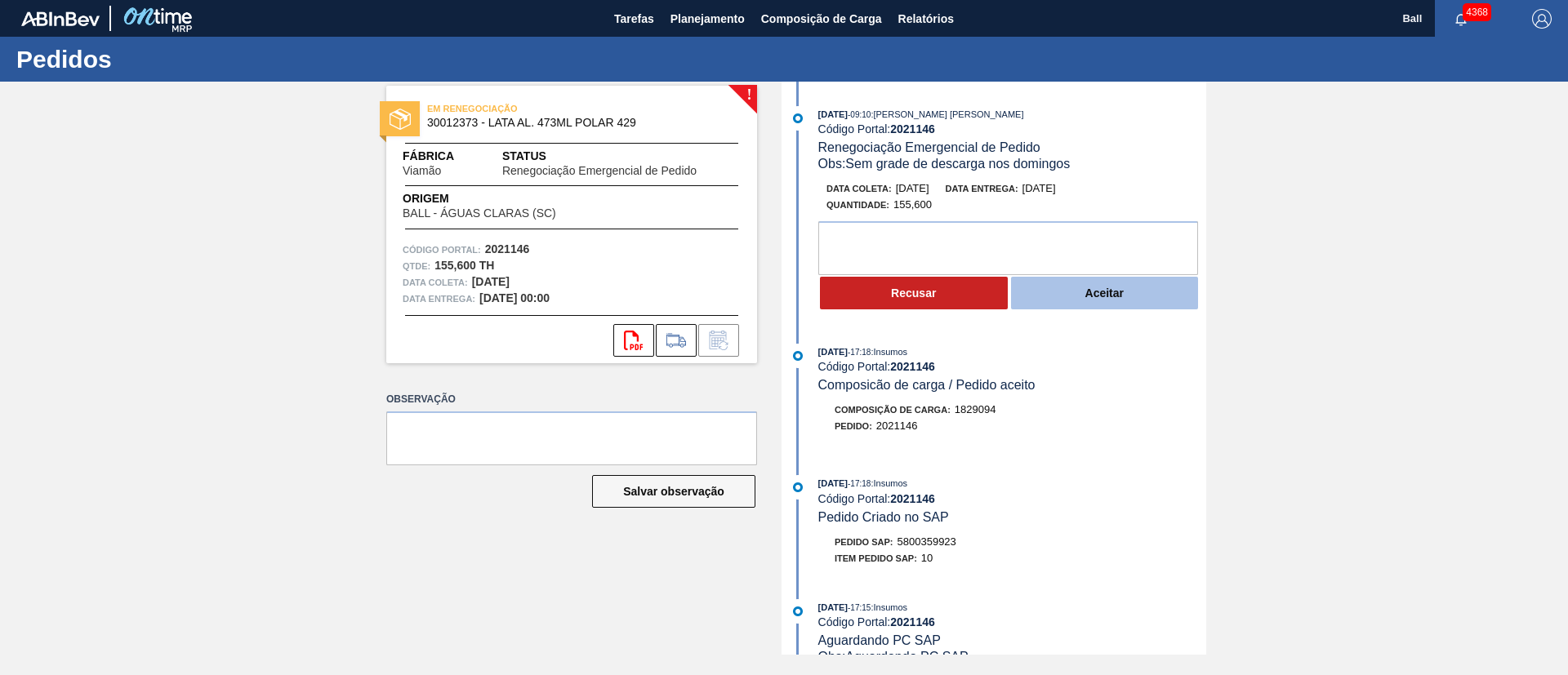
click at [1146, 284] on button "Aceitar" at bounding box center [1105, 292] width 188 height 33
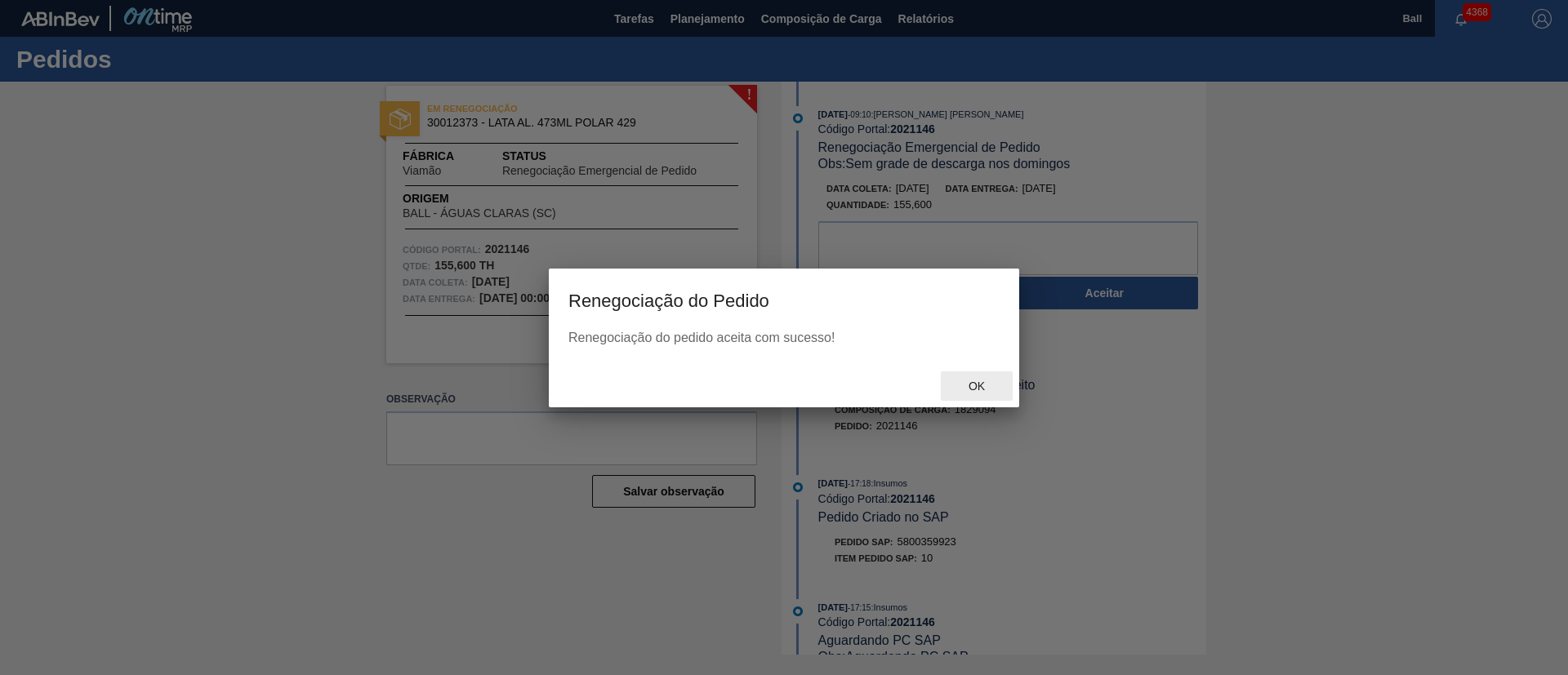
click at [975, 383] on span "Ok" at bounding box center [977, 386] width 42 height 13
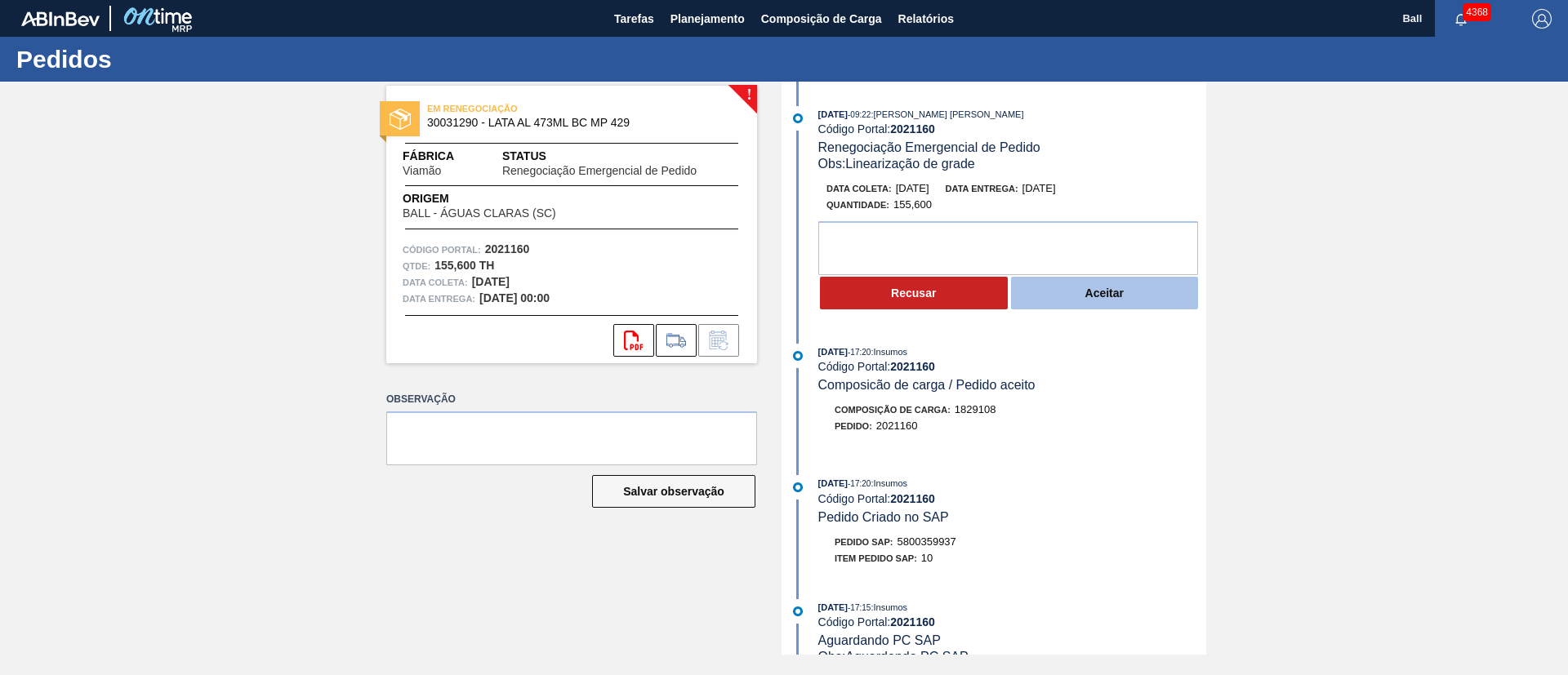
click at [1128, 301] on button "Aceitar" at bounding box center [1105, 292] width 188 height 33
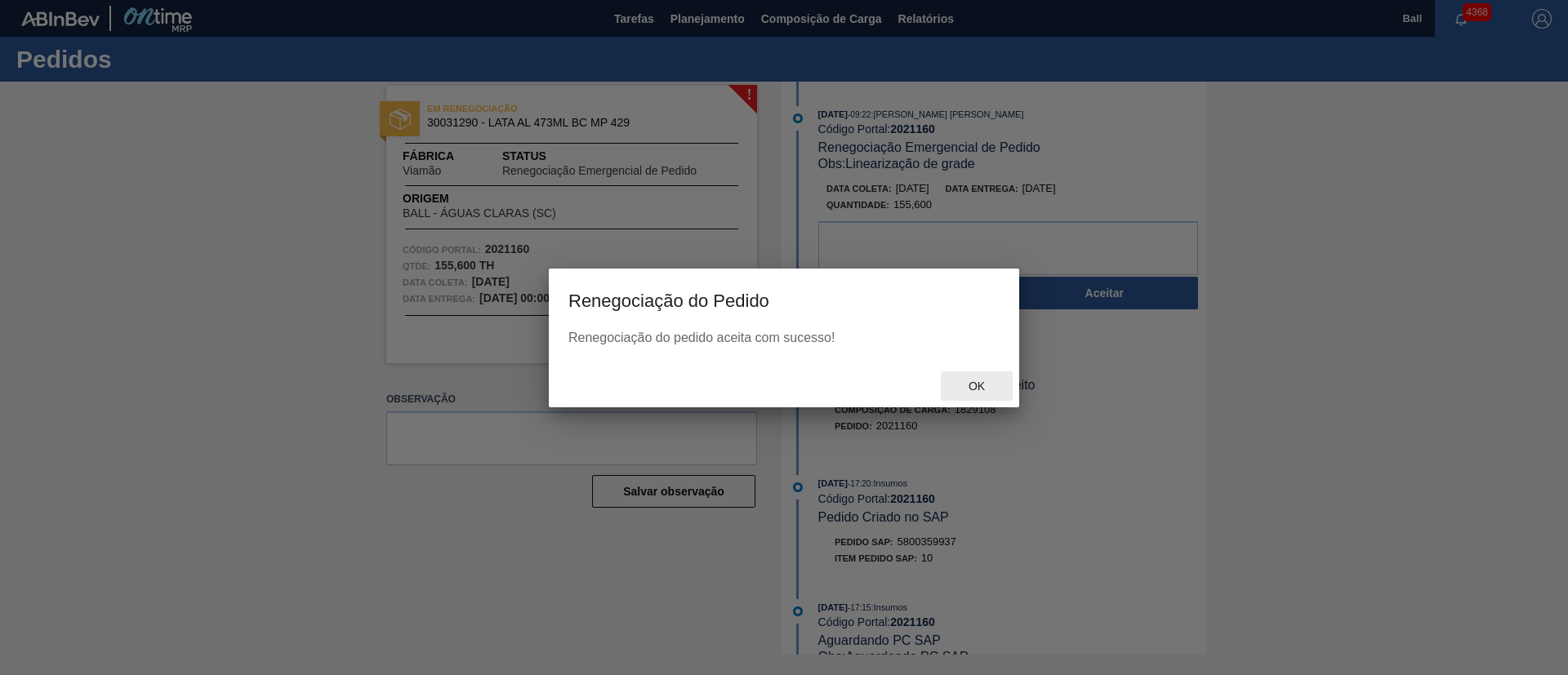
click at [984, 377] on div "Ok" at bounding box center [977, 386] width 72 height 30
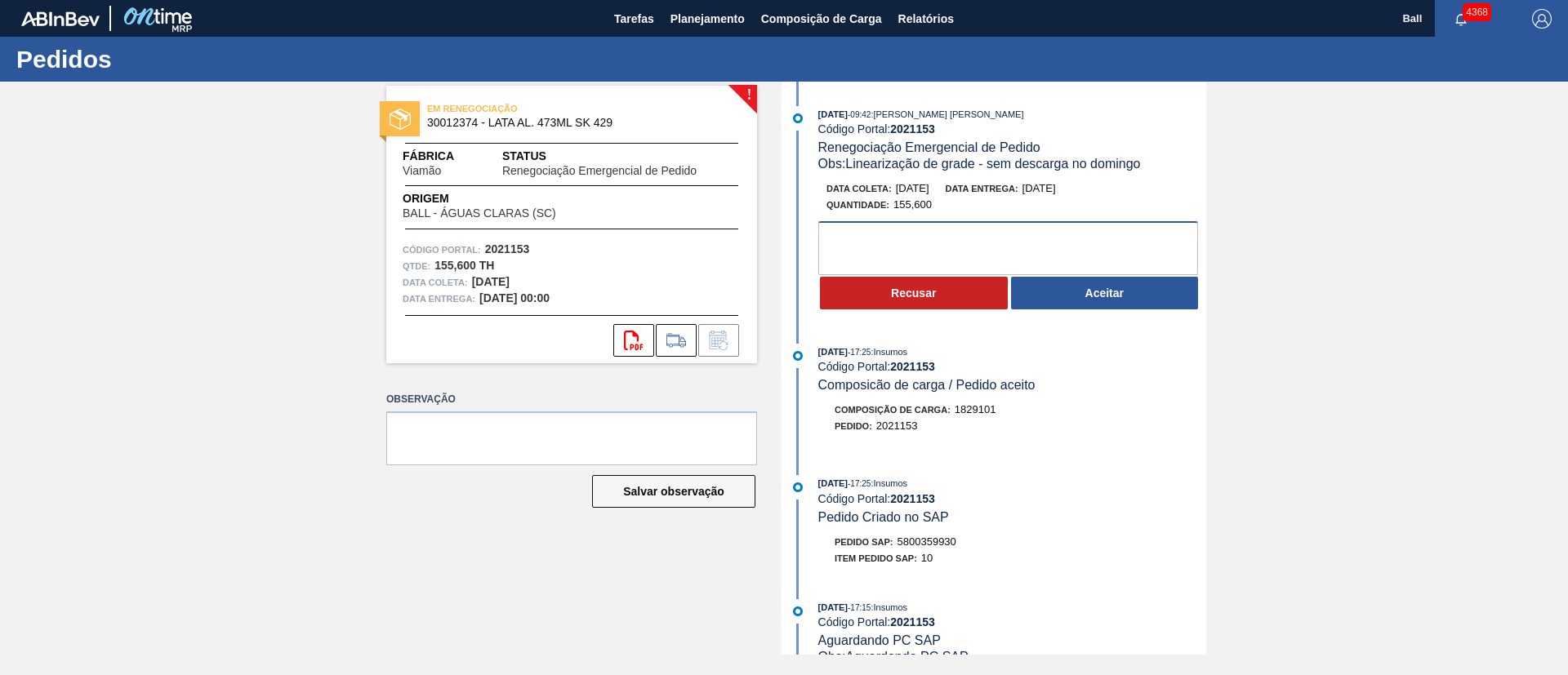
click at [1018, 246] on textarea at bounding box center [1009, 247] width 380 height 54
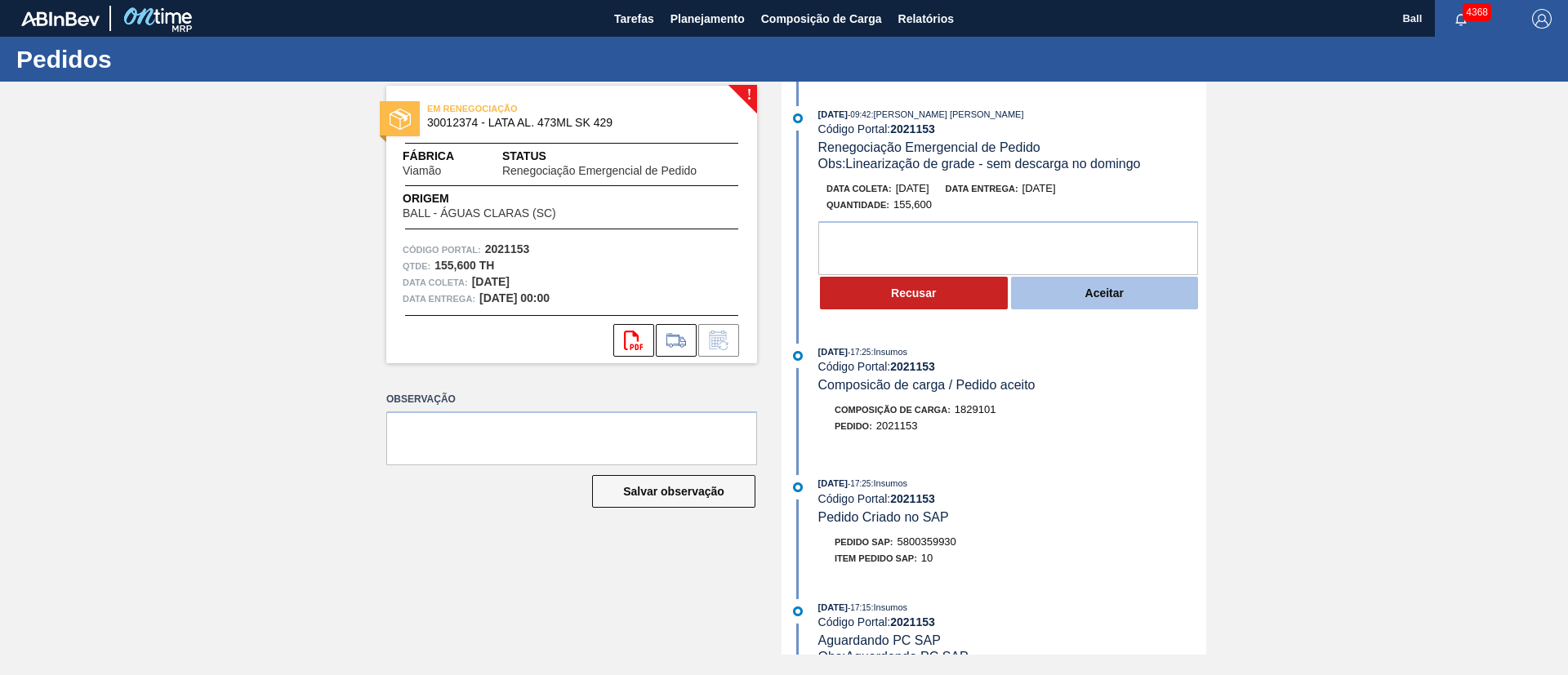
click at [1108, 305] on button "Aceitar" at bounding box center [1105, 292] width 188 height 33
click at [1053, 444] on div "[DATE] 17:20 : Insumos Código Portal: 2021152 Composicão de carga / Pedido acei…" at bounding box center [996, 397] width 421 height 107
click at [1070, 294] on button "Aceitar" at bounding box center [1105, 292] width 188 height 33
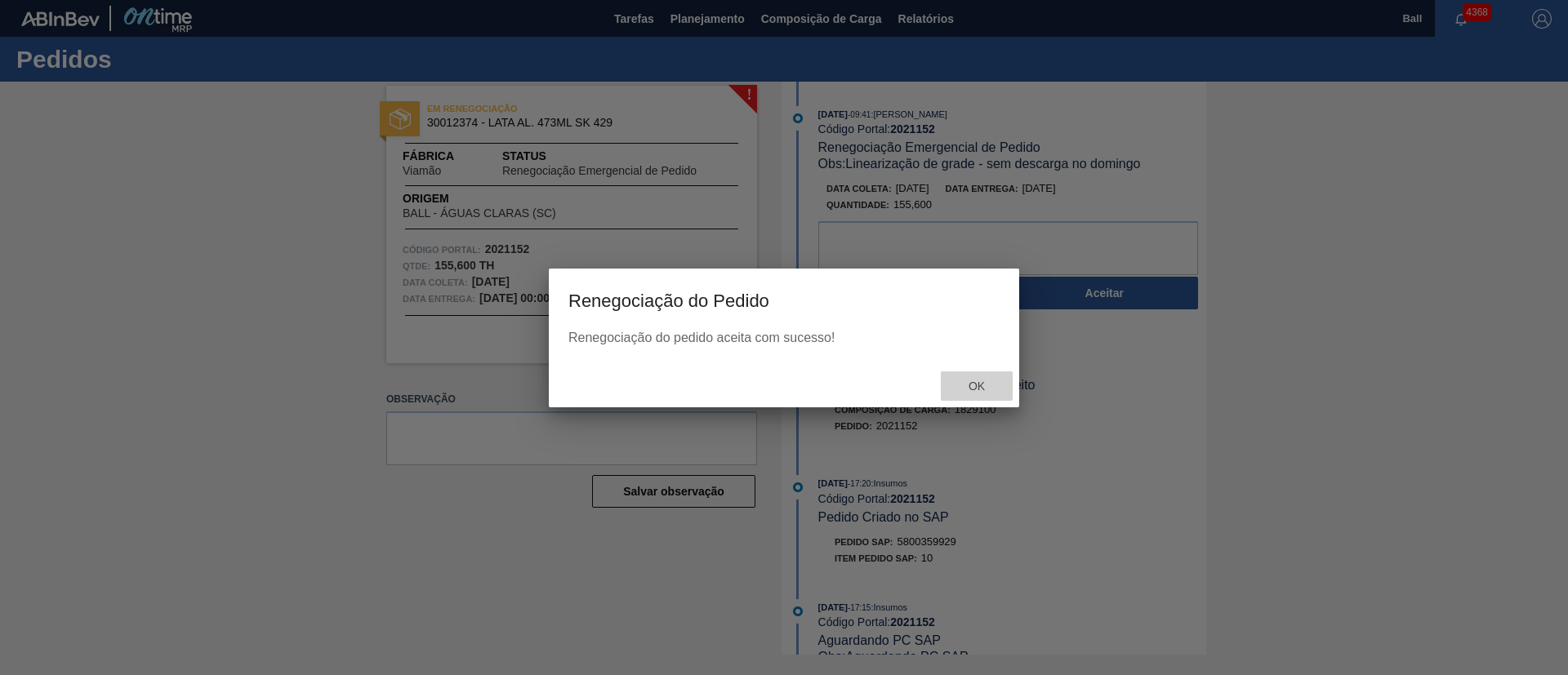
click at [972, 385] on span "Ok" at bounding box center [977, 386] width 42 height 13
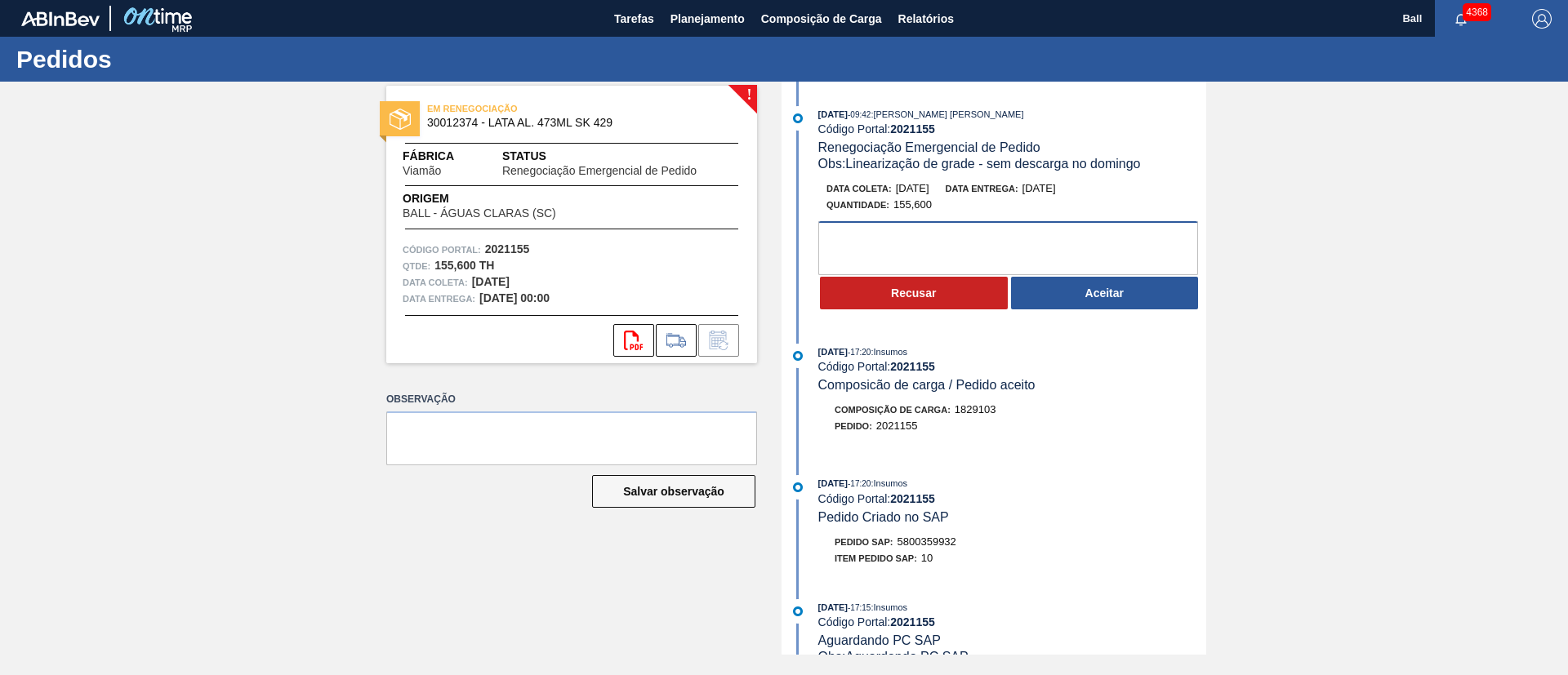
click at [965, 246] on textarea at bounding box center [1009, 247] width 380 height 54
type textarea "O"
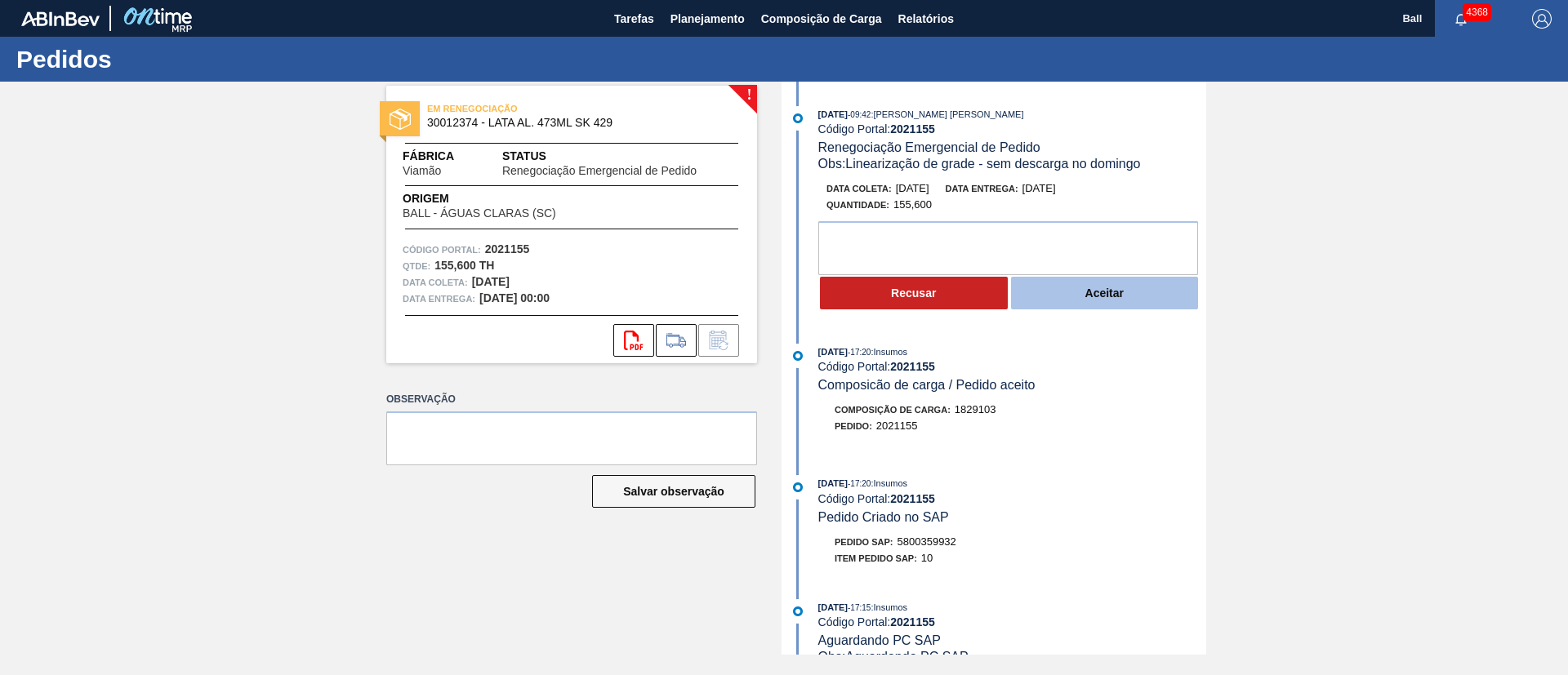
click at [1133, 305] on button "Aceitar" at bounding box center [1105, 292] width 188 height 33
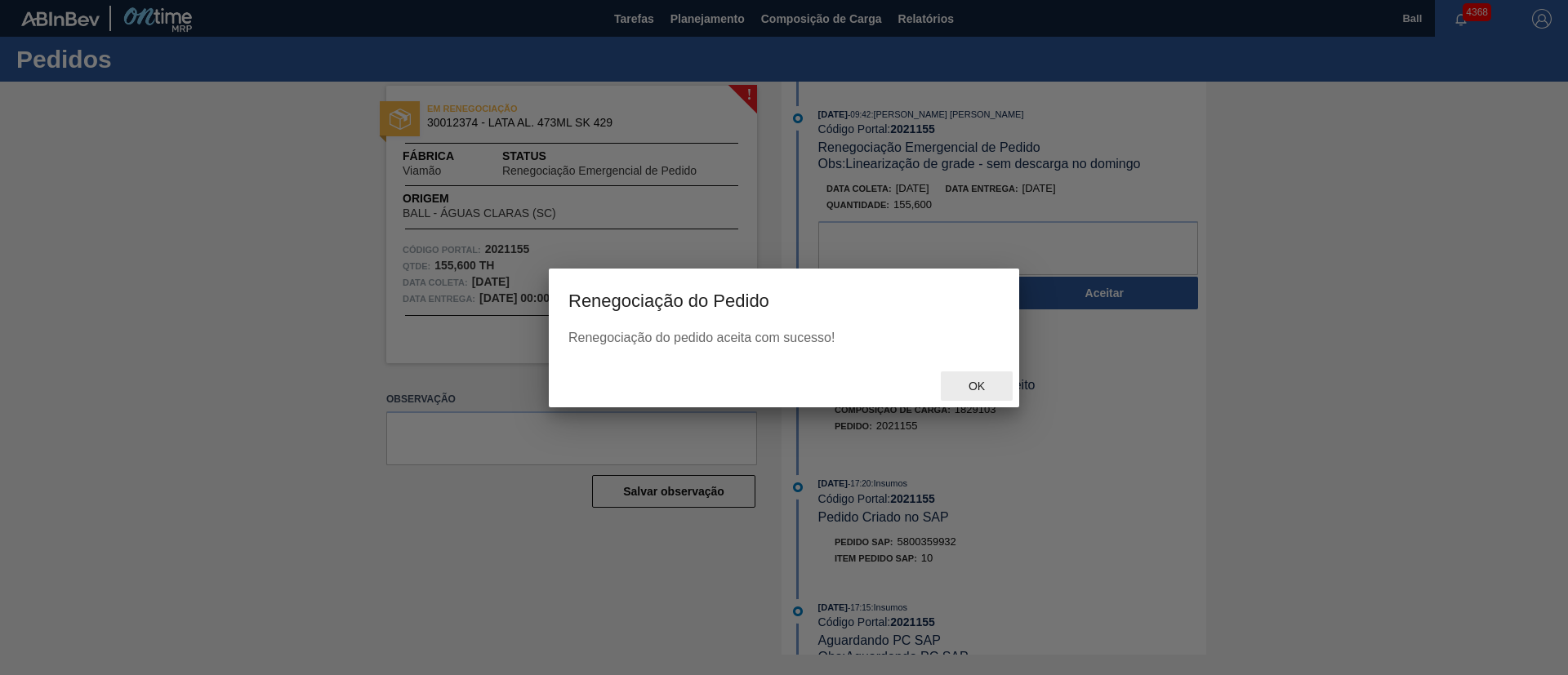
click at [995, 377] on div "Ok" at bounding box center [977, 386] width 72 height 30
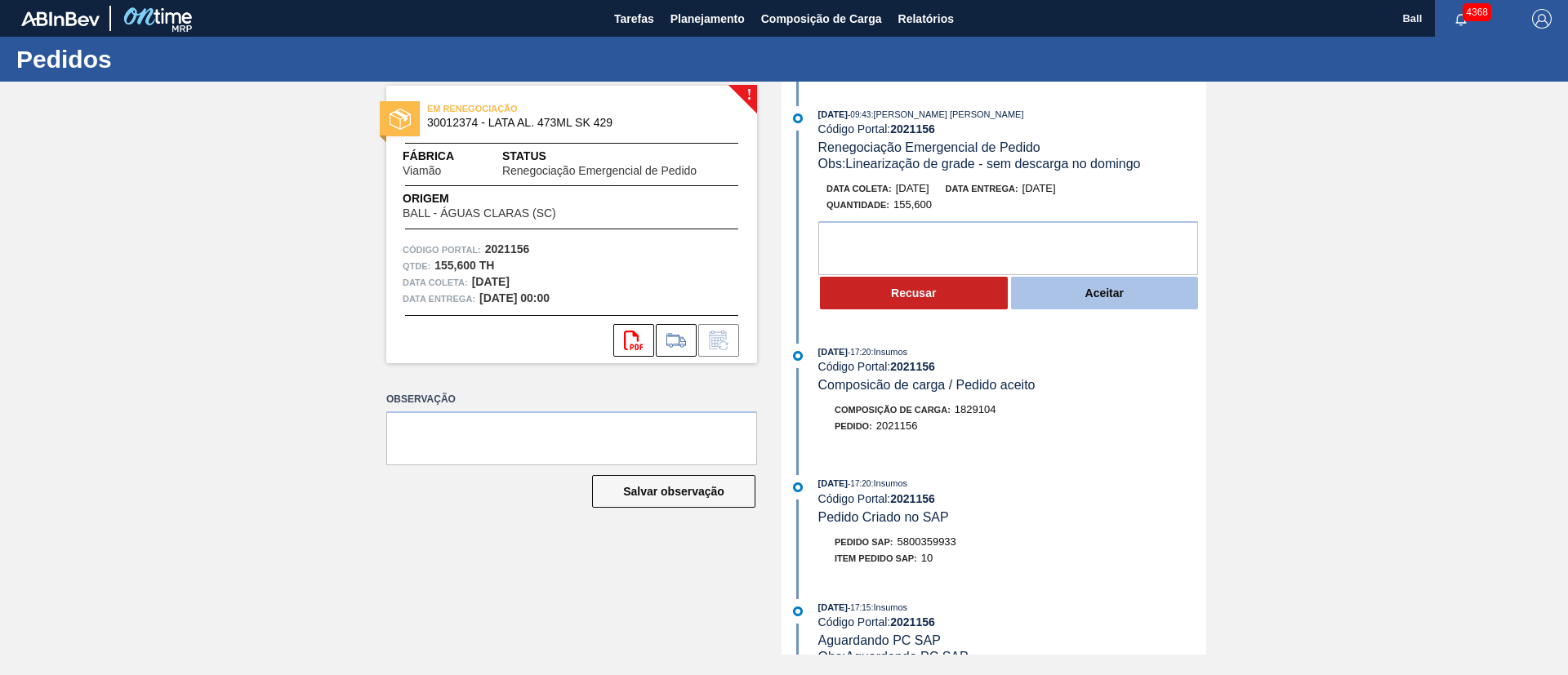
click at [1104, 296] on button "Aceitar" at bounding box center [1105, 292] width 188 height 33
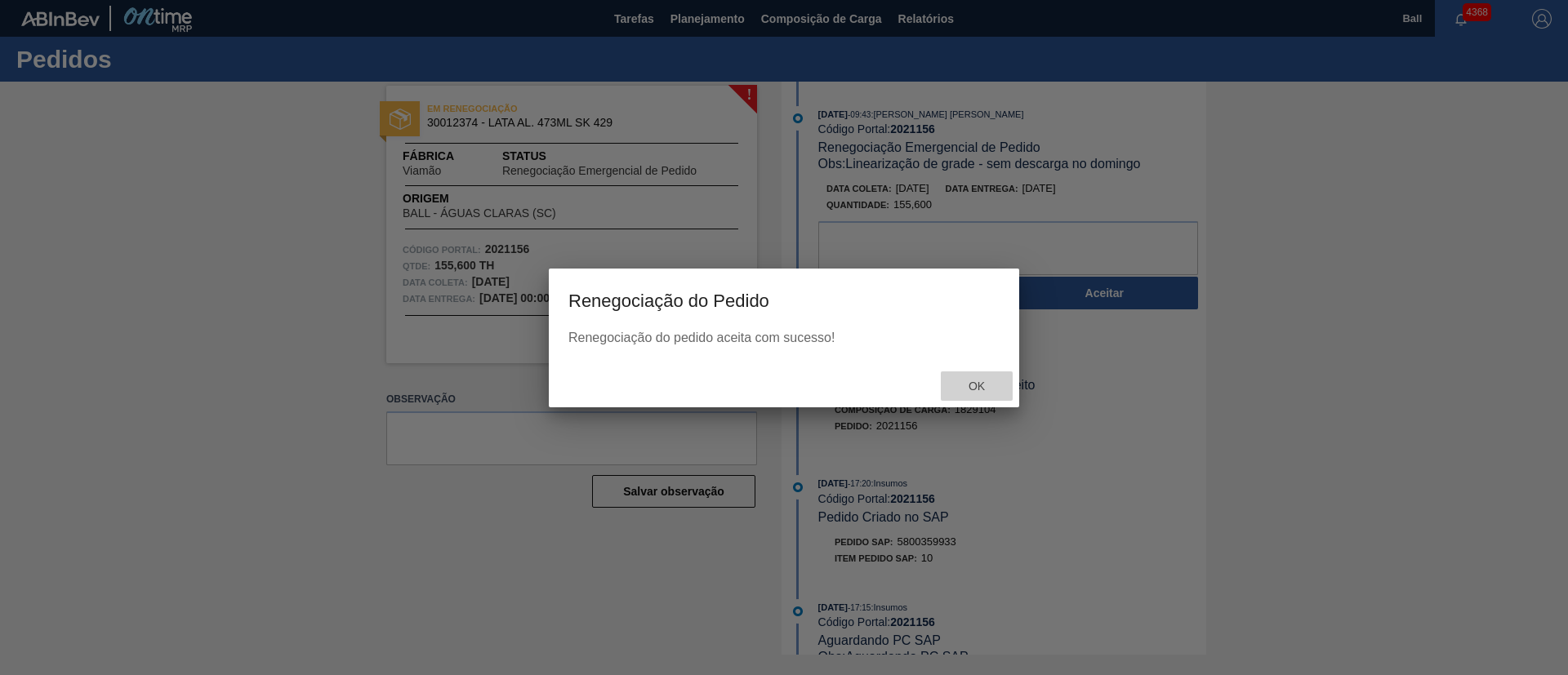
click at [982, 373] on div "Ok" at bounding box center [977, 386] width 72 height 30
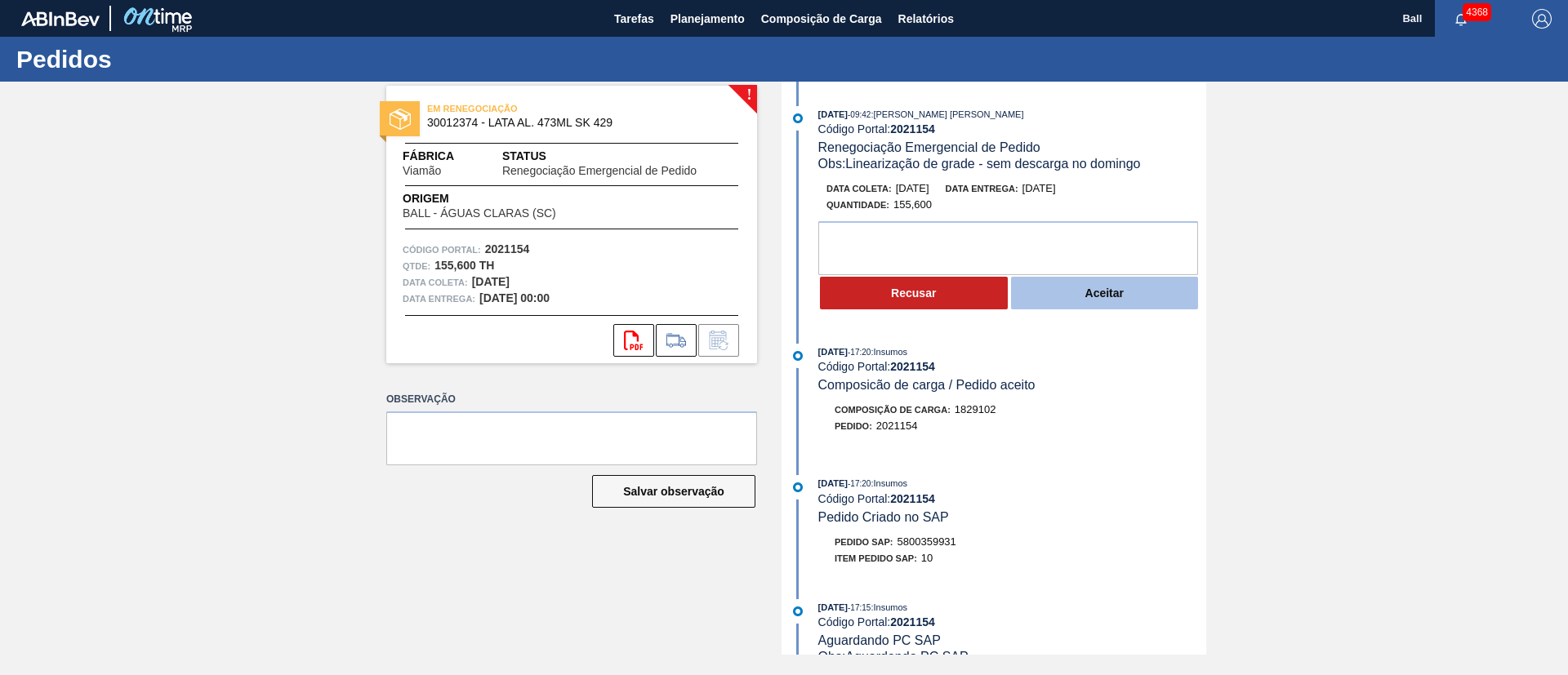
click at [1130, 293] on button "Aceitar" at bounding box center [1105, 292] width 188 height 33
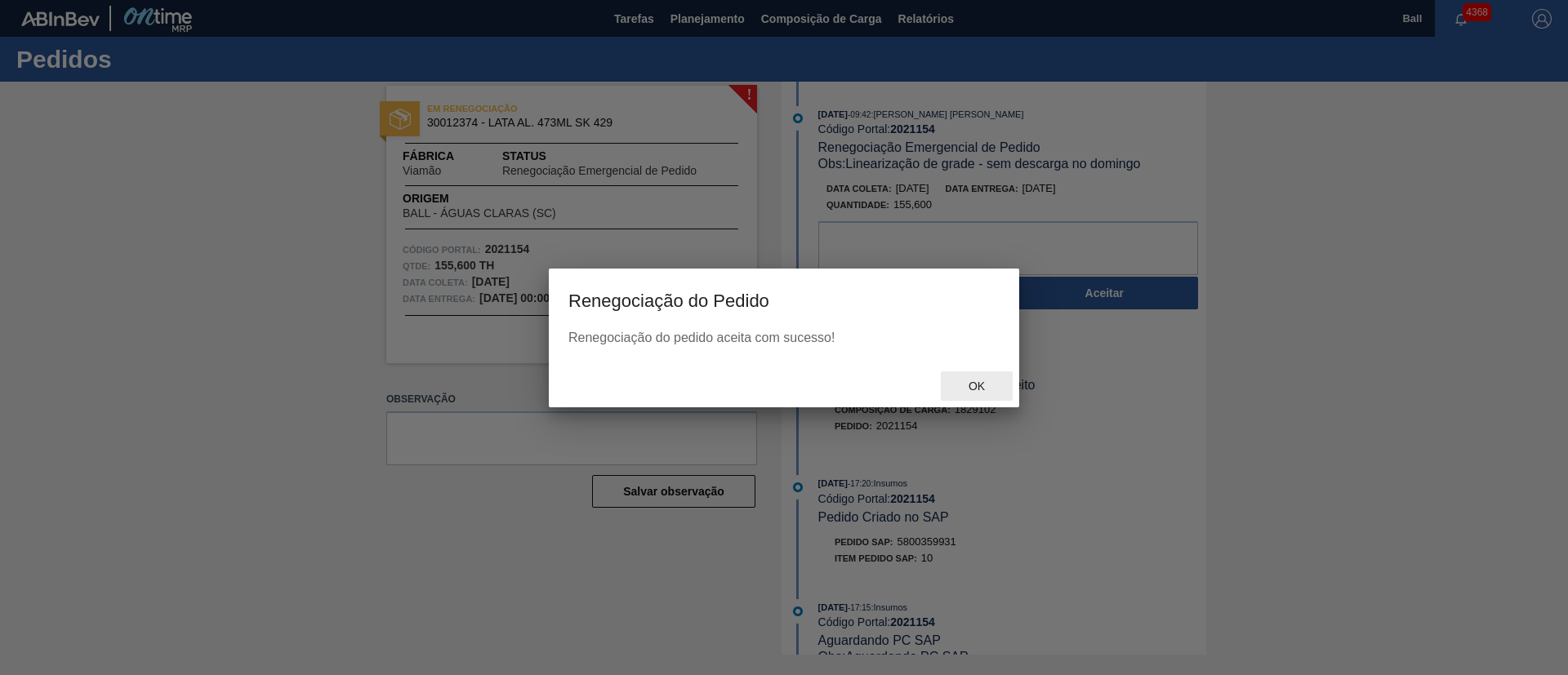
click at [983, 378] on div "Ok" at bounding box center [977, 386] width 72 height 30
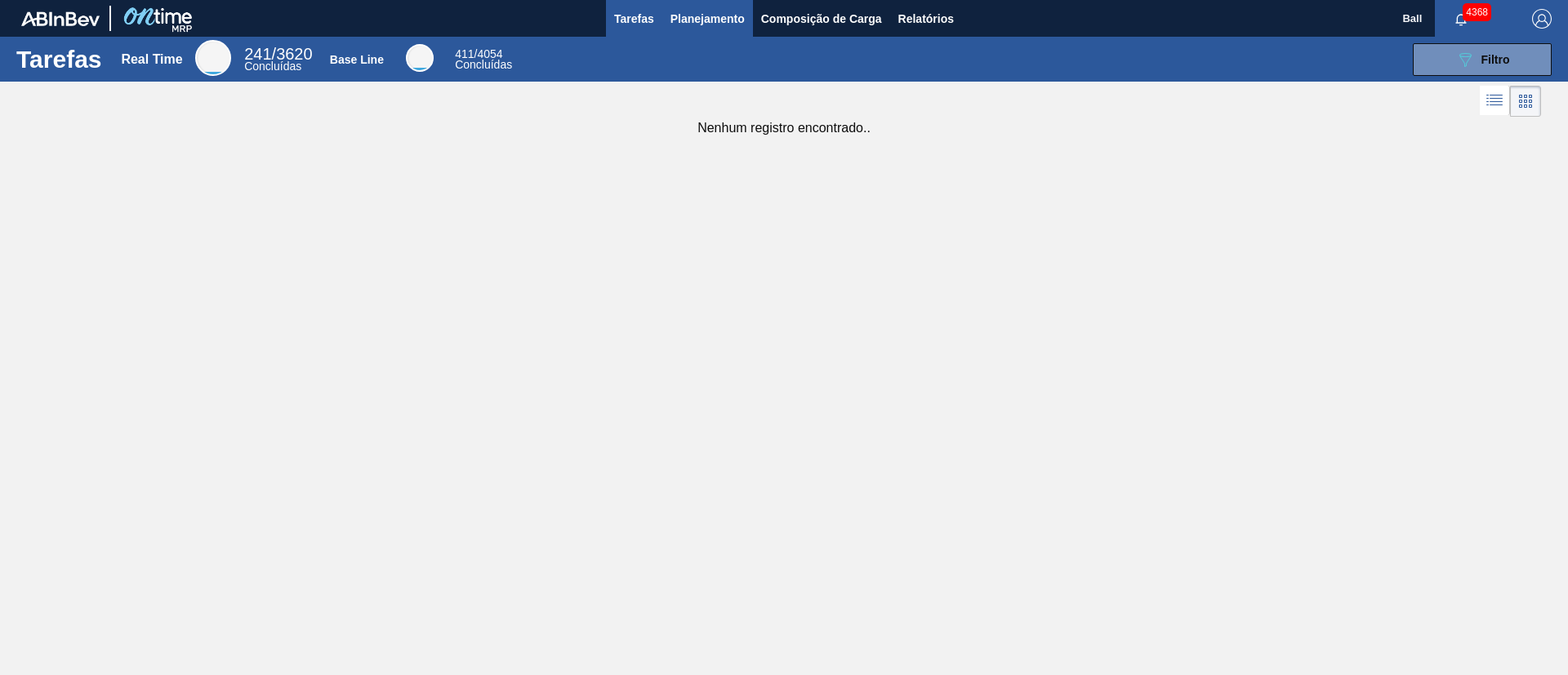
click at [711, 18] on span "Planejamento" at bounding box center [708, 19] width 74 height 19
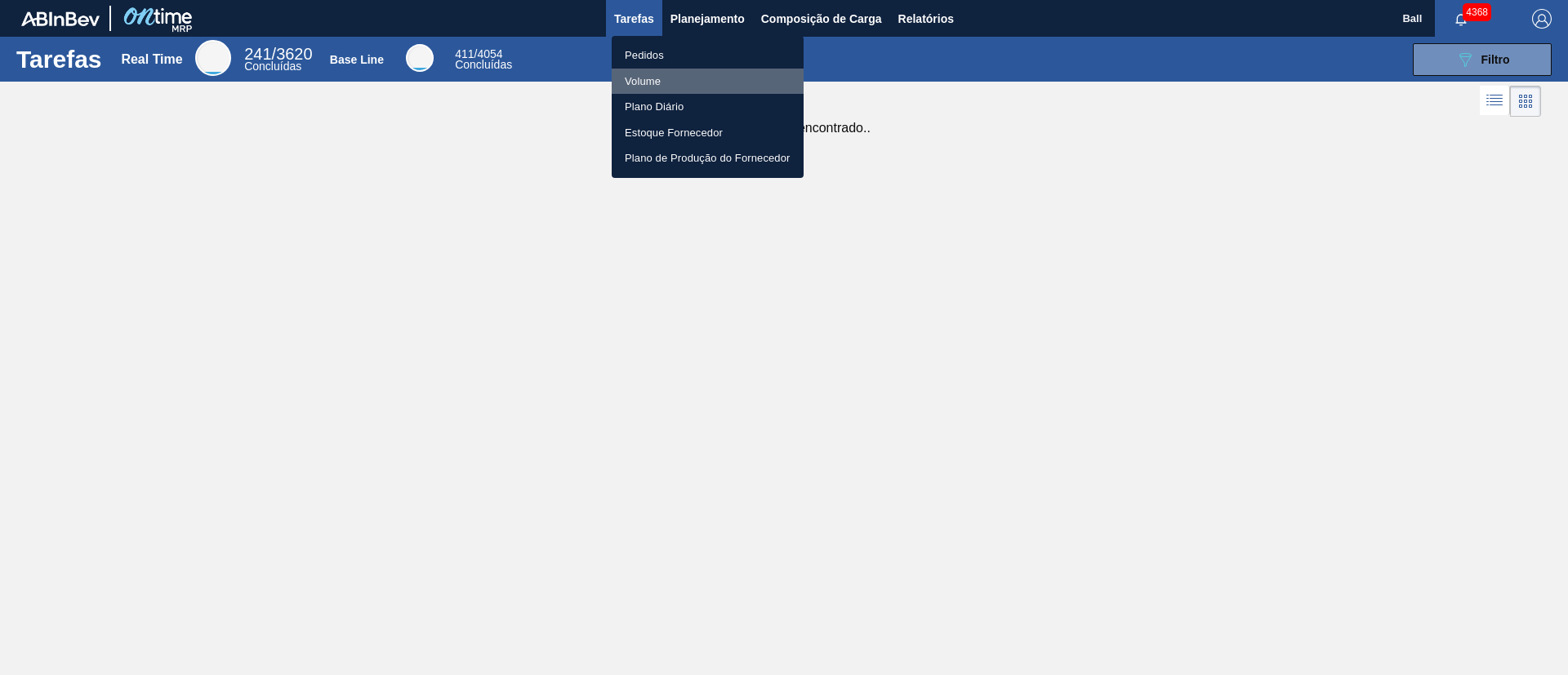
click at [649, 72] on li "Volume" at bounding box center [707, 82] width 192 height 27
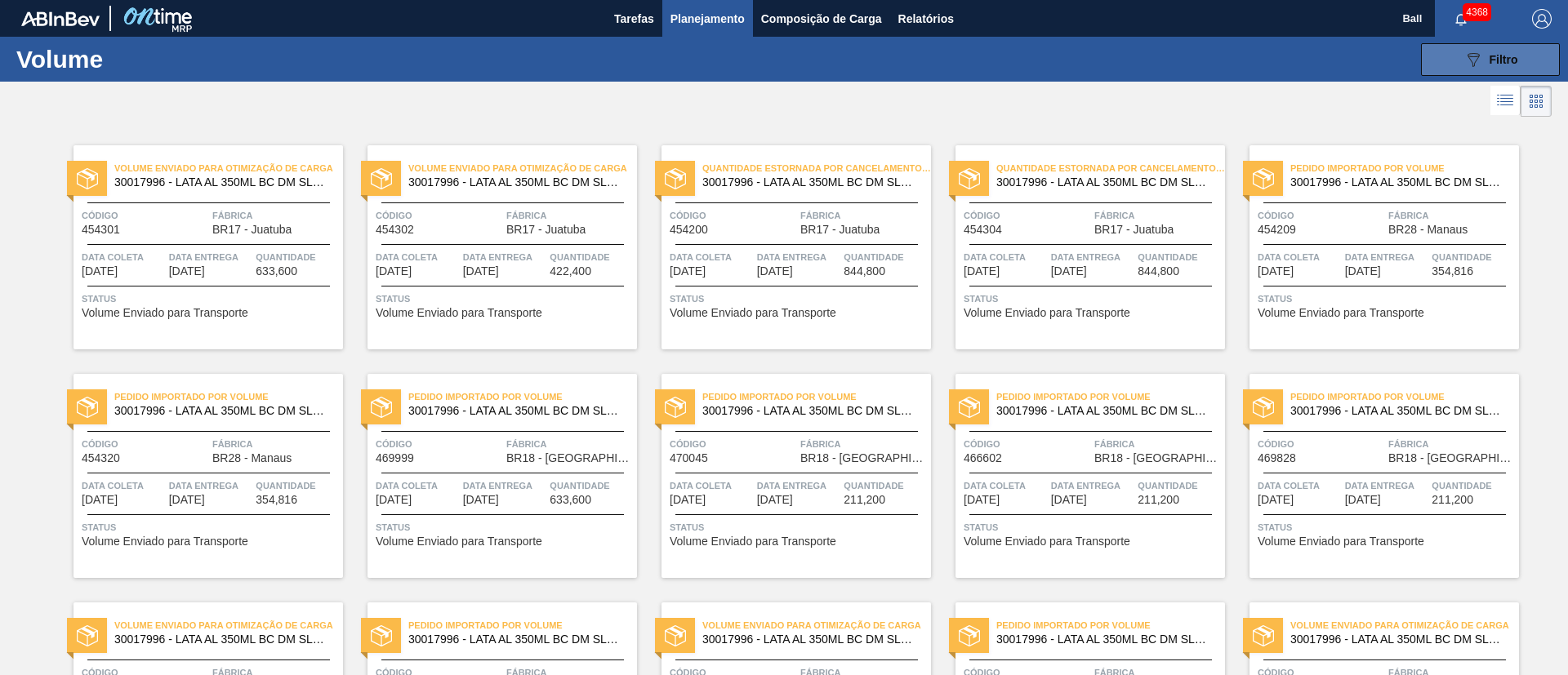
click at [1519, 59] on button "089F7B8B-B2A5-4AFE-B5C0-19BA573D28AC Filtro" at bounding box center [1490, 59] width 139 height 33
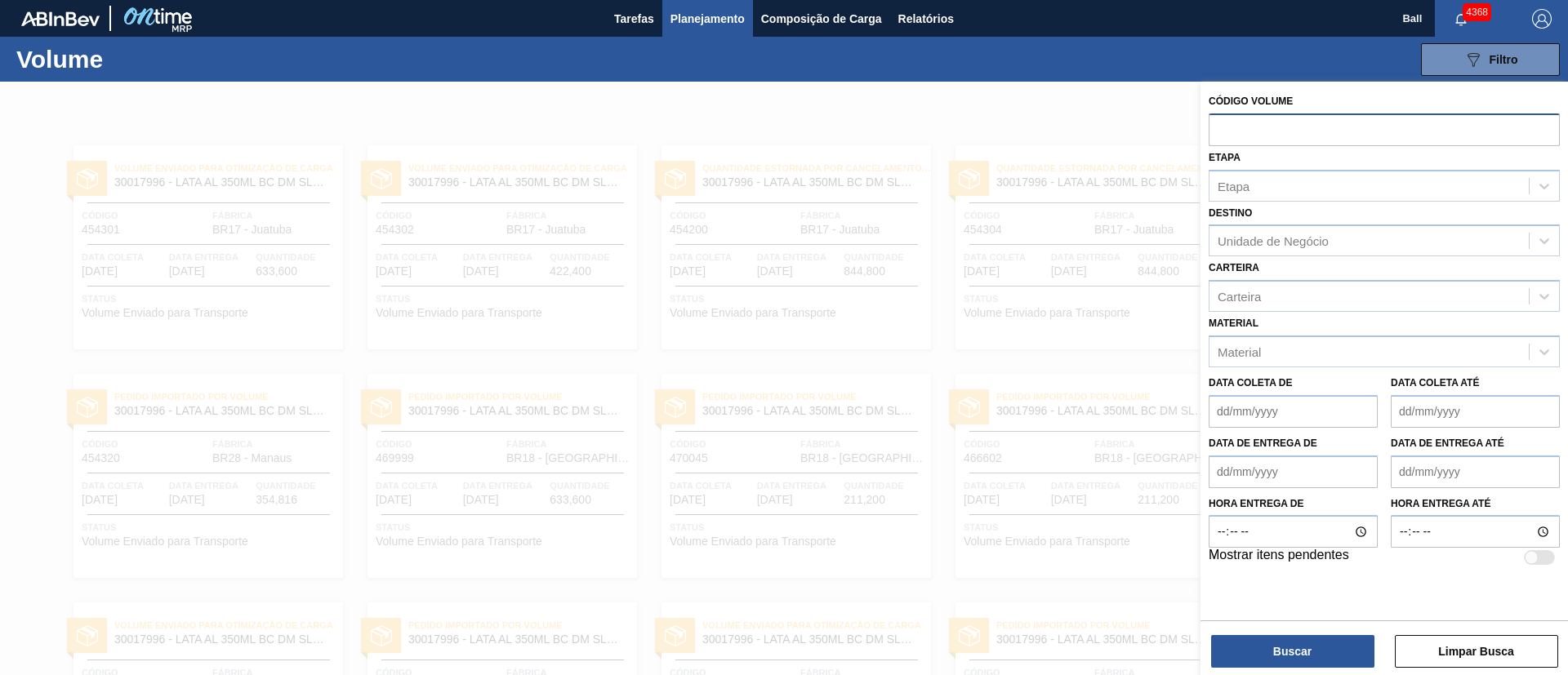
click at [1296, 126] on input "text" at bounding box center [1384, 128] width 351 height 31
paste input "text"
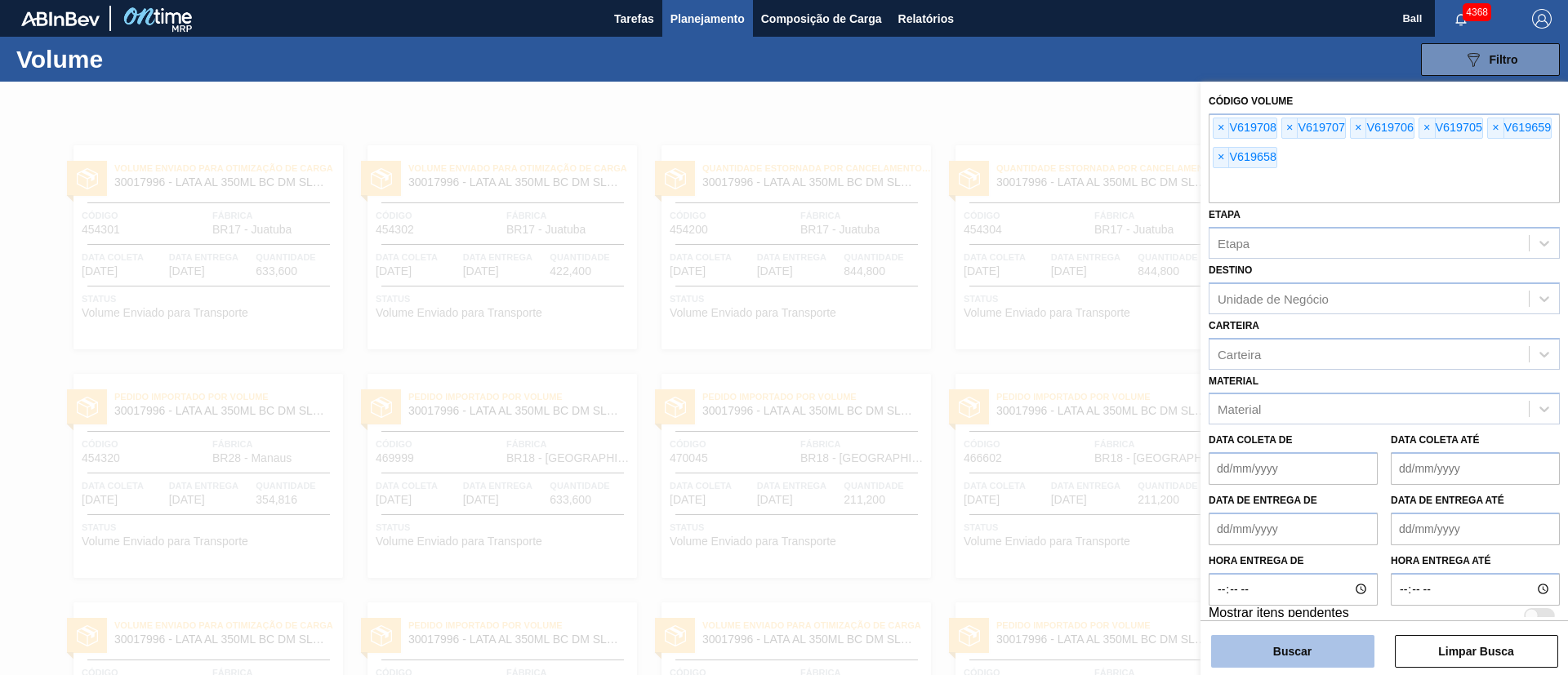
click at [1305, 638] on button "Buscar" at bounding box center [1292, 651] width 164 height 33
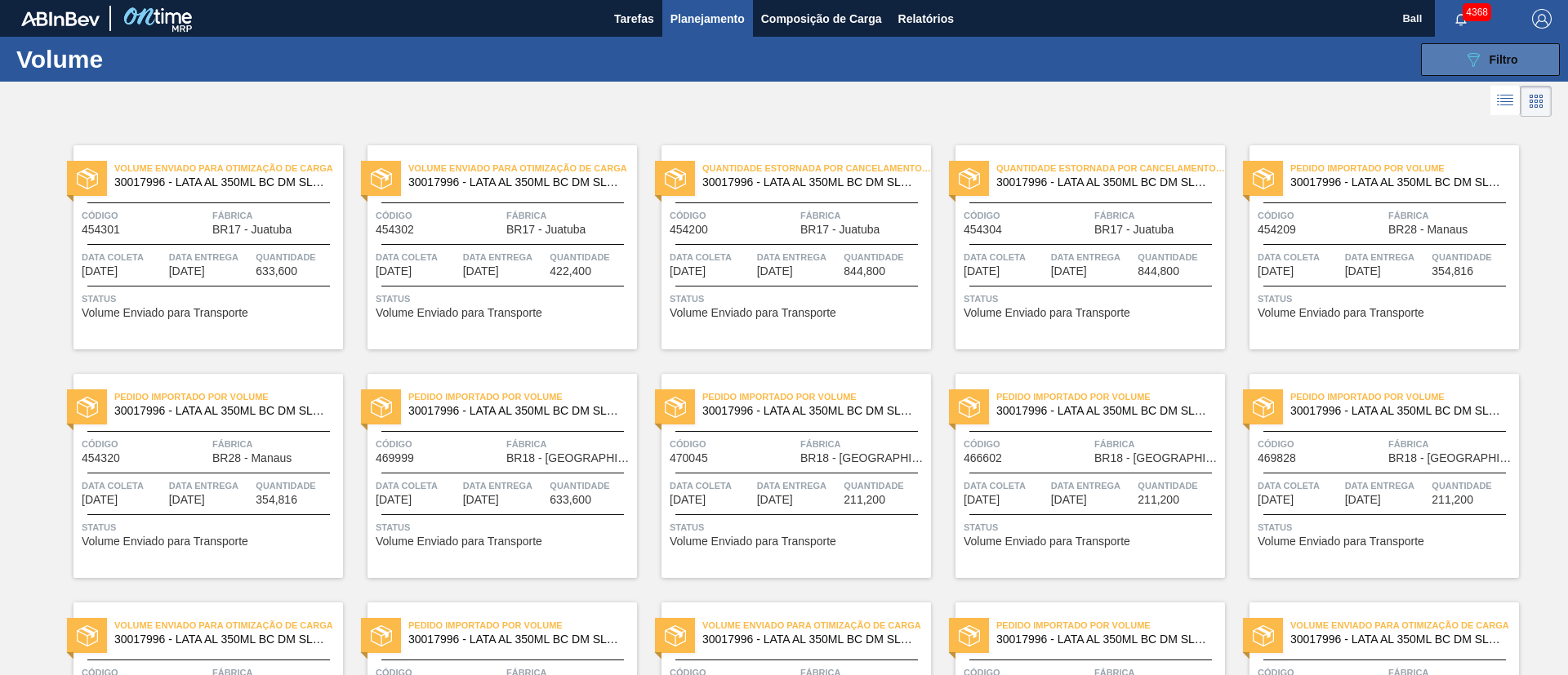
click at [1512, 58] on span "Filtro" at bounding box center [1503, 59] width 28 height 13
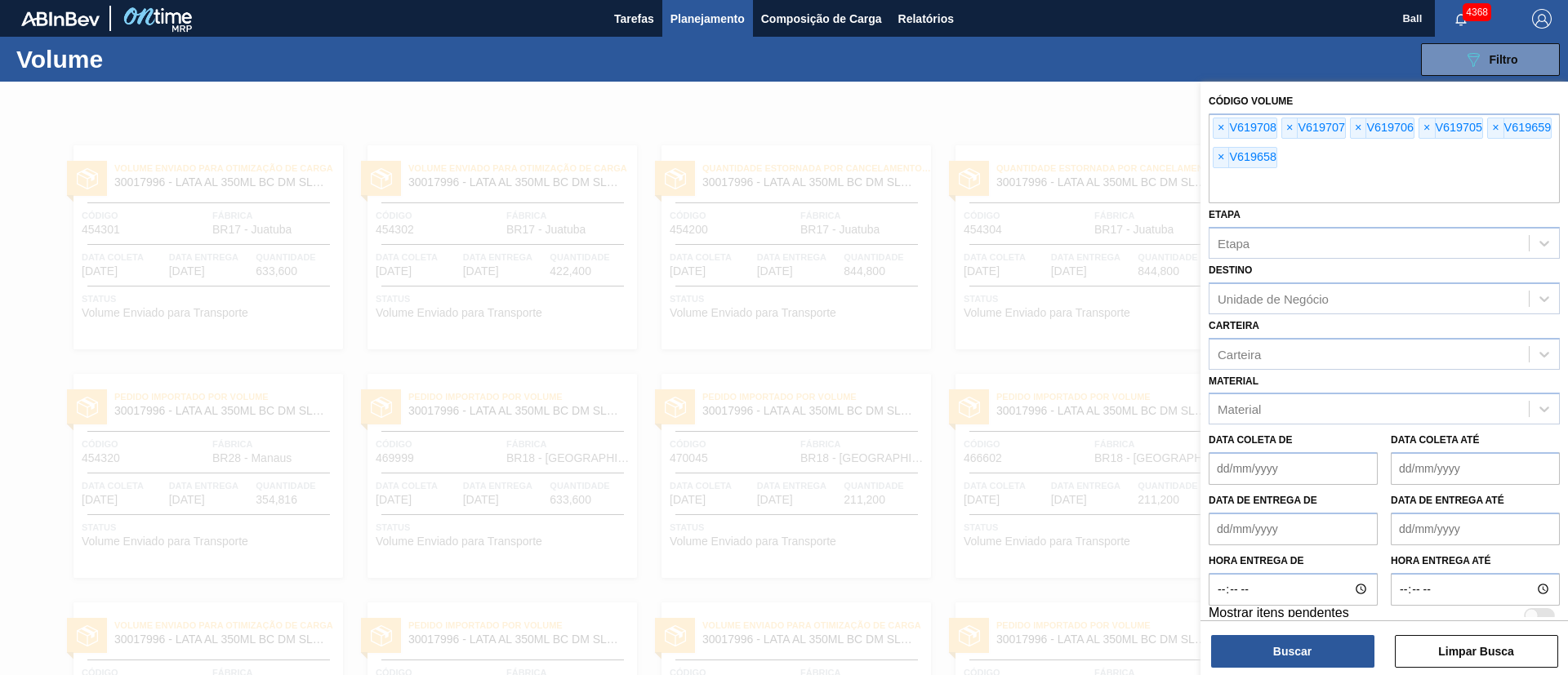
scroll to position [16, 0]
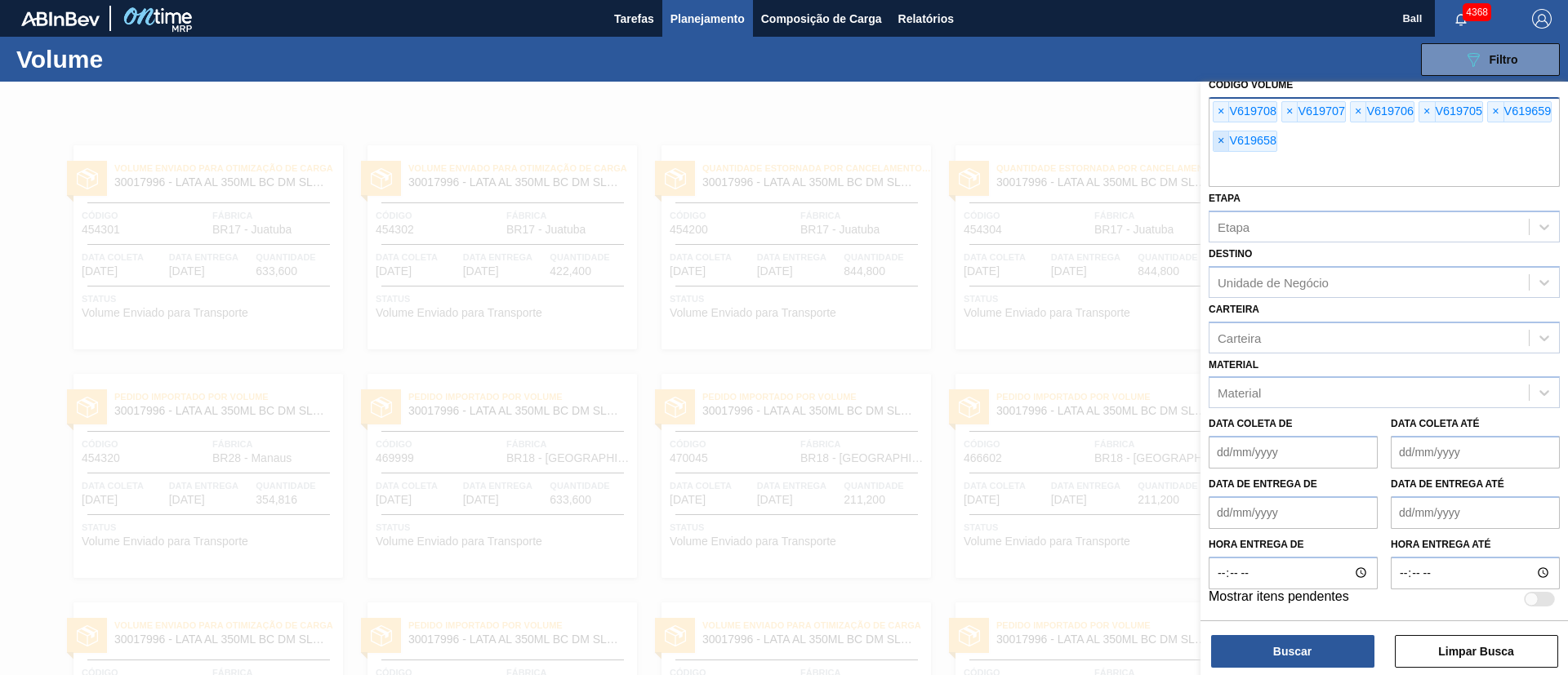
click at [1225, 142] on span "×" at bounding box center [1222, 141] width 16 height 19
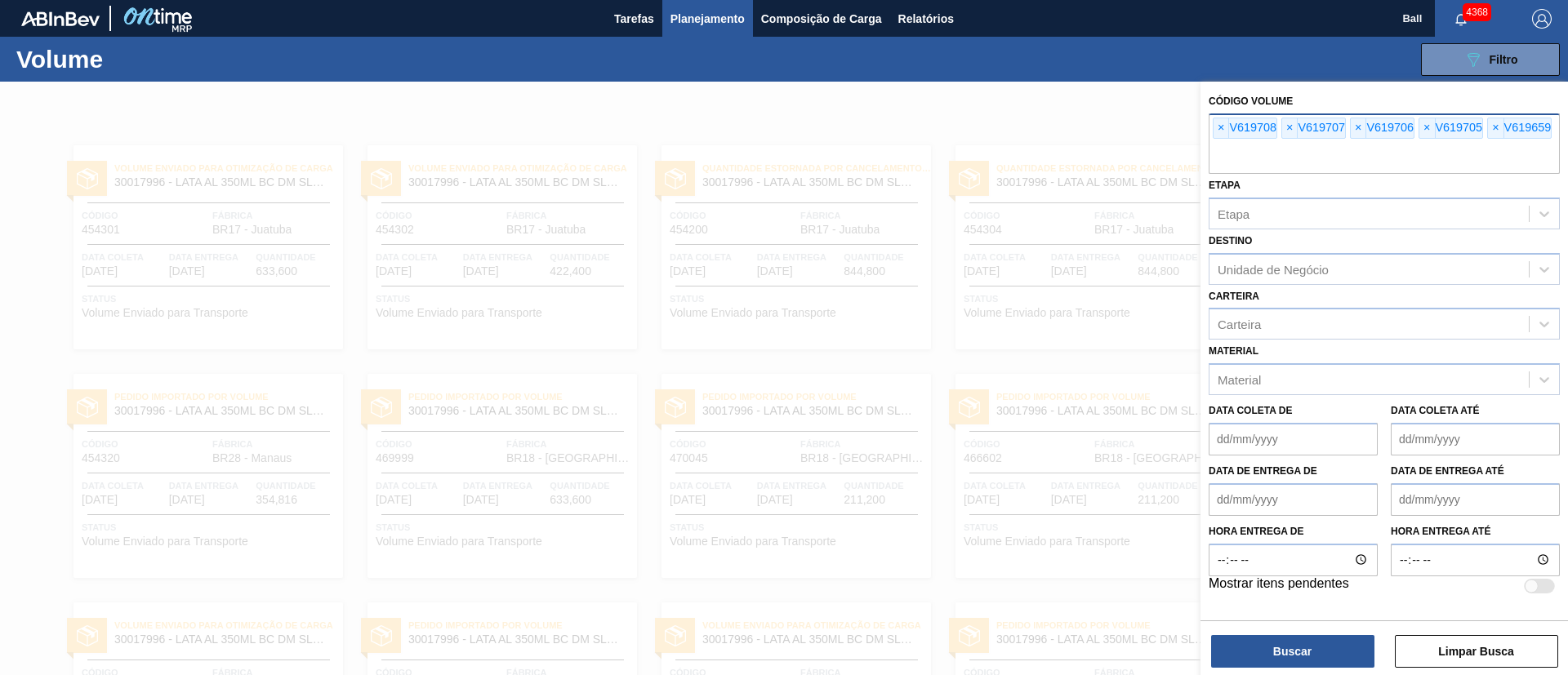
scroll to position [0, 0]
click at [1221, 127] on span "×" at bounding box center [1222, 128] width 16 height 19
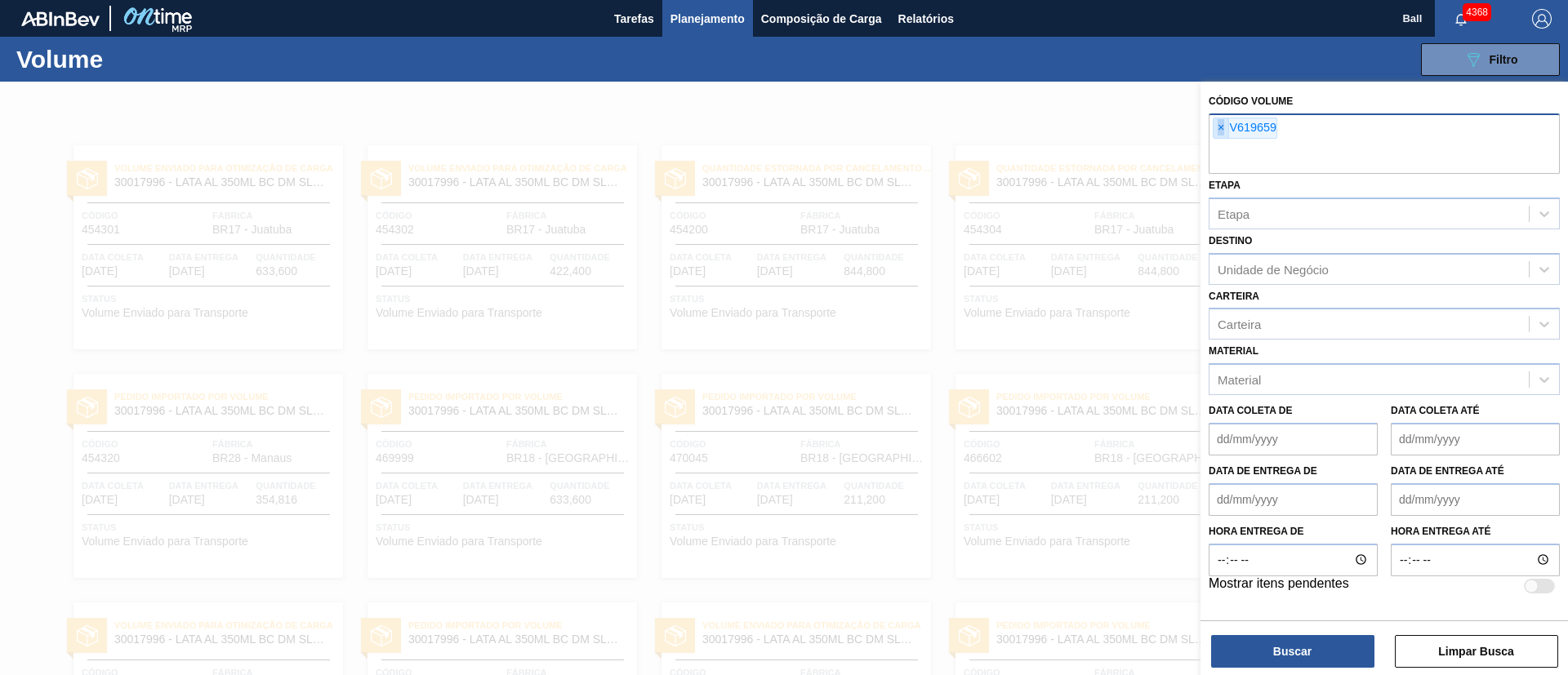
click at [1221, 127] on span "×" at bounding box center [1222, 128] width 16 height 19
click at [1221, 143] on input "text" at bounding box center [1384, 158] width 351 height 31
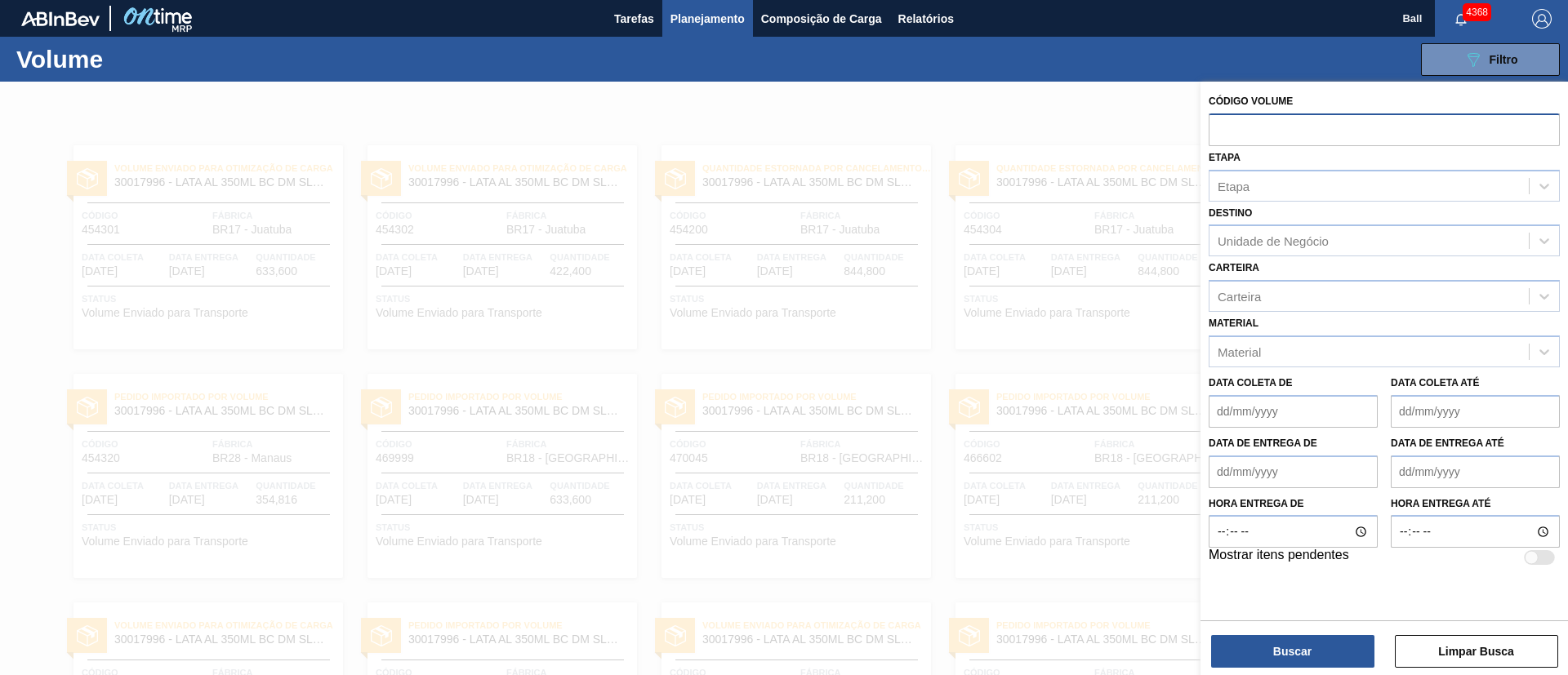
paste input "text"
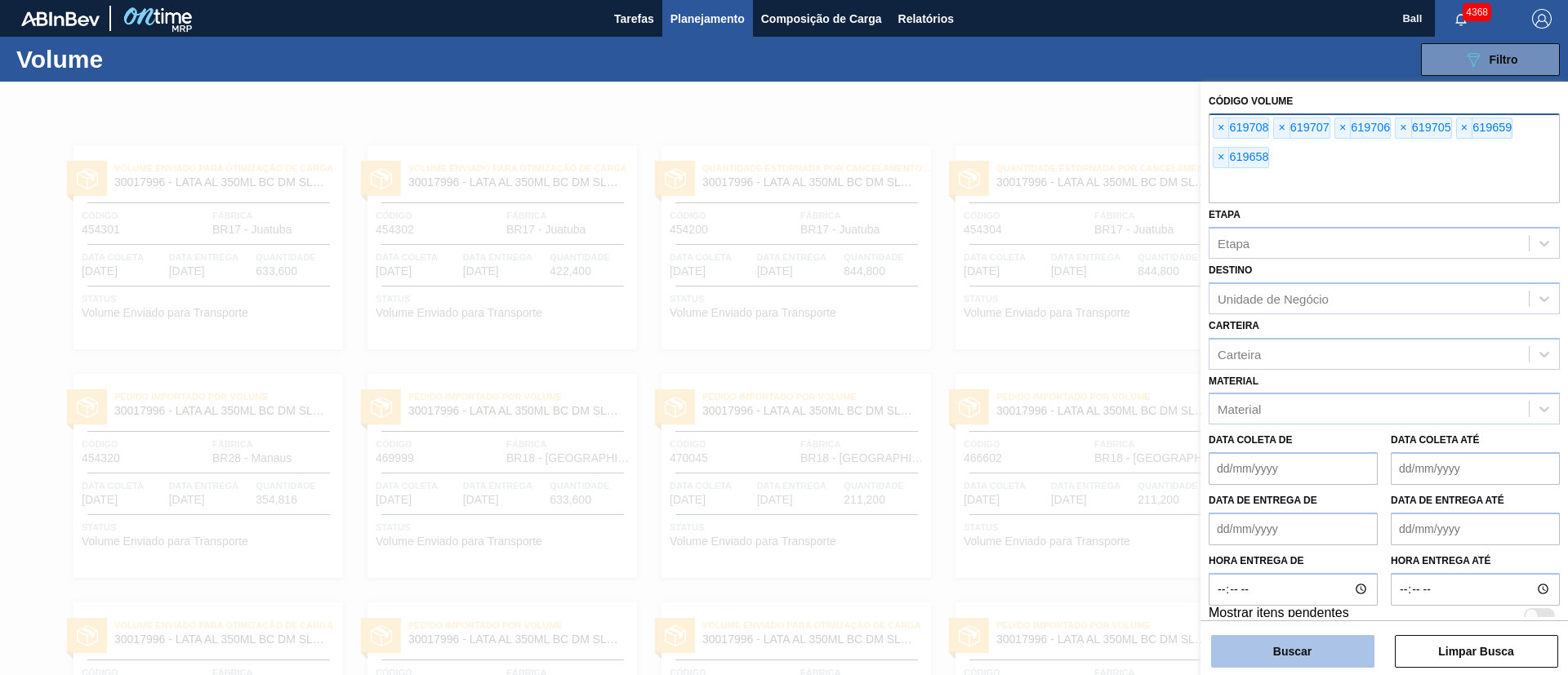
click at [1322, 649] on button "Buscar" at bounding box center [1292, 651] width 164 height 33
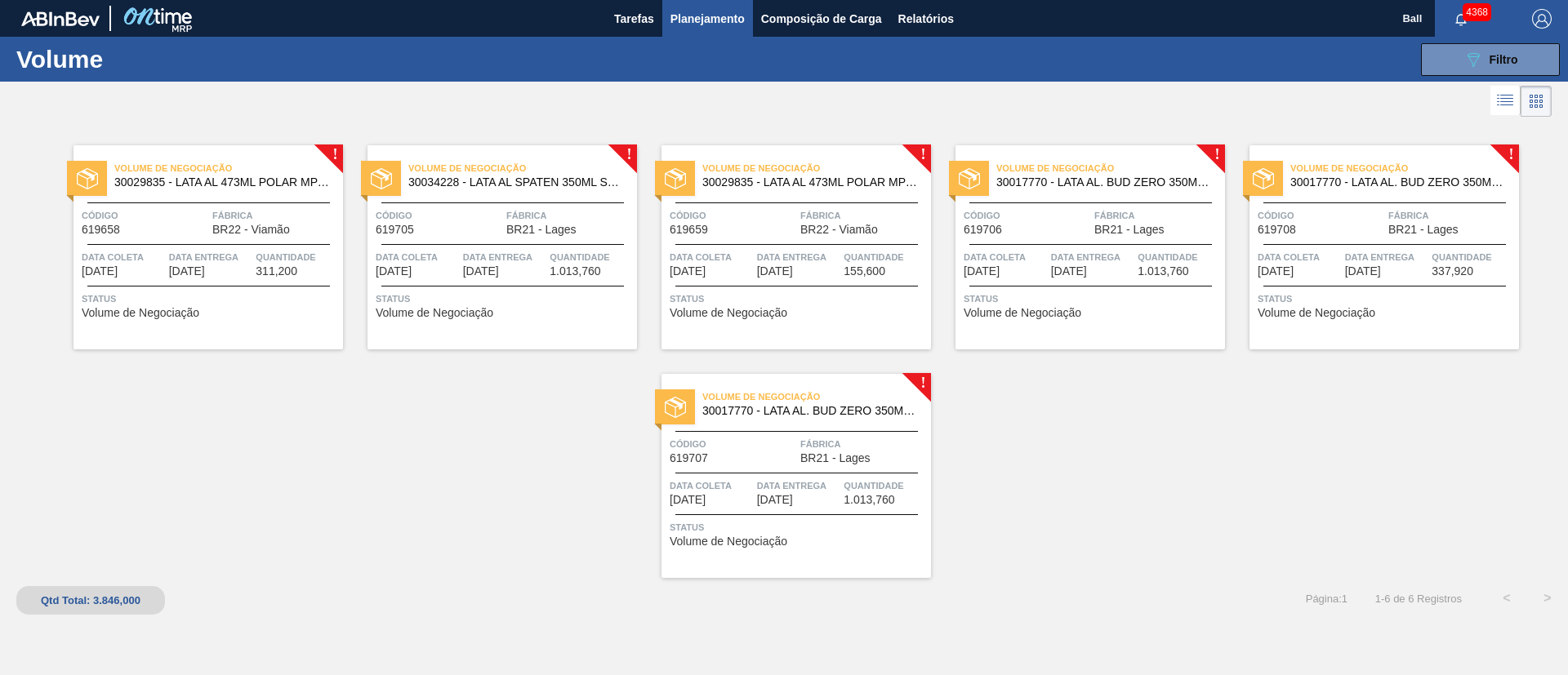
click at [1130, 241] on div "Volume de Negociação 30017770 - LATA AL. BUD ZERO 350ML 429 Código 619706 Fábri…" at bounding box center [1090, 246] width 270 height 204
click at [1381, 223] on span "Código" at bounding box center [1321, 216] width 126 height 16
click at [775, 466] on div "Volume de Negociação 30017770 - LATA AL. BUD ZERO 350ML 429 Código 619707 Fábri…" at bounding box center [795, 475] width 270 height 204
click at [1503, 65] on div "089F7B8B-B2A5-4AFE-B5C0-19BA573D28AC Filtro" at bounding box center [1491, 59] width 55 height 19
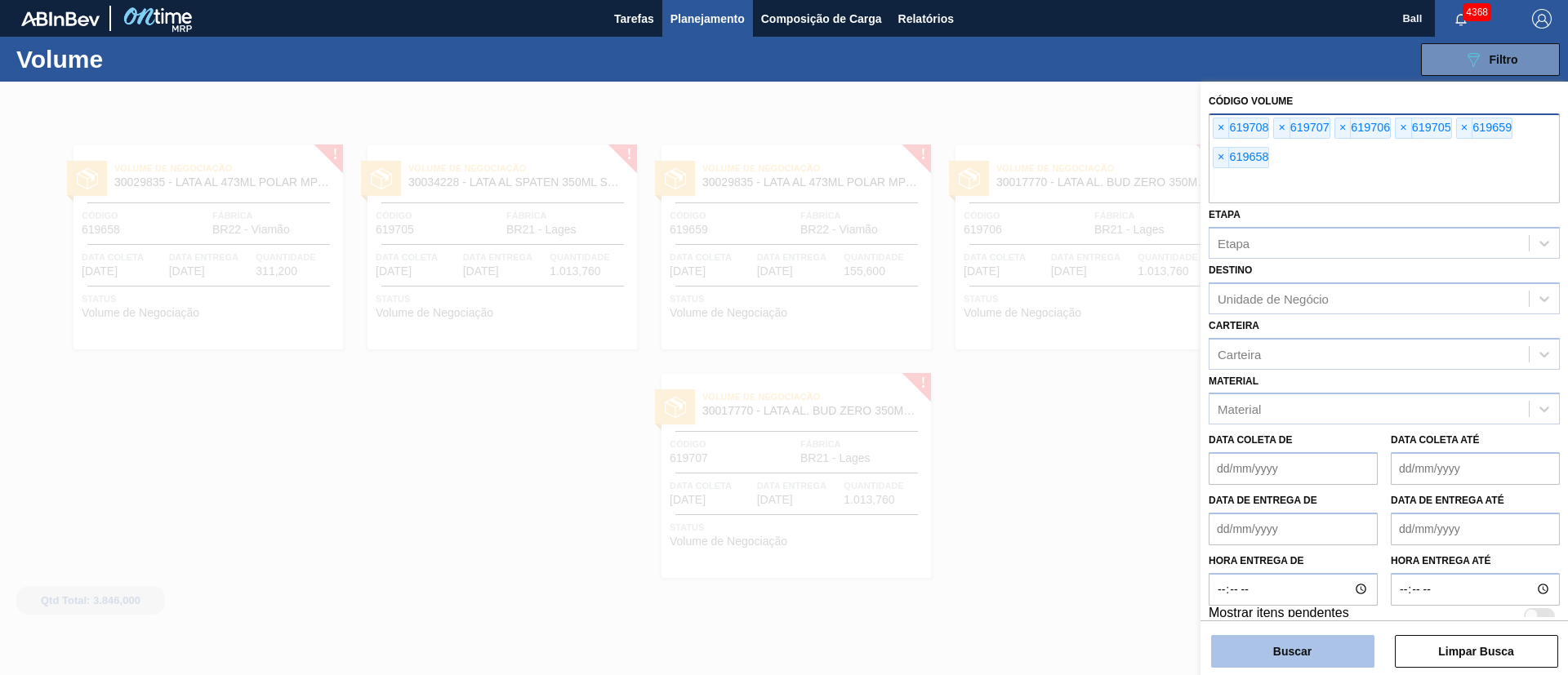
click at [1357, 656] on button "Buscar" at bounding box center [1292, 651] width 164 height 33
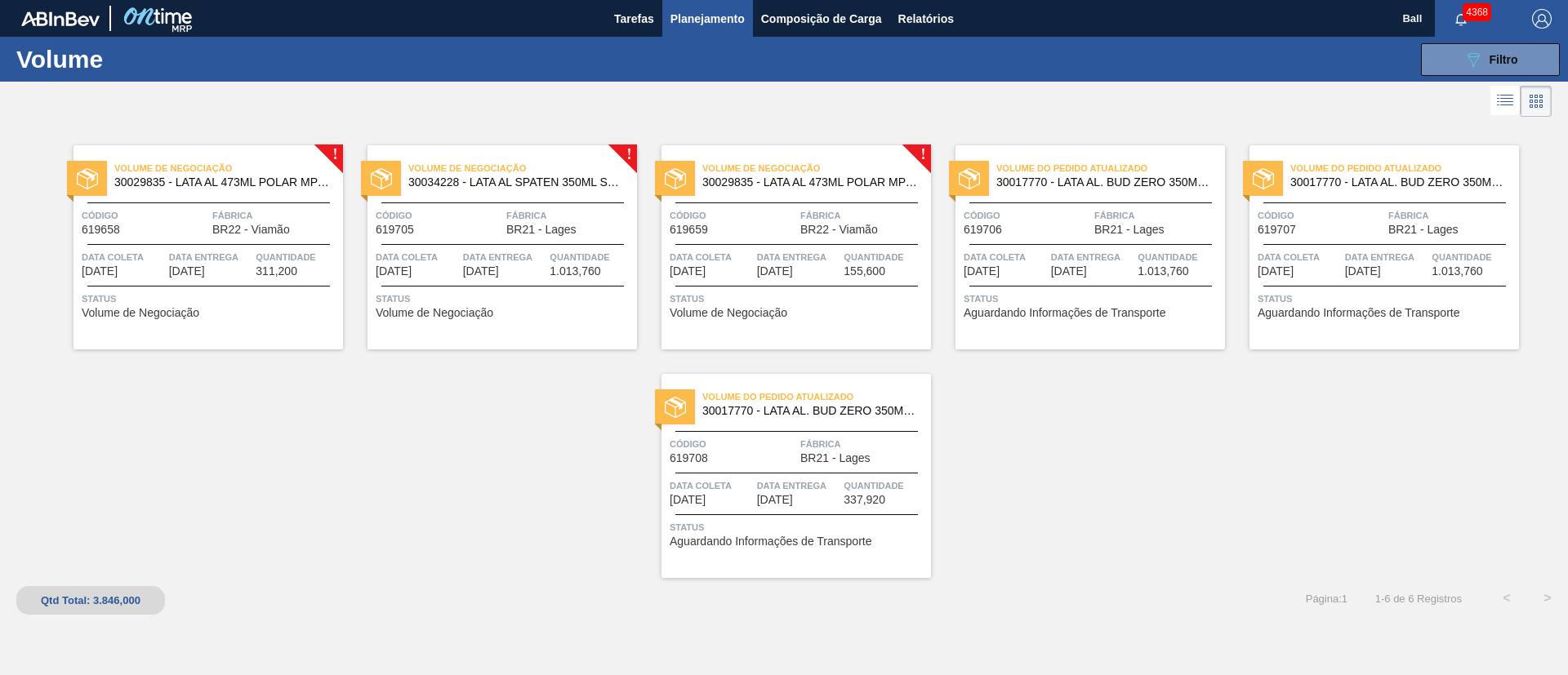
click at [491, 257] on span "Data entrega" at bounding box center [505, 257] width 83 height 16
click at [764, 198] on div "Volume de Negociação 30029835 - LATA AL 473ML POLAR MP 429 Código 619659 Fábric…" at bounding box center [795, 246] width 270 height 204
click at [235, 202] on div at bounding box center [209, 202] width 242 height 1
click at [1512, 61] on span "Filtro" at bounding box center [1503, 59] width 28 height 13
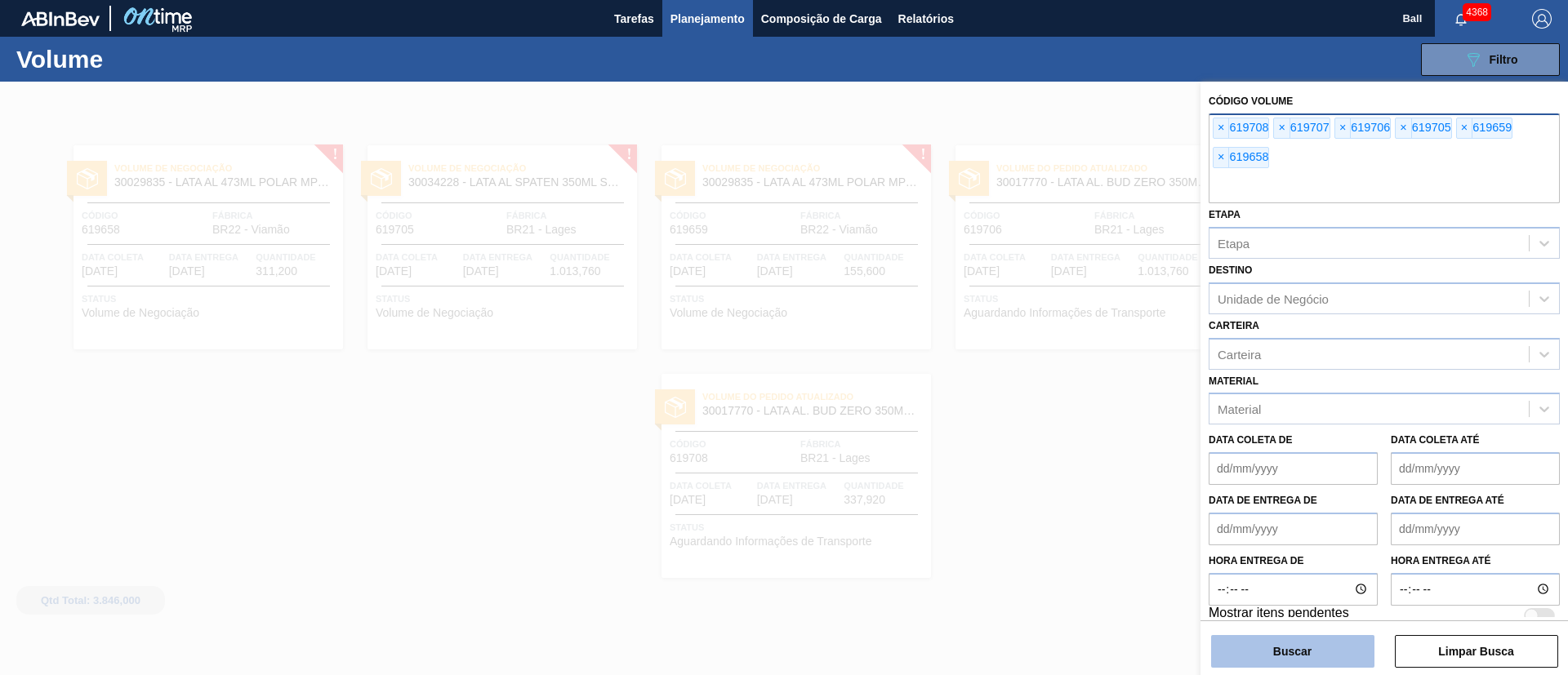
click at [1353, 641] on button "Buscar" at bounding box center [1292, 651] width 164 height 33
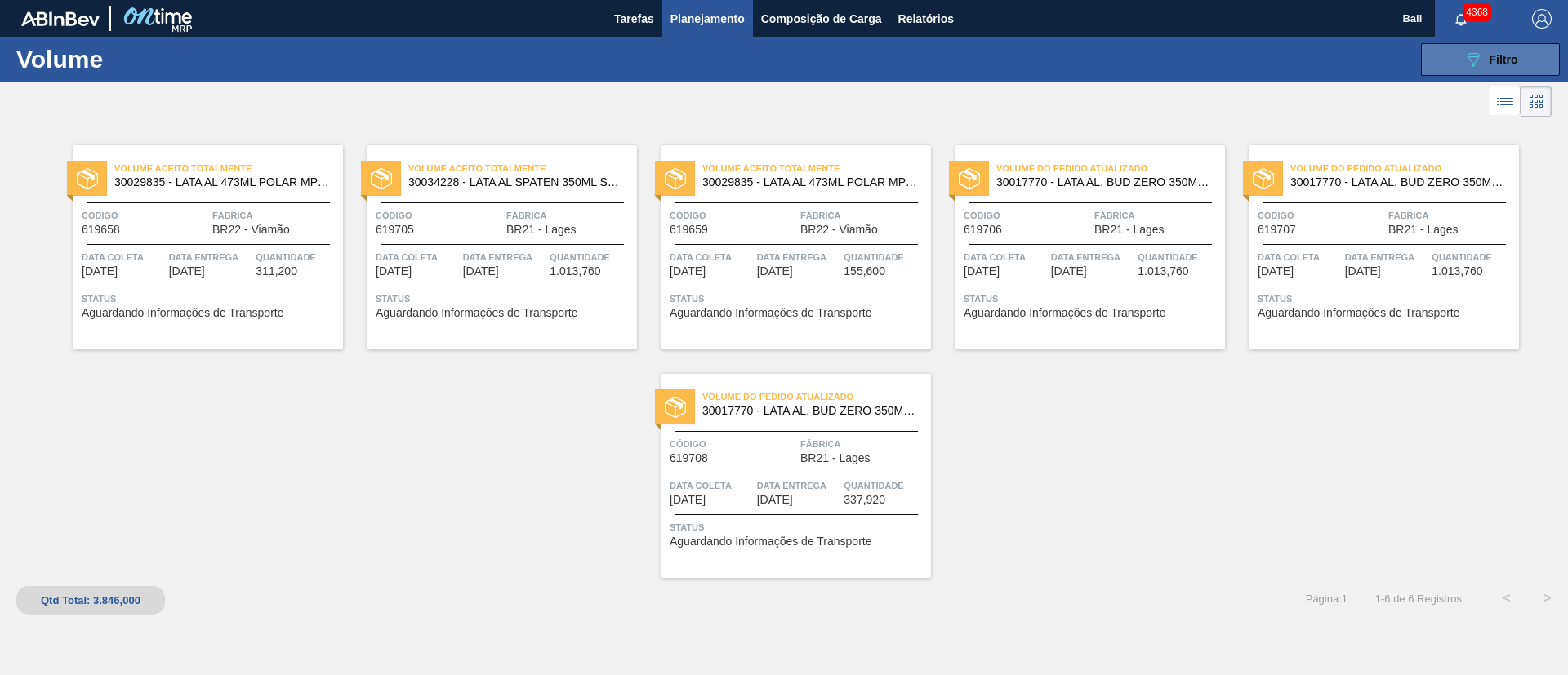
click at [1483, 62] on div "089F7B8B-B2A5-4AFE-B5C0-19BA573D28AC Filtro" at bounding box center [1491, 59] width 55 height 19
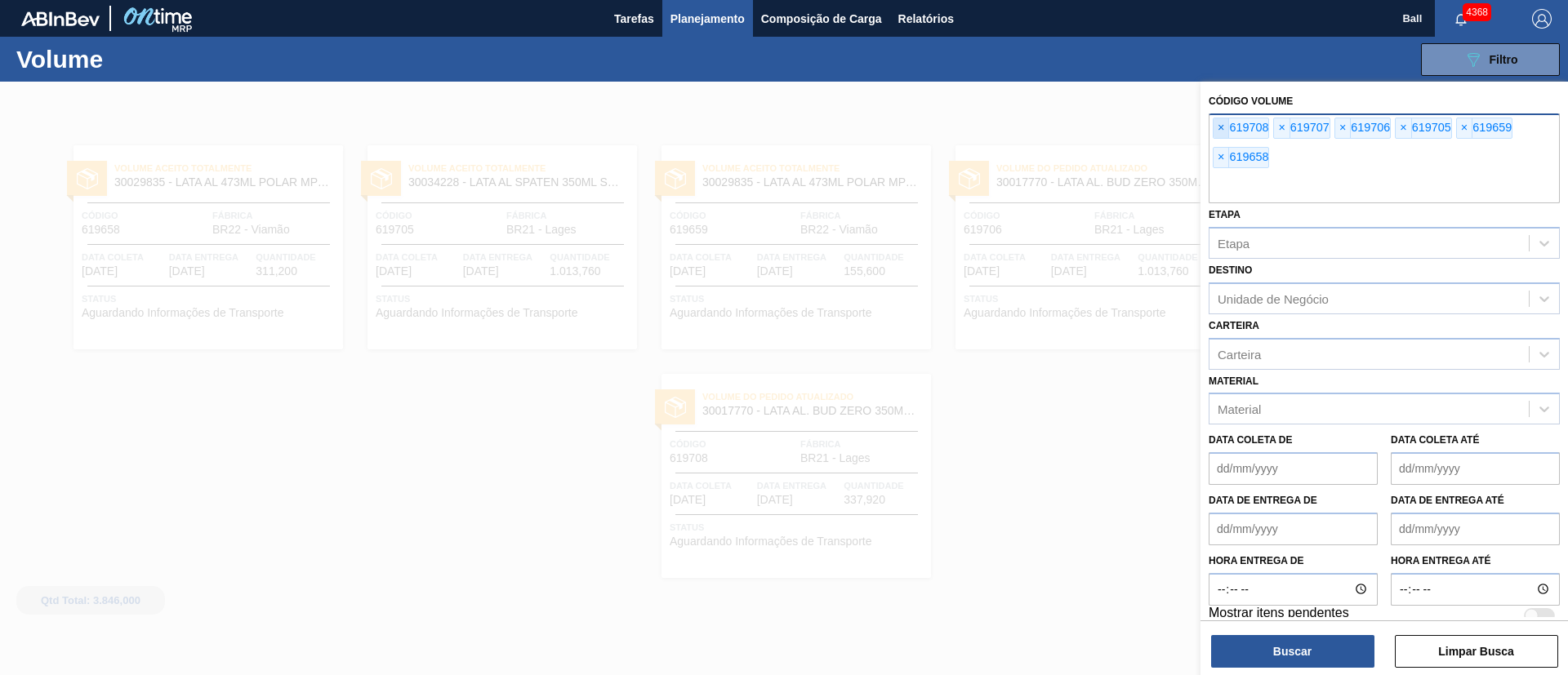
click at [1224, 125] on span "×" at bounding box center [1222, 128] width 16 height 19
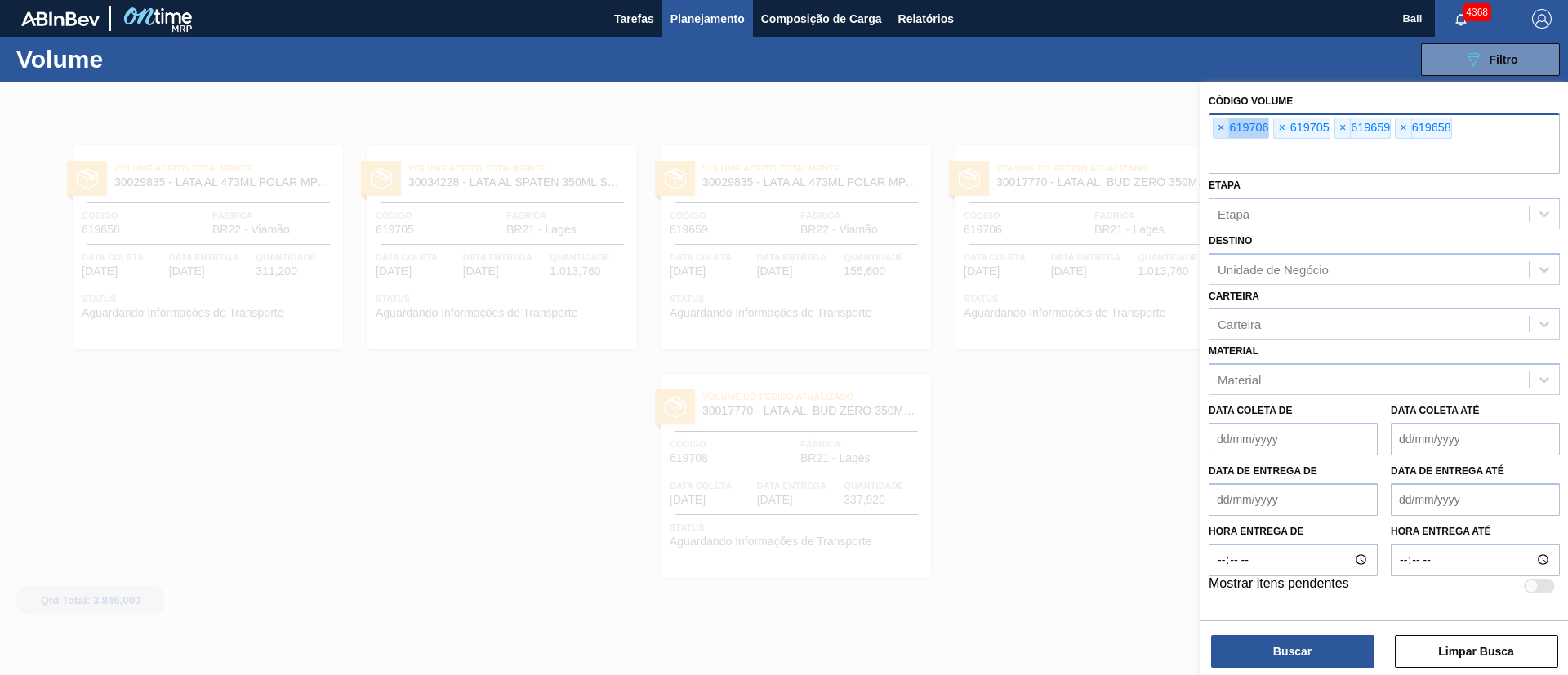
click at [1224, 125] on span "×" at bounding box center [1222, 128] width 16 height 19
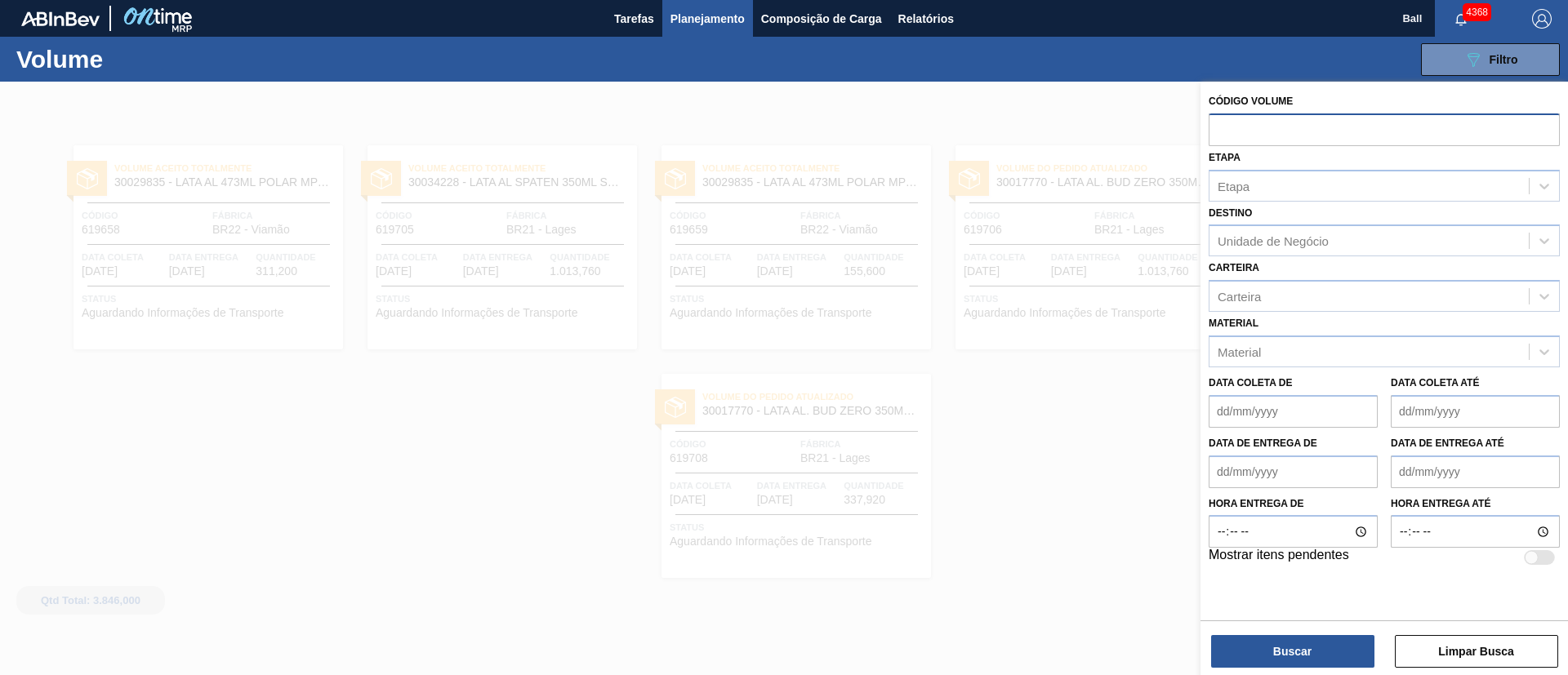
click at [1224, 125] on input "text" at bounding box center [1384, 128] width 351 height 31
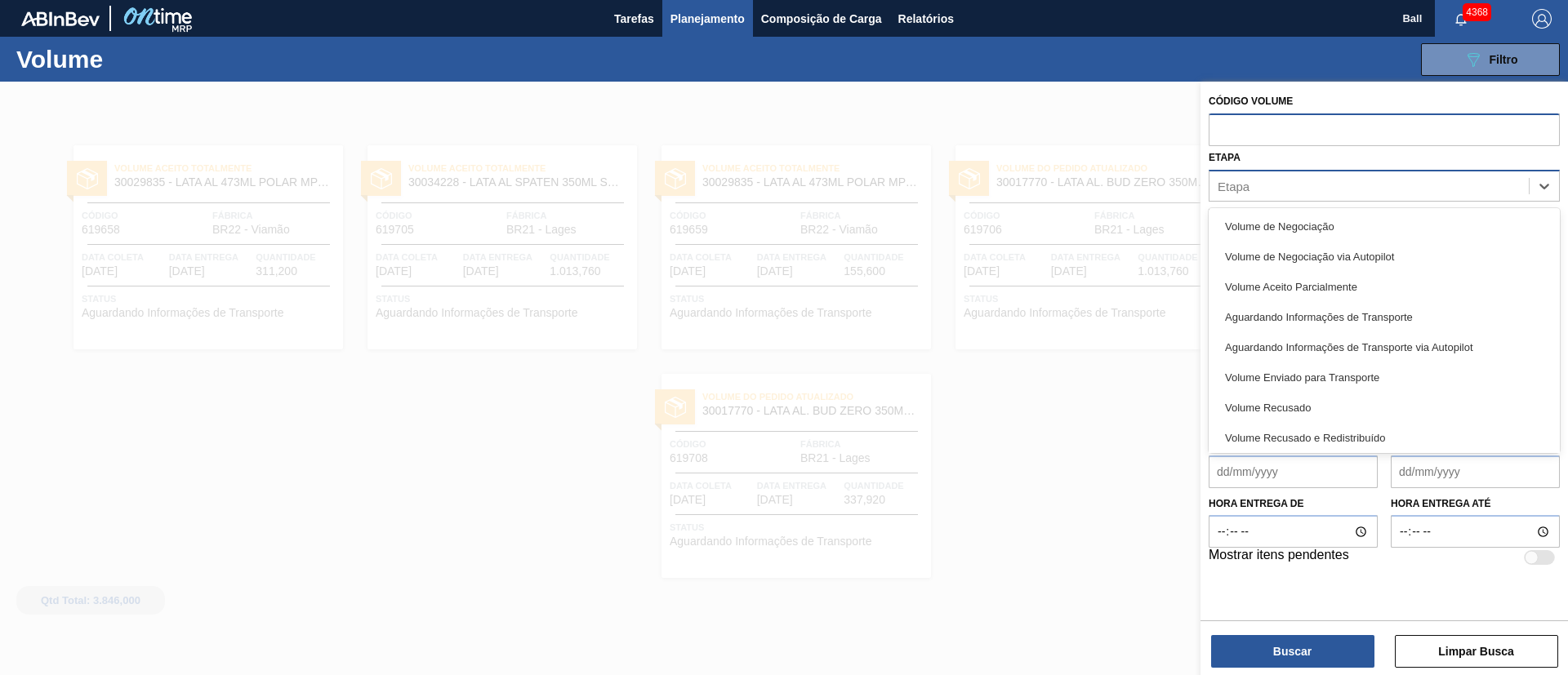
click at [1247, 183] on div "Etapa" at bounding box center [1234, 186] width 32 height 14
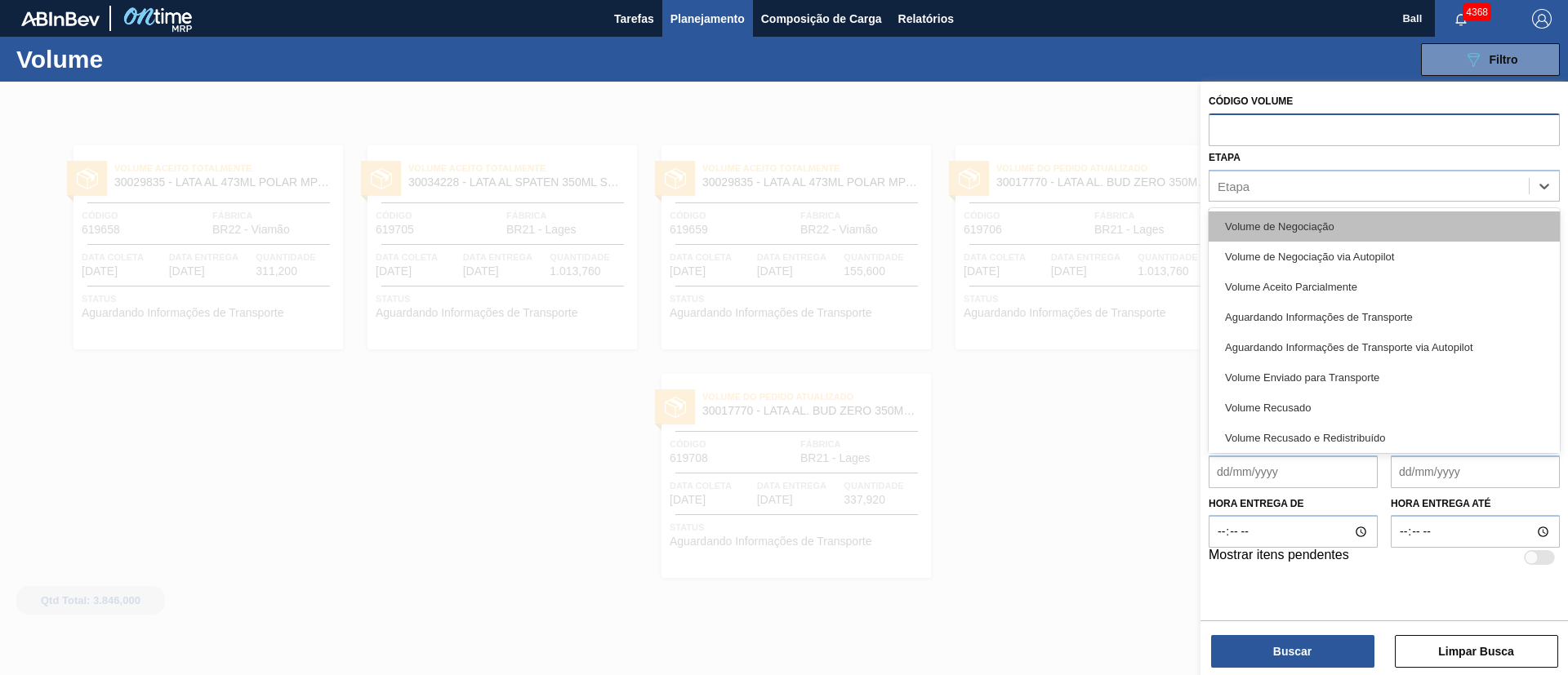
click at [1275, 217] on div "Volume de Negociação" at bounding box center [1384, 226] width 351 height 30
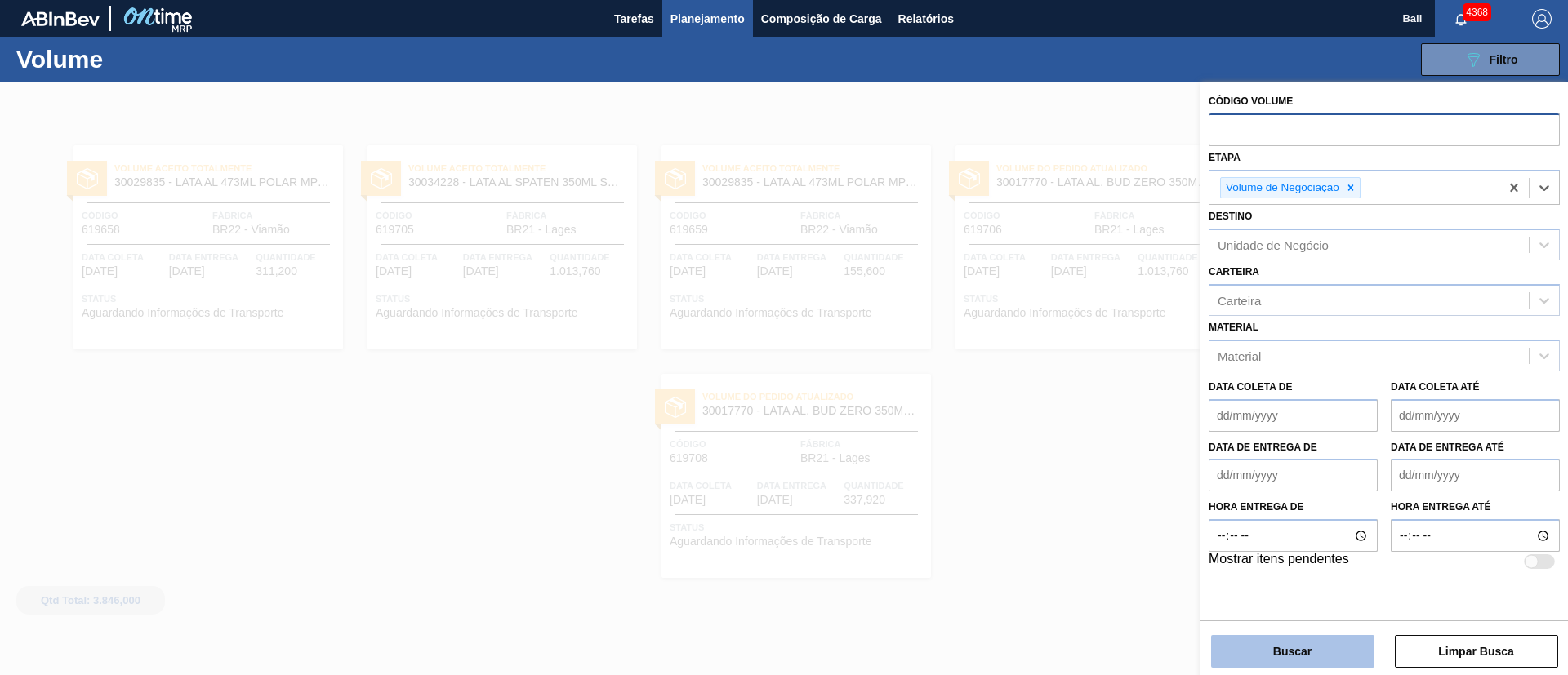
click at [1334, 666] on button "Buscar" at bounding box center [1292, 651] width 164 height 33
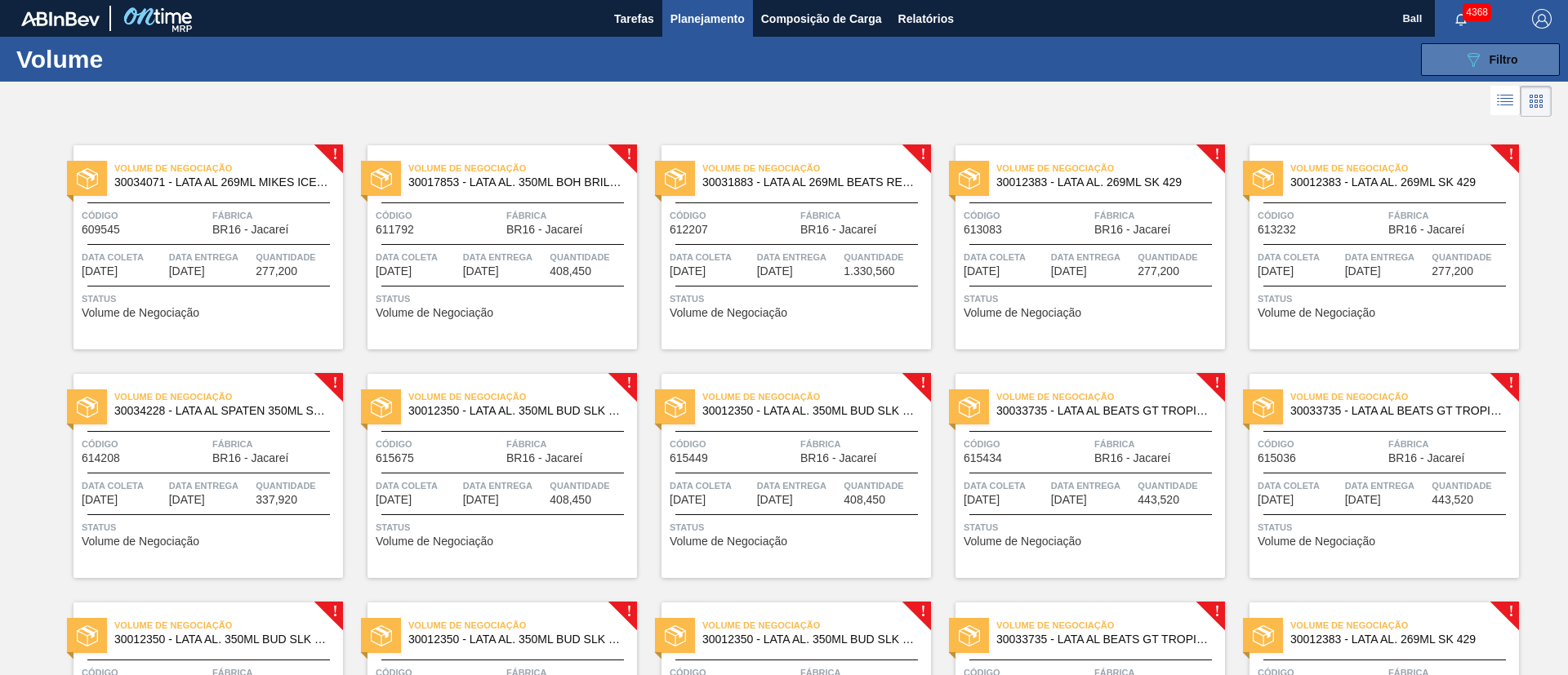
click at [1547, 61] on button "089F7B8B-B2A5-4AFE-B5C0-19BA573D28AC Filtro" at bounding box center [1490, 59] width 139 height 33
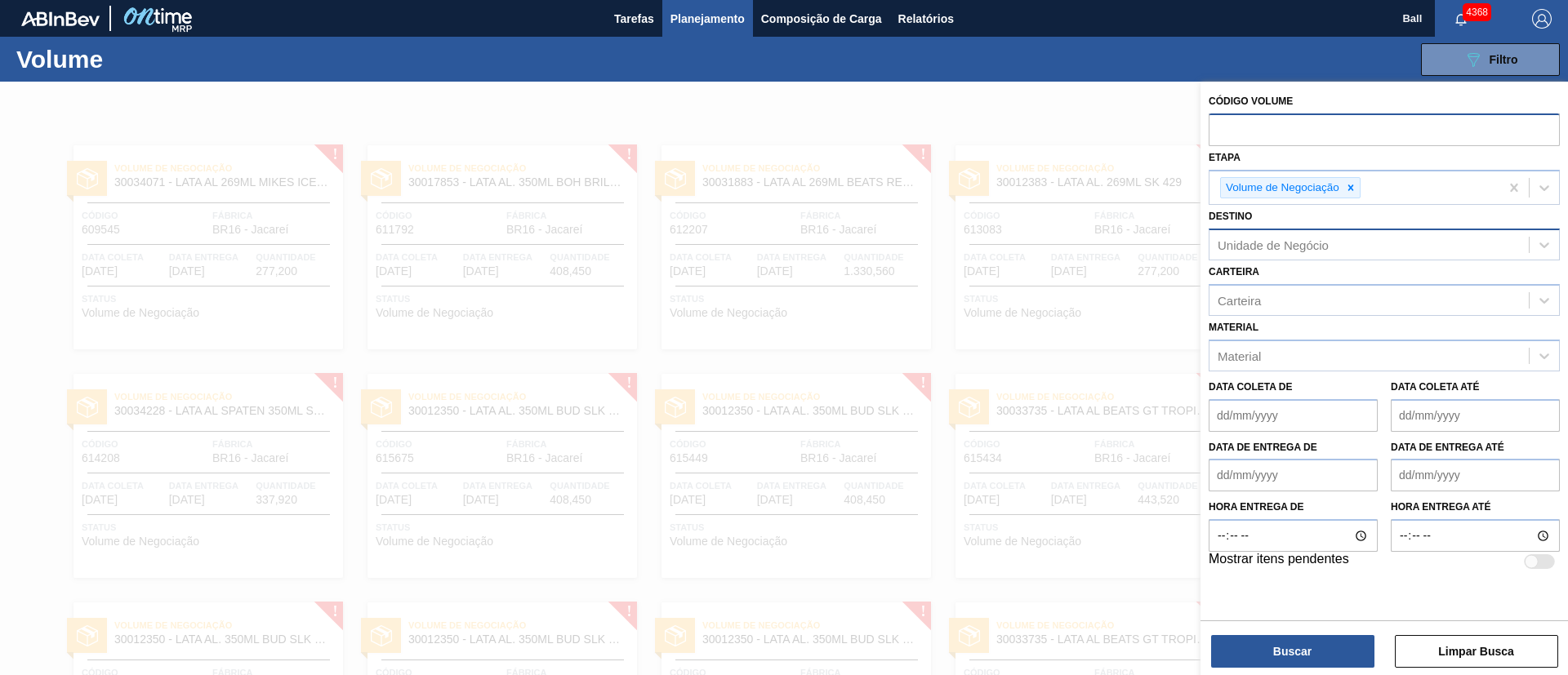
click at [1317, 244] on div "Unidade de Negócio" at bounding box center [1274, 246] width 111 height 14
click at [1316, 248] on div "Unidade de Negócio" at bounding box center [1274, 246] width 111 height 14
type input "viam"
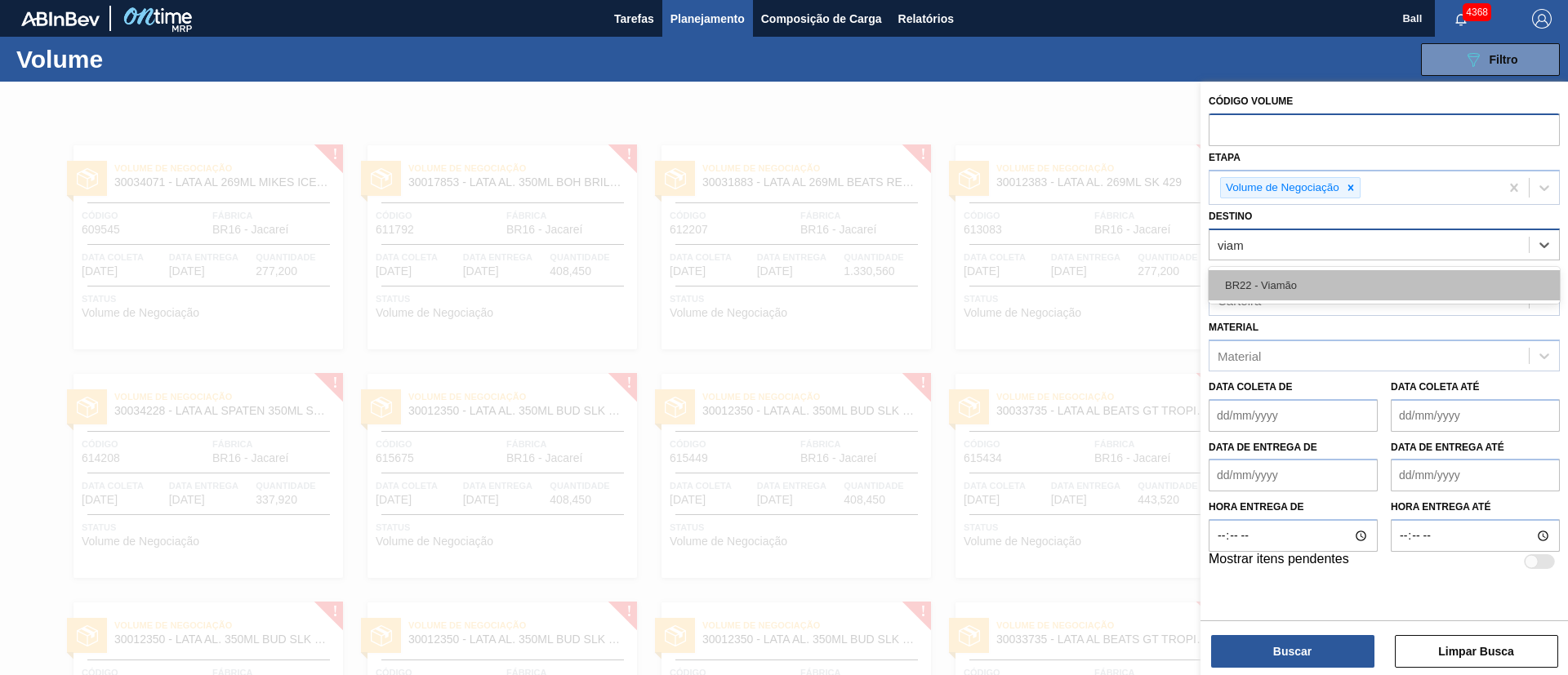
click at [1315, 292] on div "BR22 - Viamão" at bounding box center [1384, 285] width 351 height 30
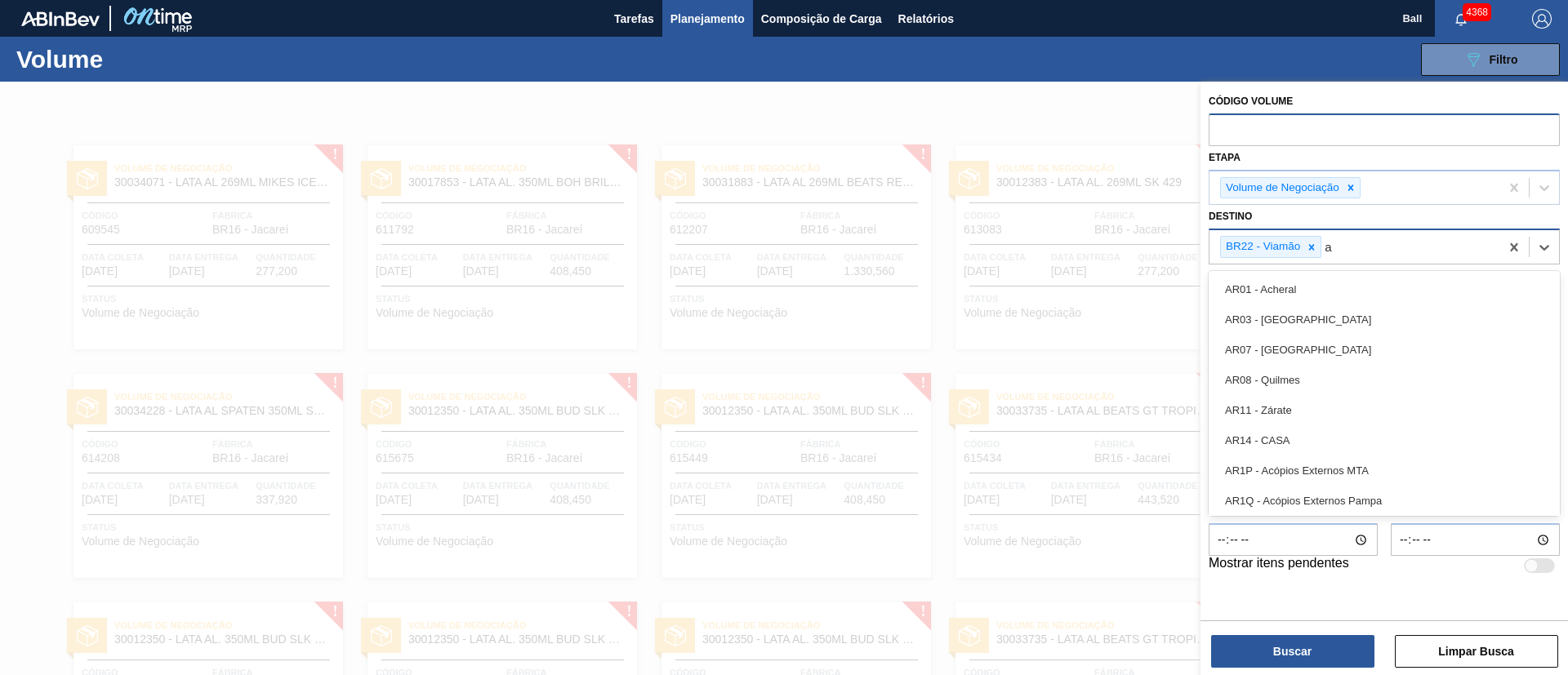
type input "ag"
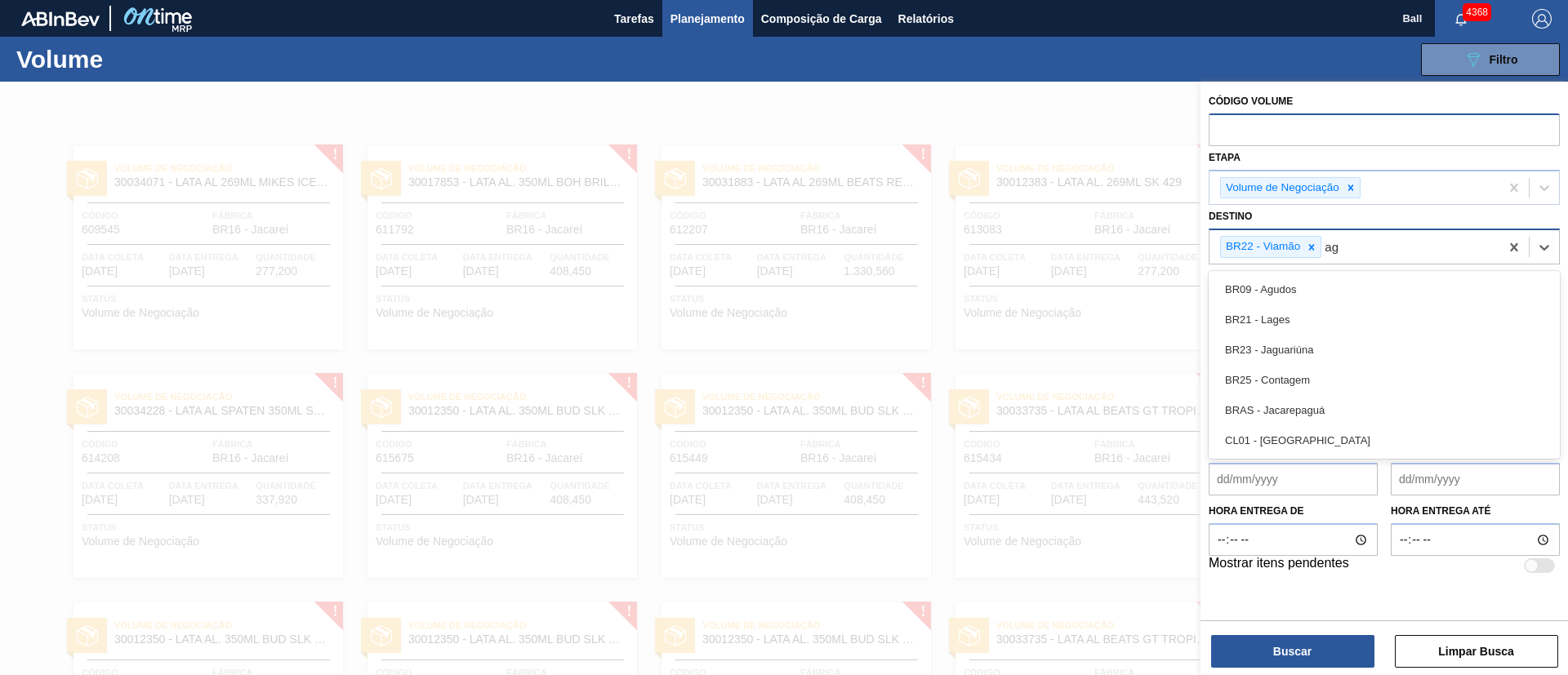
click at [1315, 292] on div "BR09 - Agudos" at bounding box center [1384, 289] width 351 height 30
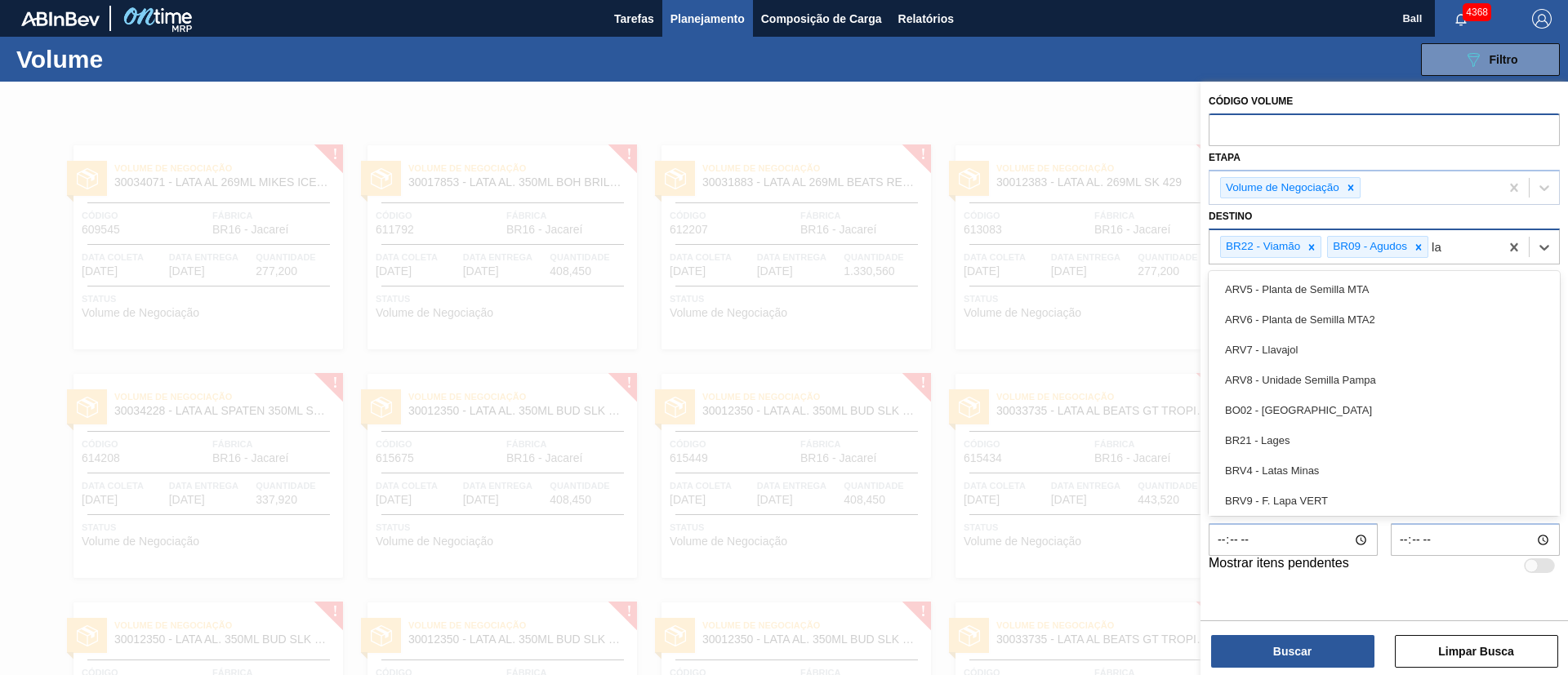
type input "lag"
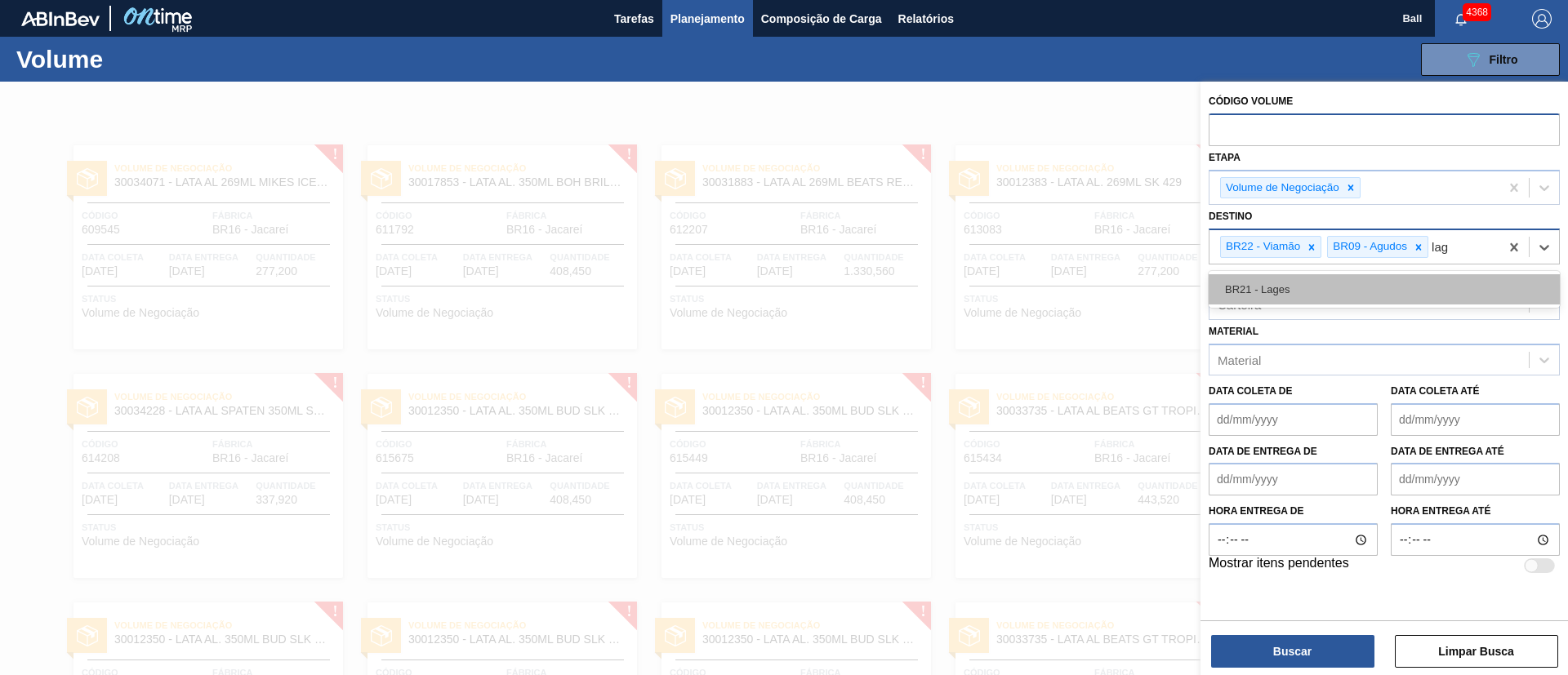
click at [1321, 296] on div "BR21 - Lages" at bounding box center [1384, 289] width 351 height 30
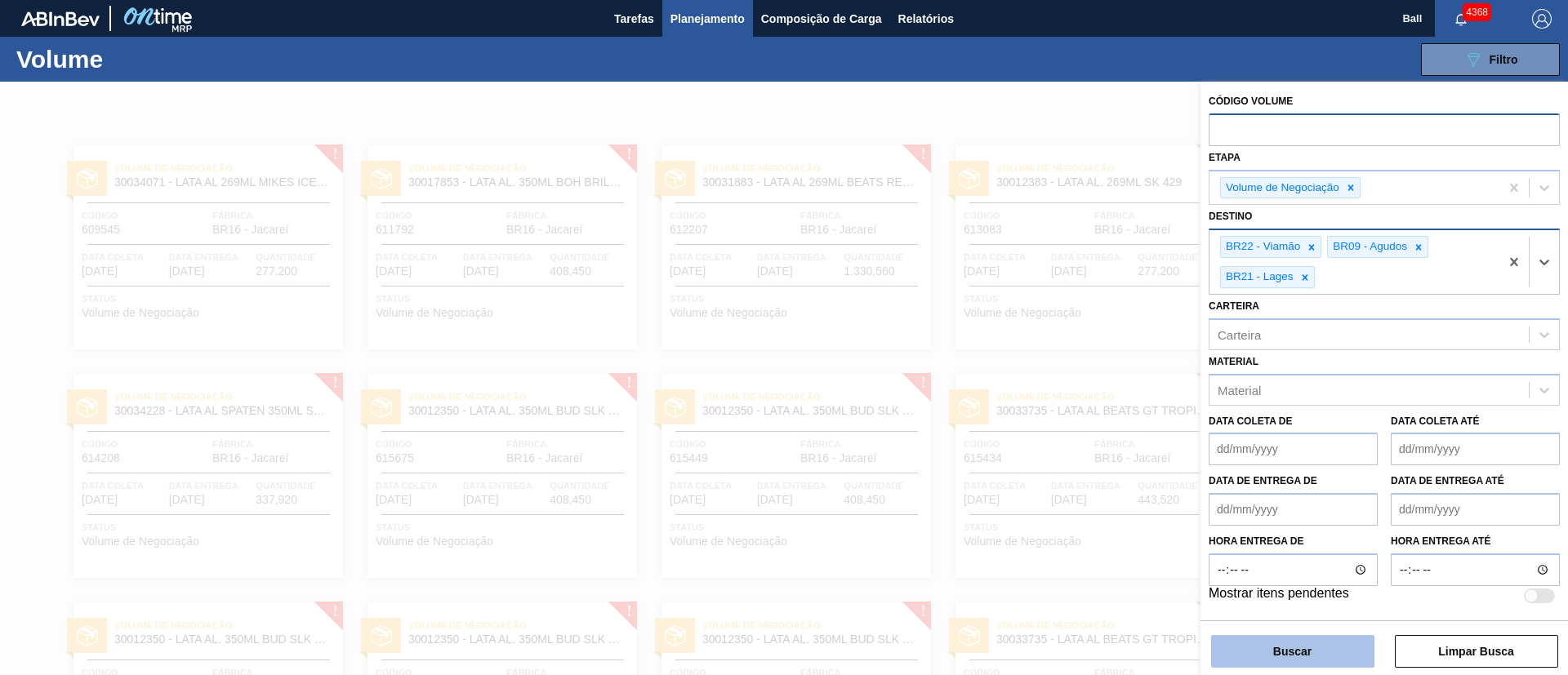
click at [1275, 642] on button "Buscar" at bounding box center [1292, 651] width 164 height 33
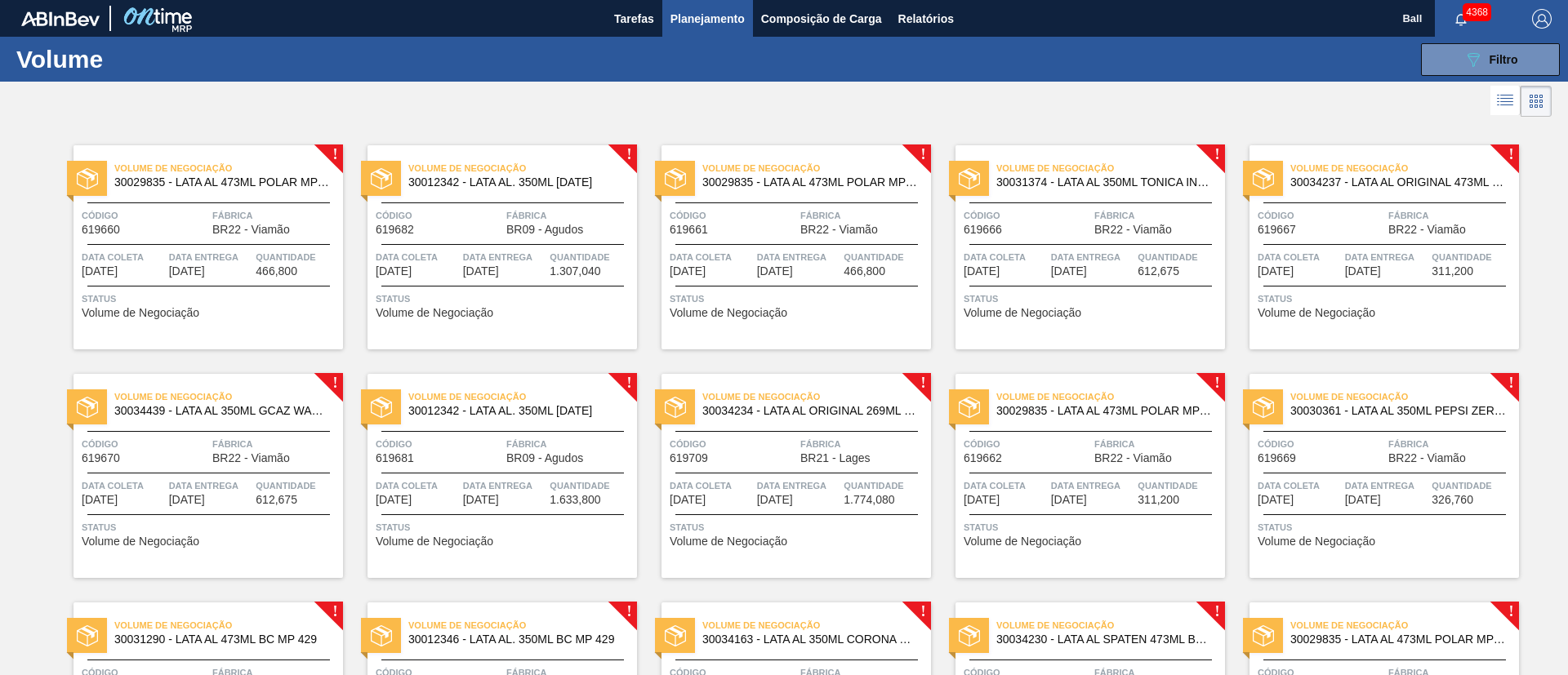
click at [1510, 107] on icon at bounding box center [1505, 101] width 19 height 19
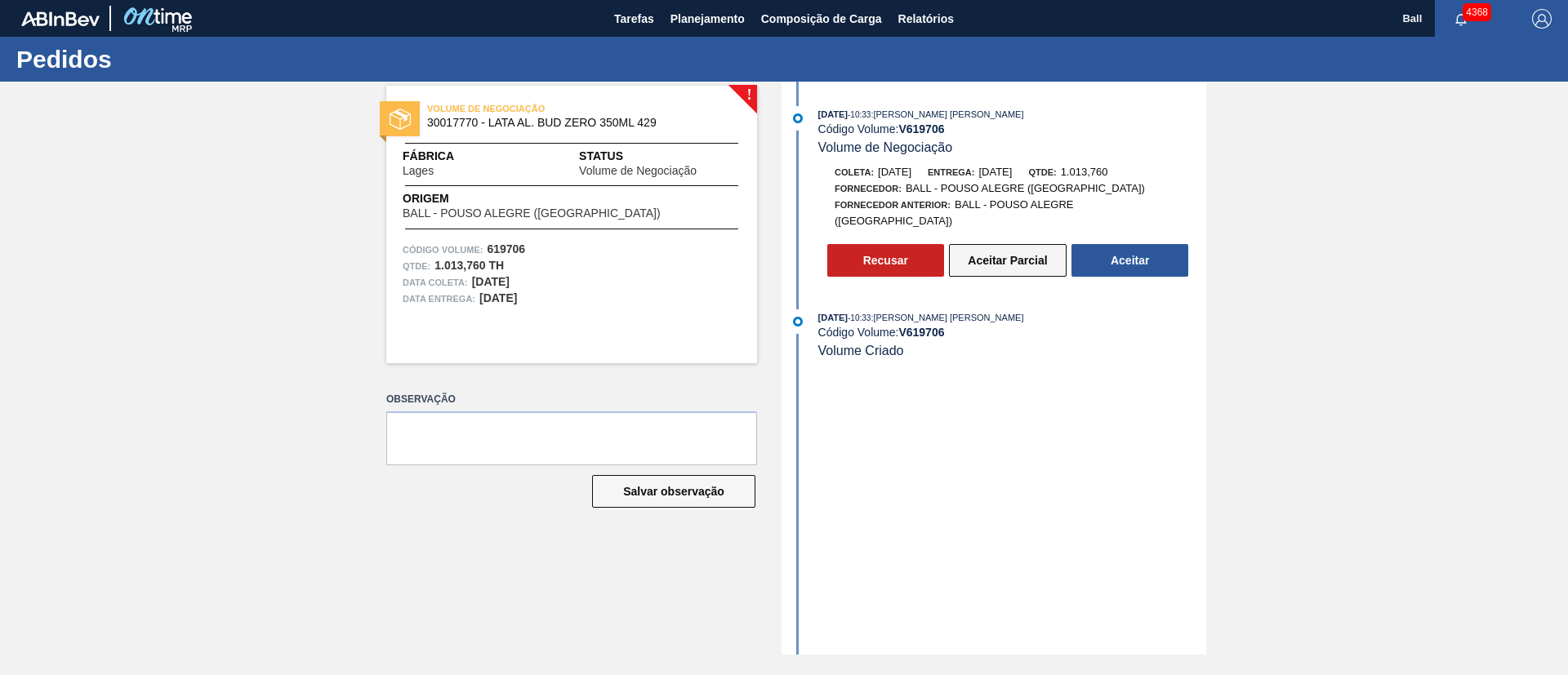
click at [1011, 257] on button "Aceitar Parcial" at bounding box center [1008, 260] width 118 height 33
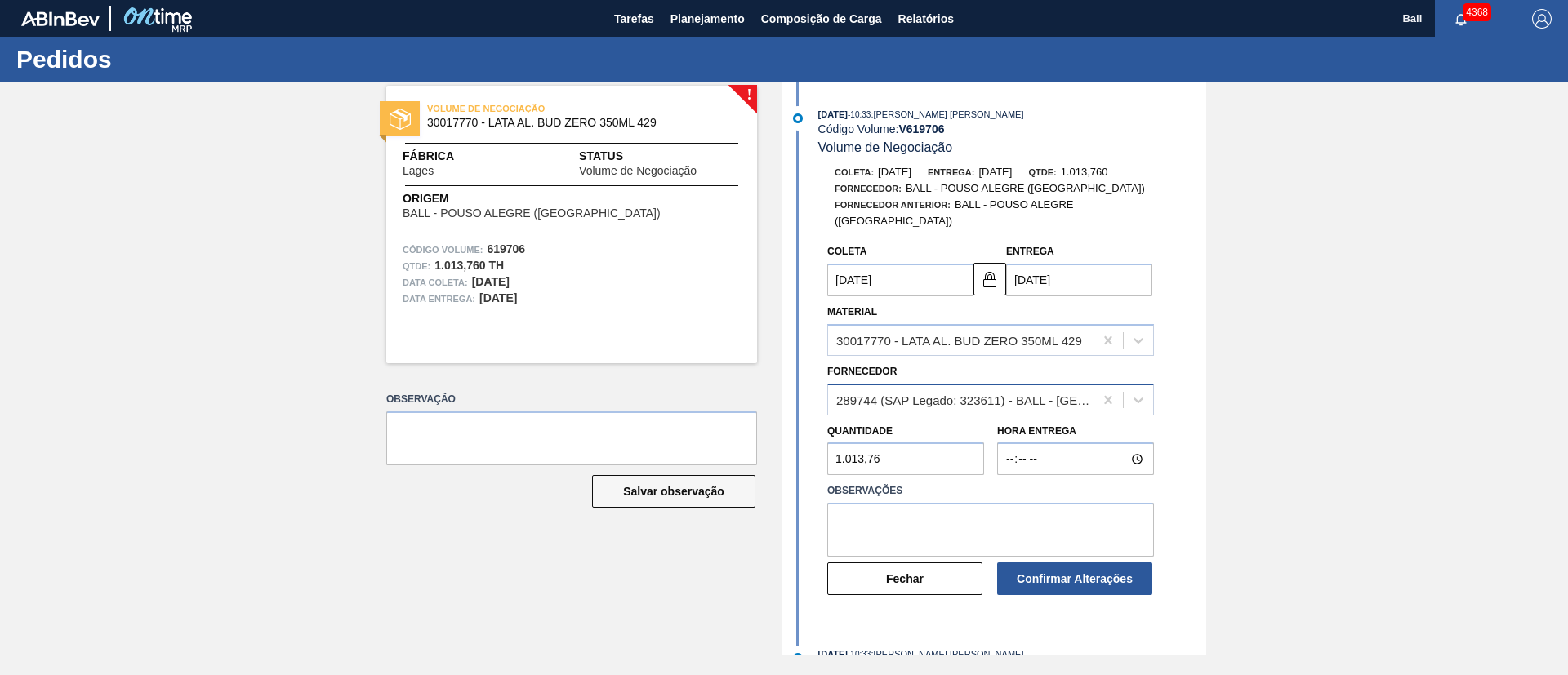
click at [1028, 397] on div "289744 (SAP Legado: 323611) - BALL - [GEOGRAPHIC_DATA] ([GEOGRAPHIC_DATA])" at bounding box center [991, 399] width 327 height 32
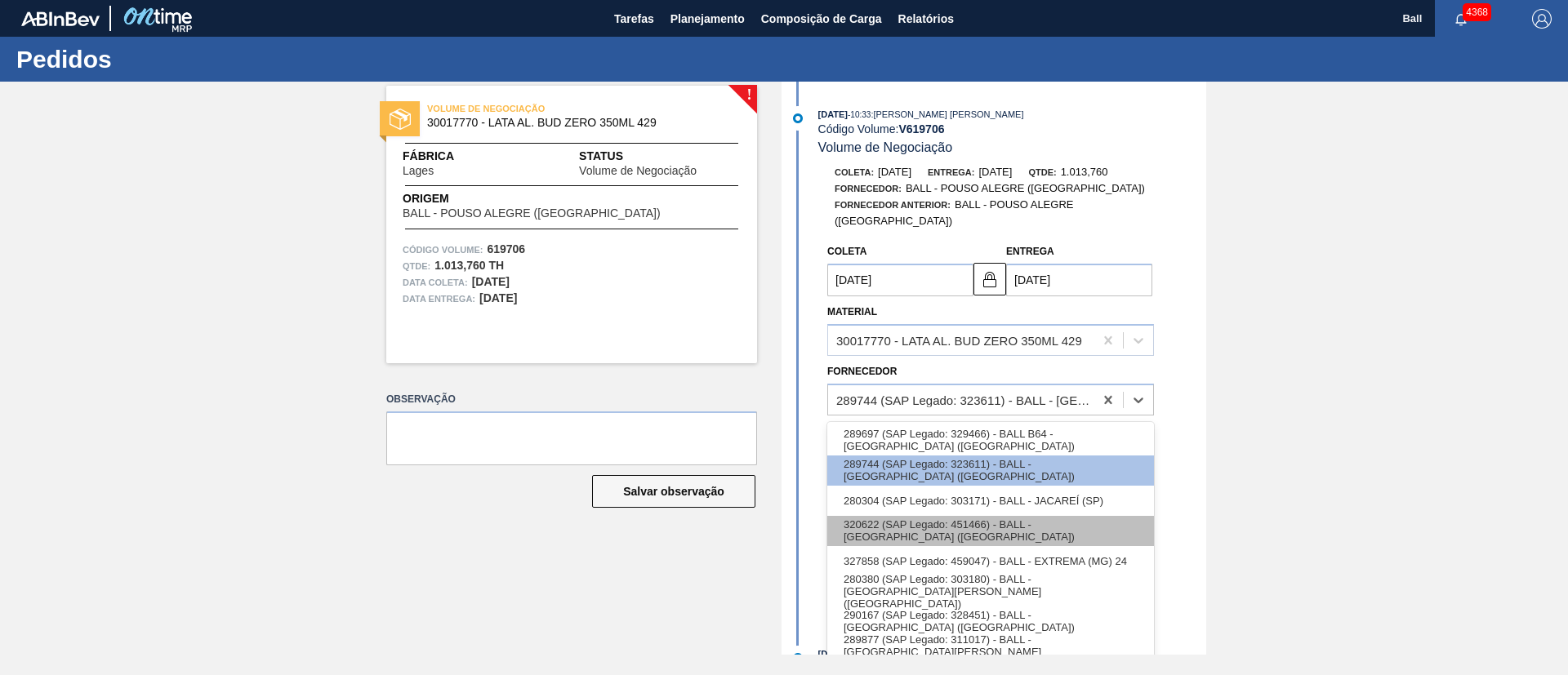
scroll to position [34, 0]
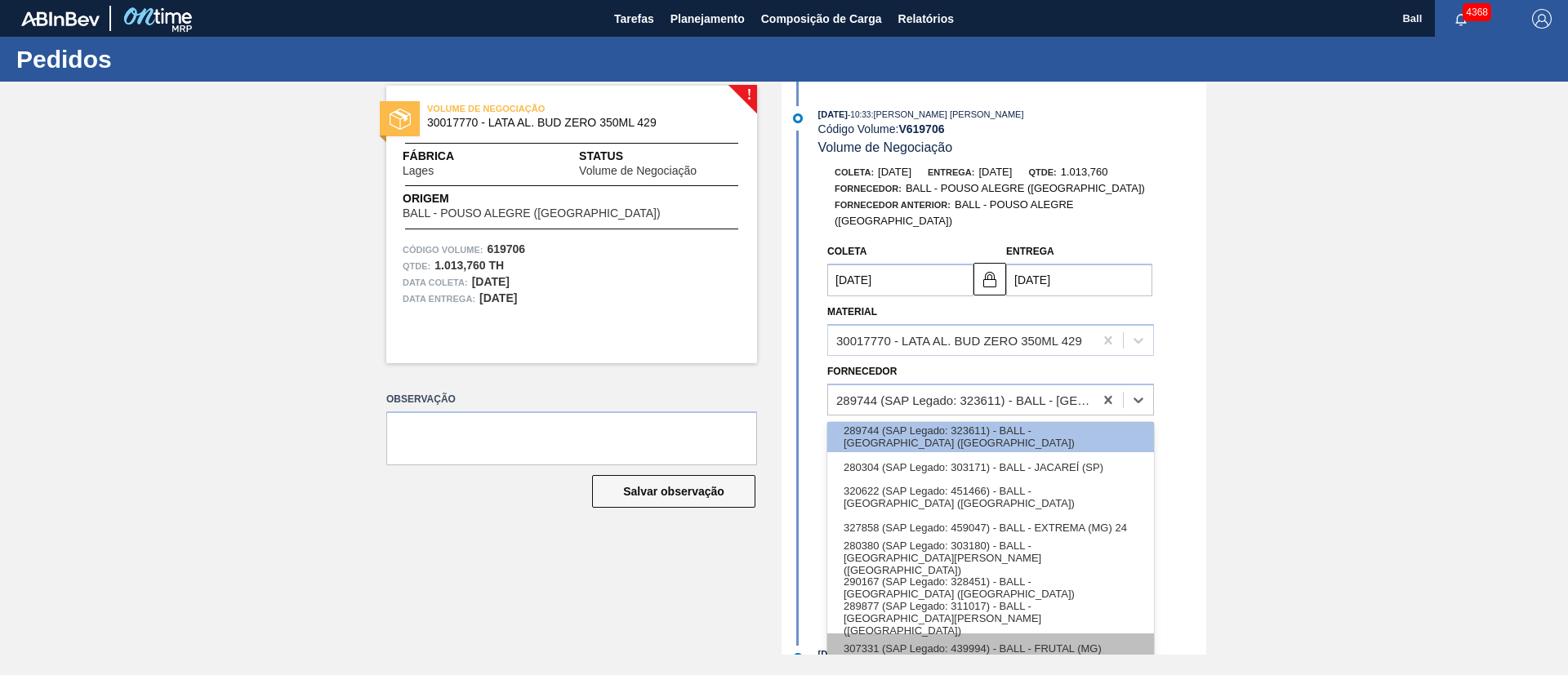
click at [1034, 633] on div "307331 (SAP Legado: 439994) - BALL - FRUTAL (MG)" at bounding box center [991, 648] width 327 height 30
type input "[DATE]"
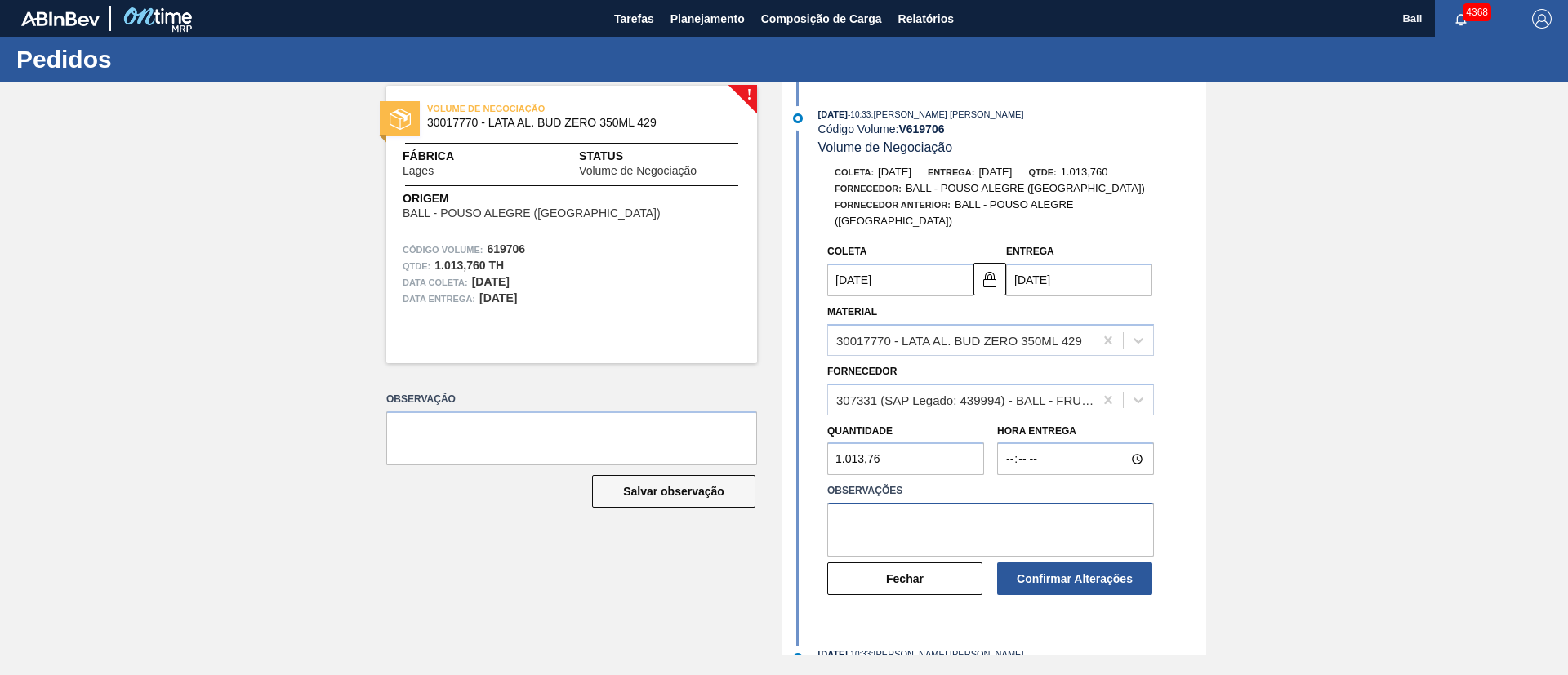
click at [963, 503] on textarea at bounding box center [991, 529] width 327 height 54
paste textarea "OK por BRFR custo Ambev fora do SLA"
type textarea "OK por BRFR custo Ambev fora do SLA"
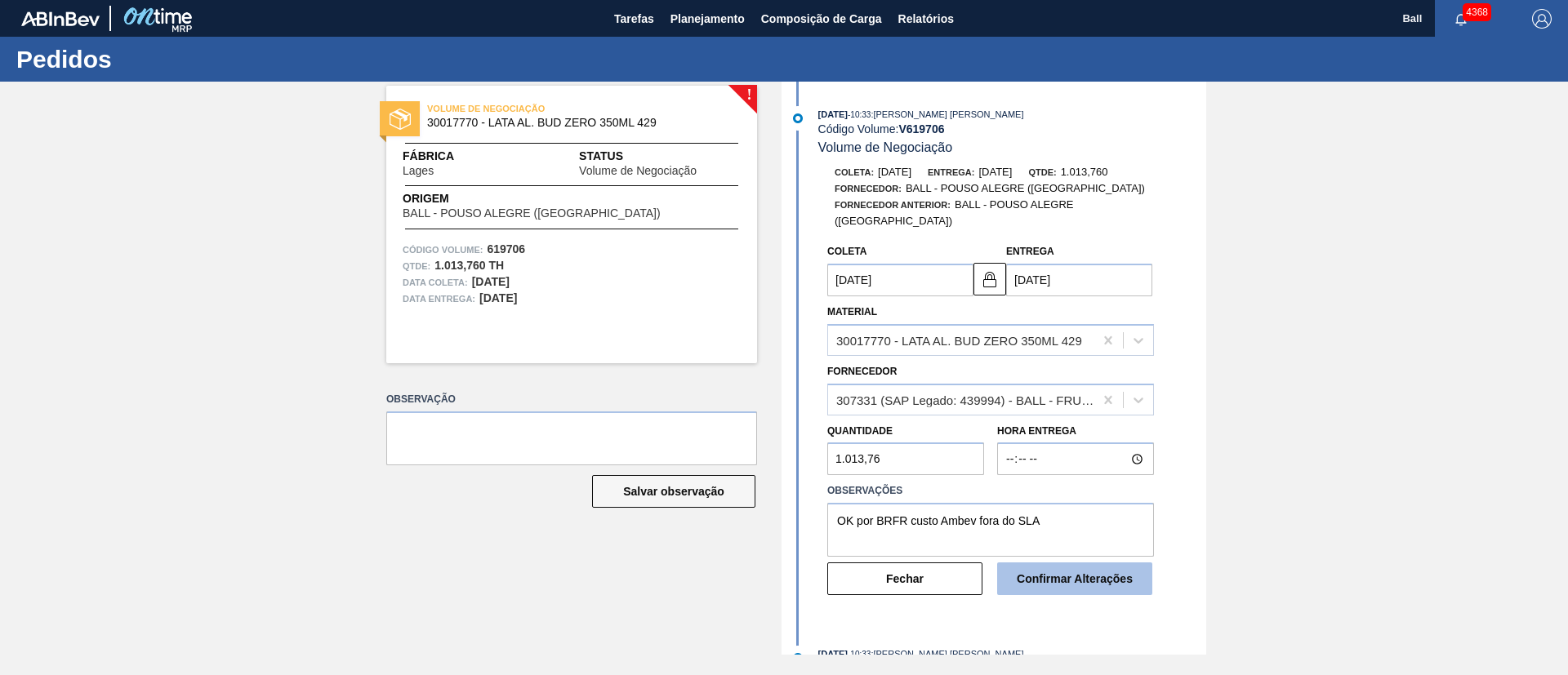
click at [1059, 565] on button "Confirmar Alterações" at bounding box center [1075, 579] width 156 height 33
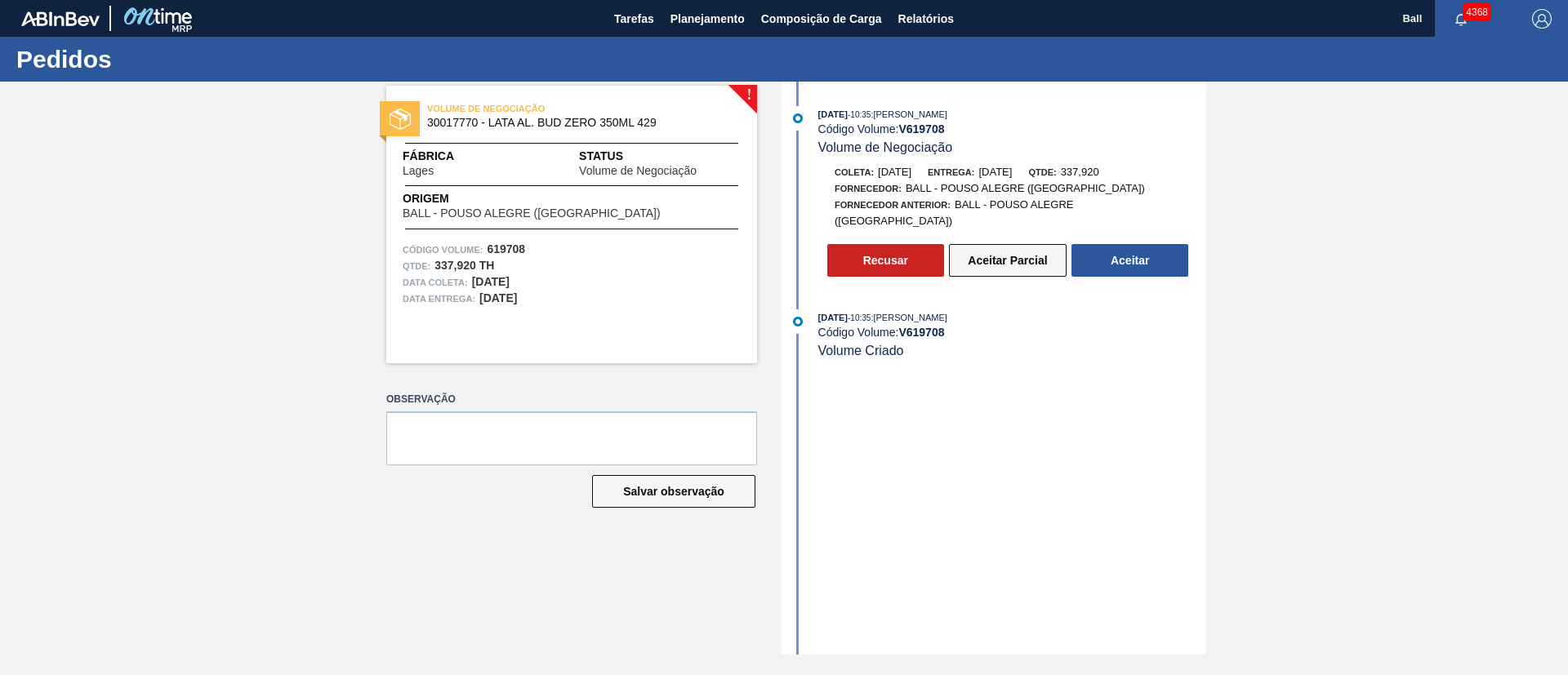
click at [1020, 248] on button "Aceitar Parcial" at bounding box center [1008, 260] width 118 height 33
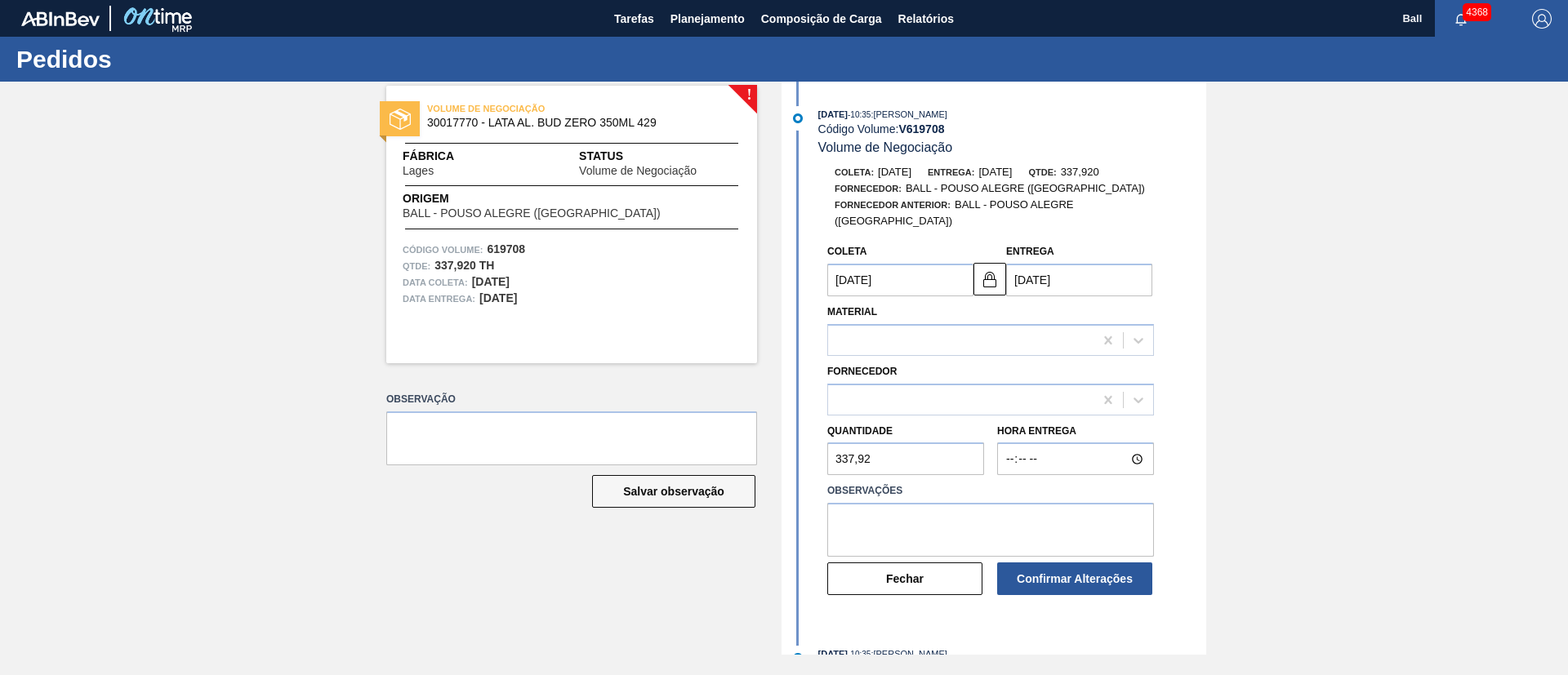
type input "[DATE]"
click at [978, 535] on textarea at bounding box center [991, 529] width 327 height 54
paste textarea "OK por BRFR custo Ambev fora do SLA"
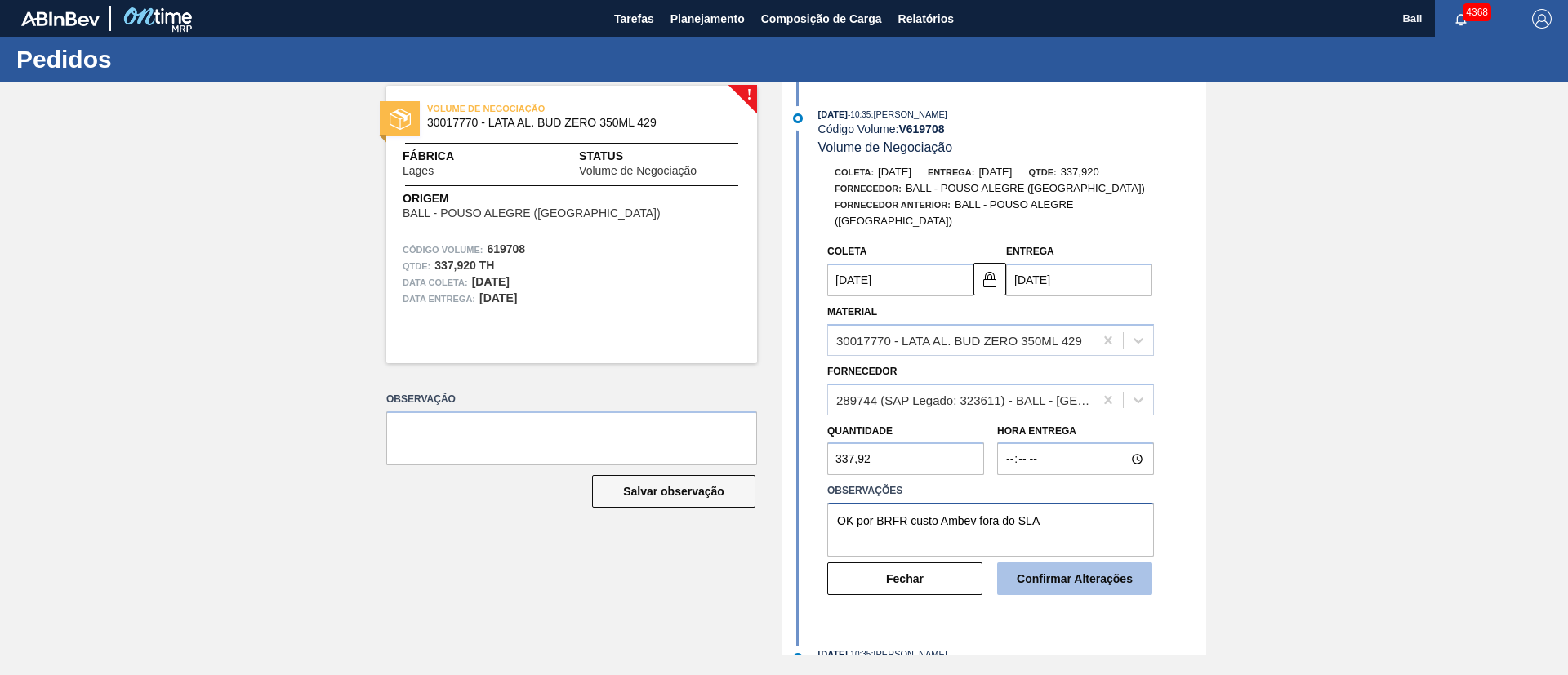
type textarea "OK por BRFR custo Ambev fora do SLA"
click at [1057, 567] on button "Confirmar Alterações" at bounding box center [1075, 579] width 156 height 33
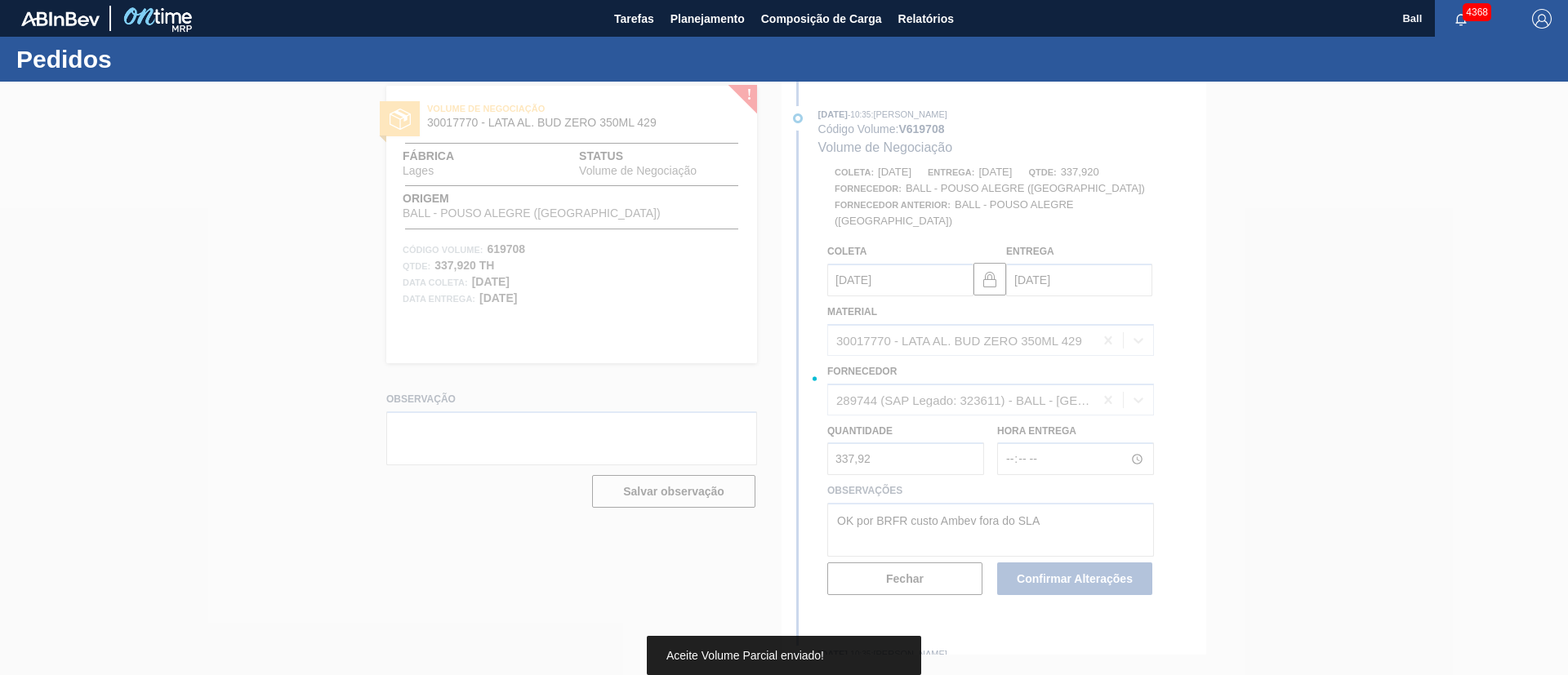
drag, startPoint x: 1030, startPoint y: 542, endPoint x: 972, endPoint y: 433, distance: 123.5
click at [972, 433] on div at bounding box center [784, 378] width 1568 height 594
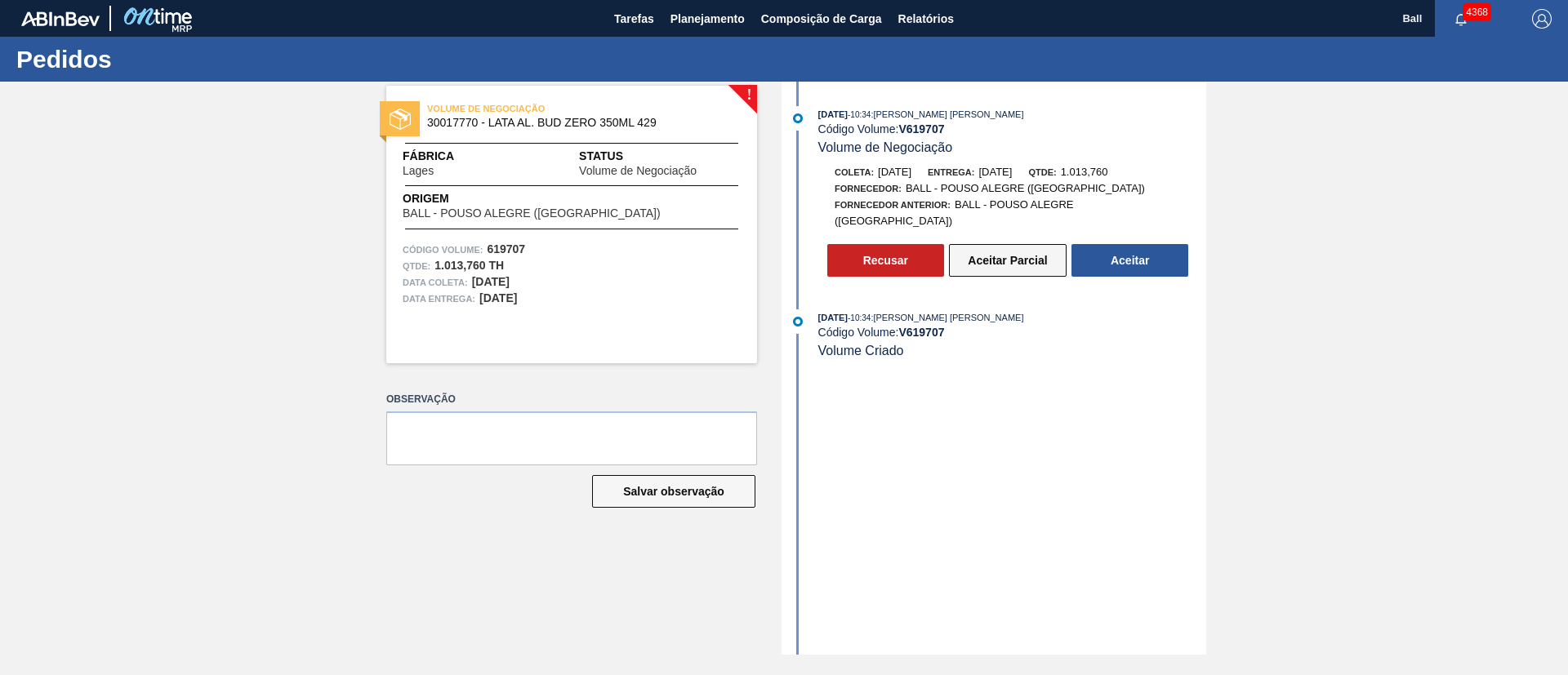
click at [1001, 247] on button "Aceitar Parcial" at bounding box center [1008, 260] width 118 height 33
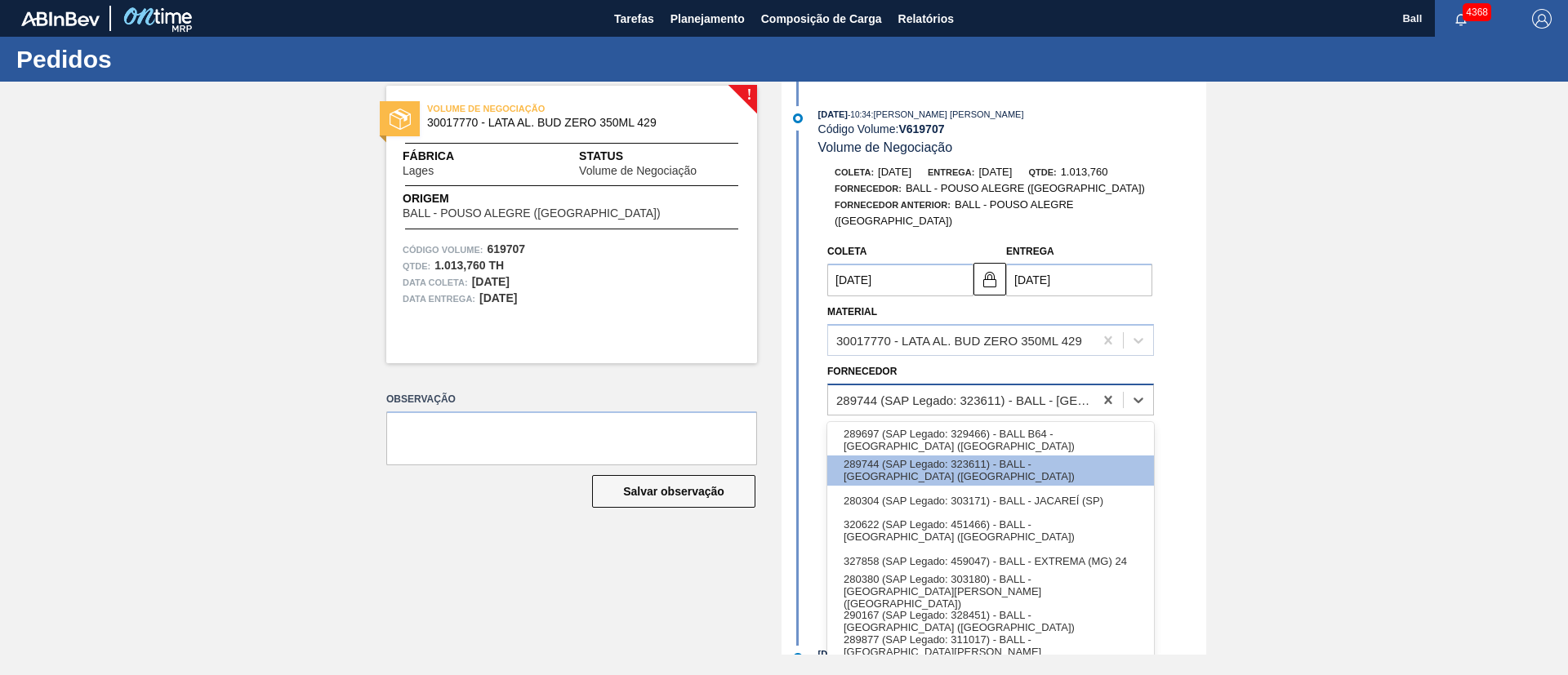
click at [1053, 383] on div "289744 (SAP Legado: 323611) - BALL - [GEOGRAPHIC_DATA] ([GEOGRAPHIC_DATA])" at bounding box center [991, 399] width 327 height 32
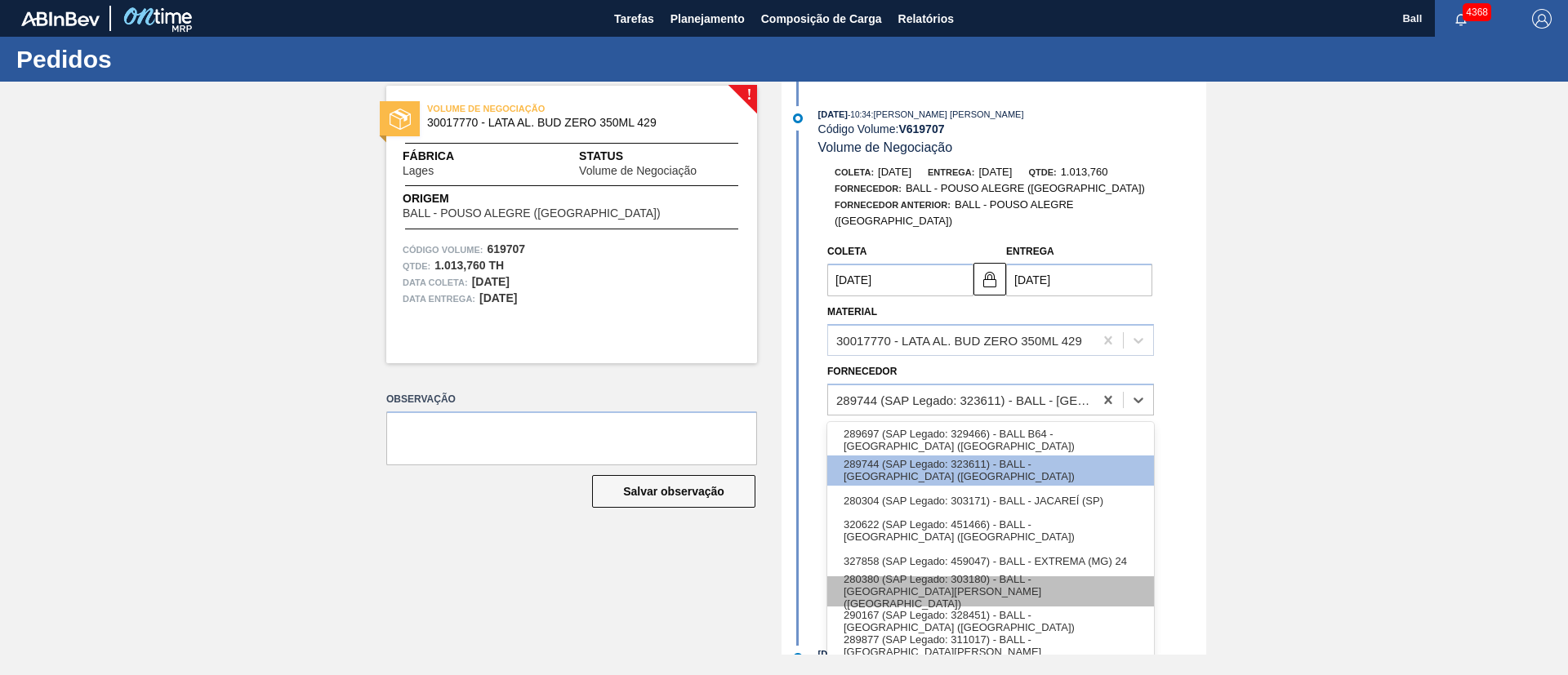
scroll to position [34, 0]
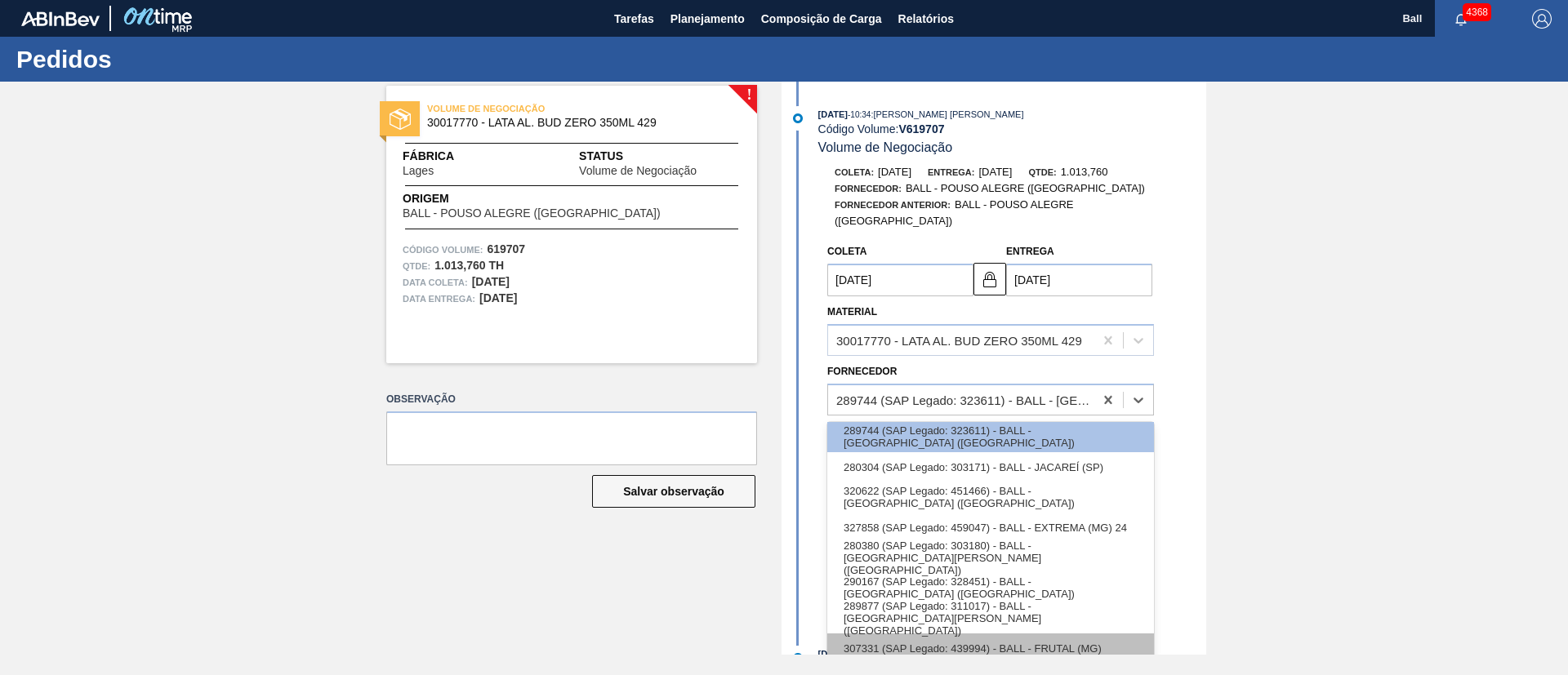
click at [1078, 633] on div "307331 (SAP Legado: 439994) - BALL - FRUTAL (MG)" at bounding box center [991, 648] width 327 height 30
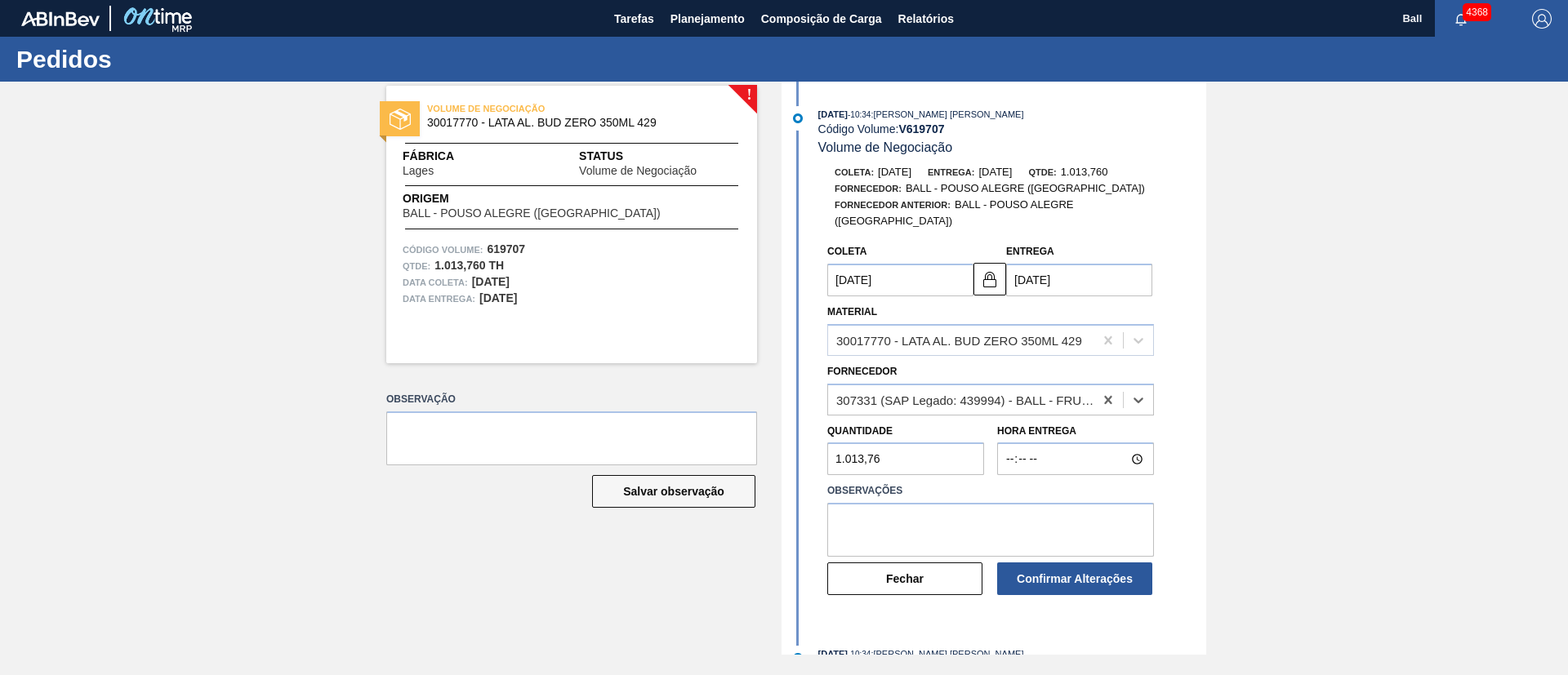
type input "[DATE]"
click at [1069, 481] on label "Observações" at bounding box center [991, 490] width 327 height 24
click at [1069, 514] on textarea at bounding box center [991, 529] width 327 height 54
click at [990, 503] on textarea at bounding box center [991, 529] width 327 height 54
paste textarea "OK por BRFR custo Ambev fora do SLA"
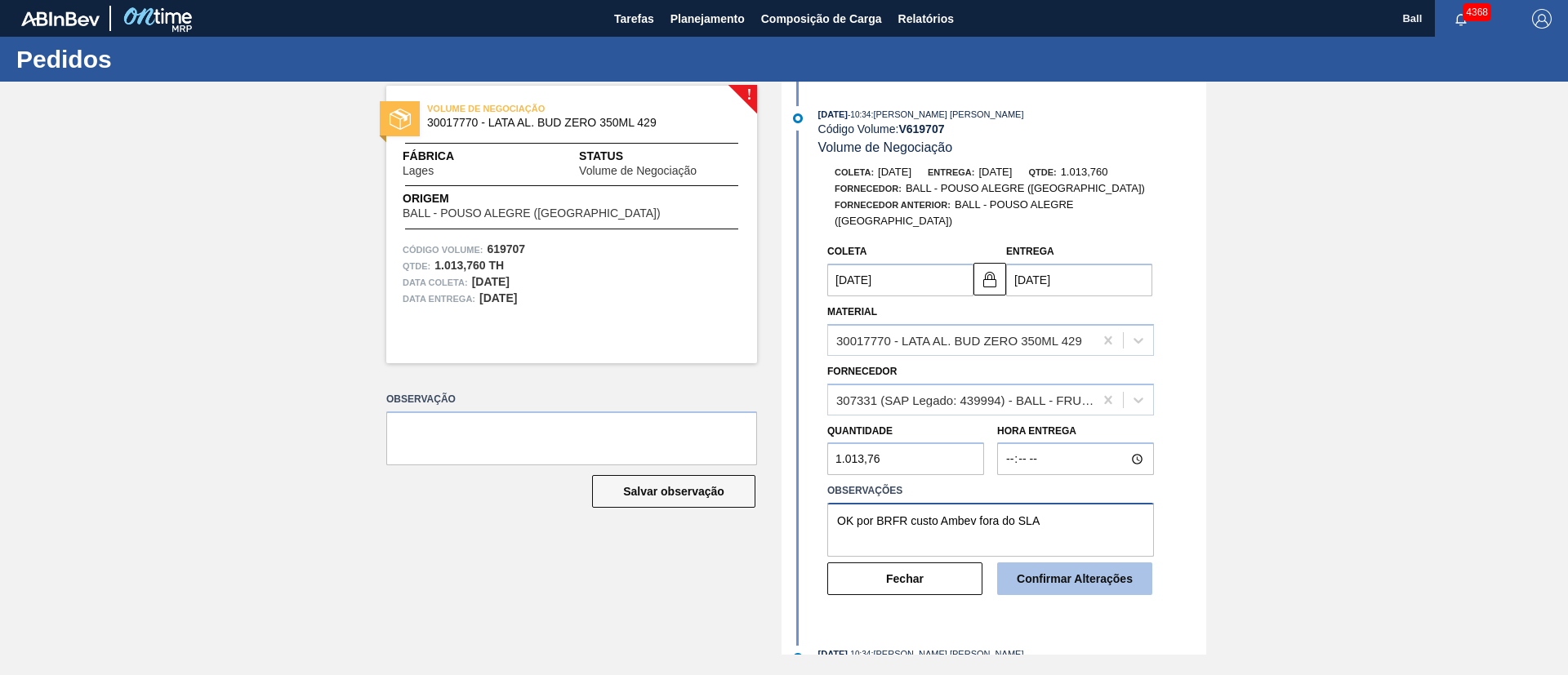
type textarea "OK por BRFR custo Ambev fora do SLA"
click at [1093, 569] on button "Confirmar Alterações" at bounding box center [1075, 579] width 156 height 33
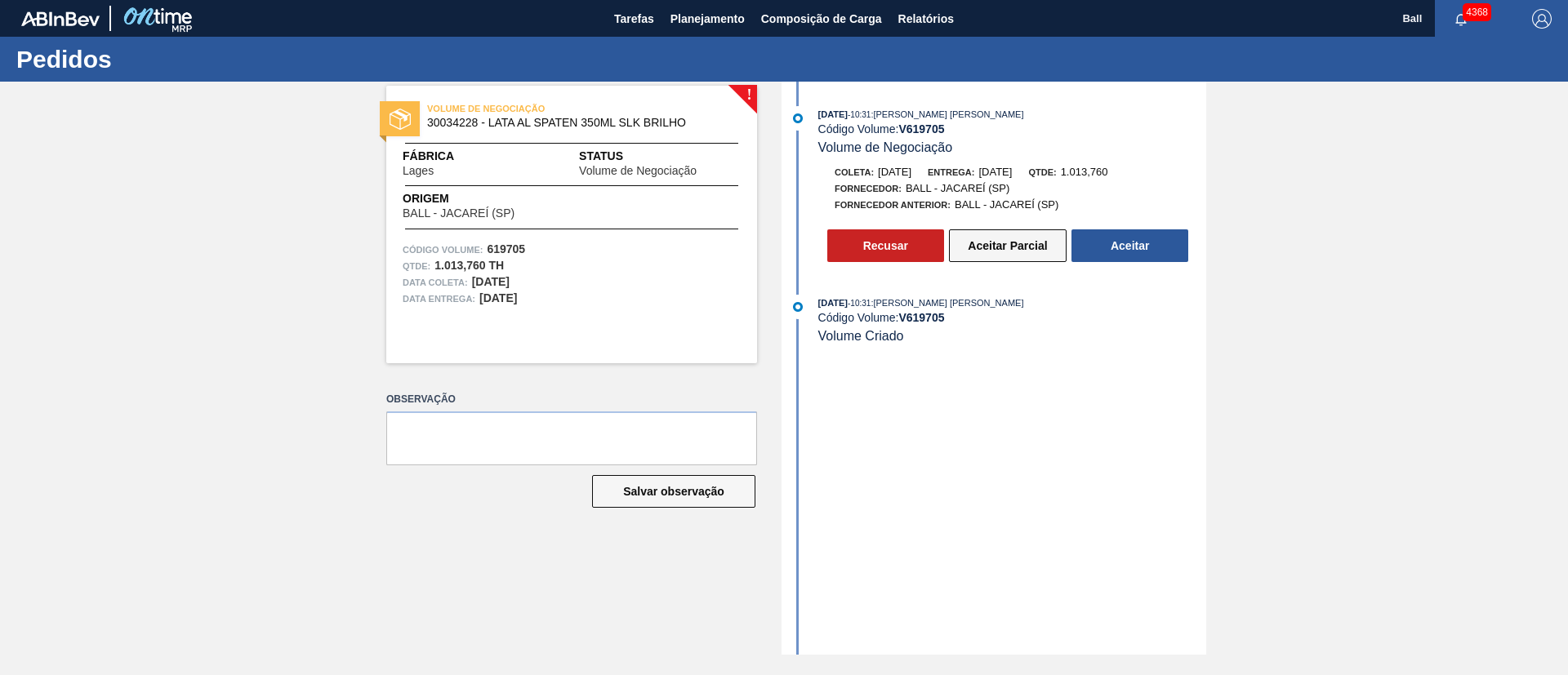
click at [1025, 252] on button "Aceitar Parcial" at bounding box center [1008, 246] width 118 height 33
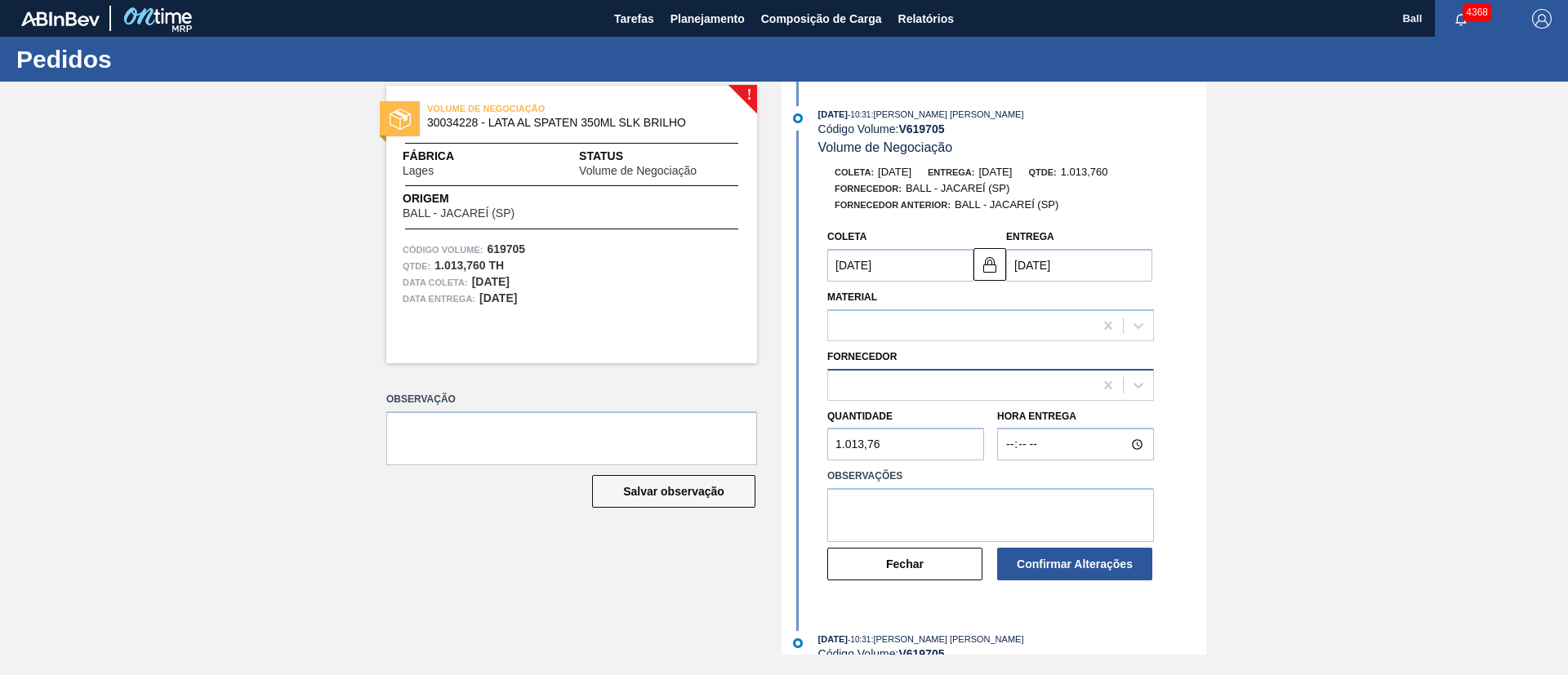
type input "[DATE]"
click at [1142, 384] on icon at bounding box center [1138, 385] width 16 height 16
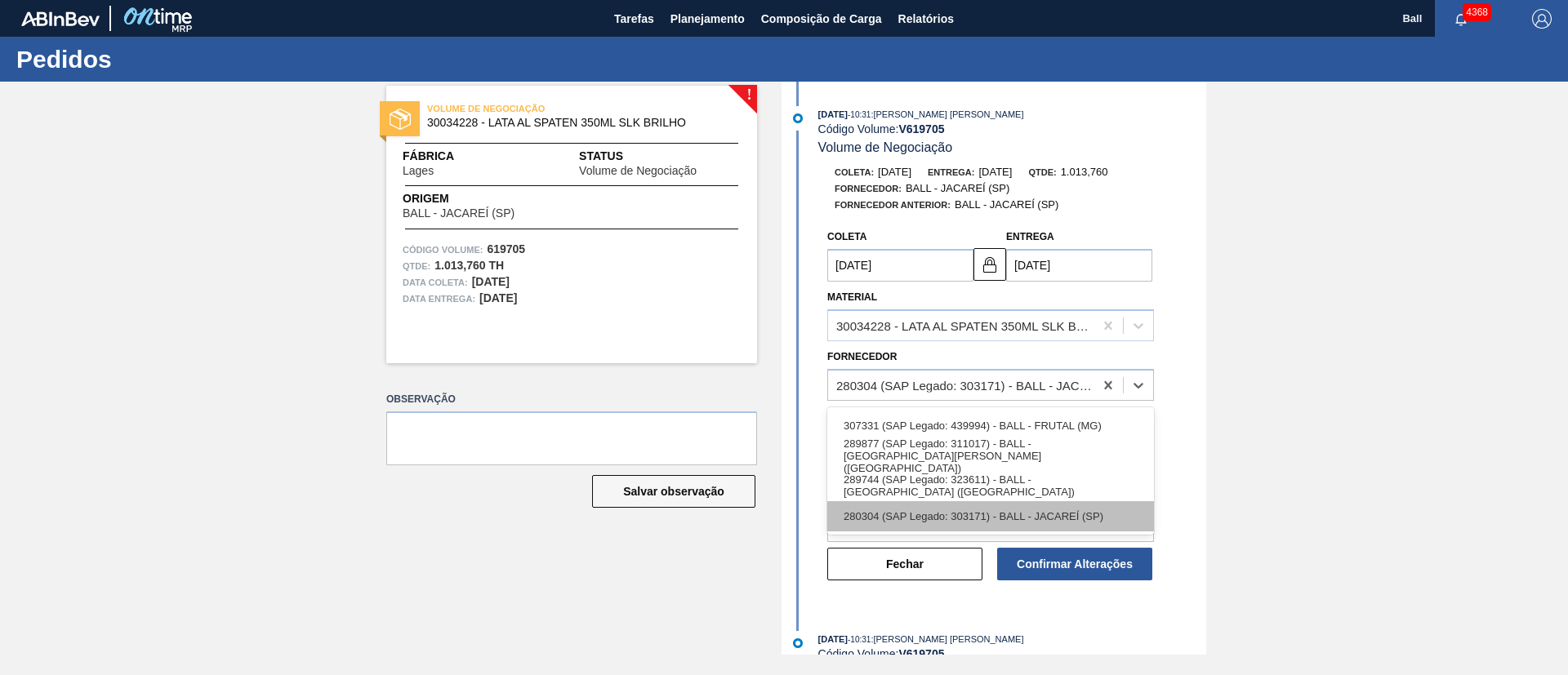
click at [1036, 519] on div "280304 (SAP Legado: 303171) - BALL - JACAREÍ (SP)" at bounding box center [991, 516] width 327 height 30
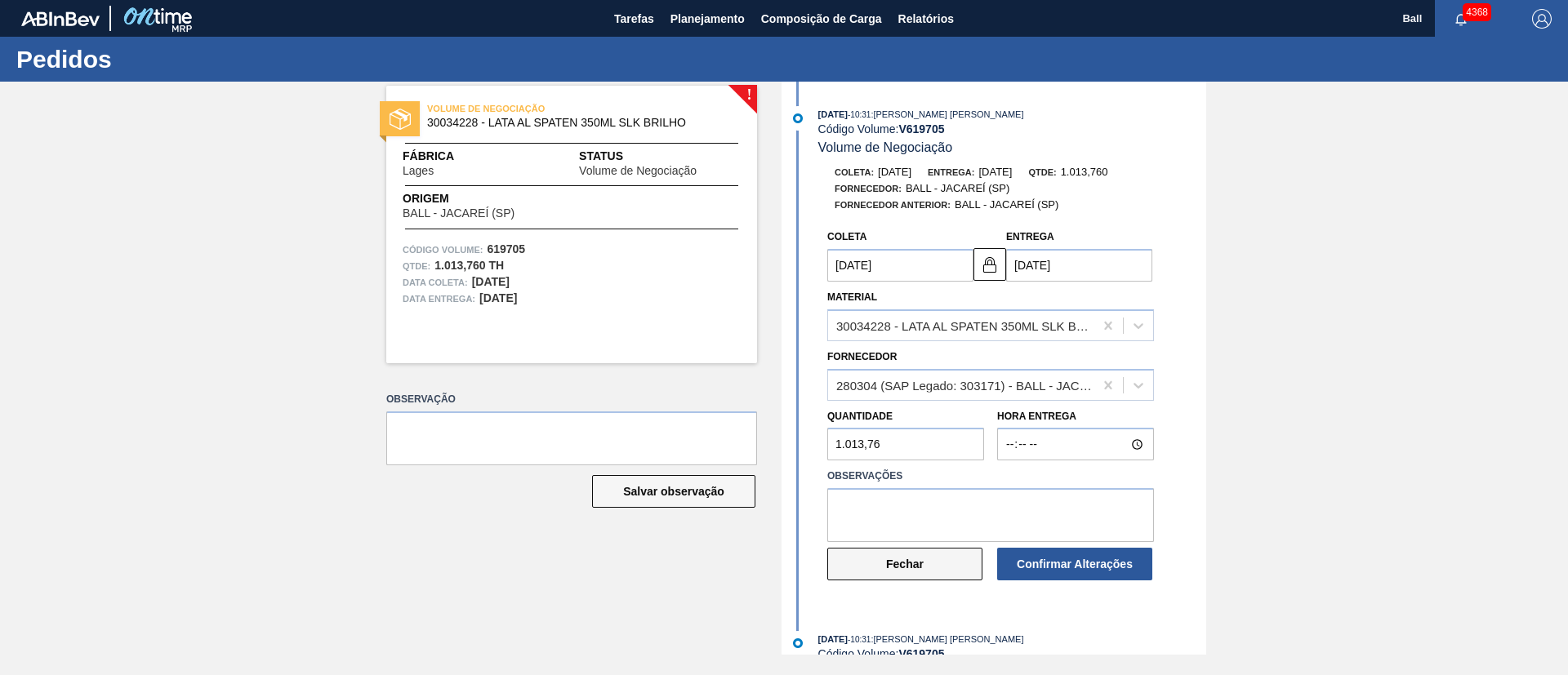
click at [917, 561] on button "Fechar" at bounding box center [905, 564] width 156 height 33
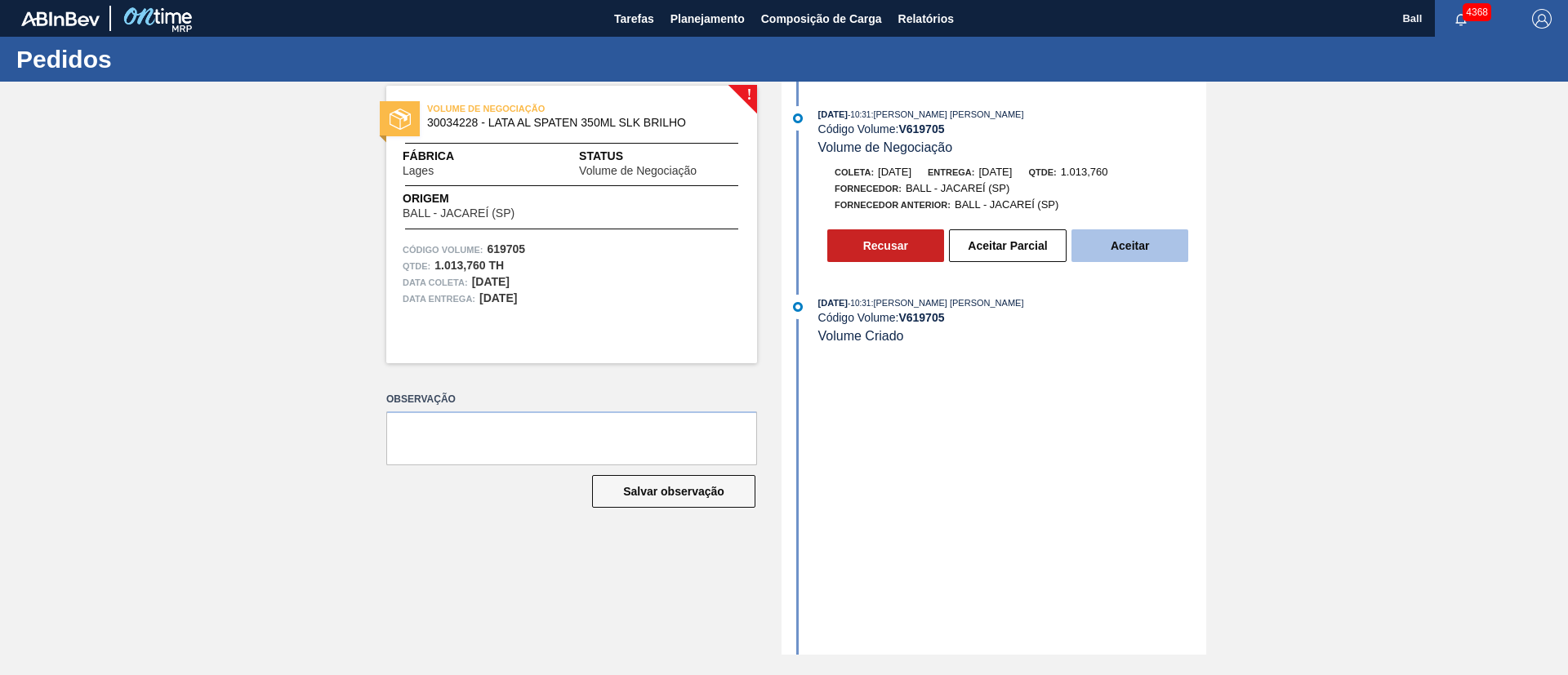
click at [1153, 247] on button "Aceitar" at bounding box center [1130, 246] width 117 height 33
click at [1162, 247] on button "Aceitar" at bounding box center [1130, 246] width 117 height 33
click at [1141, 236] on button "Aceitar" at bounding box center [1130, 246] width 117 height 33
